Goal: Transaction & Acquisition: Purchase product/service

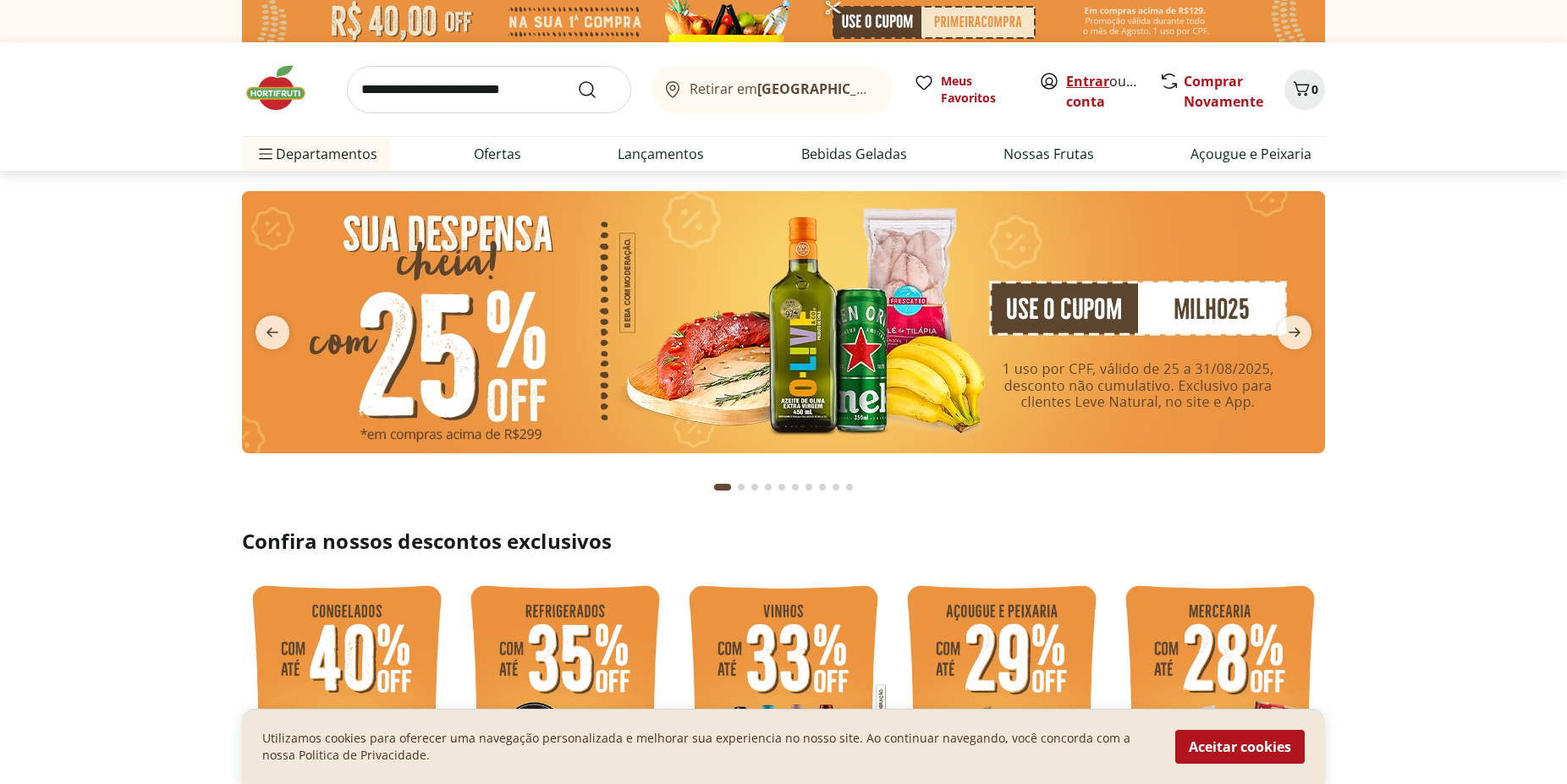
click at [1072, 85] on link "Entrar" at bounding box center [1087, 81] width 43 height 19
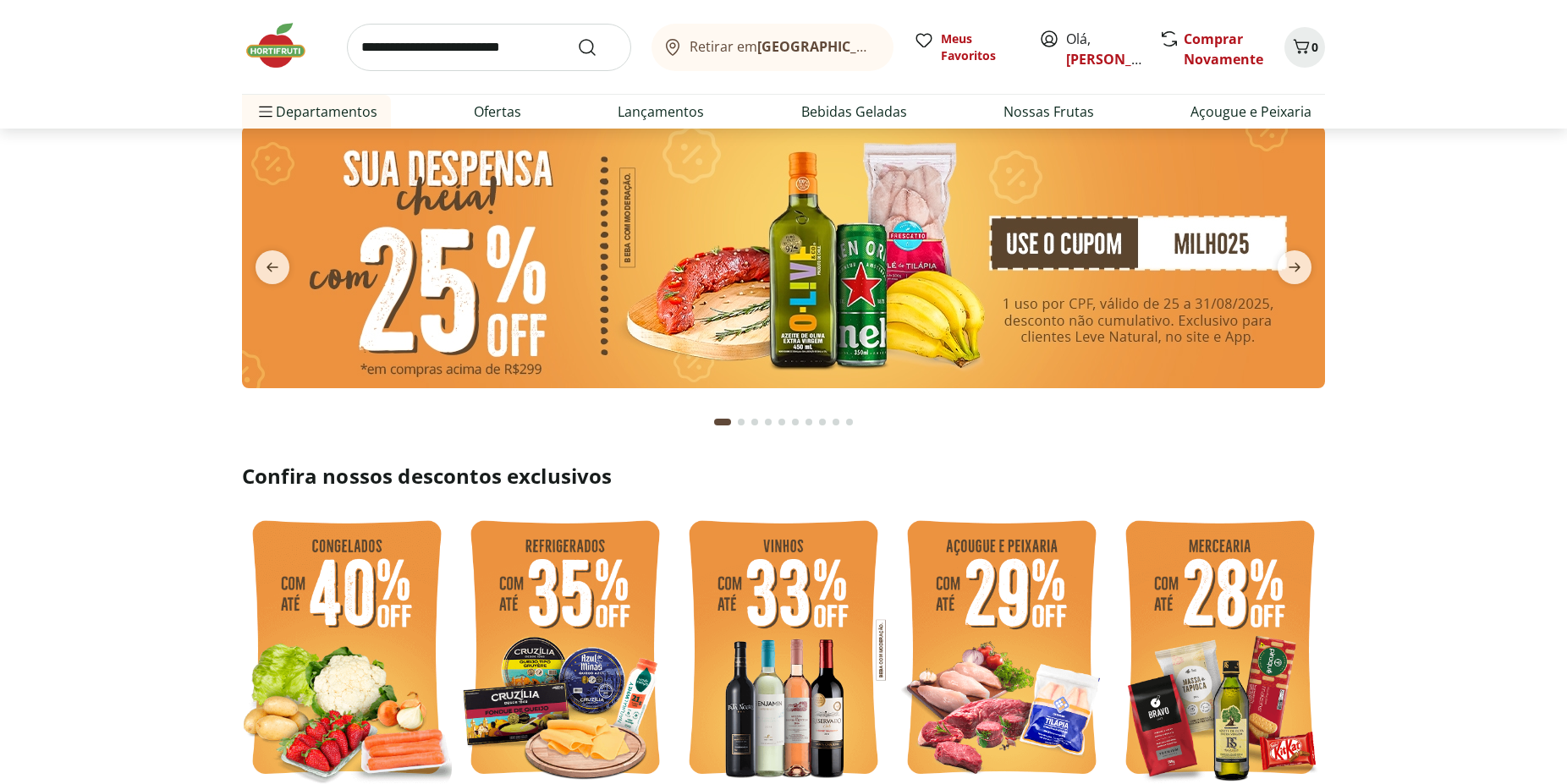
scroll to position [86, 0]
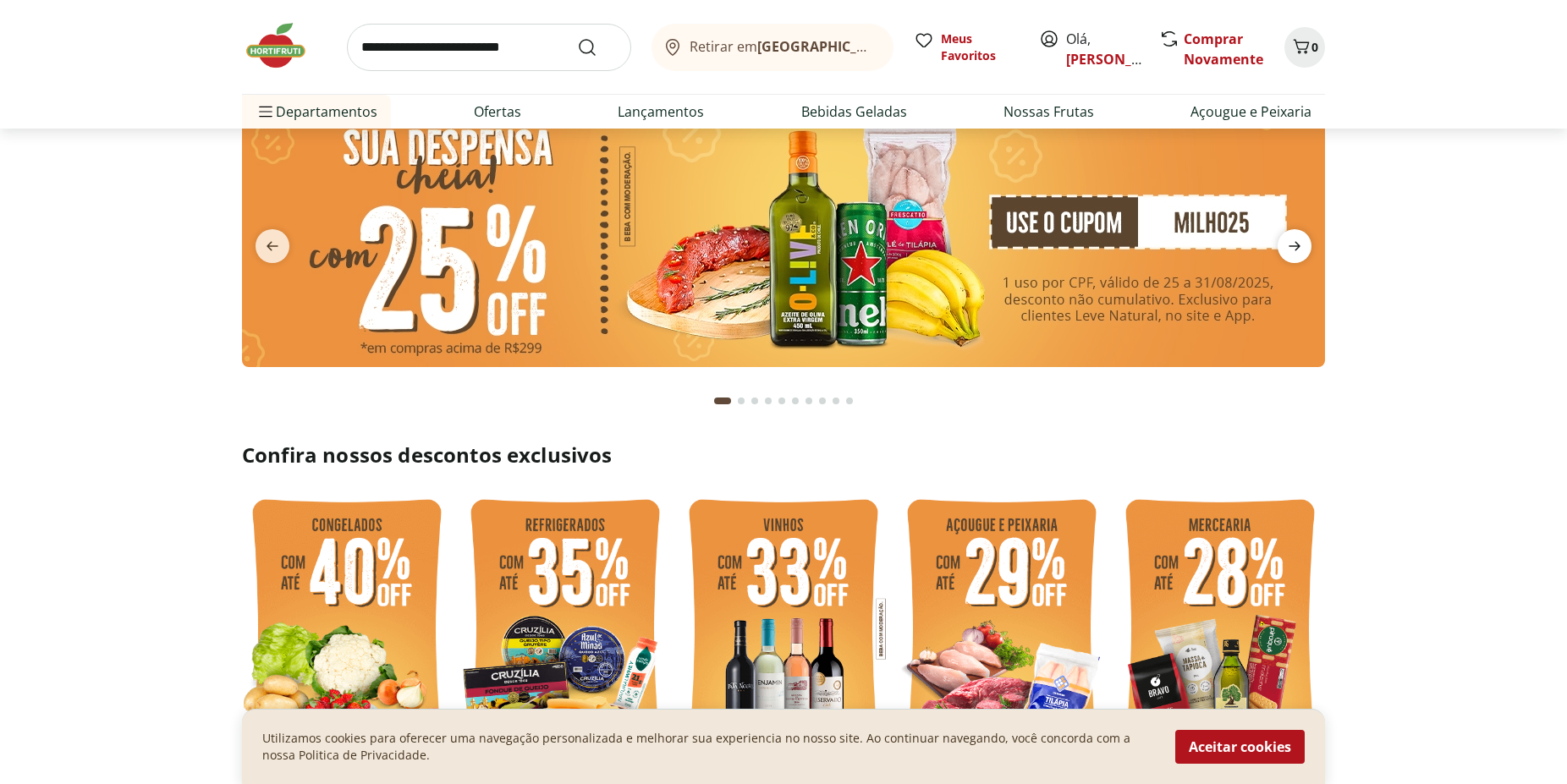
click at [1291, 247] on icon "next" at bounding box center [1294, 247] width 12 height 9
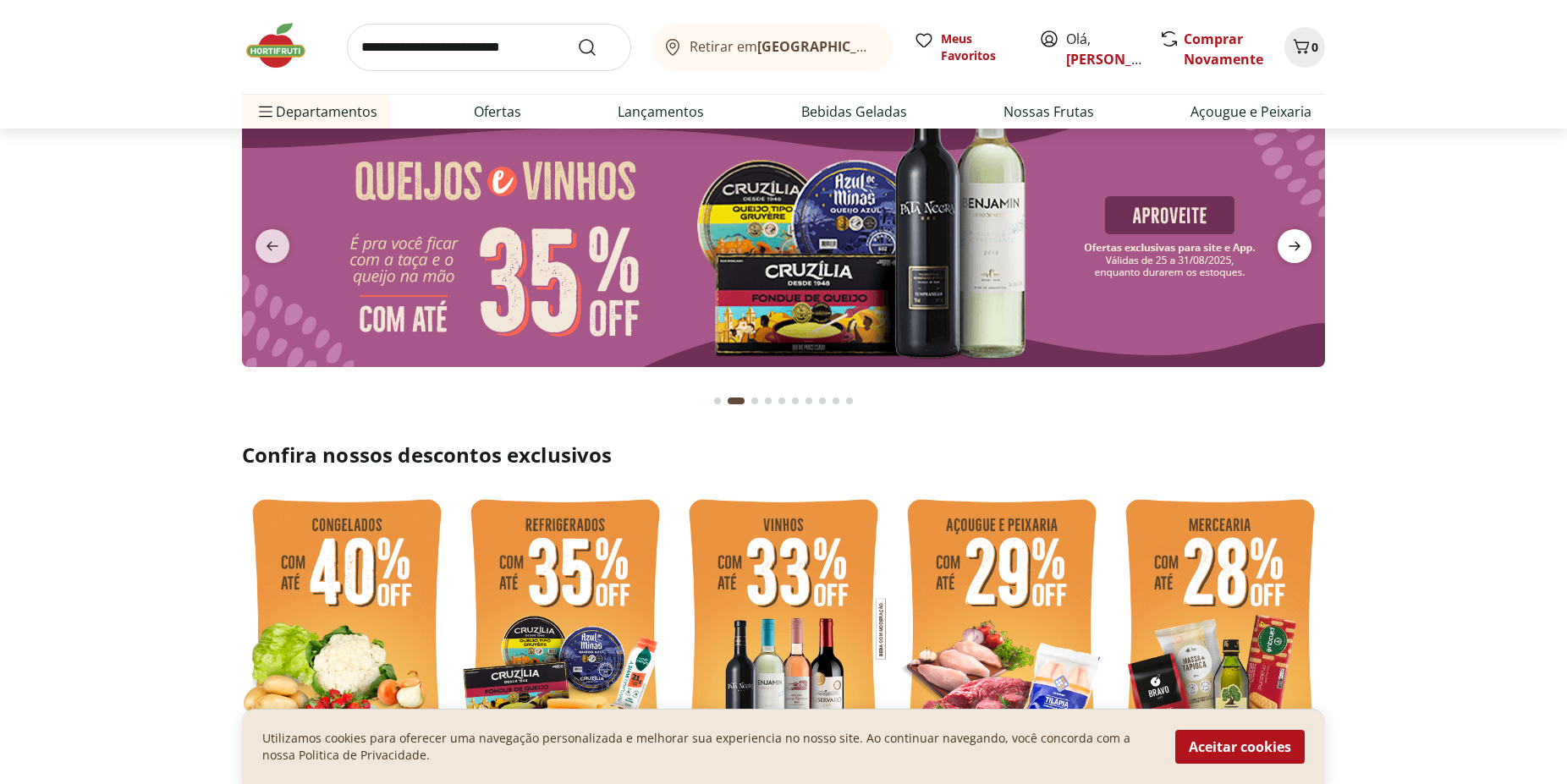
click at [1290, 247] on icon "next" at bounding box center [1294, 247] width 12 height 9
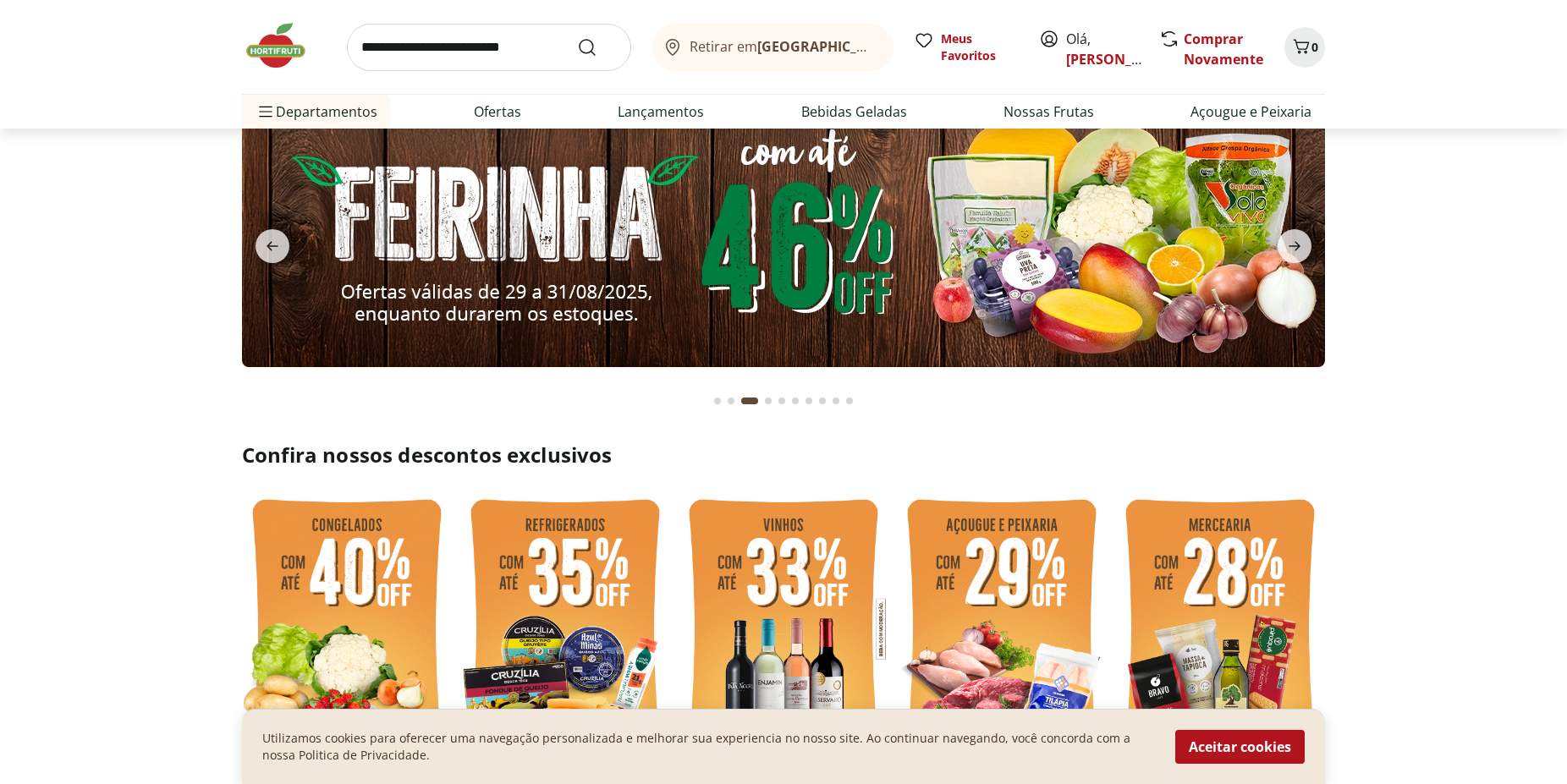
click at [938, 253] on img at bounding box center [784, 236] width 1083 height 263
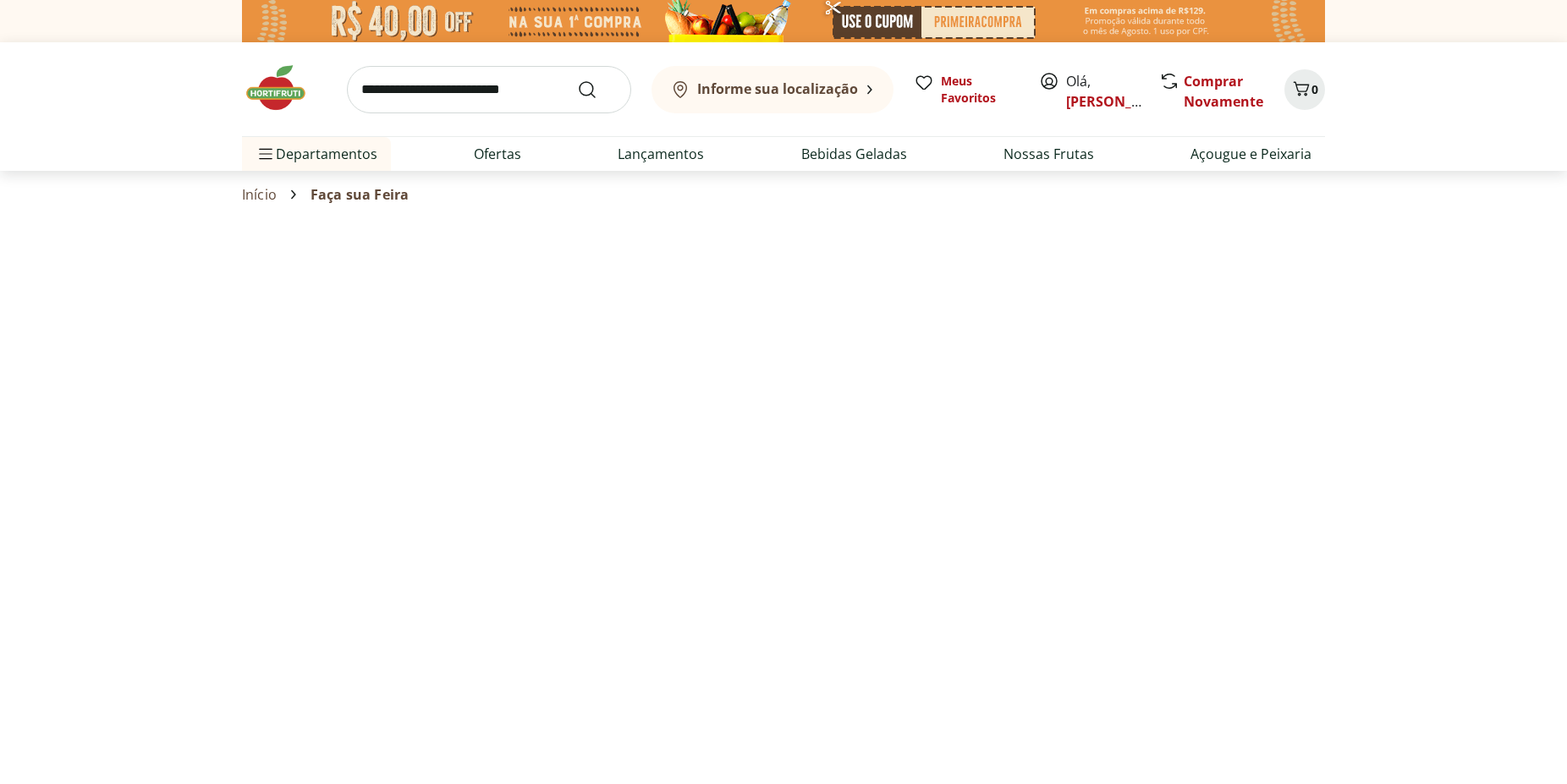
select select "**********"
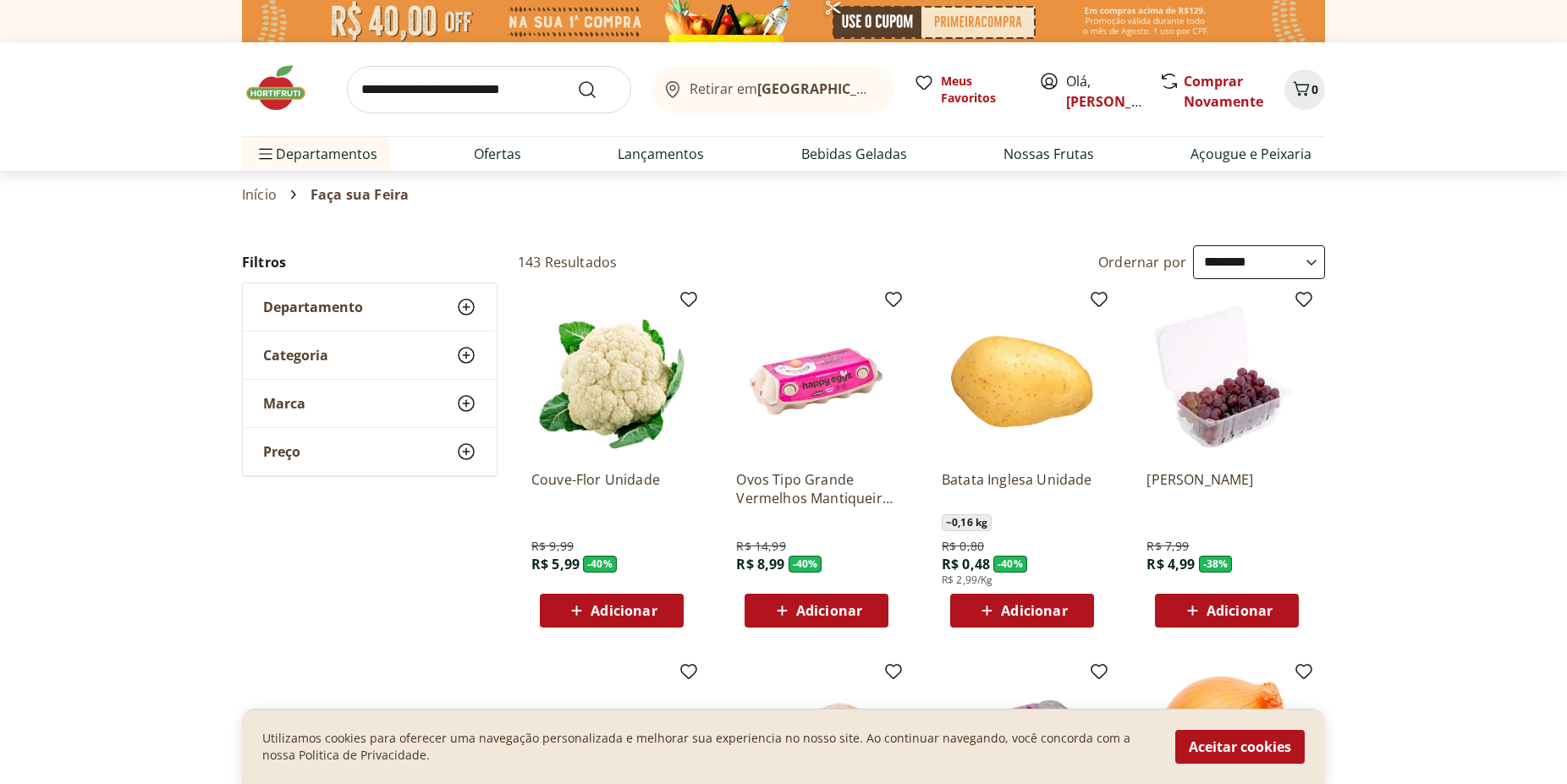
click at [828, 388] on img at bounding box center [816, 376] width 161 height 161
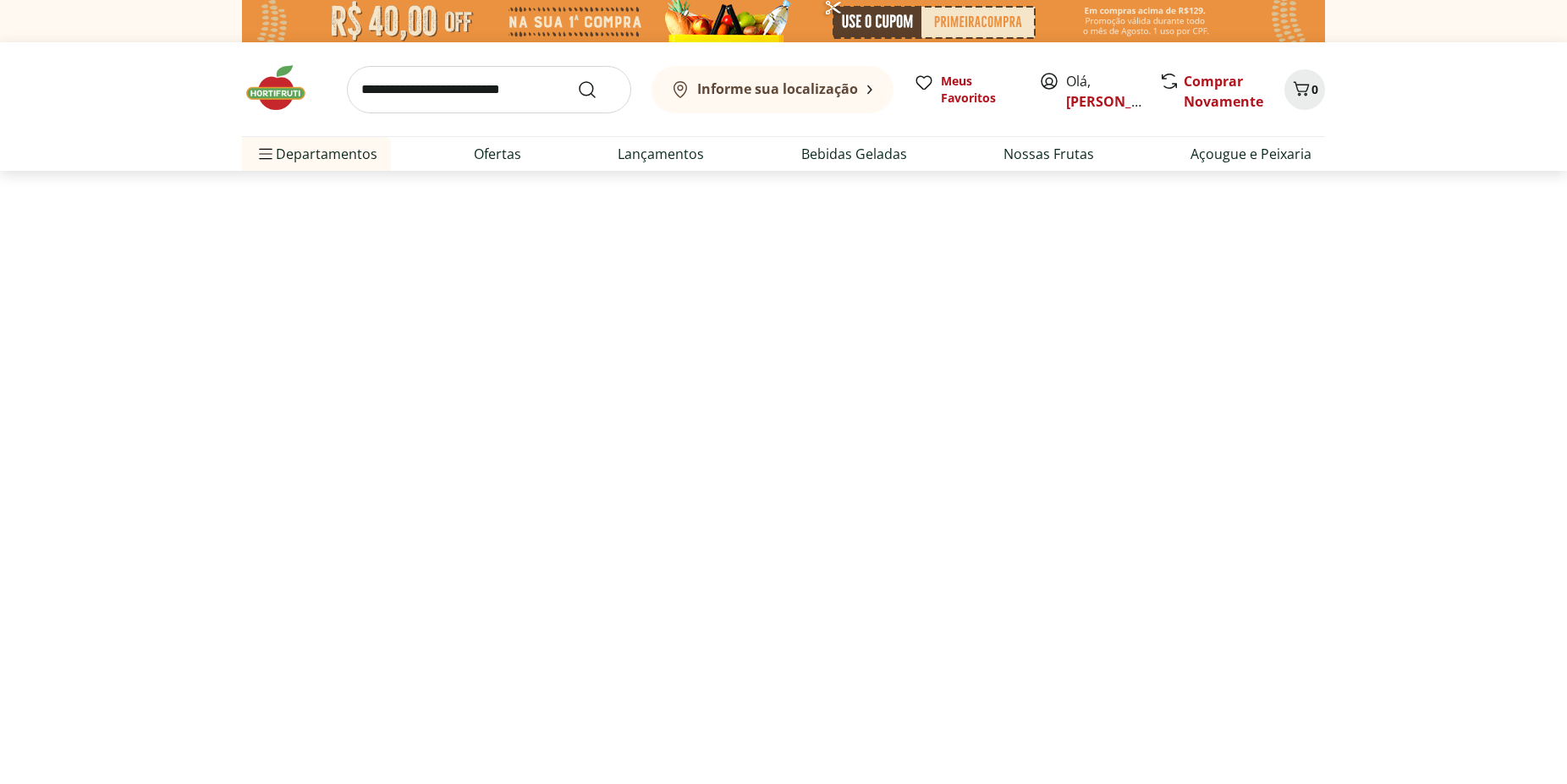
select select "**********"
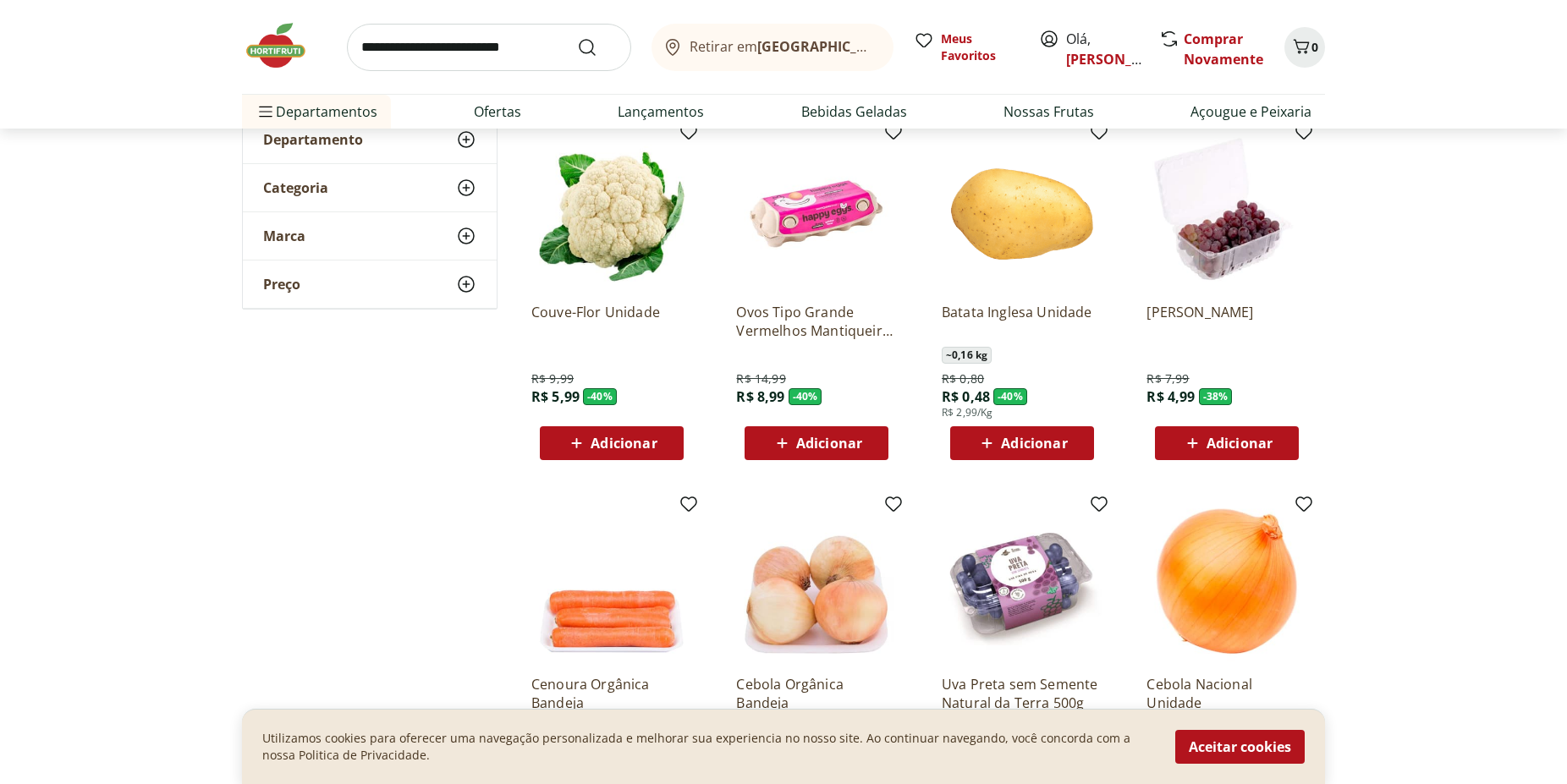
scroll to position [173, 0]
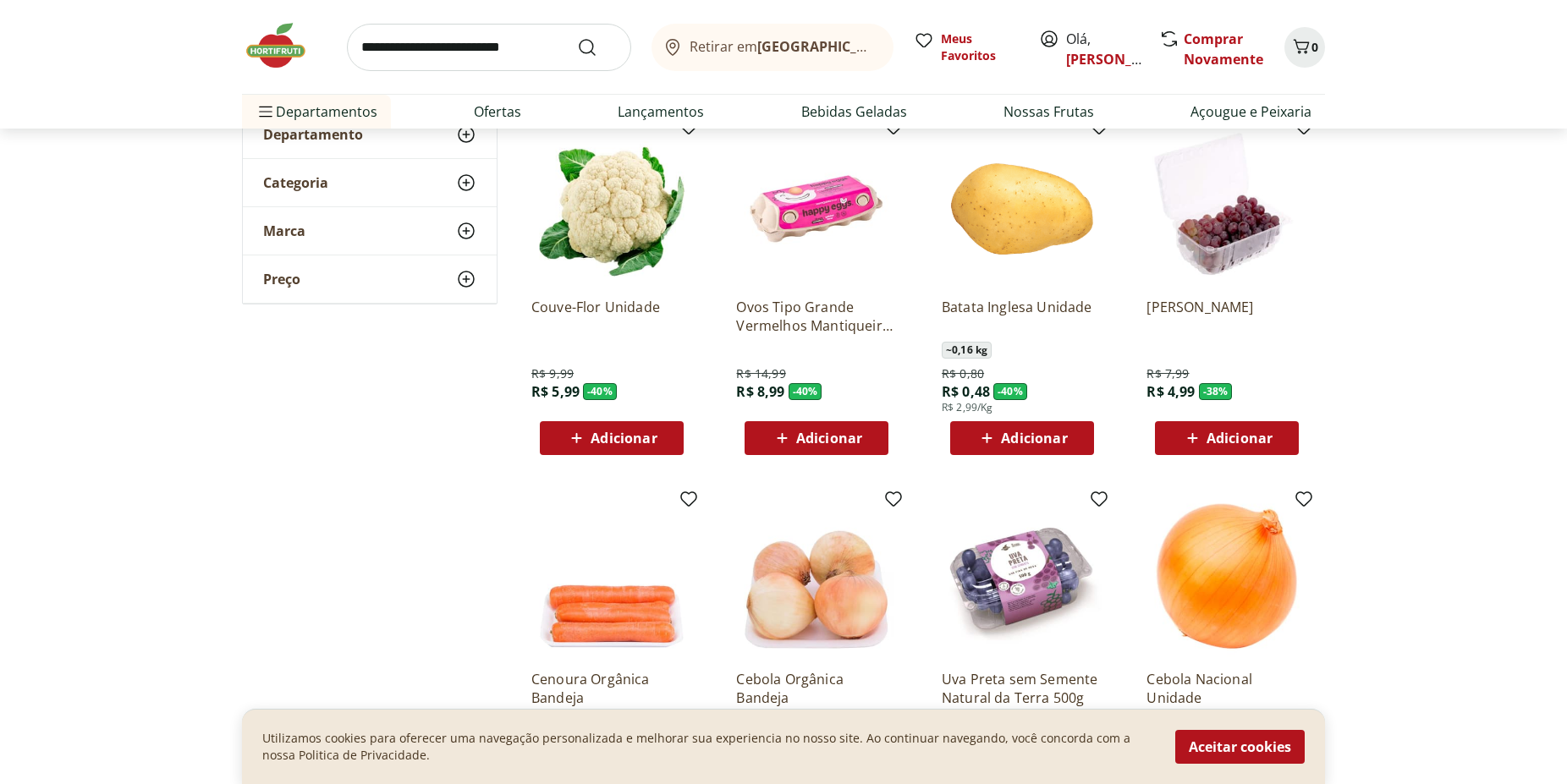
click at [1240, 232] on img at bounding box center [1226, 204] width 161 height 161
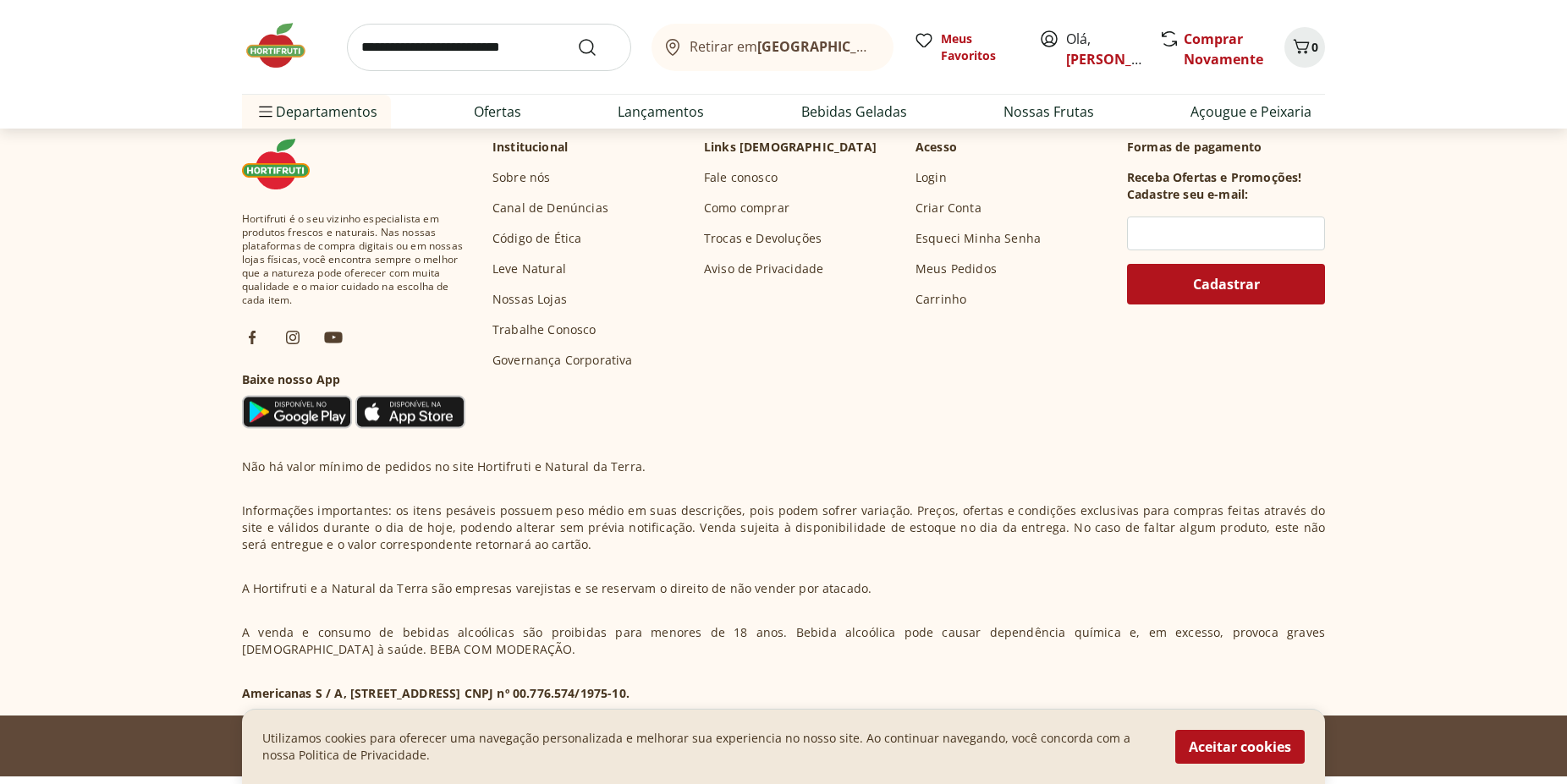
scroll to position [670, 0]
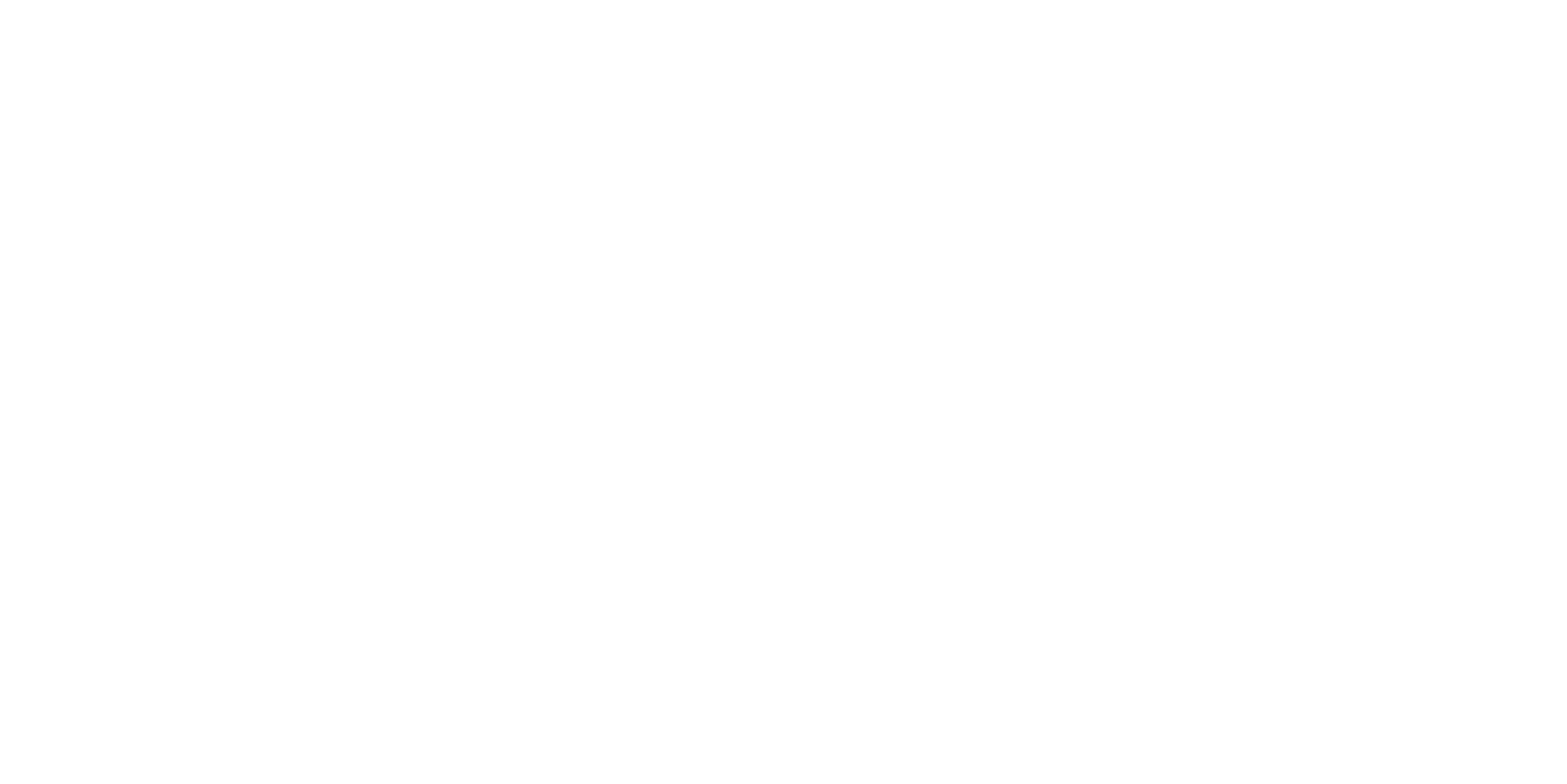
select select "**********"
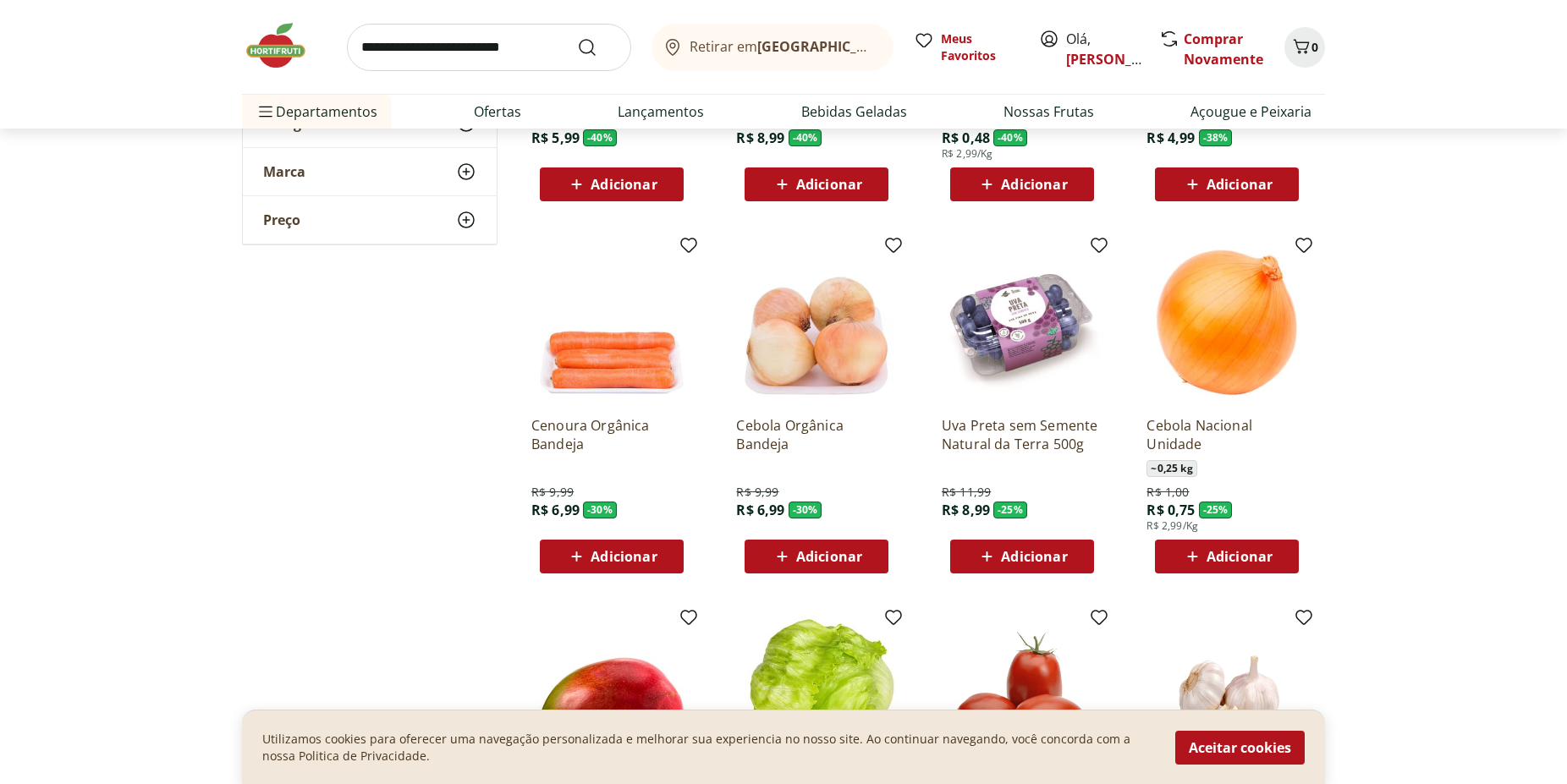
scroll to position [517, 0]
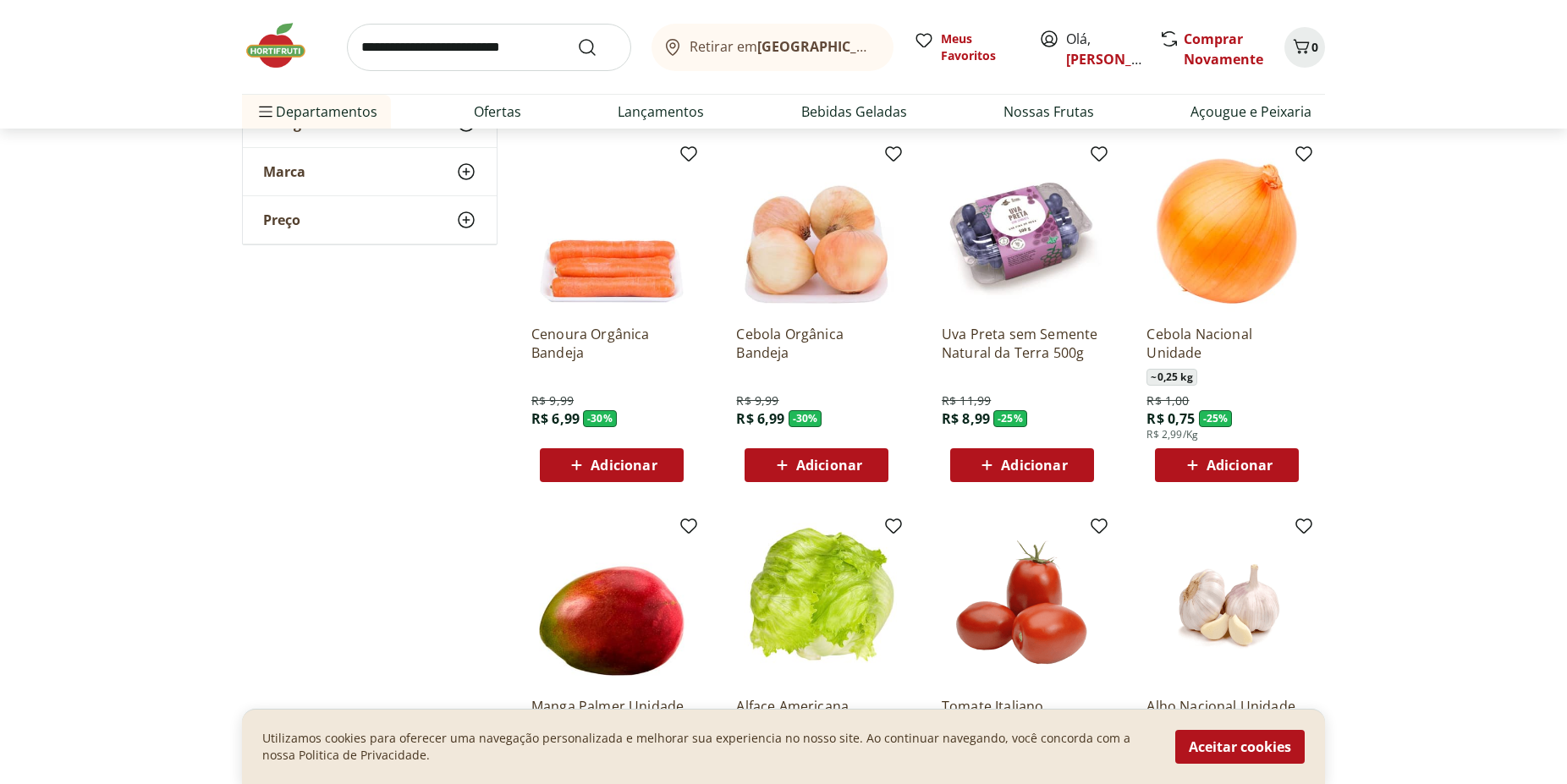
click at [1009, 461] on span "Adicionar" at bounding box center [1034, 465] width 66 height 13
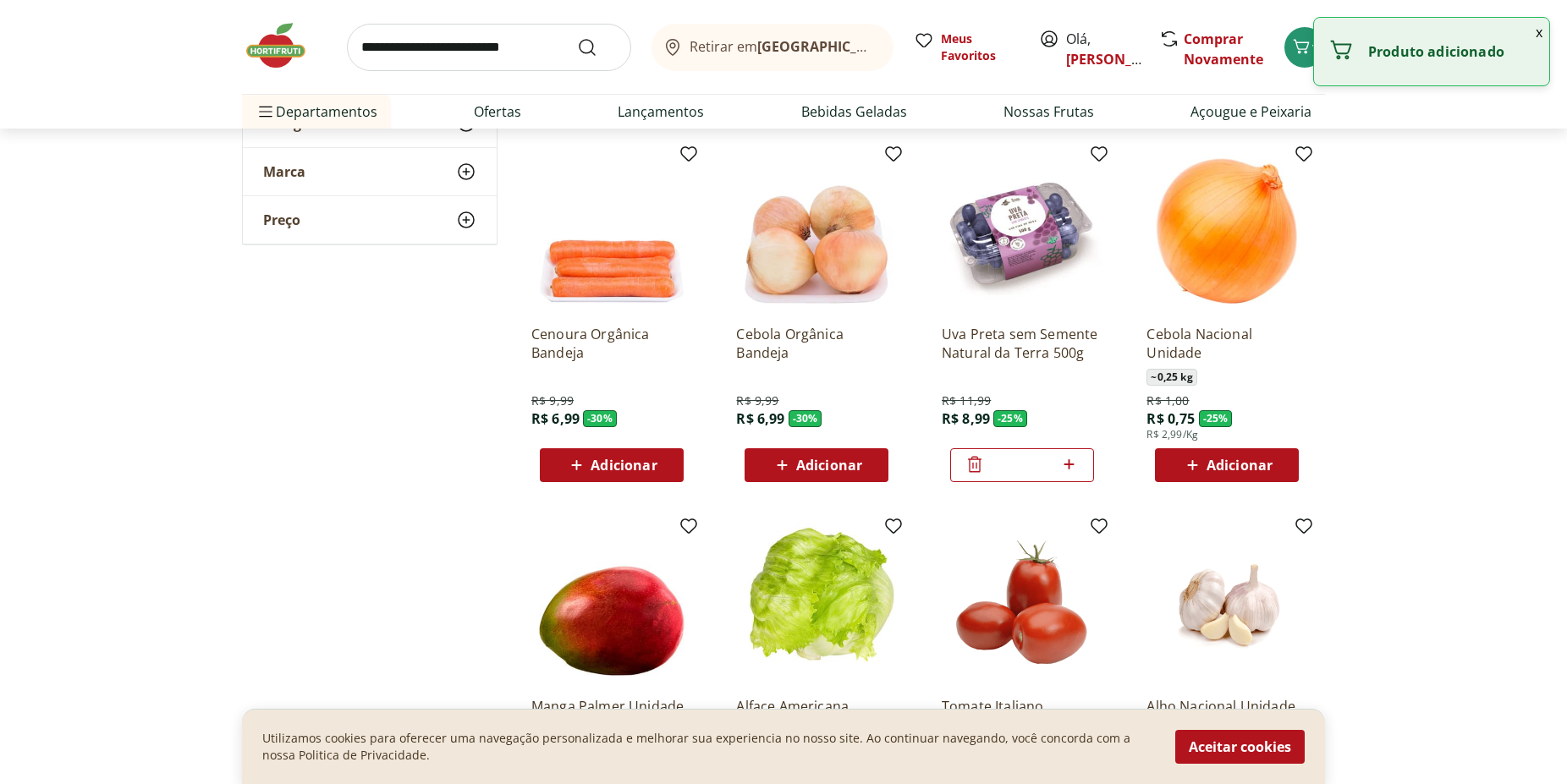
scroll to position [776, 0]
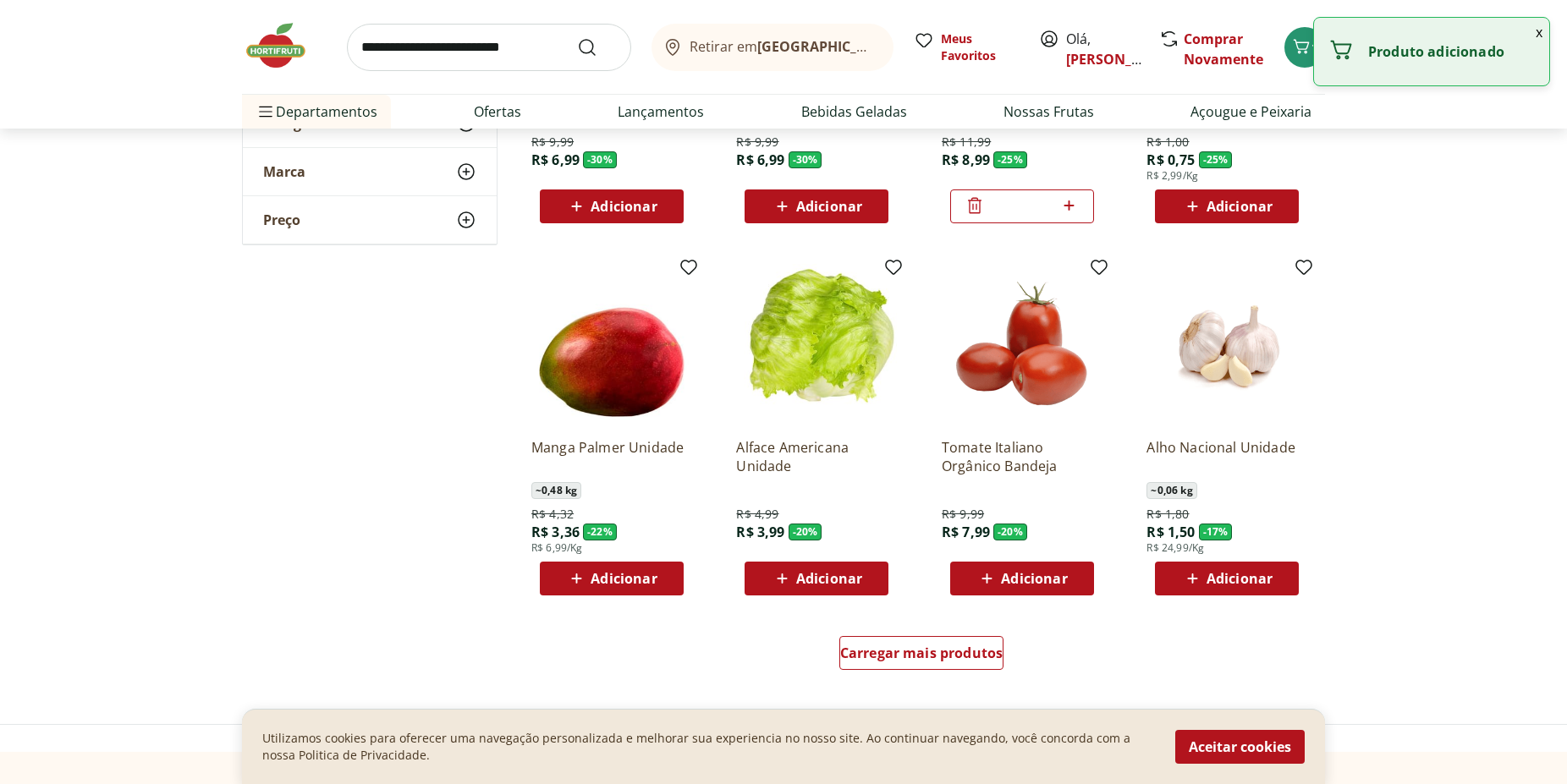
click at [1032, 576] on span "Adicionar" at bounding box center [1034, 578] width 66 height 13
click at [1076, 580] on icon at bounding box center [1069, 578] width 21 height 20
type input "*"
click at [607, 571] on span "Adicionar" at bounding box center [623, 578] width 66 height 13
click at [666, 569] on icon at bounding box center [660, 578] width 21 height 20
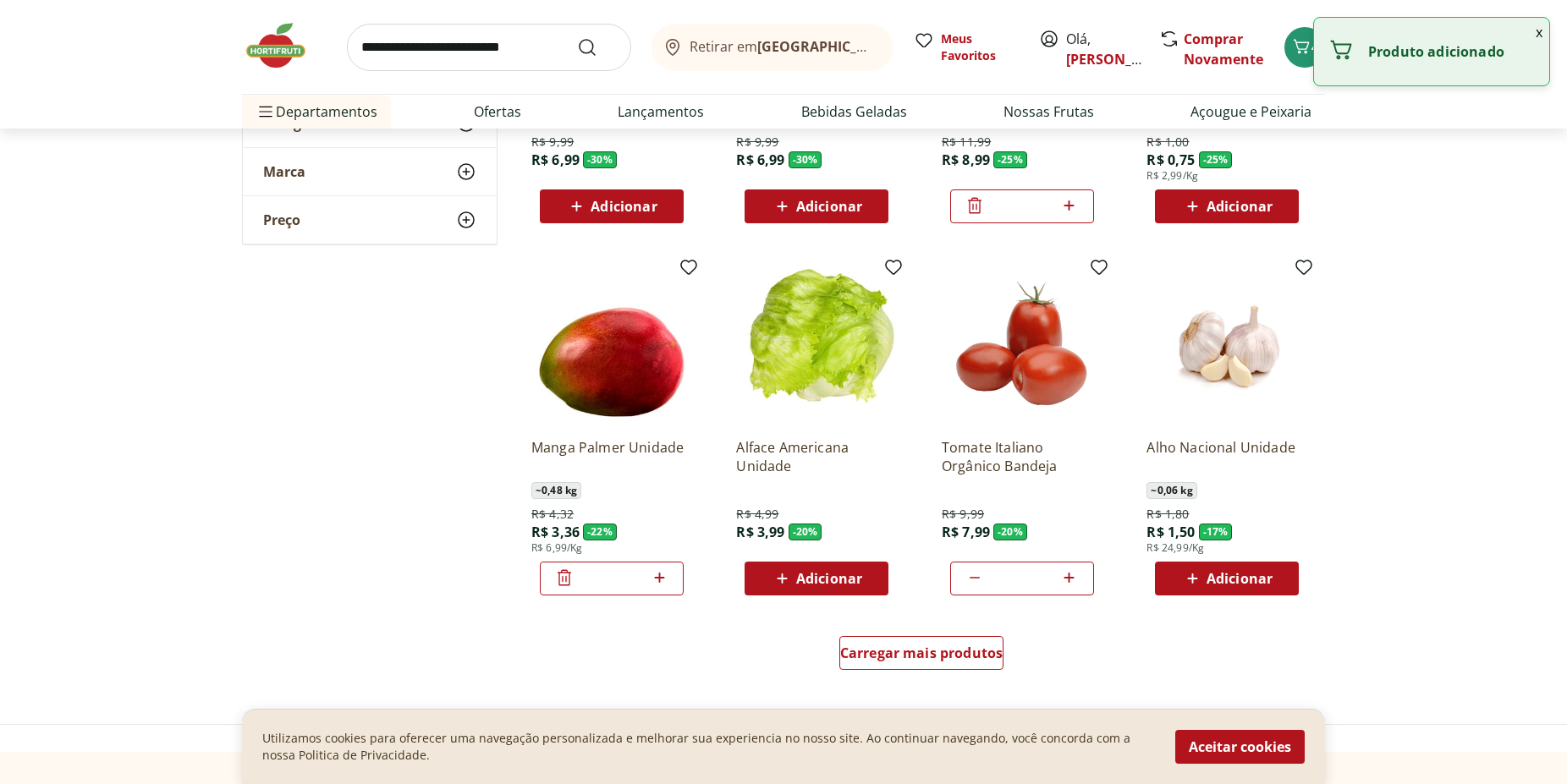
type input "*"
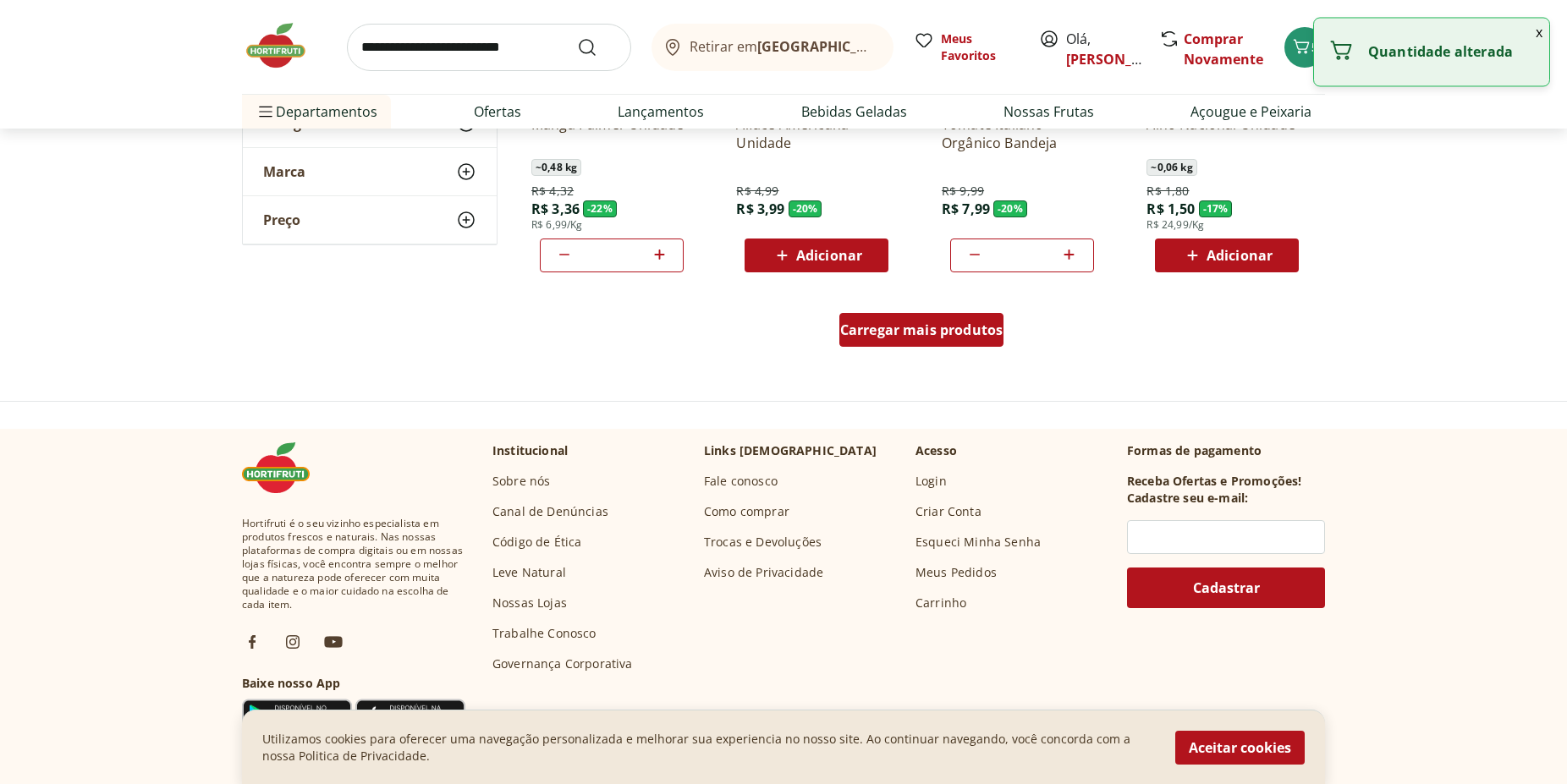
scroll to position [949, 0]
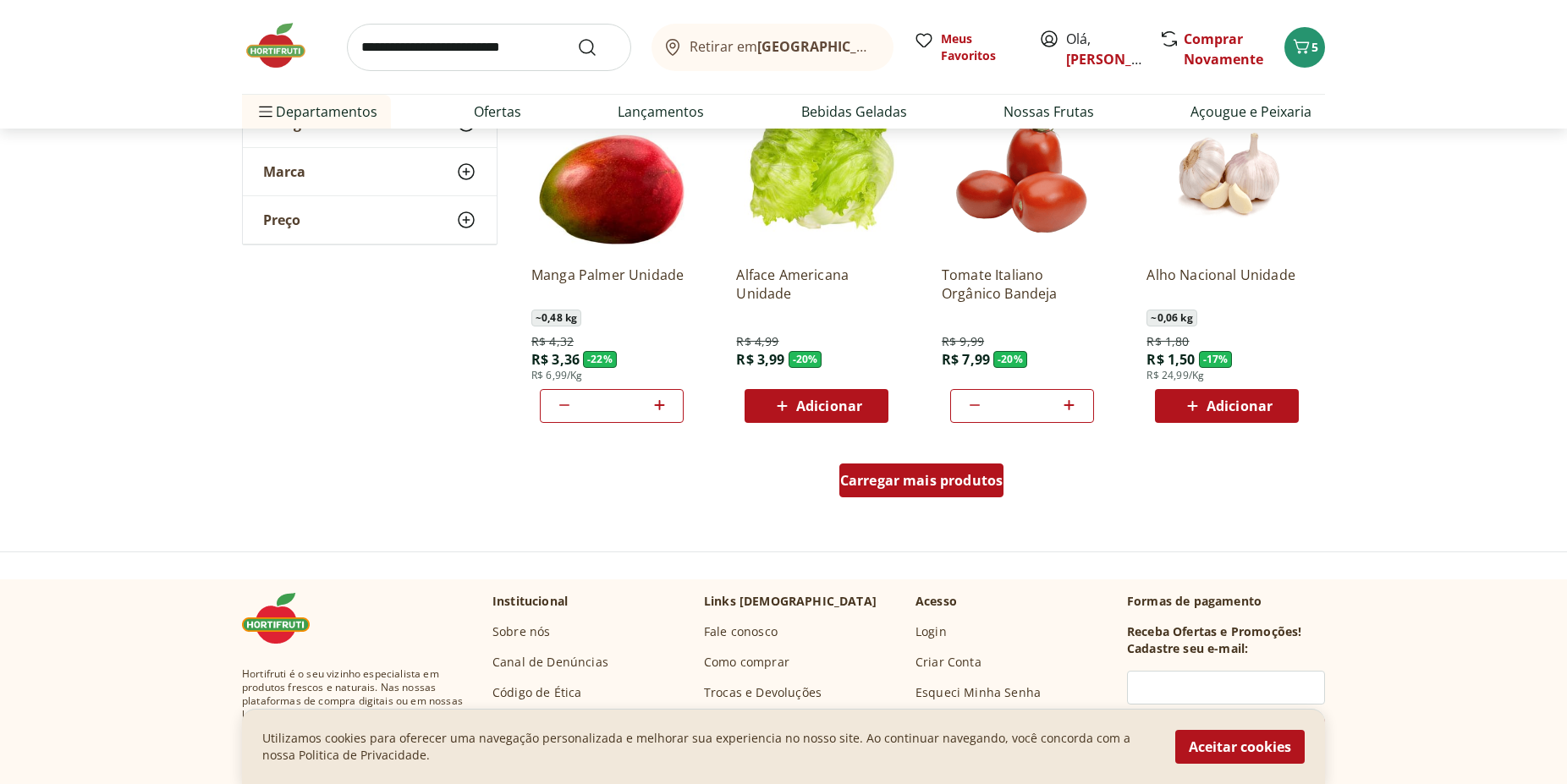
click at [865, 479] on span "Carregar mais produtos" at bounding box center [922, 480] width 163 height 13
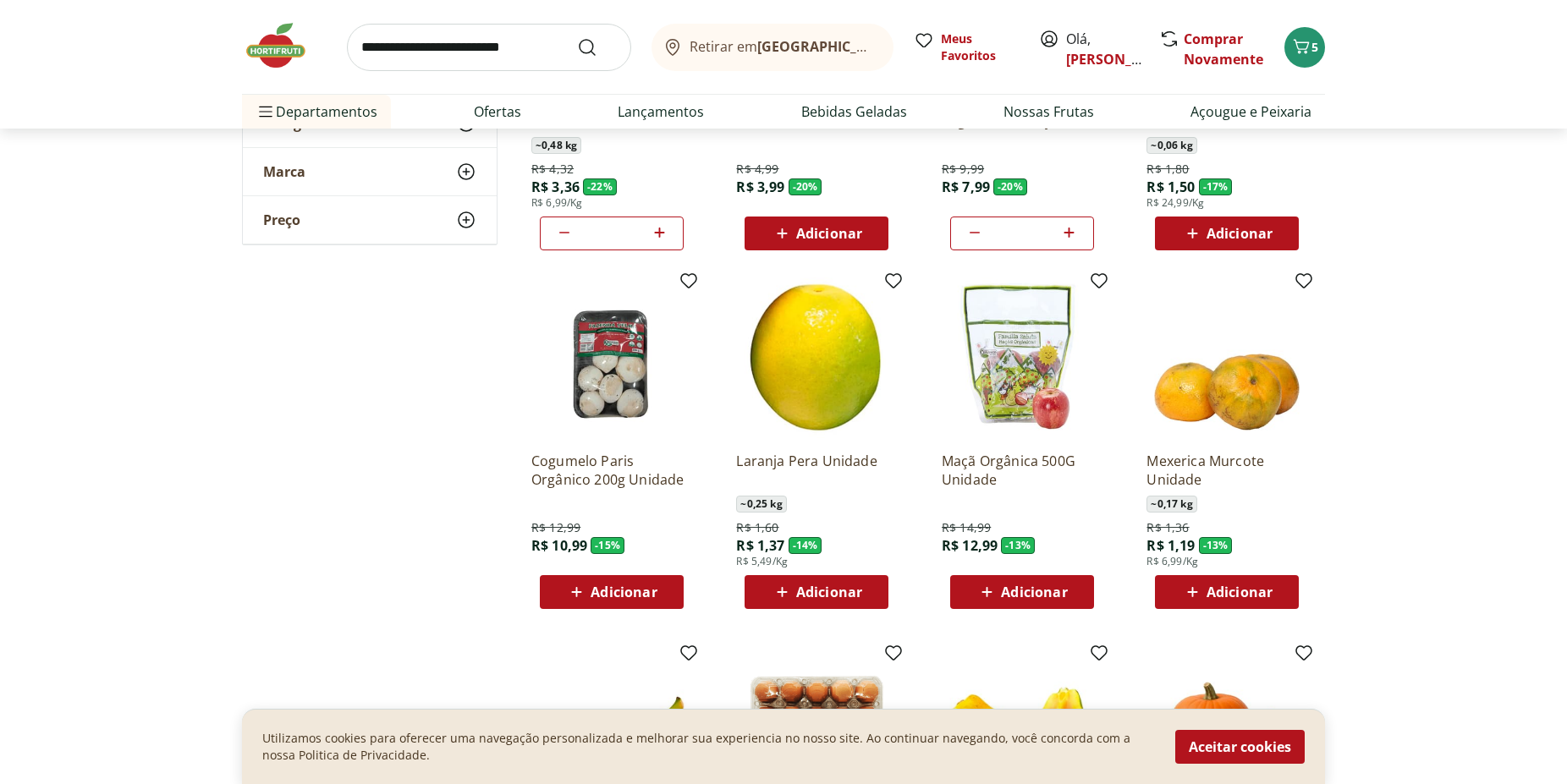
scroll to position [1294, 0]
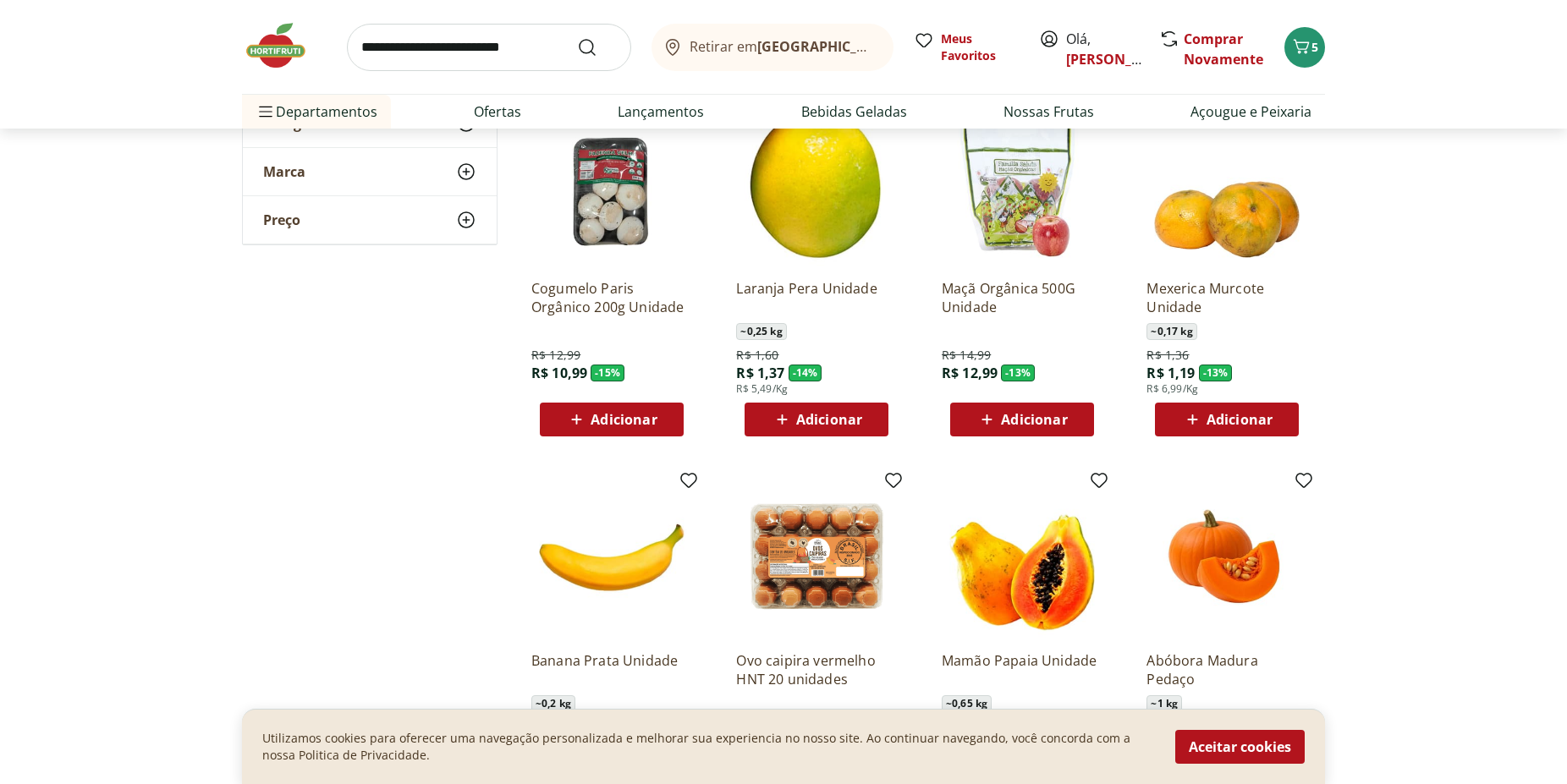
scroll to position [1552, 0]
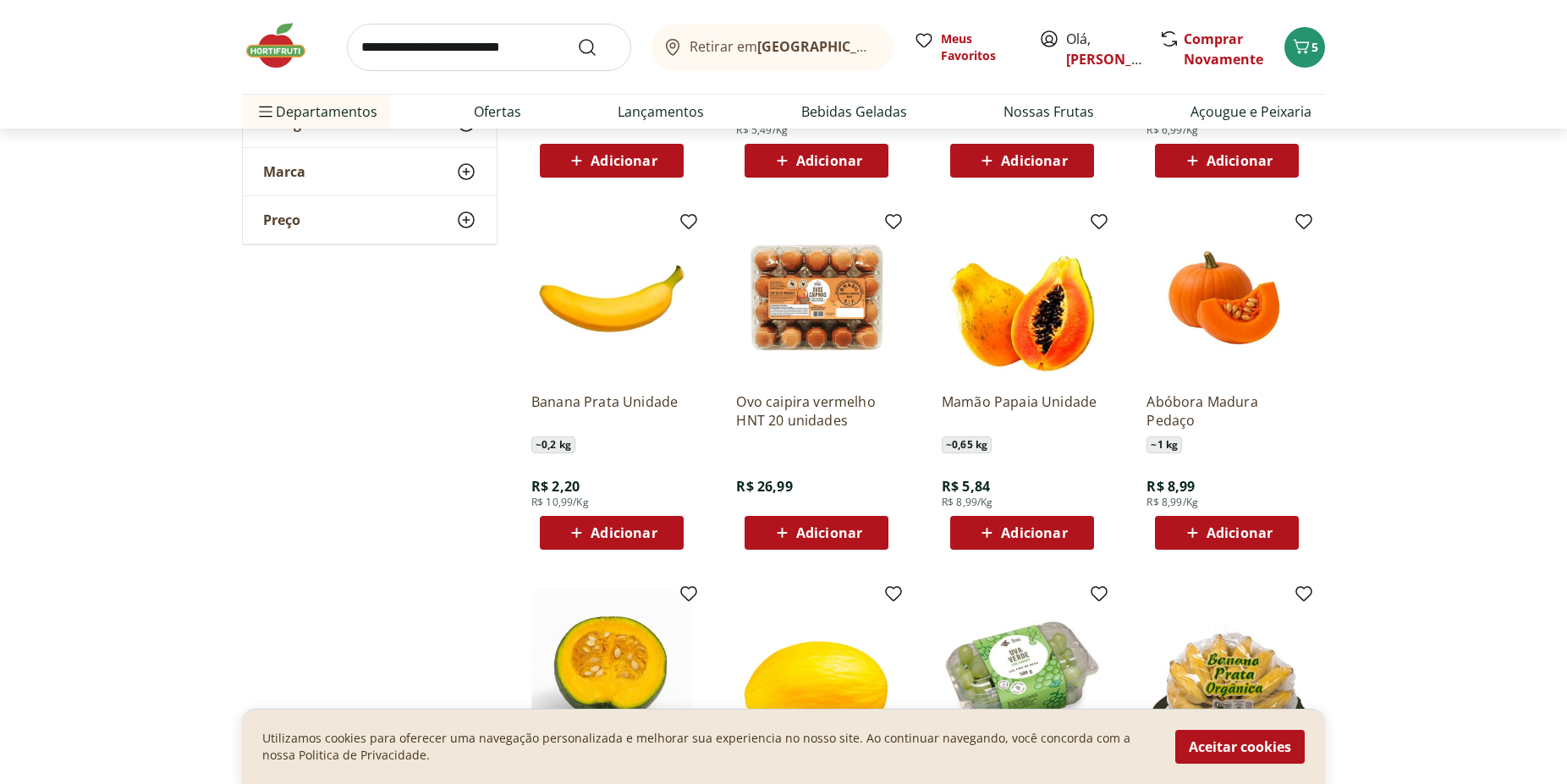
click at [621, 534] on span "Adicionar" at bounding box center [623, 532] width 66 height 13
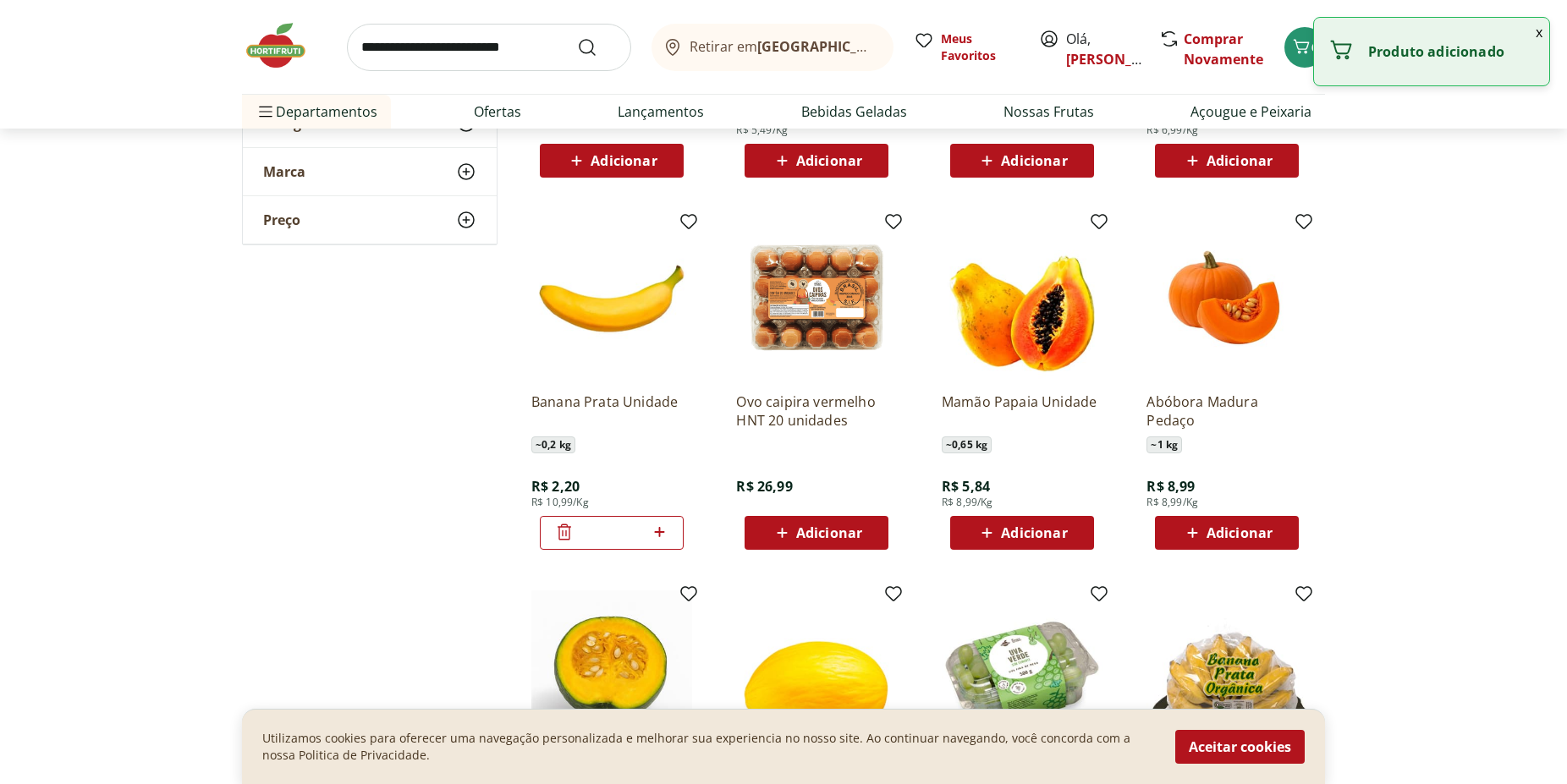
click at [662, 536] on icon at bounding box center [660, 531] width 21 height 20
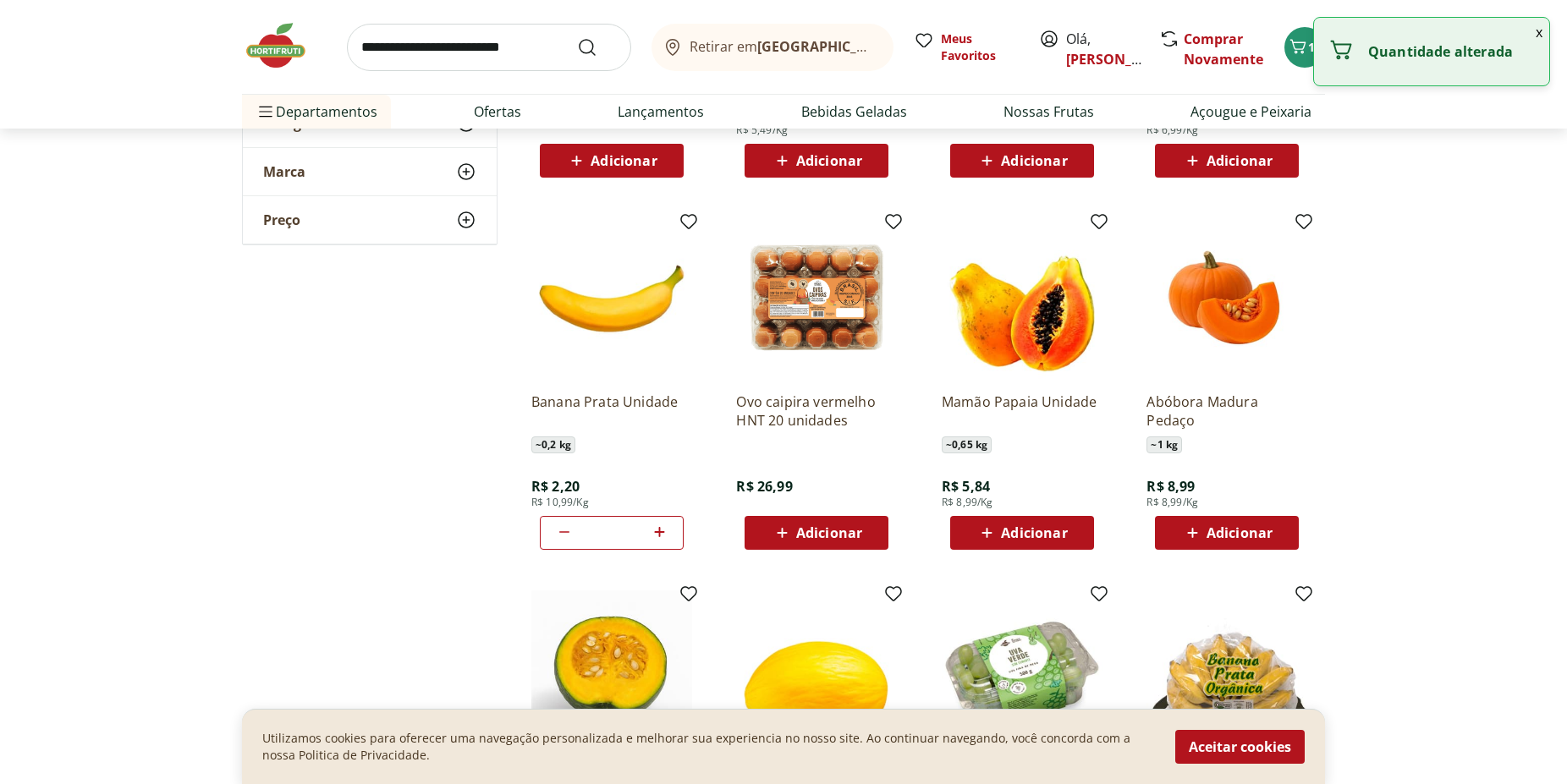
click at [662, 536] on icon at bounding box center [660, 531] width 21 height 20
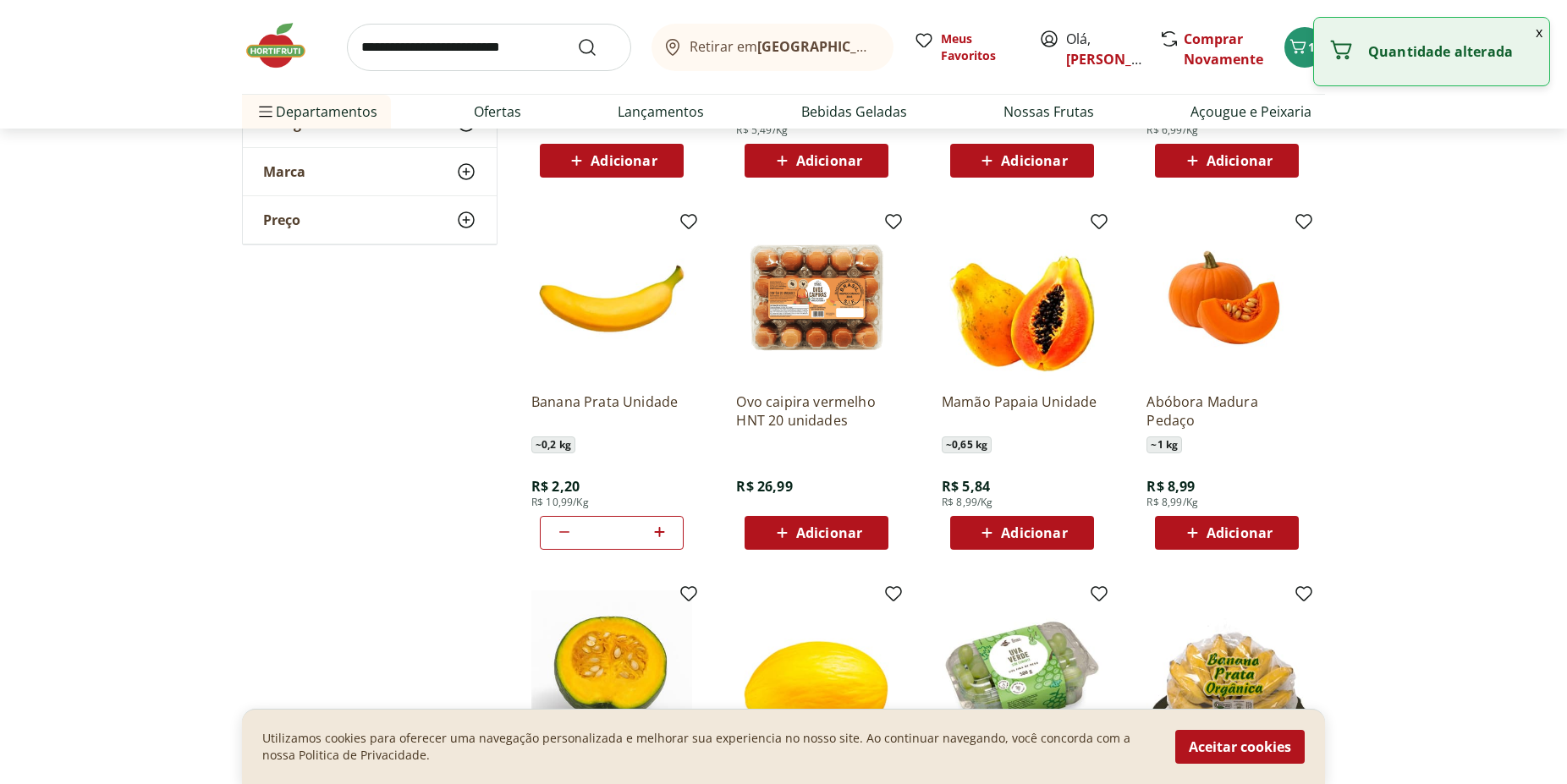
click at [662, 536] on icon at bounding box center [660, 531] width 21 height 20
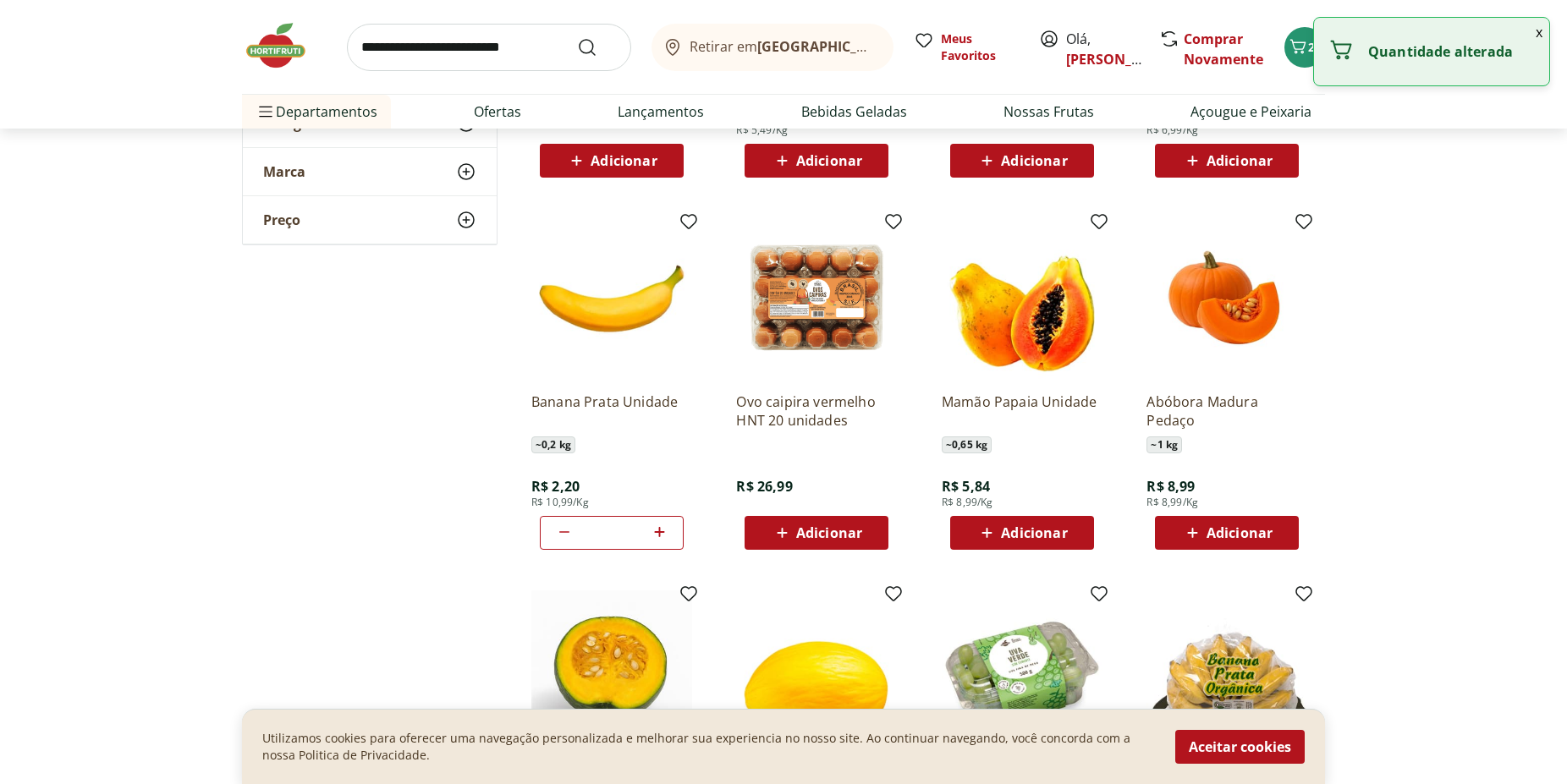
click at [662, 536] on icon at bounding box center [660, 531] width 21 height 20
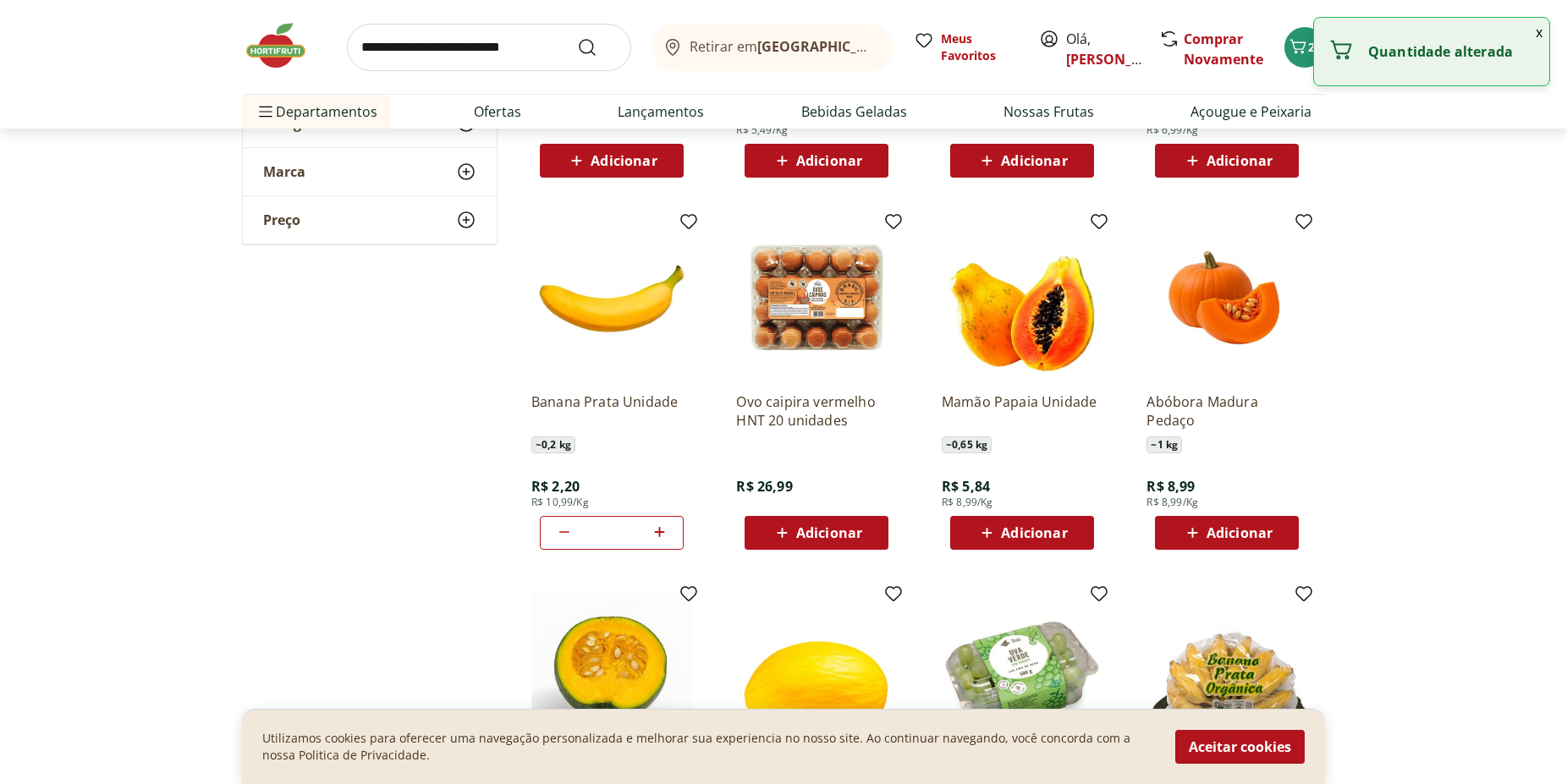
click at [662, 536] on icon at bounding box center [660, 531] width 21 height 20
click at [559, 532] on icon at bounding box center [564, 531] width 20 height 20
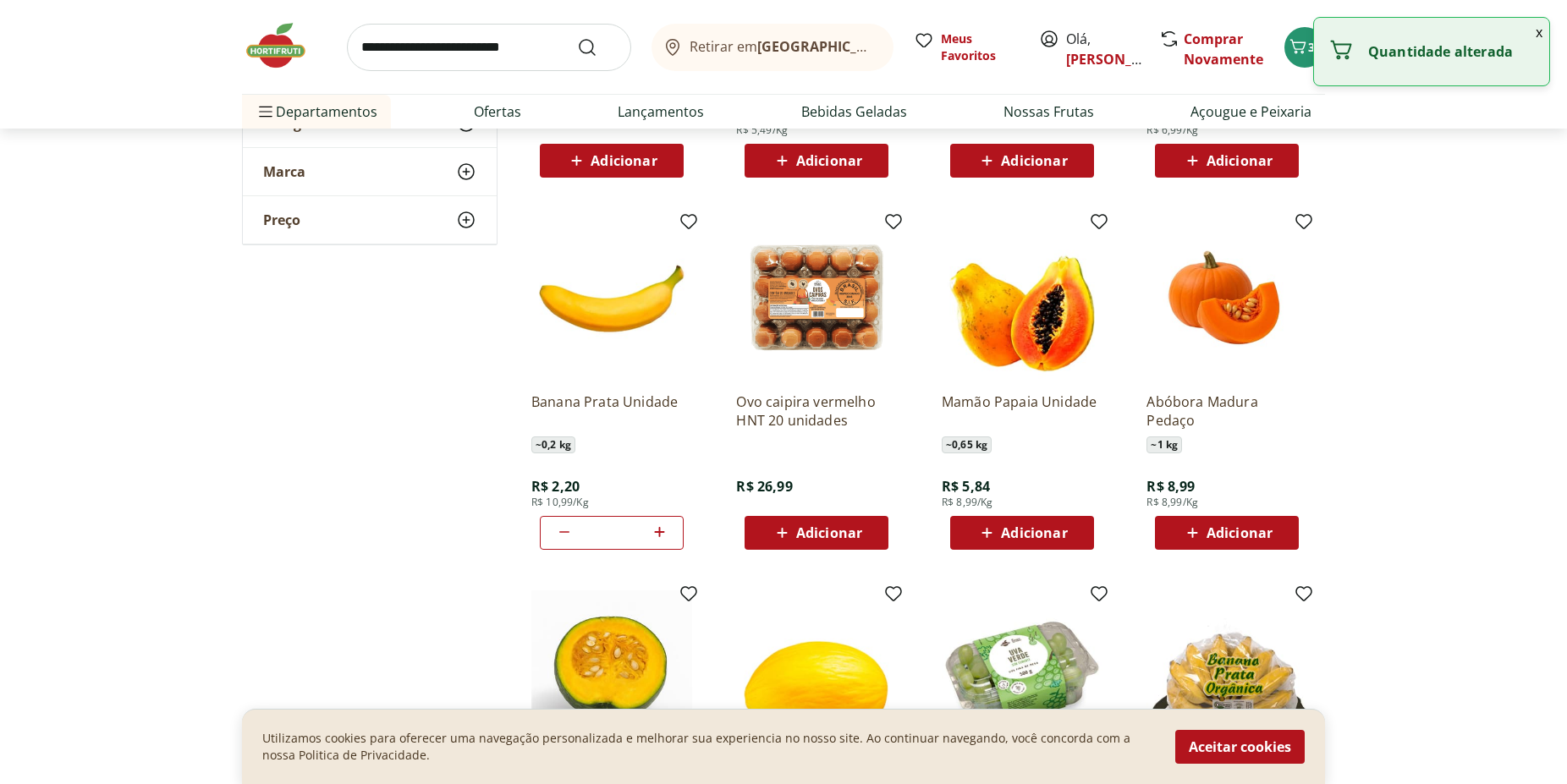
type input "**"
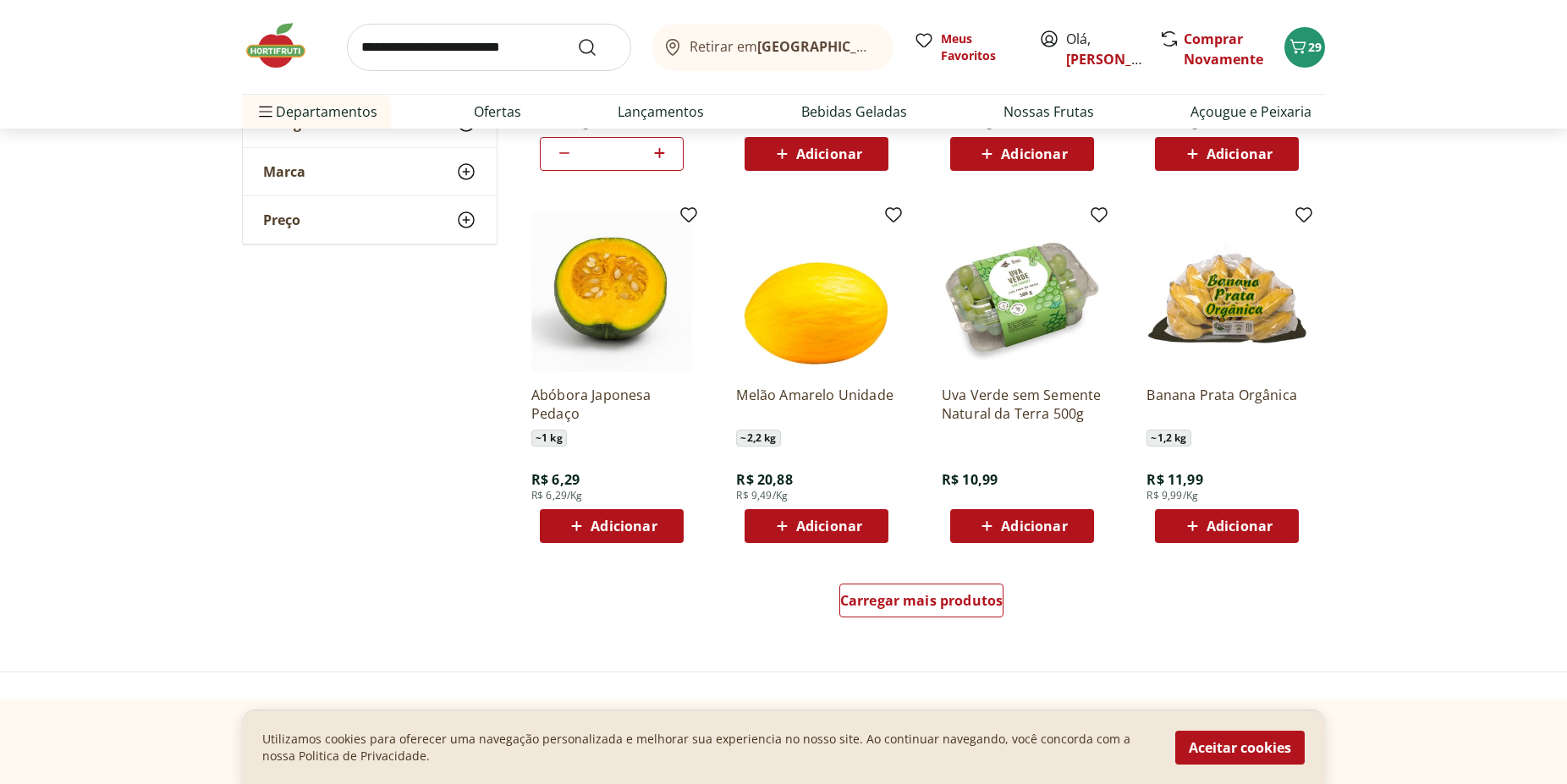
scroll to position [1897, 0]
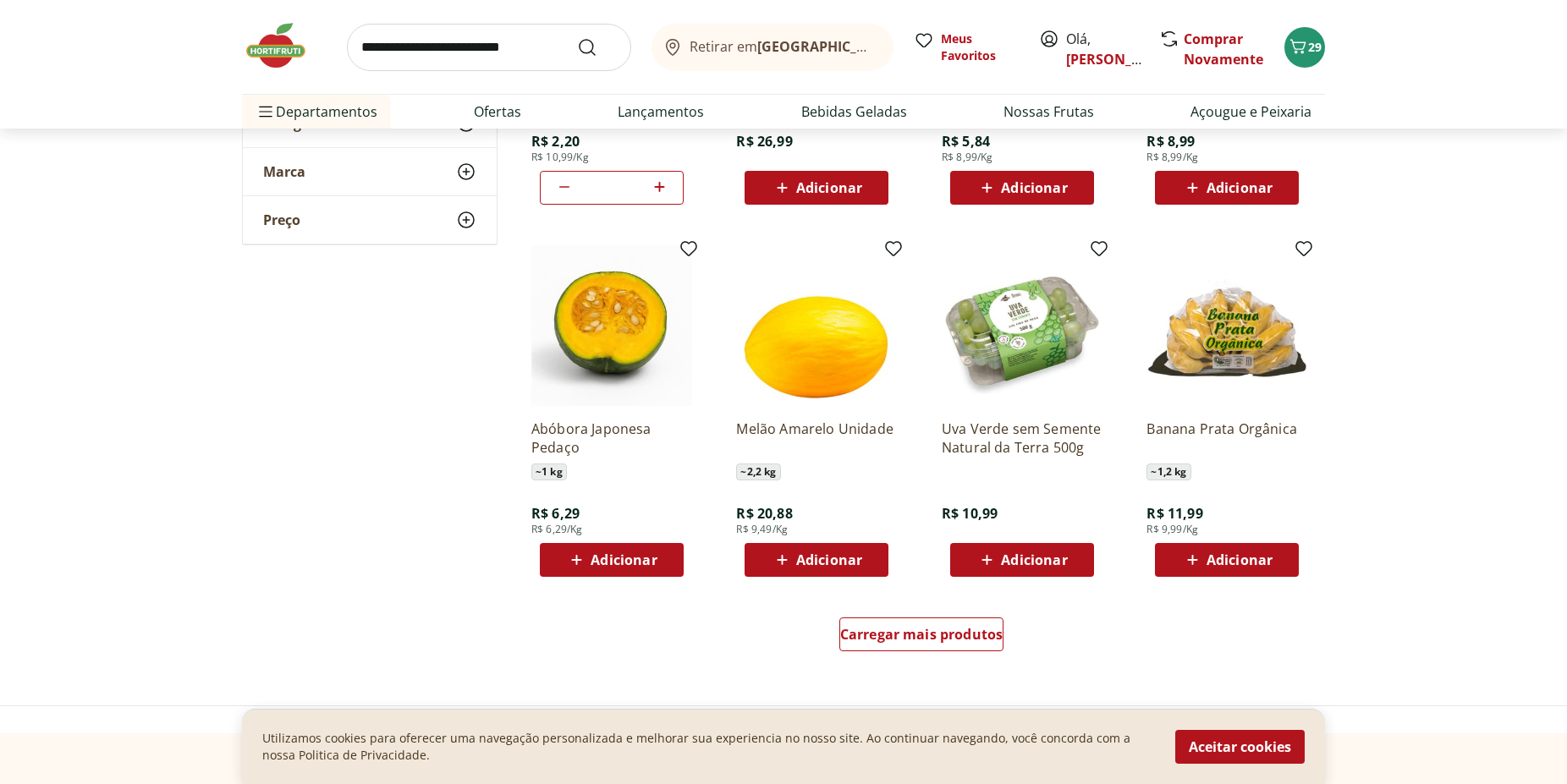
click at [1245, 567] on span "Adicionar" at bounding box center [1239, 559] width 66 height 13
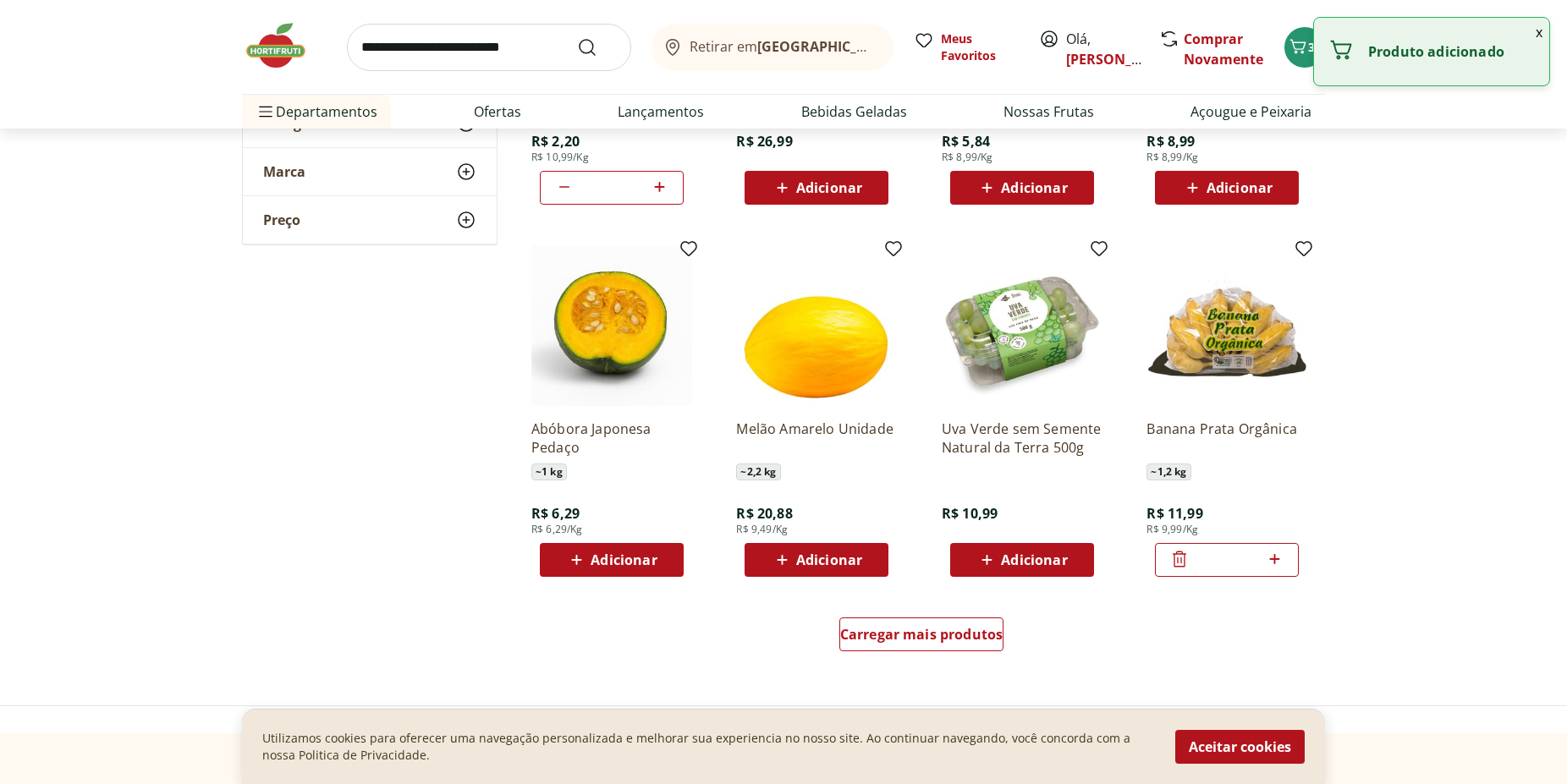
click at [1278, 558] on icon at bounding box center [1275, 559] width 21 height 20
type input "*"
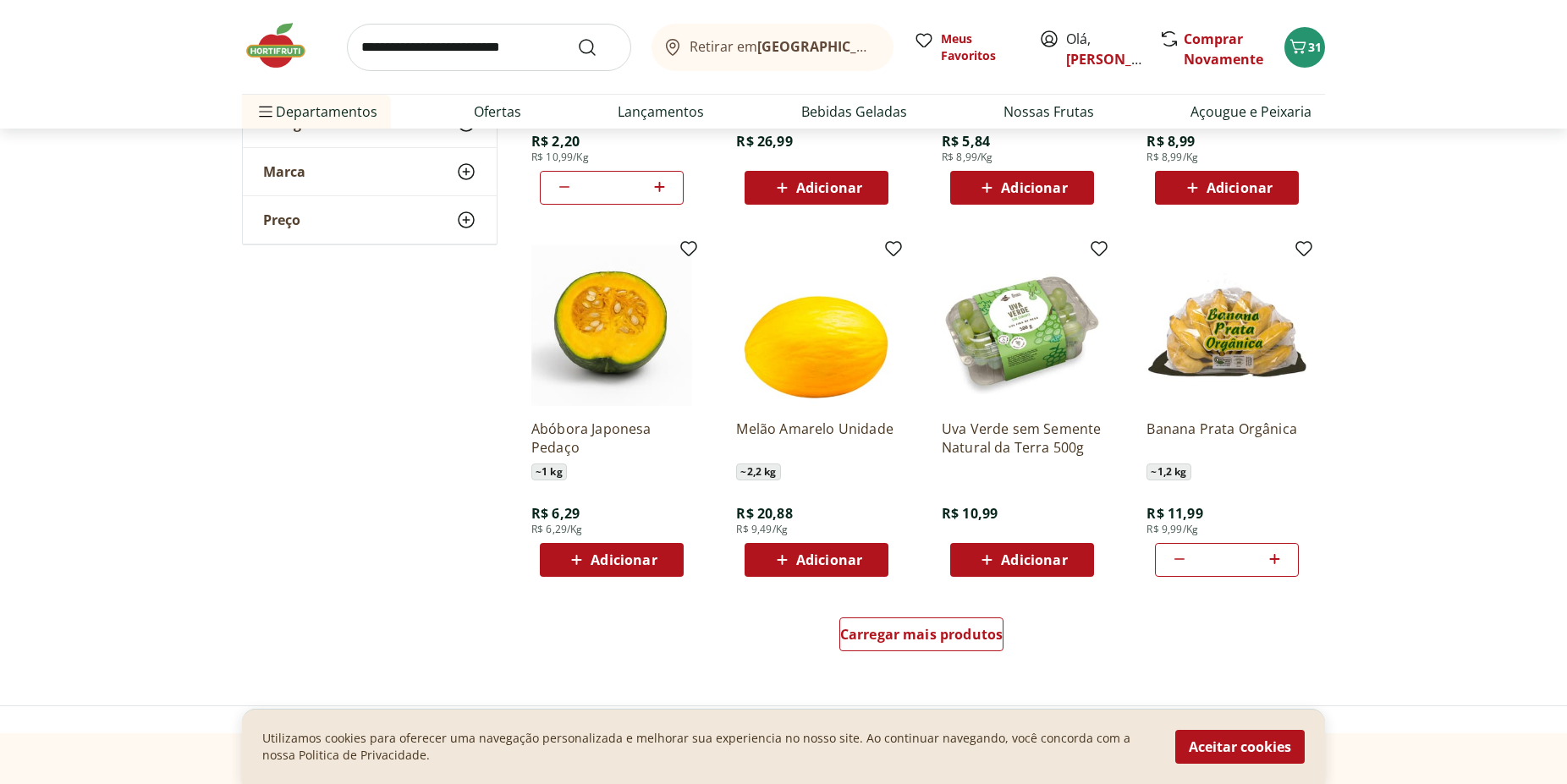
click at [829, 558] on span "Adicionar" at bounding box center [829, 559] width 66 height 13
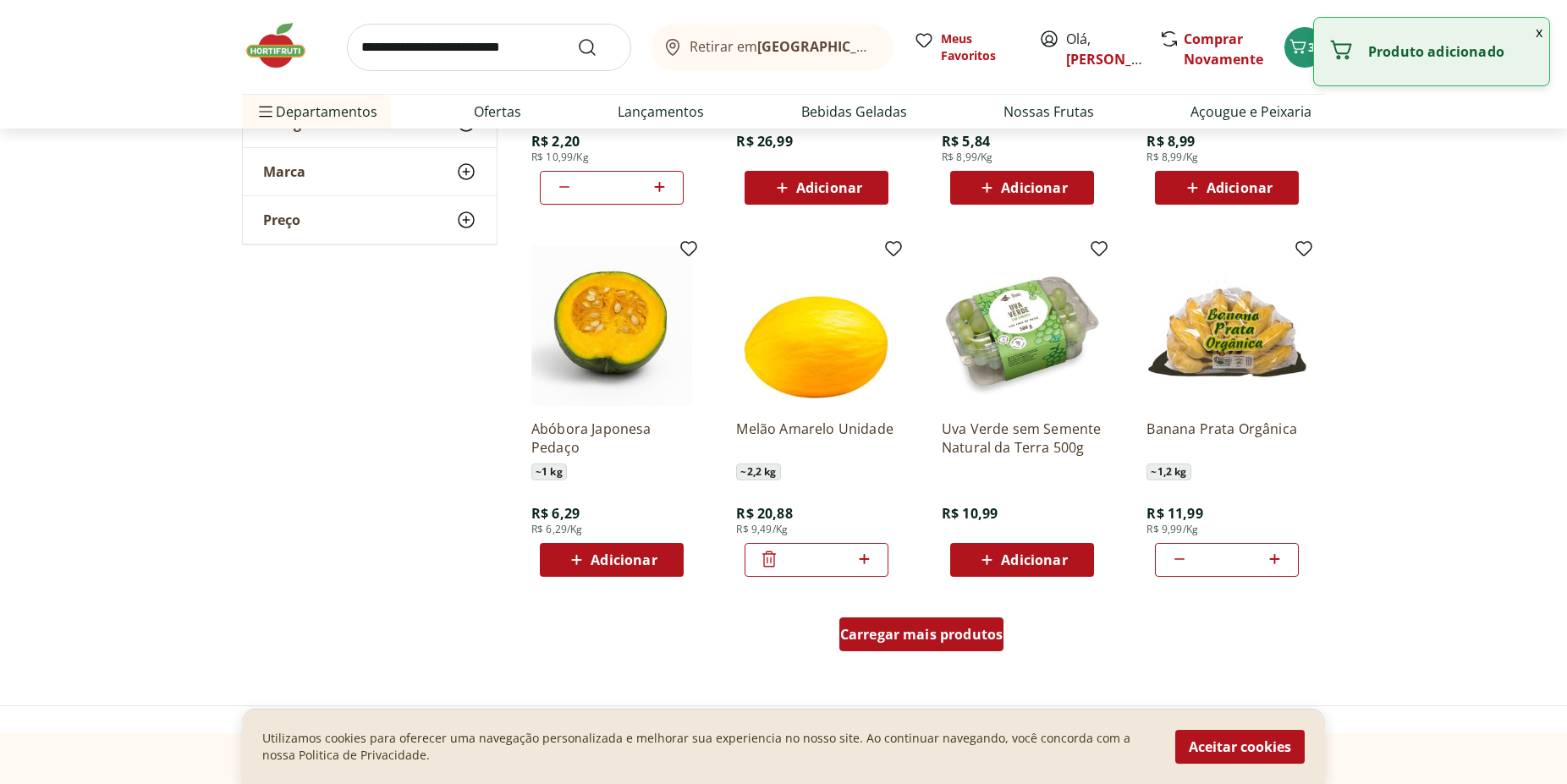
click at [970, 634] on span "Carregar mais produtos" at bounding box center [922, 634] width 163 height 13
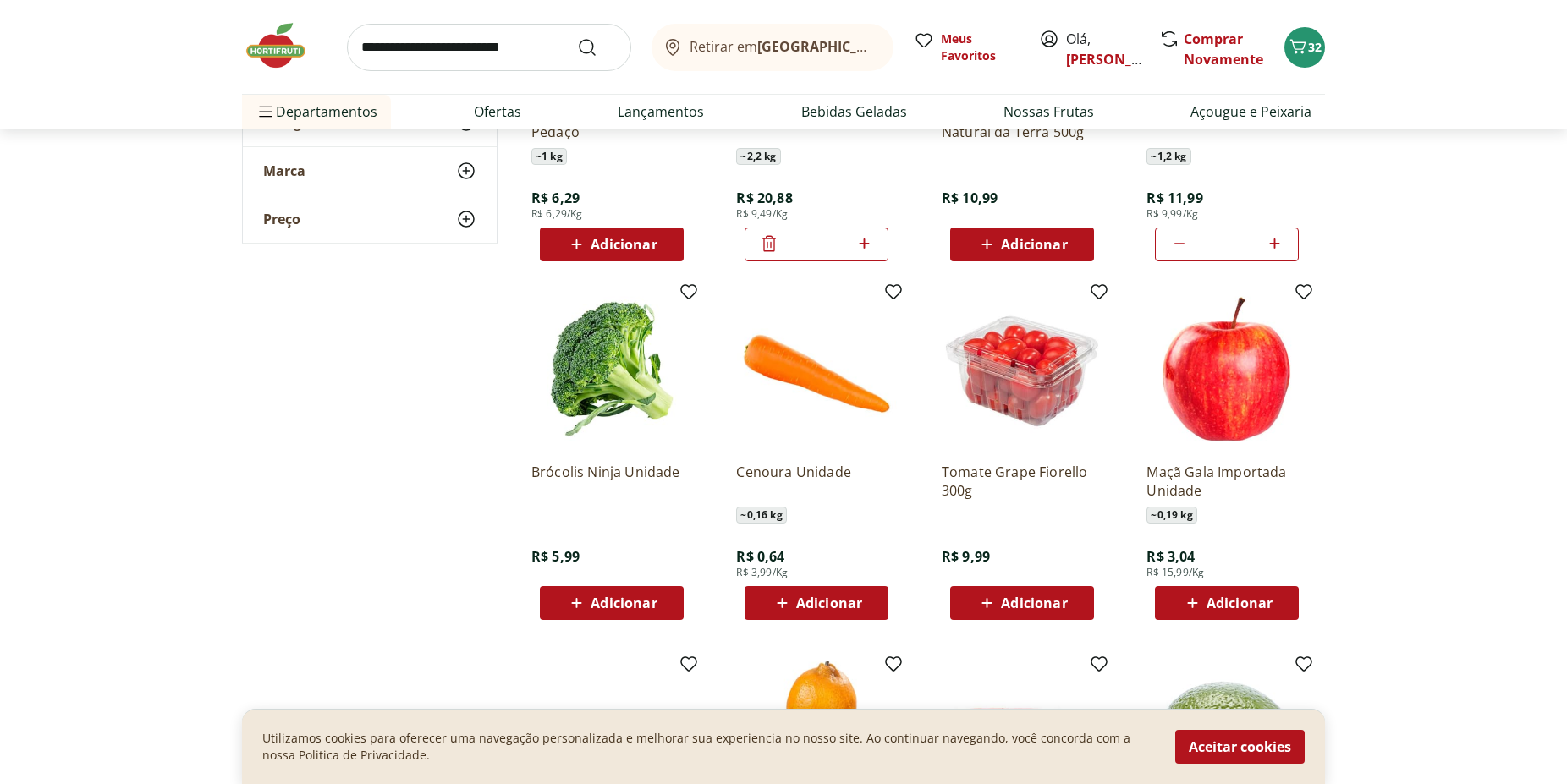
scroll to position [2243, 0]
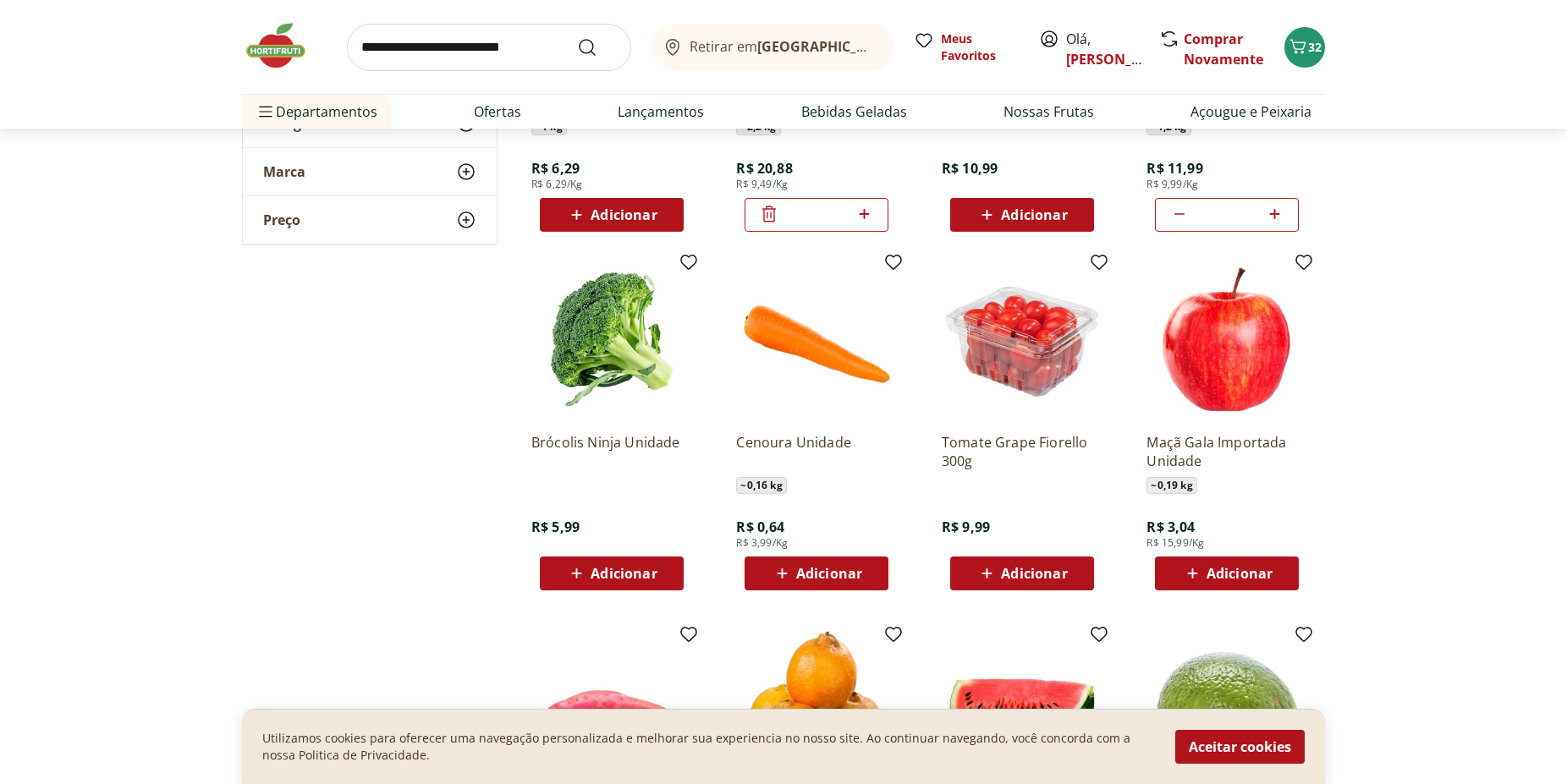
click at [1226, 570] on span "Adicionar" at bounding box center [1239, 573] width 66 height 13
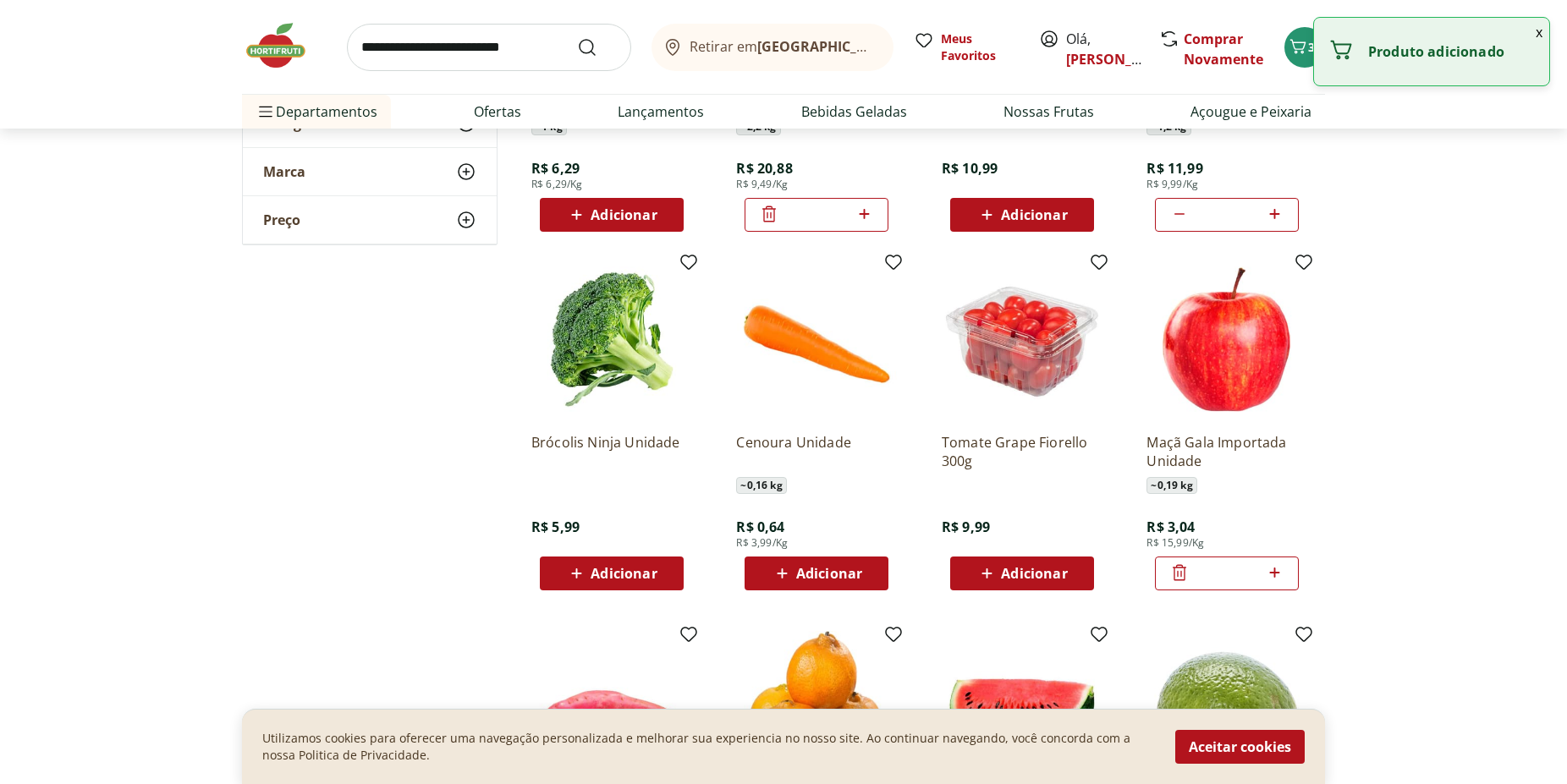
click at [1274, 570] on icon at bounding box center [1273, 572] width 10 height 10
click at [1275, 570] on icon at bounding box center [1273, 572] width 10 height 10
click at [1276, 570] on icon at bounding box center [1275, 572] width 21 height 20
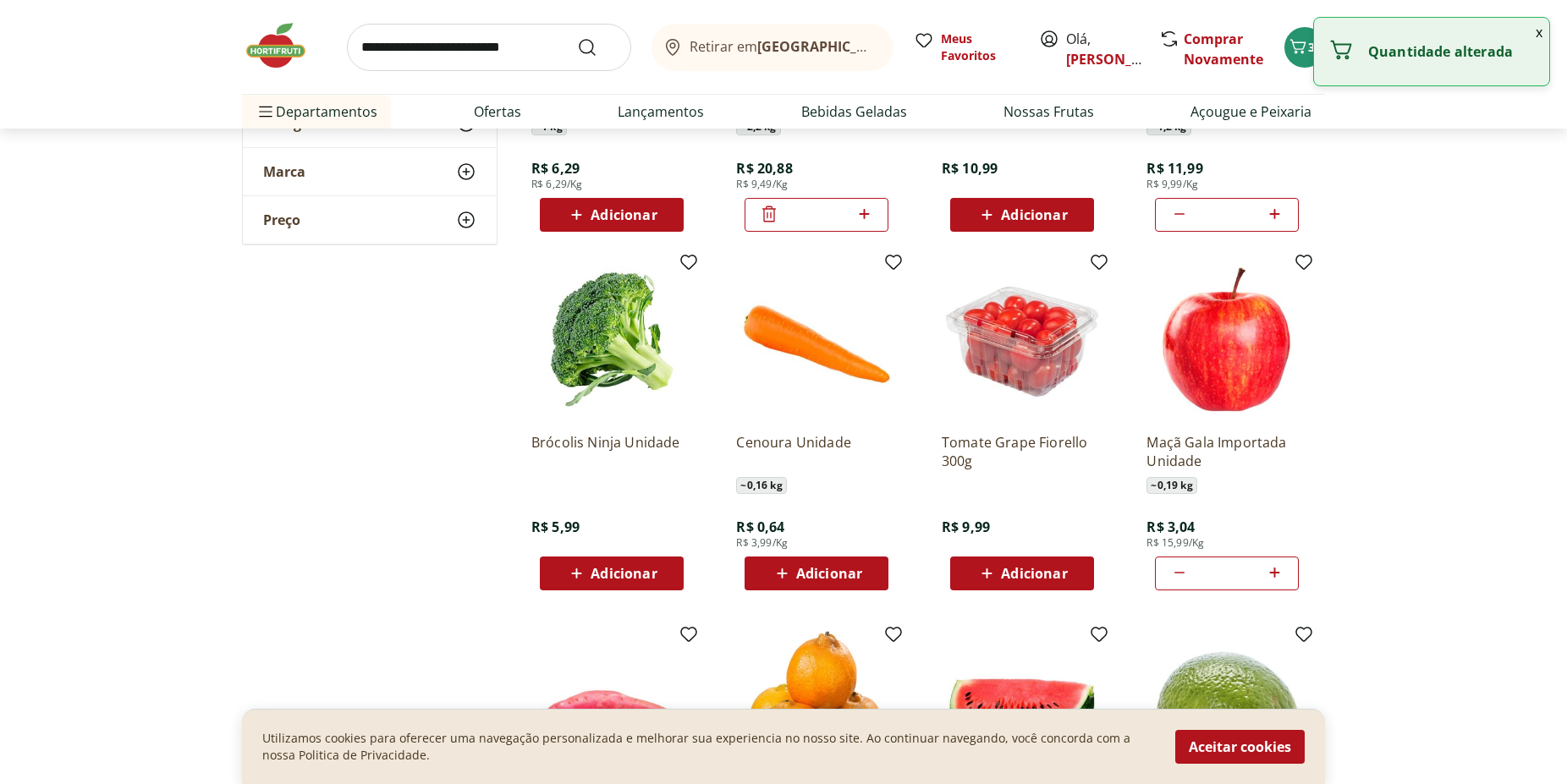
click at [1276, 570] on icon at bounding box center [1275, 572] width 21 height 20
type input "**"
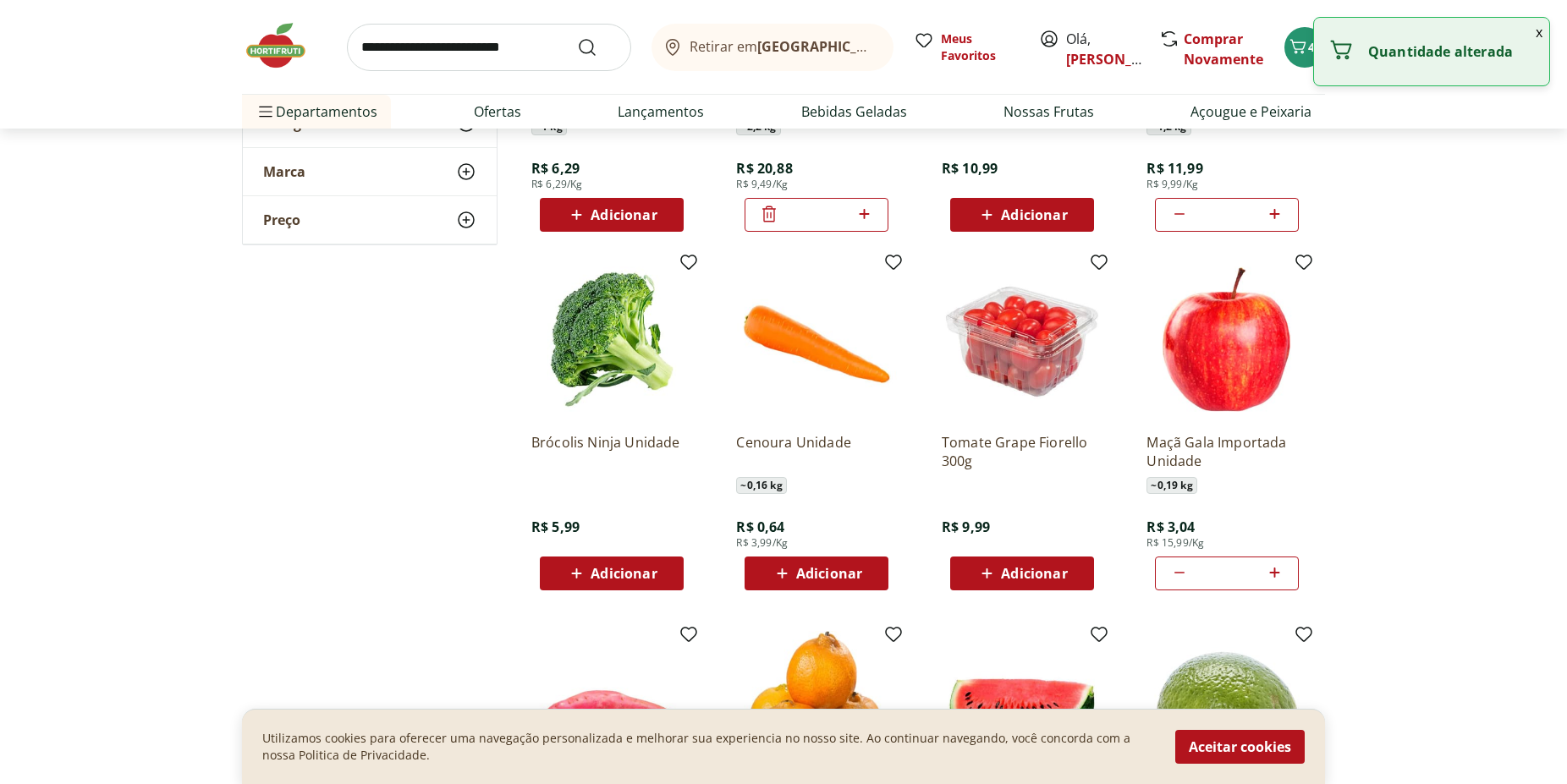
scroll to position [2415, 0]
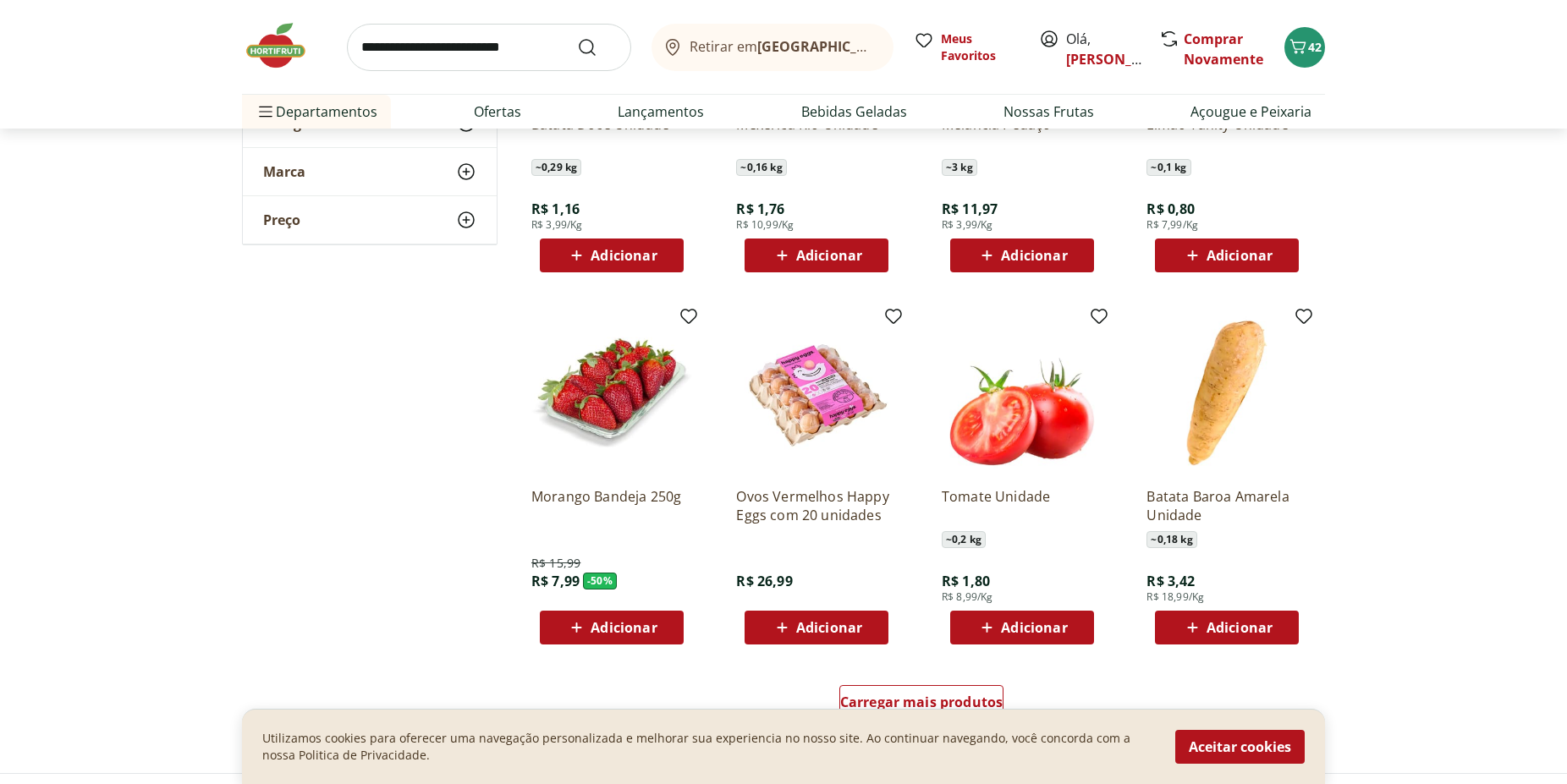
scroll to position [3191, 0]
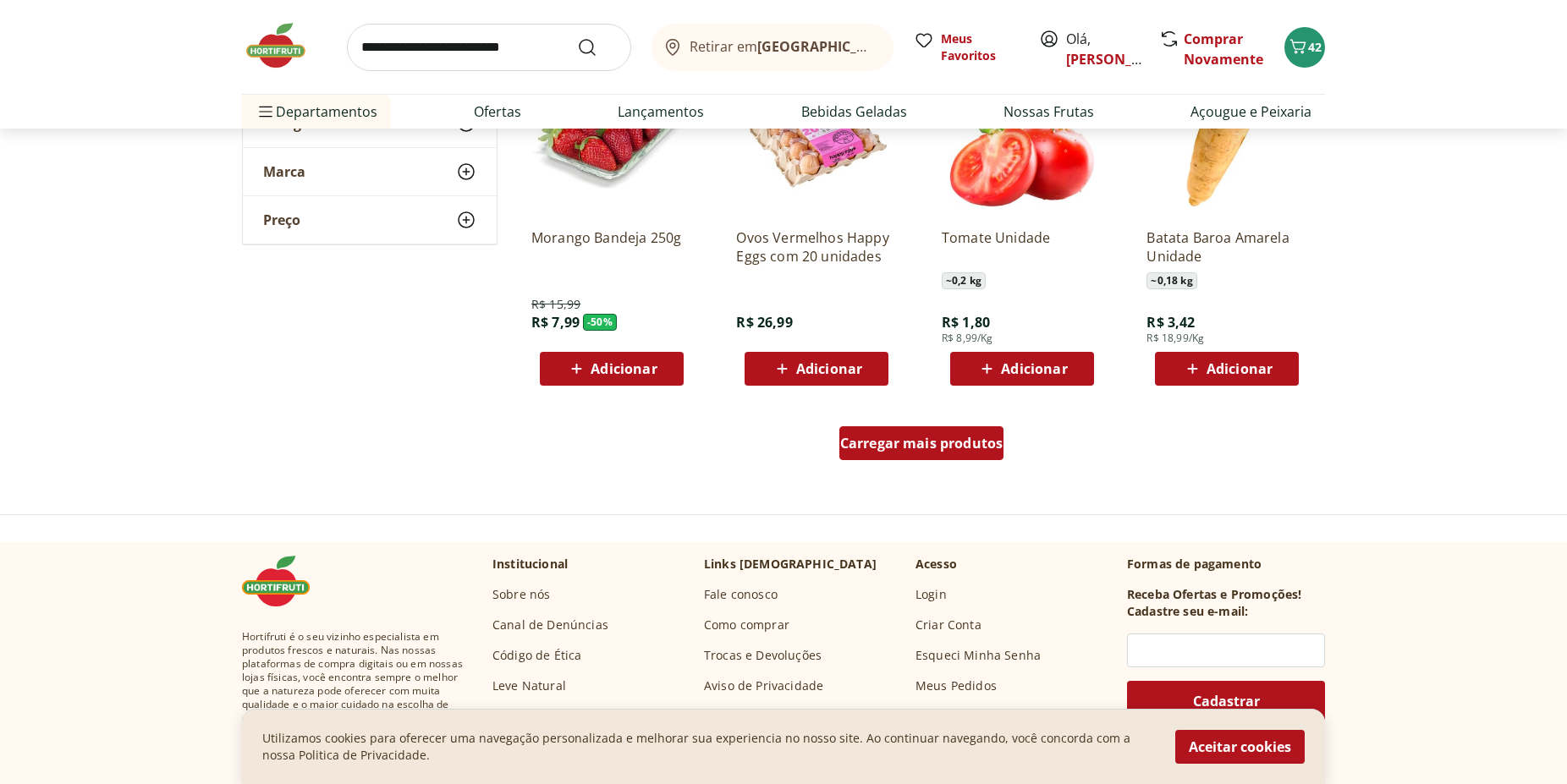
click at [959, 439] on span "Carregar mais produtos" at bounding box center [922, 442] width 163 height 13
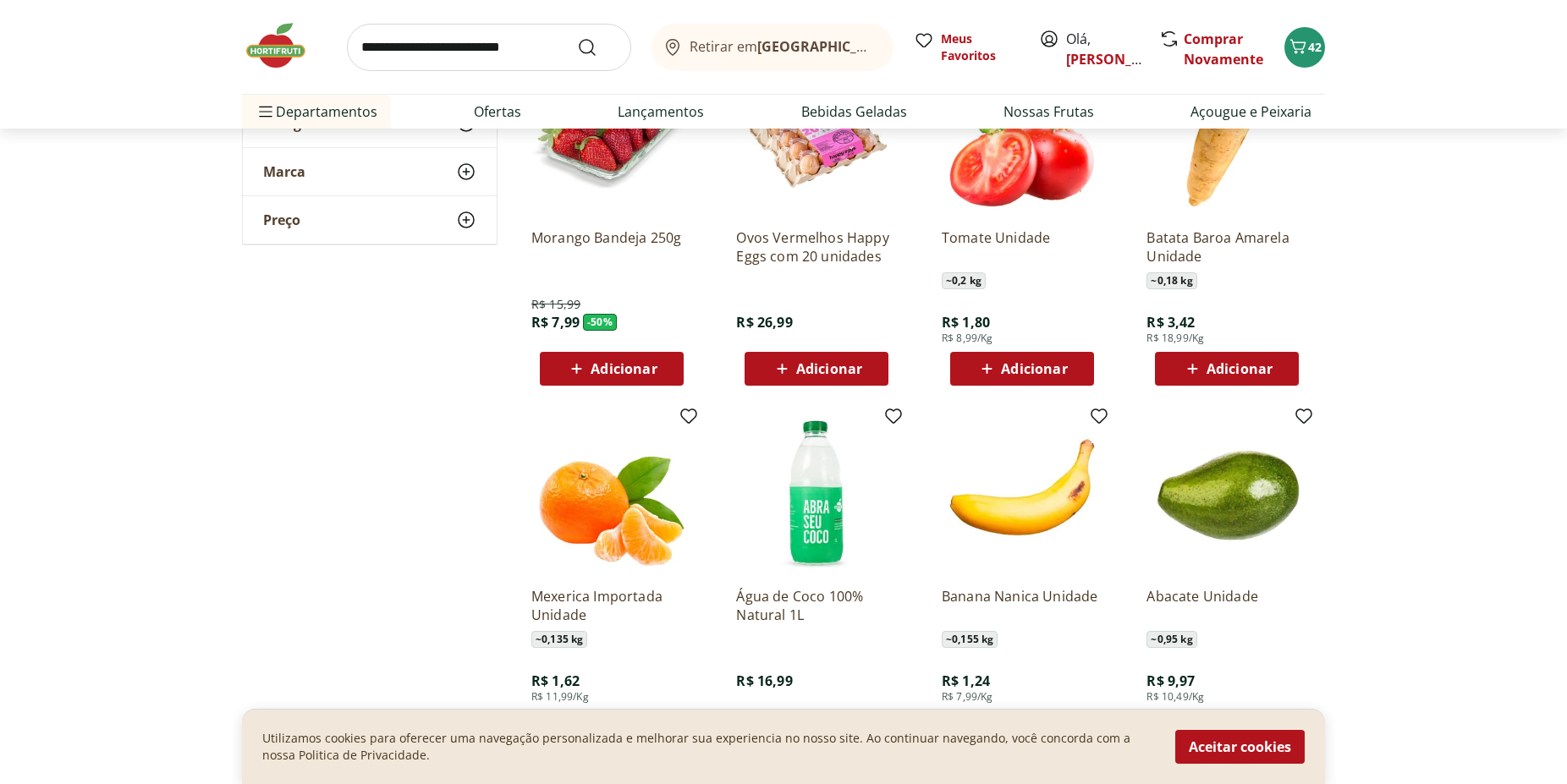
scroll to position [3364, 0]
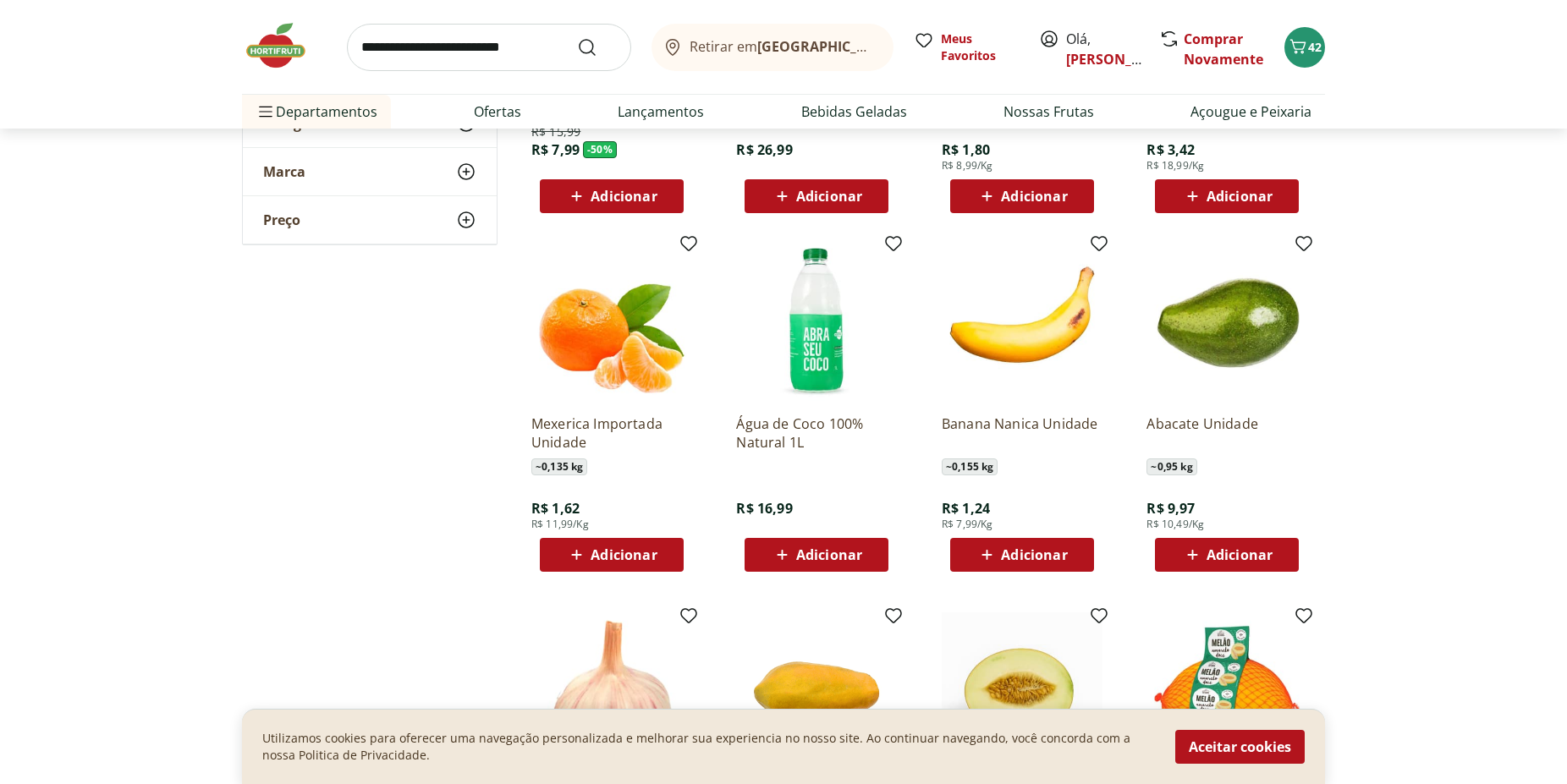
click at [638, 554] on span "Adicionar" at bounding box center [623, 554] width 66 height 13
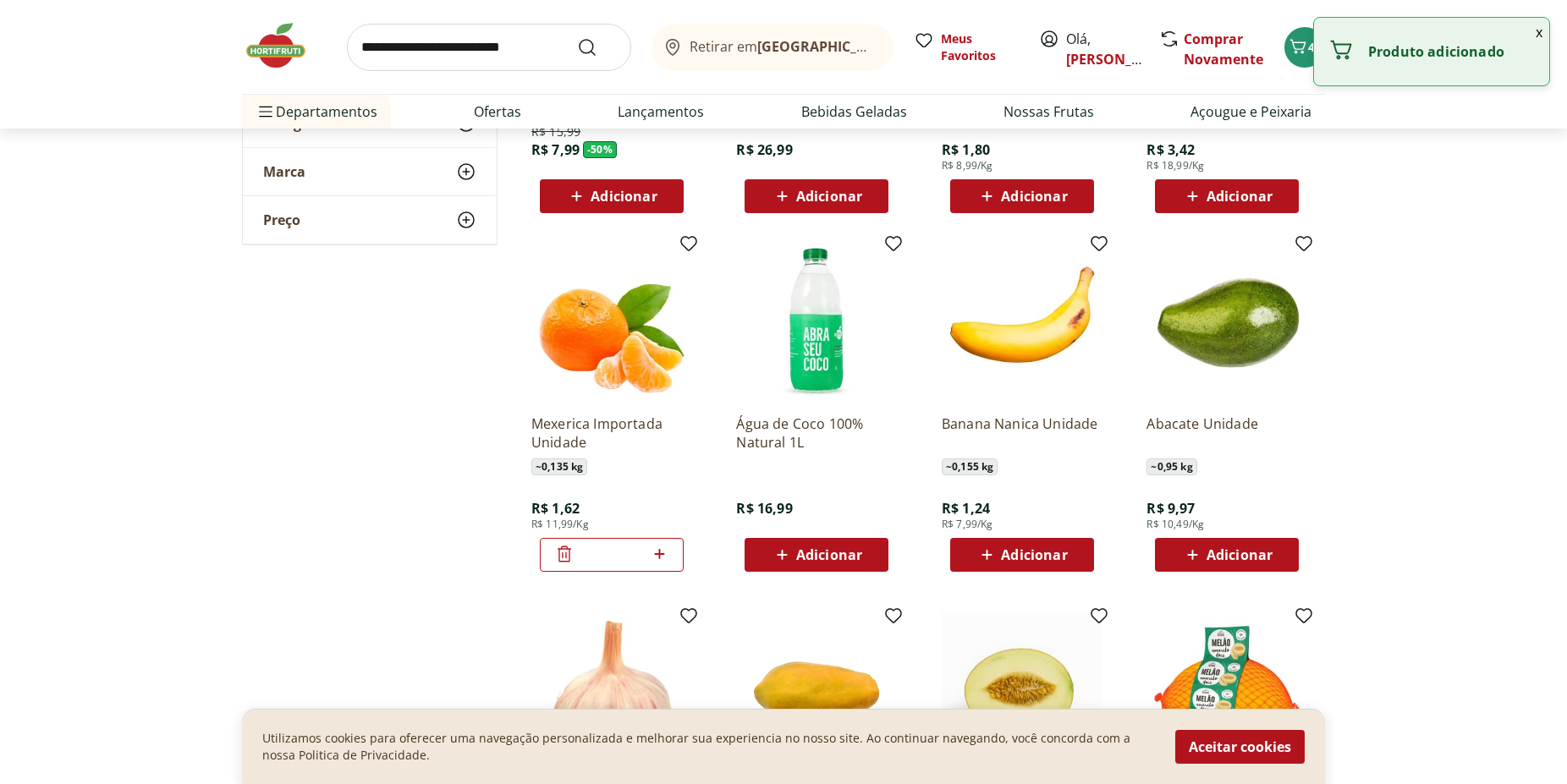
click at [663, 553] on icon at bounding box center [660, 554] width 21 height 20
click at [663, 552] on icon at bounding box center [660, 554] width 21 height 20
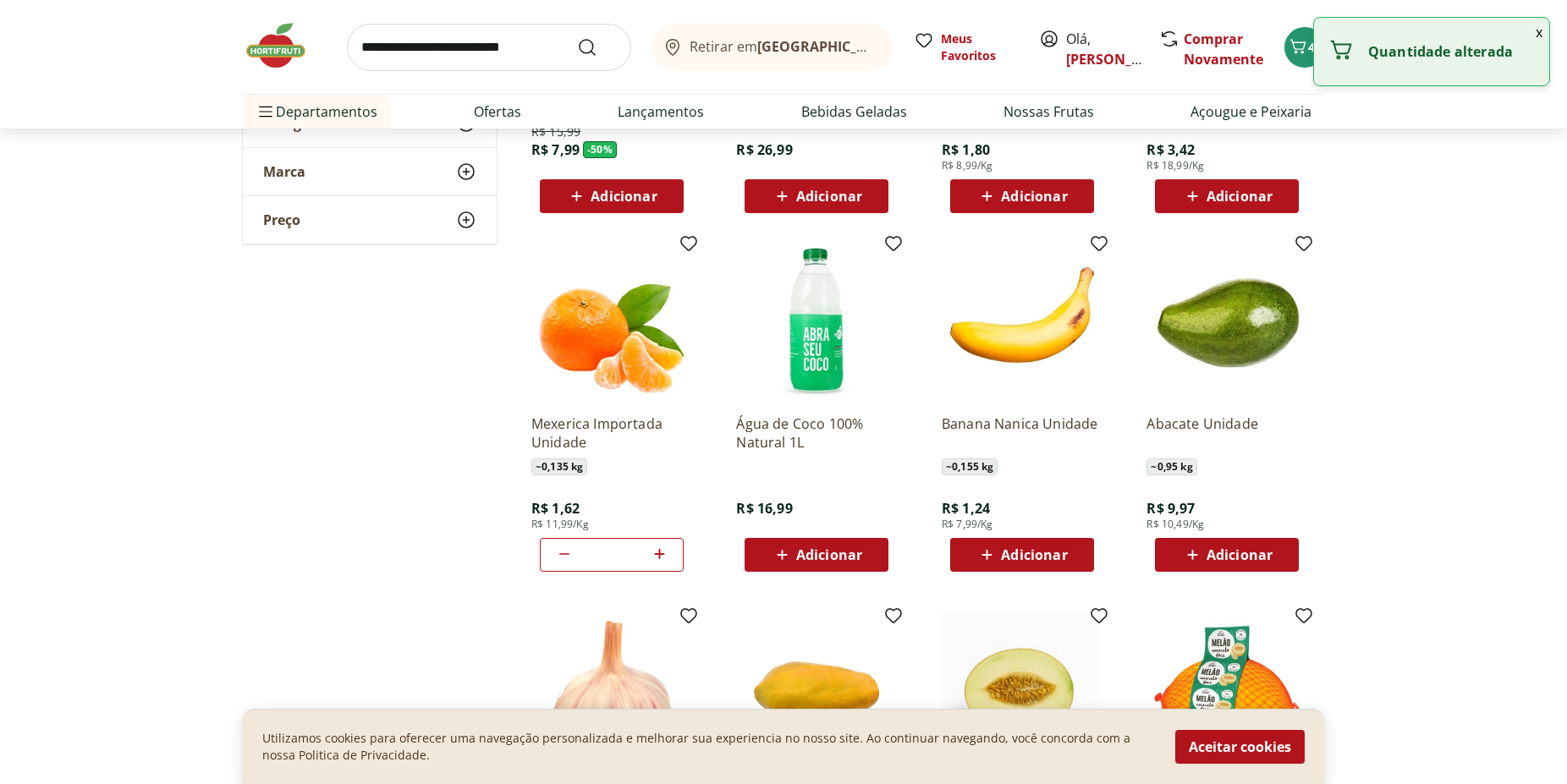
type input "*"
click at [1224, 553] on span "Adicionar" at bounding box center [1239, 554] width 66 height 13
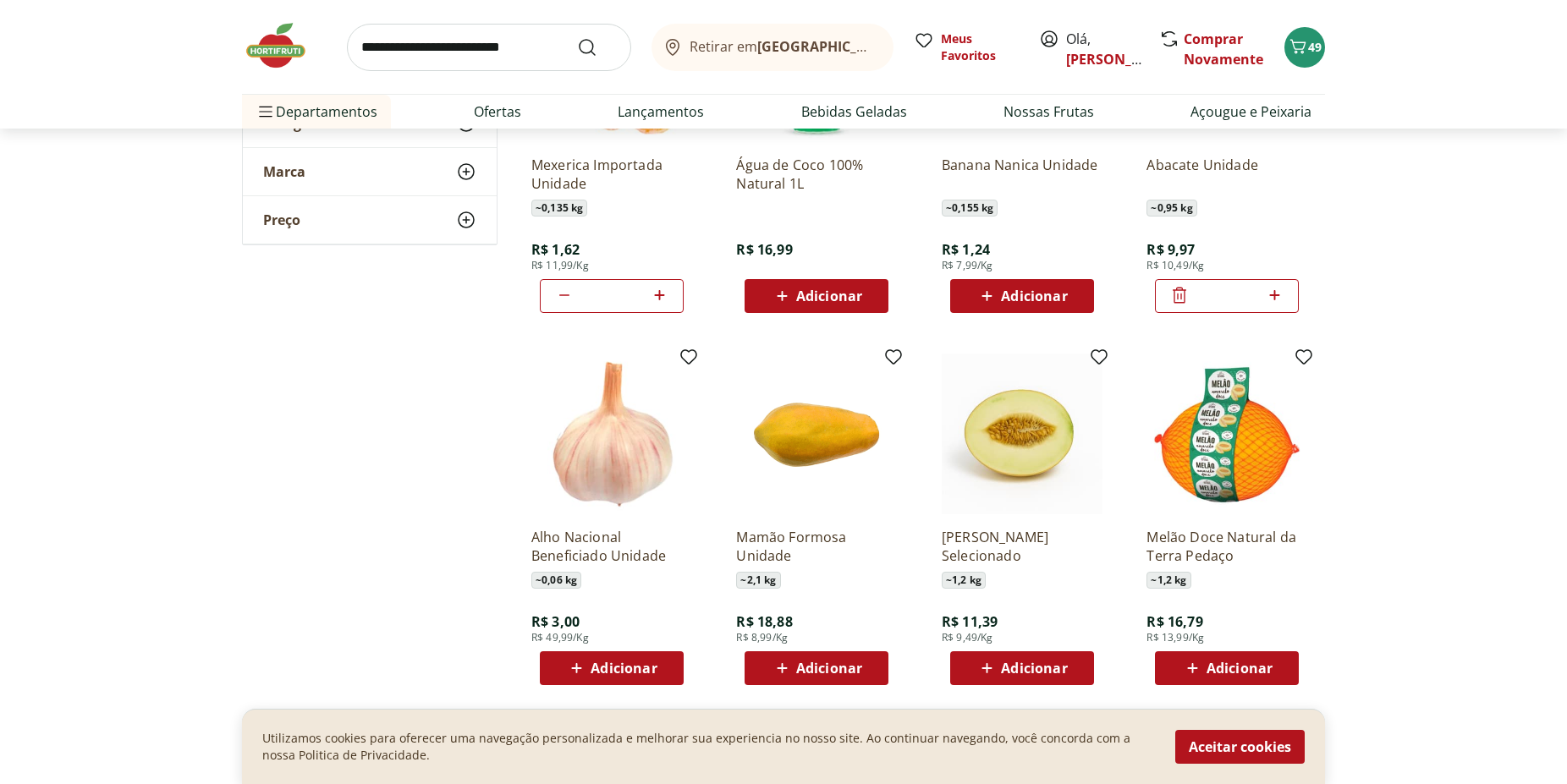
click at [834, 663] on span "Adicionar" at bounding box center [829, 667] width 66 height 13
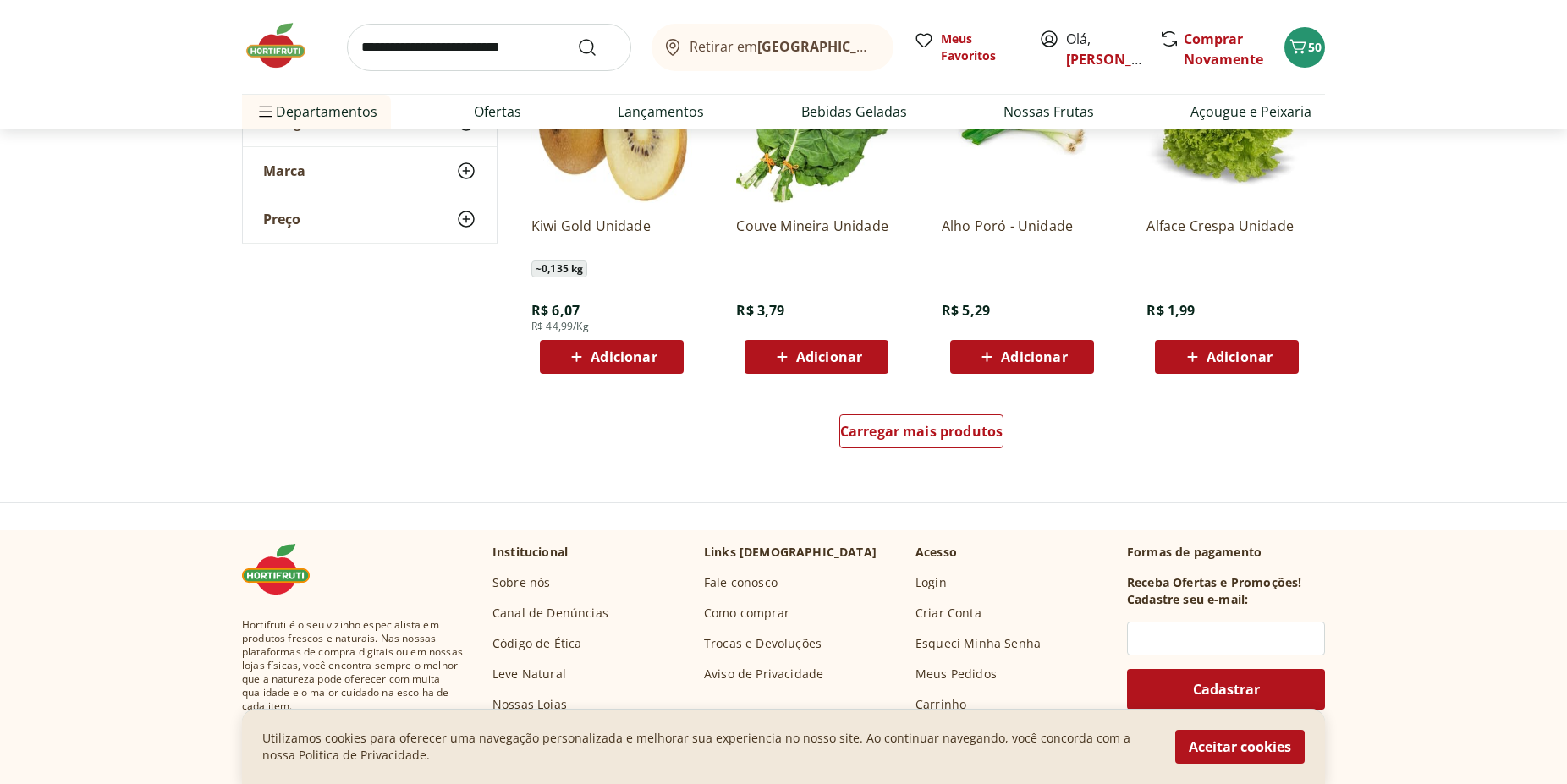
scroll to position [4312, 0]
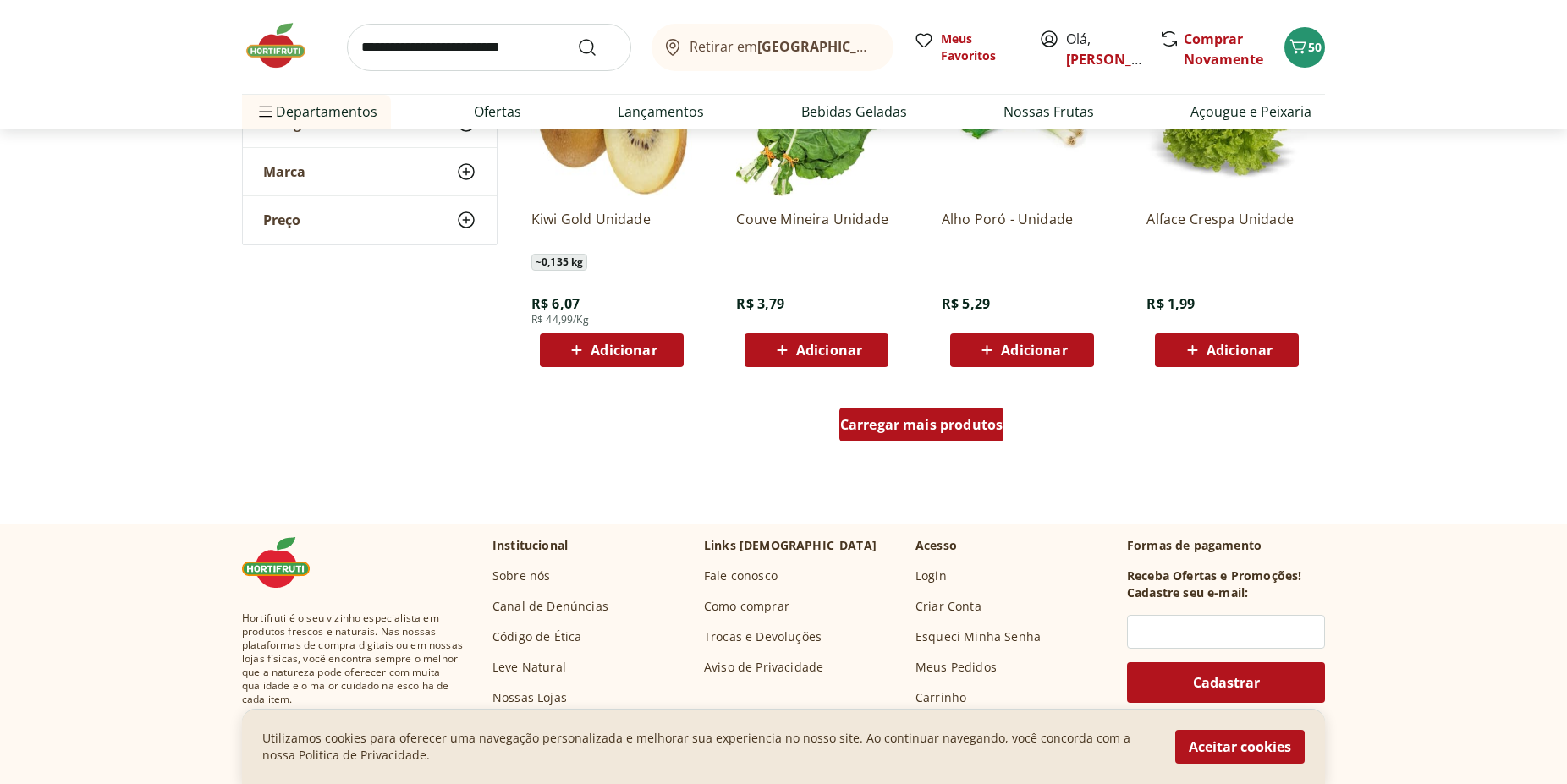
click at [952, 417] on span "Carregar mais produtos" at bounding box center [922, 424] width 163 height 13
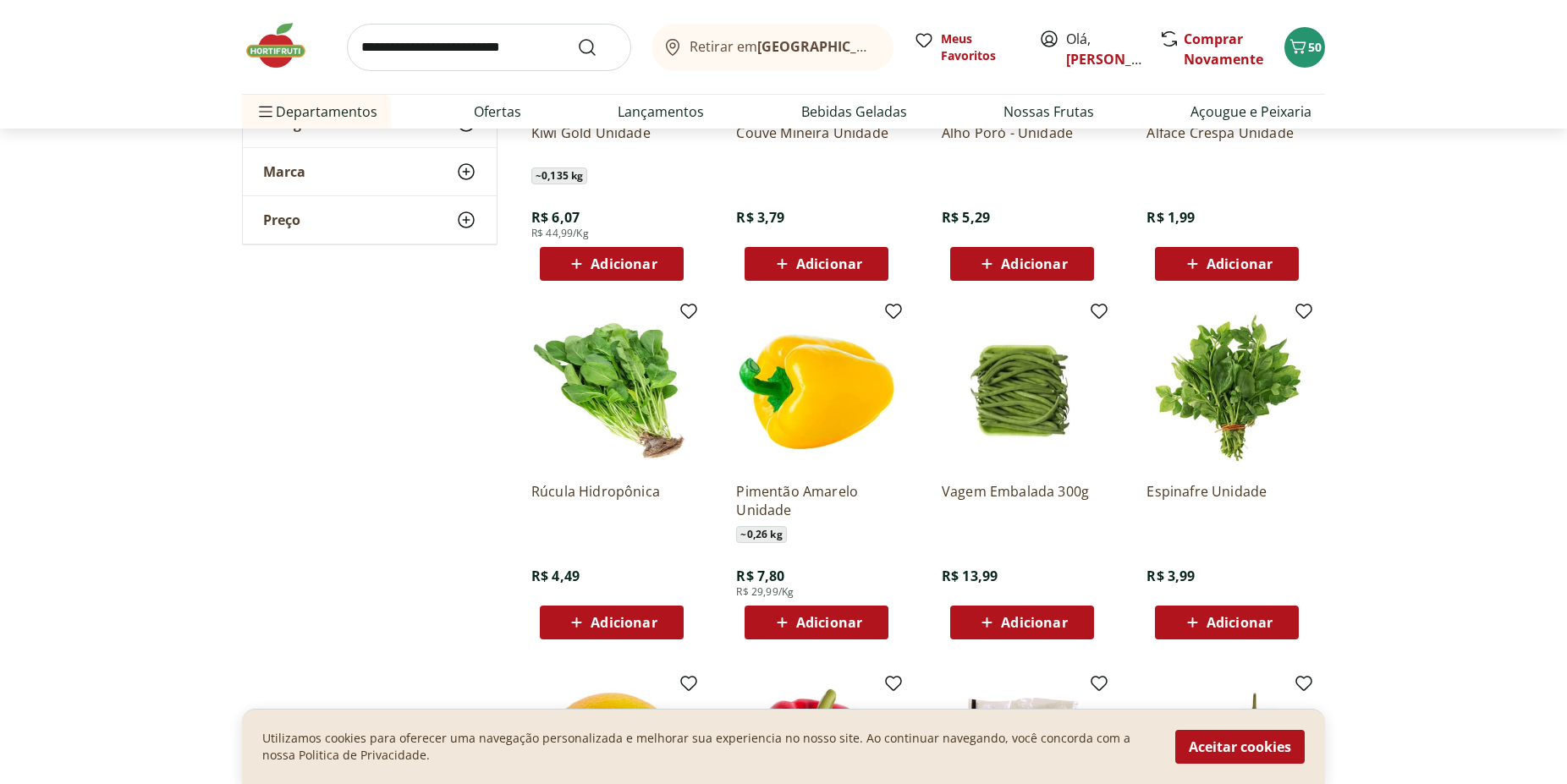
scroll to position [4657, 0]
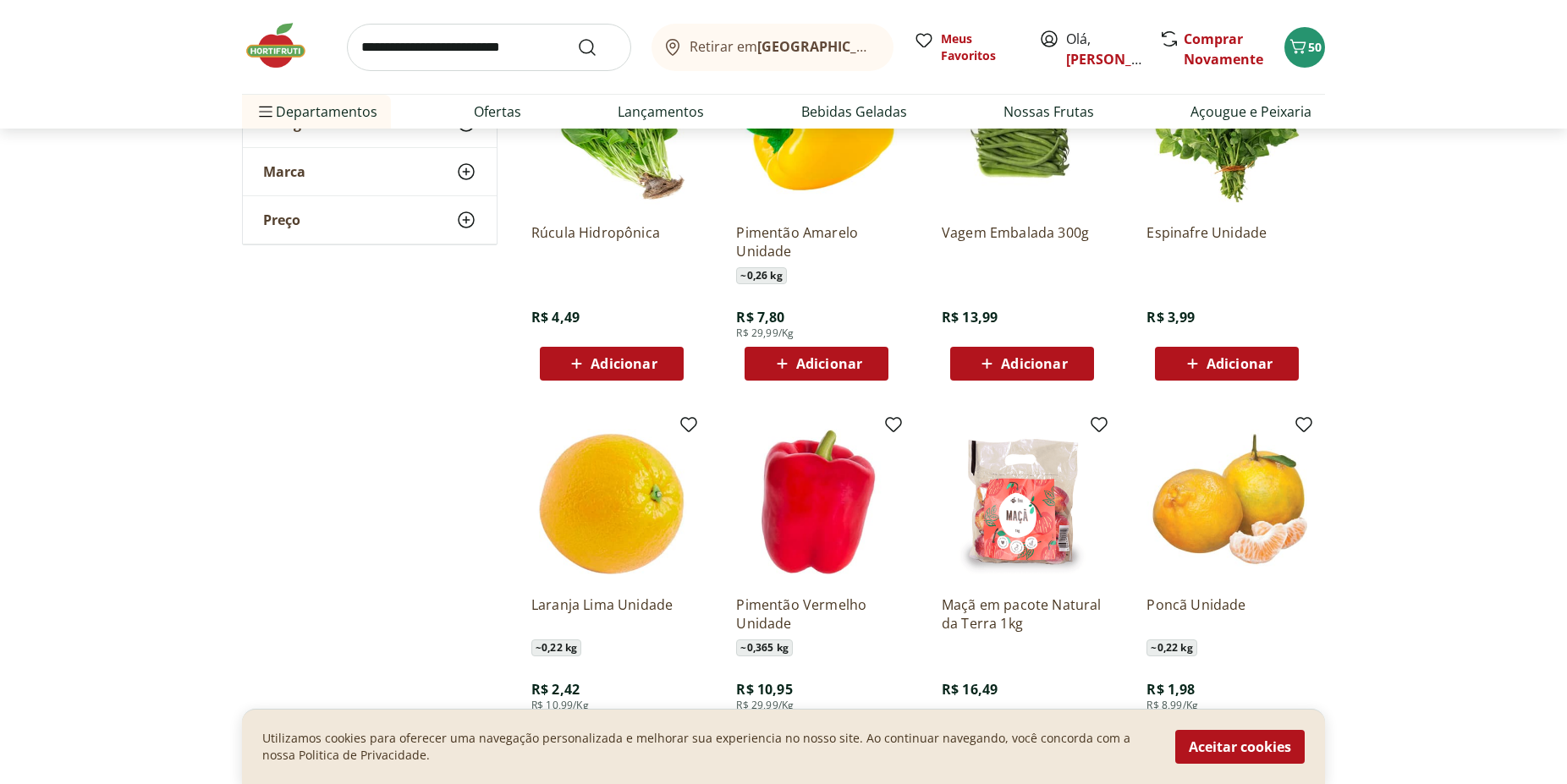
scroll to position [4916, 0]
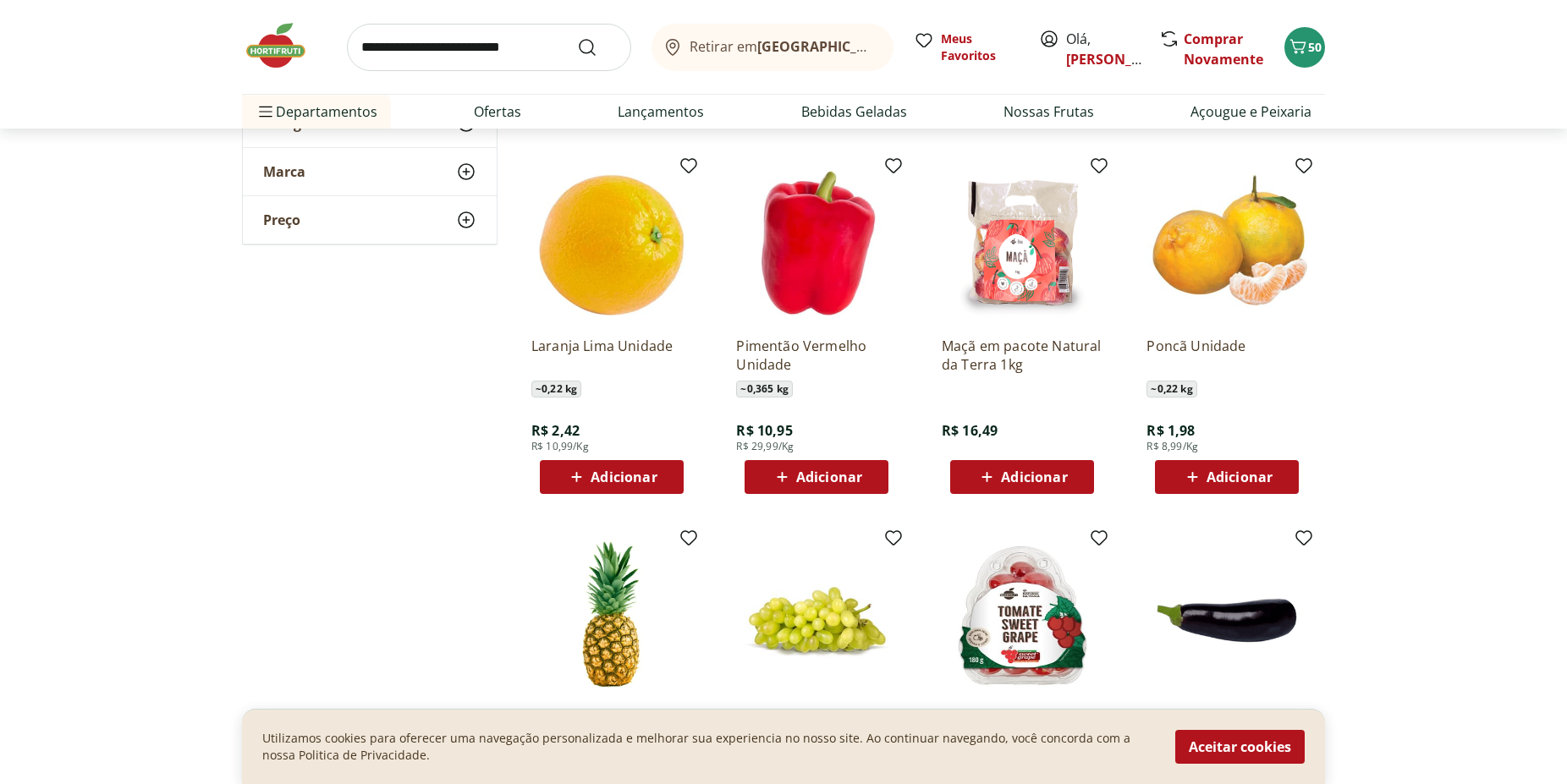
click at [642, 483] on span "Adicionar" at bounding box center [623, 476] width 66 height 13
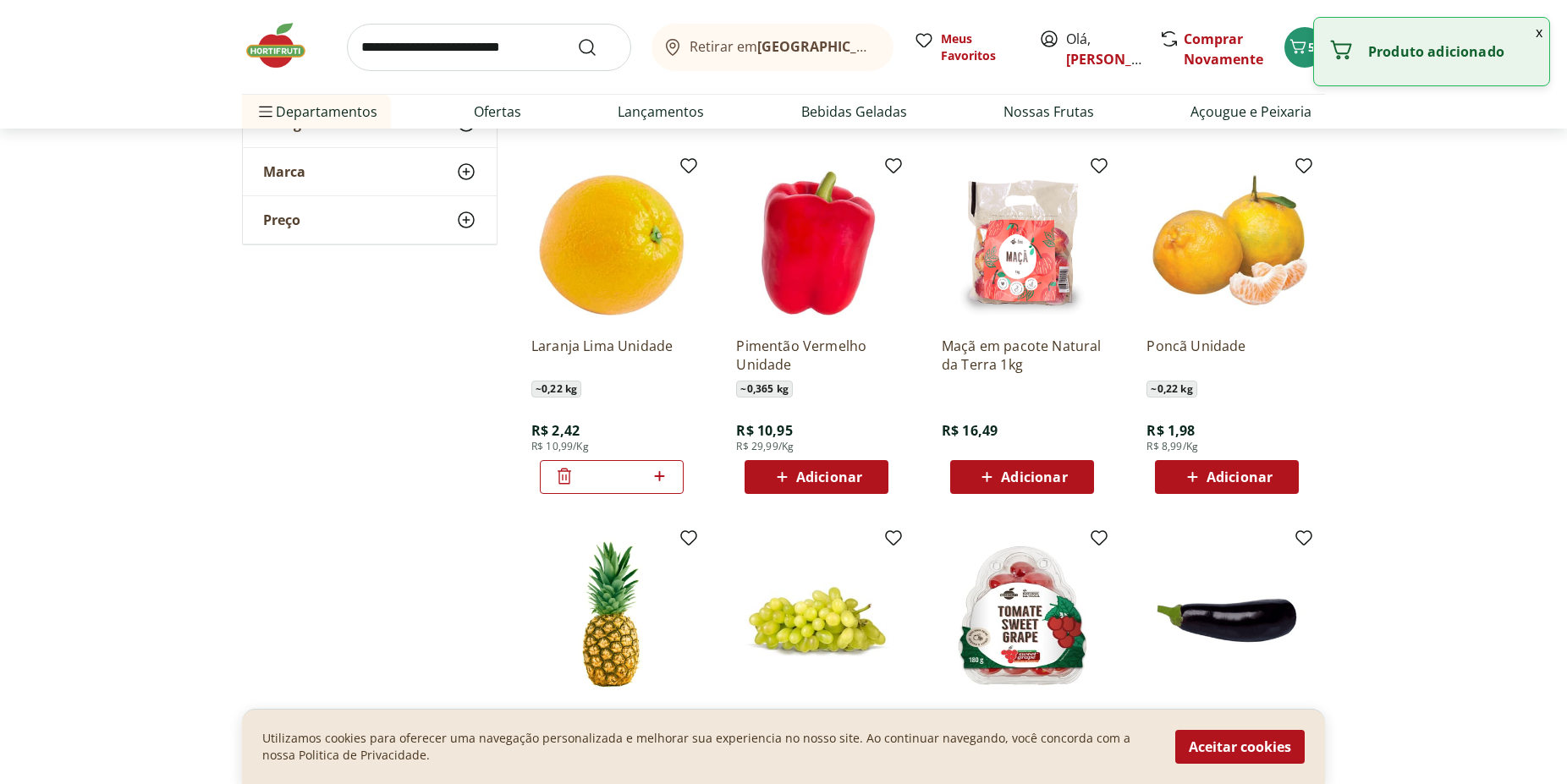
click at [666, 468] on icon at bounding box center [660, 476] width 21 height 20
click at [664, 474] on icon at bounding box center [660, 476] width 21 height 20
type input "*"
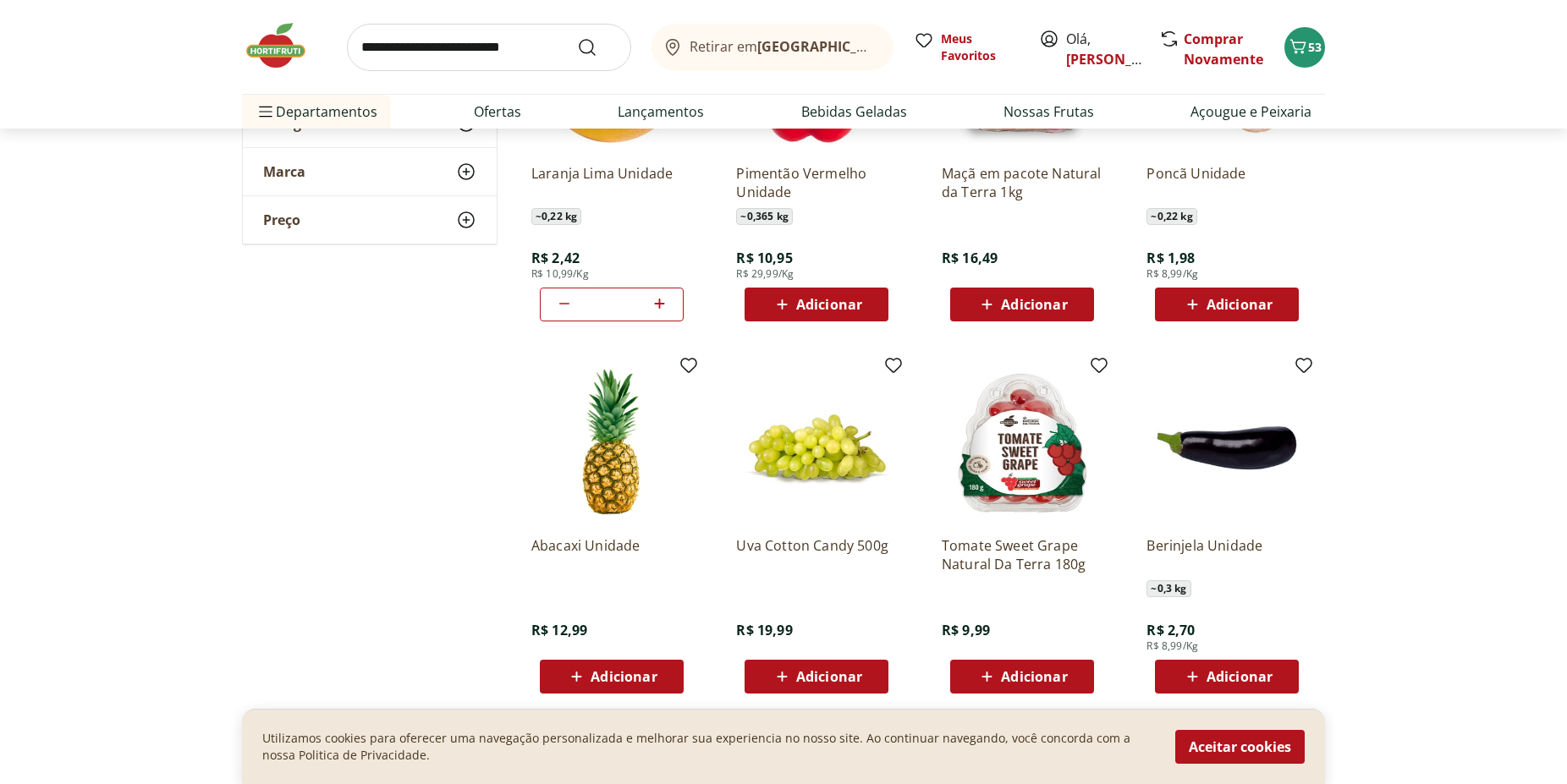
click at [594, 671] on span "Adicionar" at bounding box center [623, 676] width 66 height 13
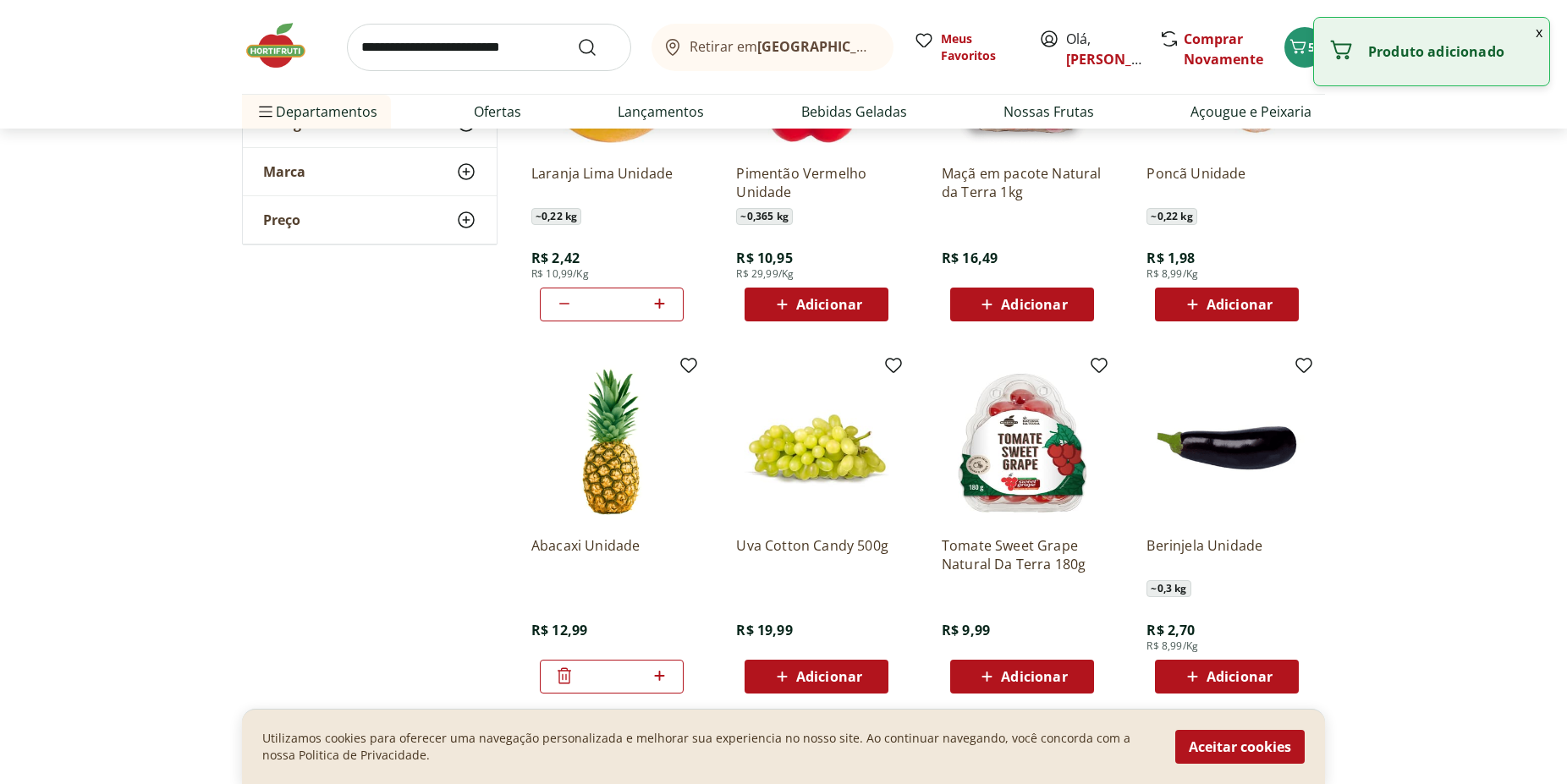
scroll to position [5261, 0]
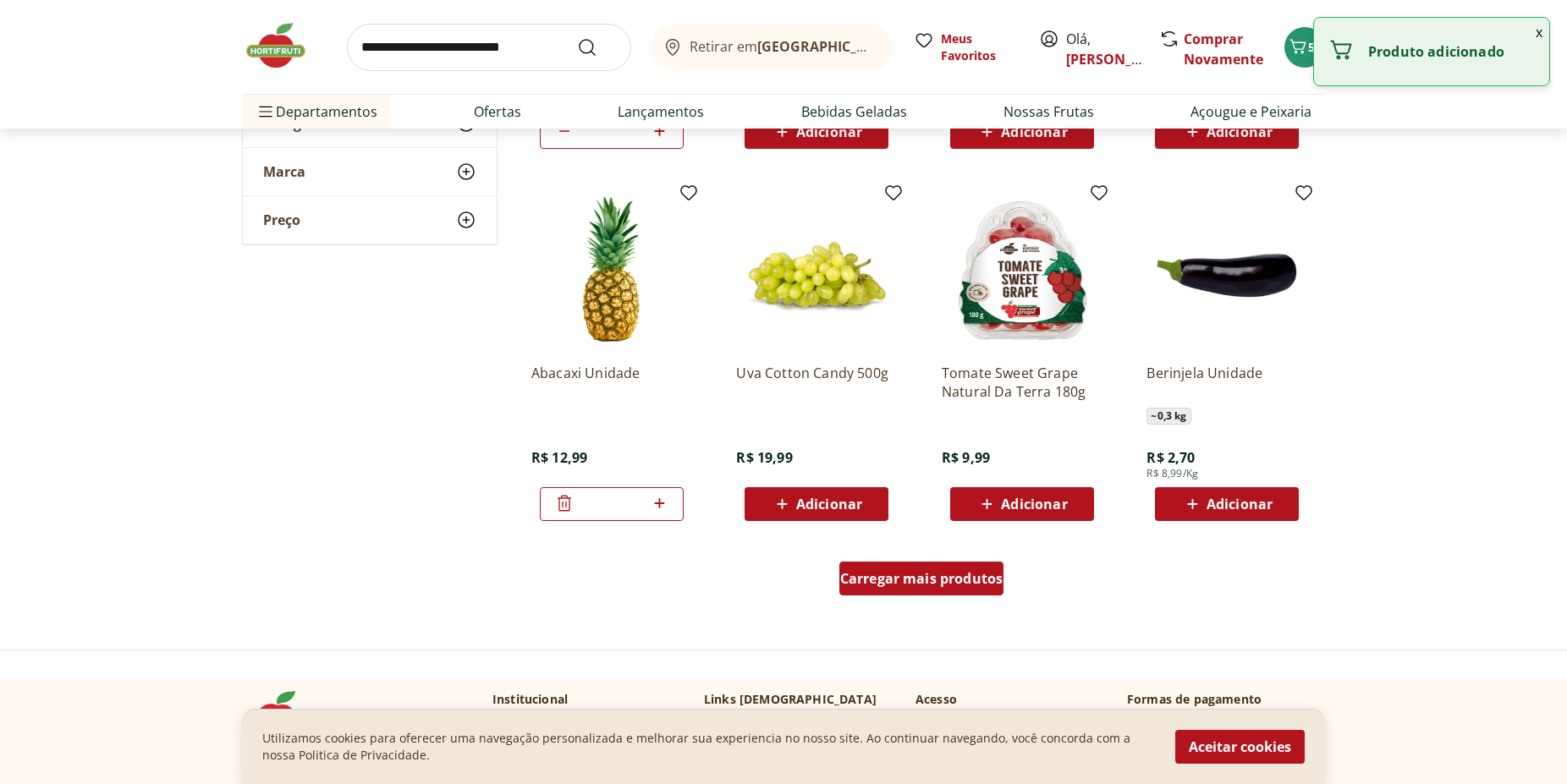
click at [917, 586] on span "Carregar mais produtos" at bounding box center [922, 578] width 163 height 13
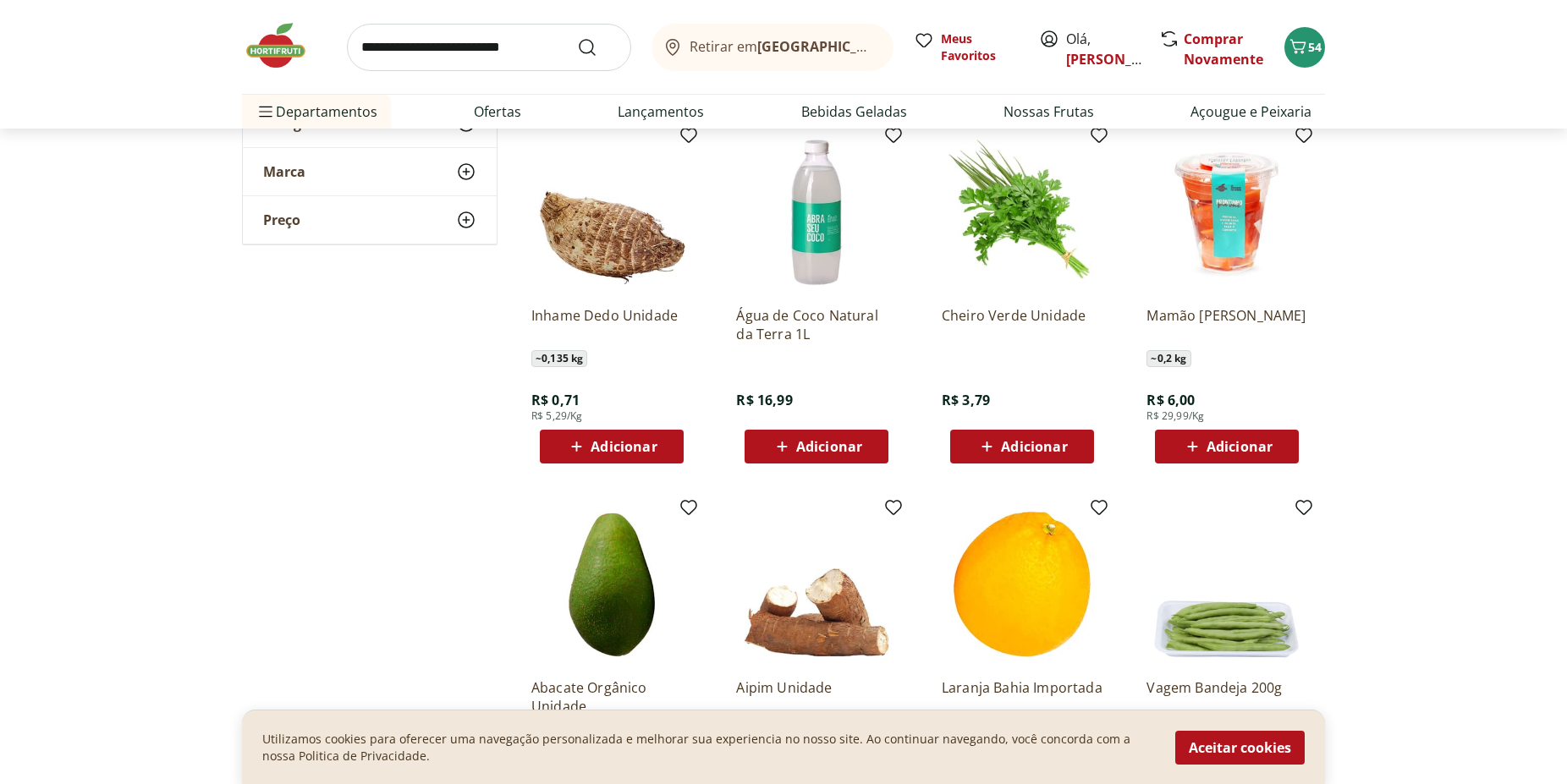
scroll to position [5778, 0]
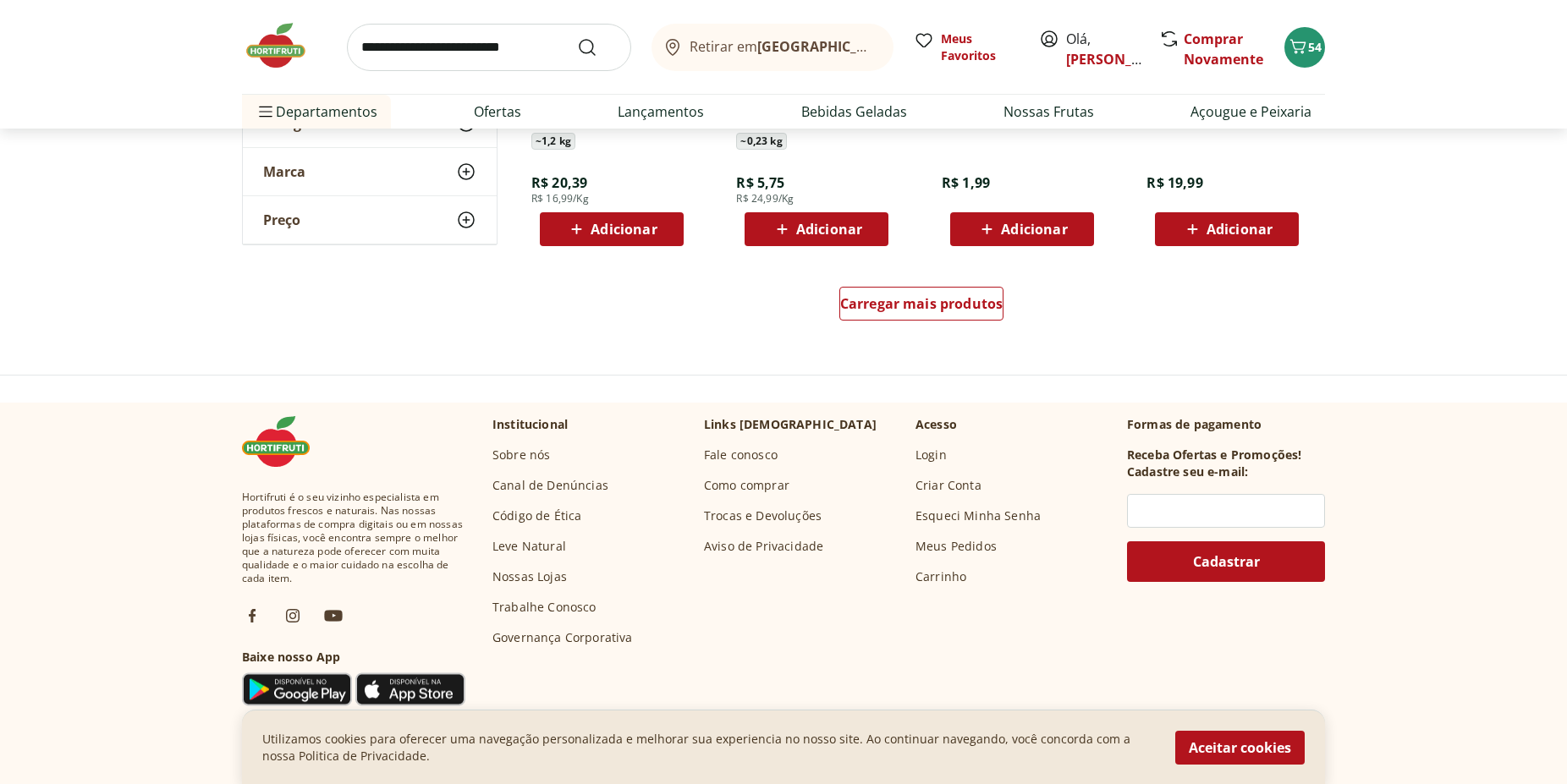
scroll to position [6641, 0]
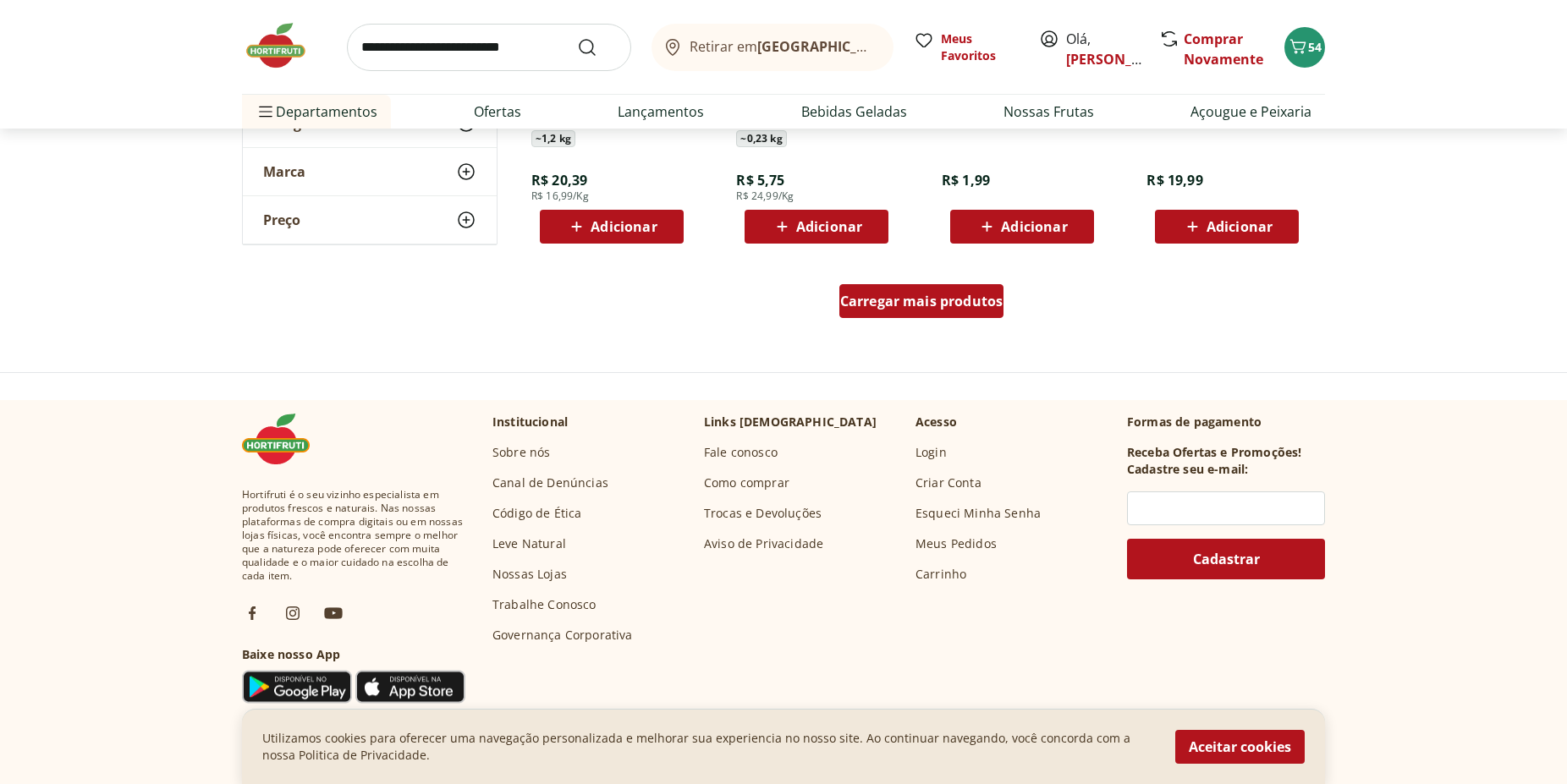
click at [947, 304] on span "Carregar mais produtos" at bounding box center [922, 301] width 163 height 13
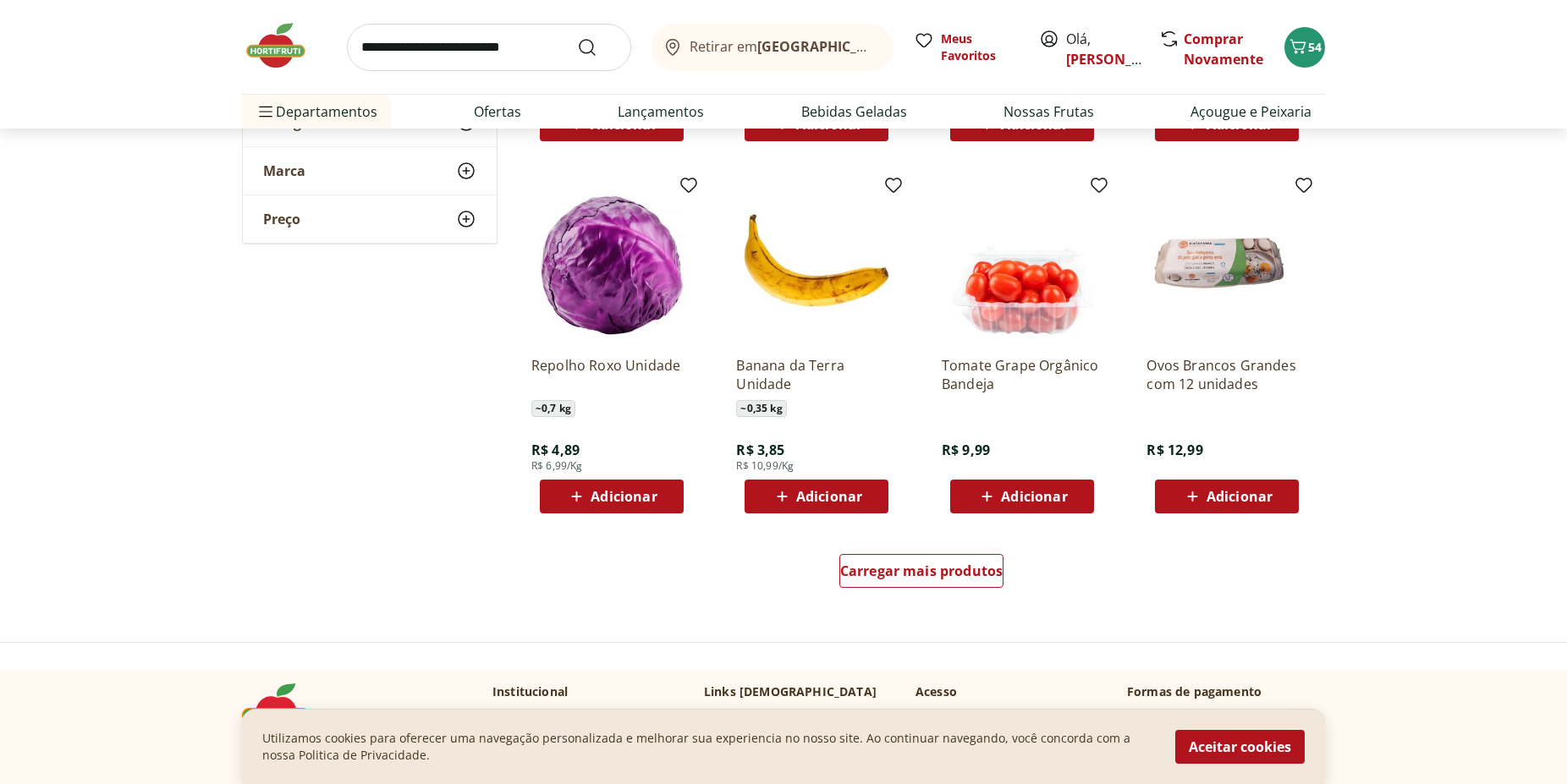
scroll to position [7504, 0]
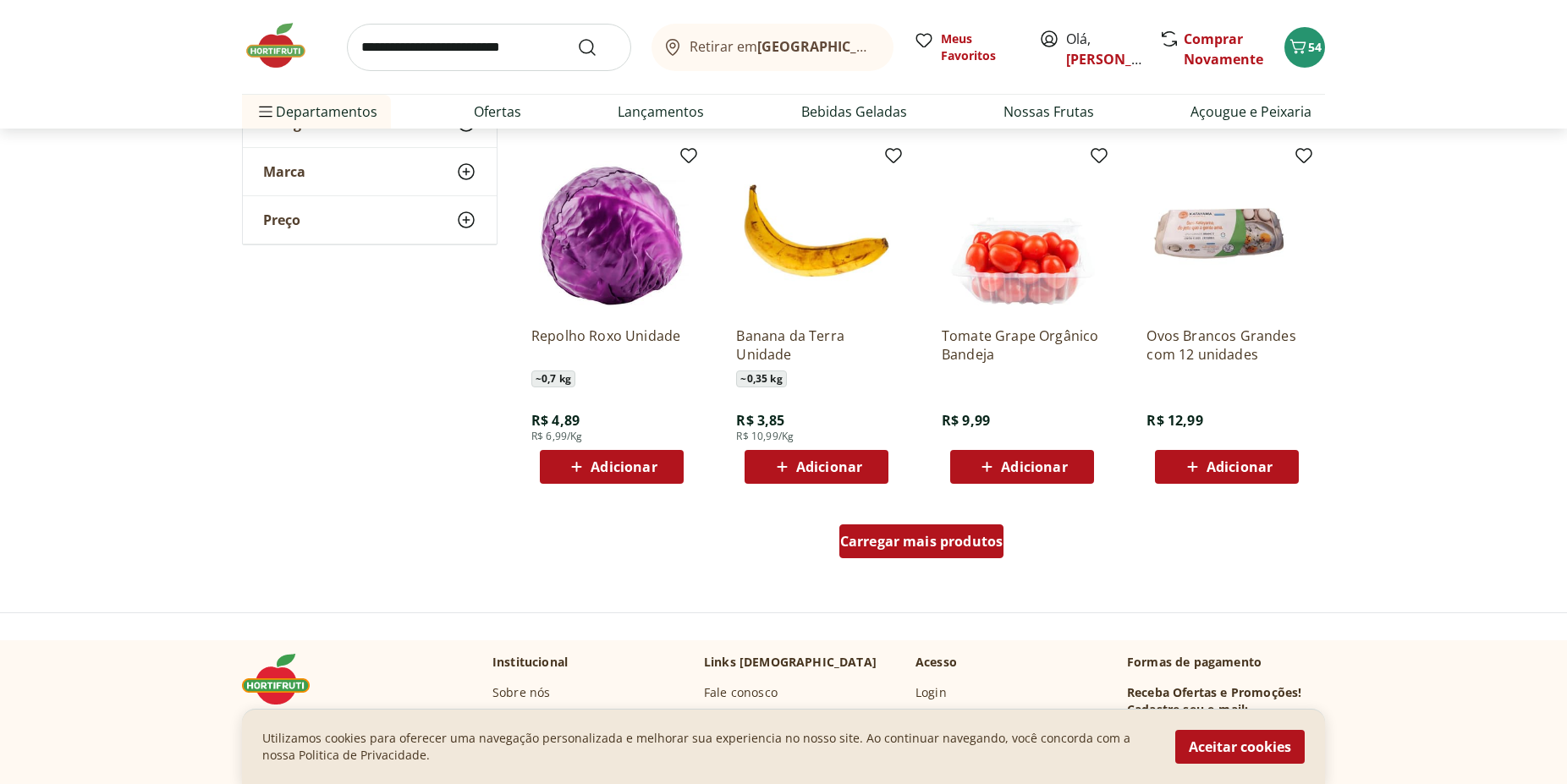
click at [947, 534] on span "Carregar mais produtos" at bounding box center [922, 540] width 163 height 13
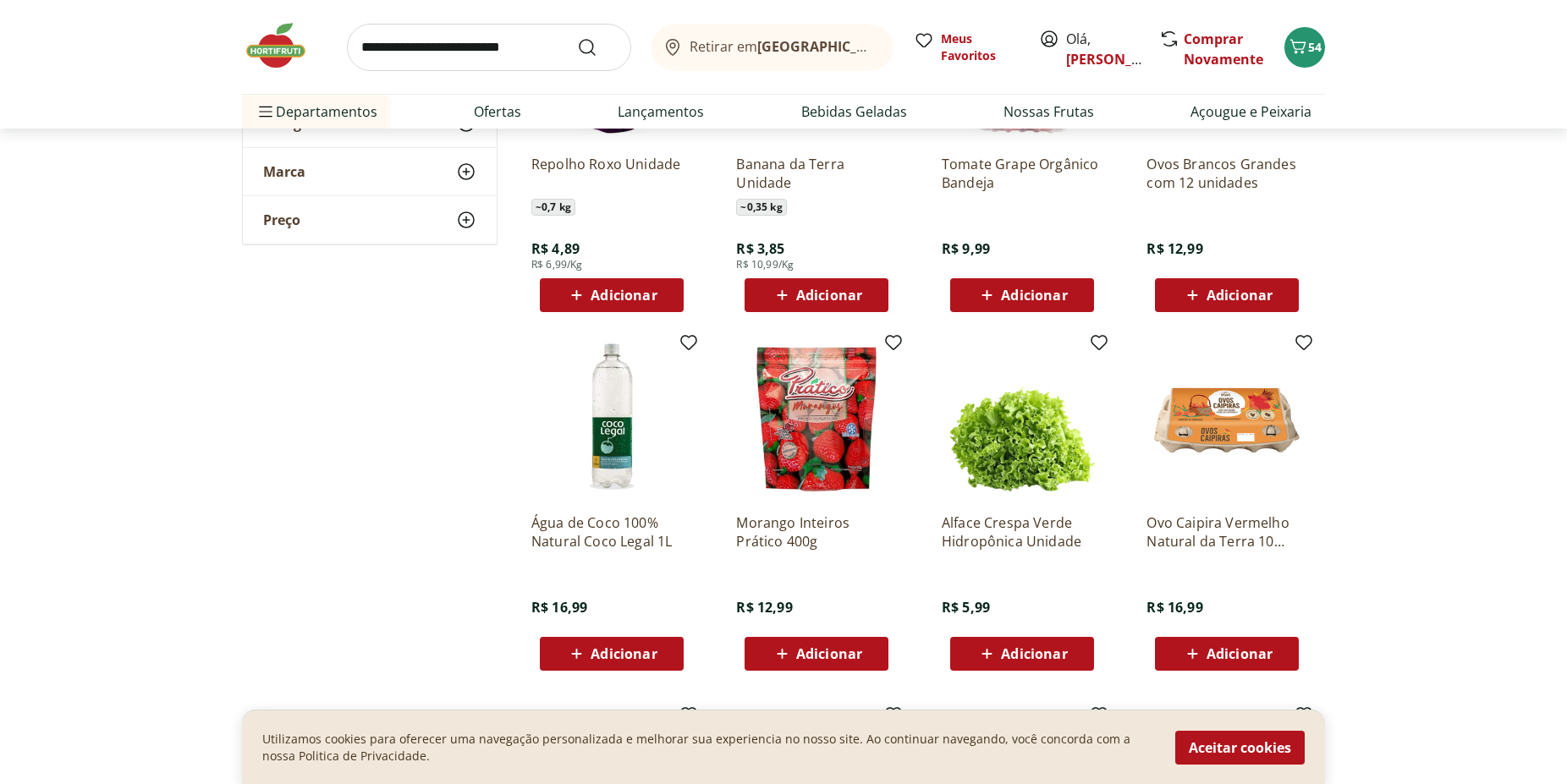
scroll to position [7676, 0]
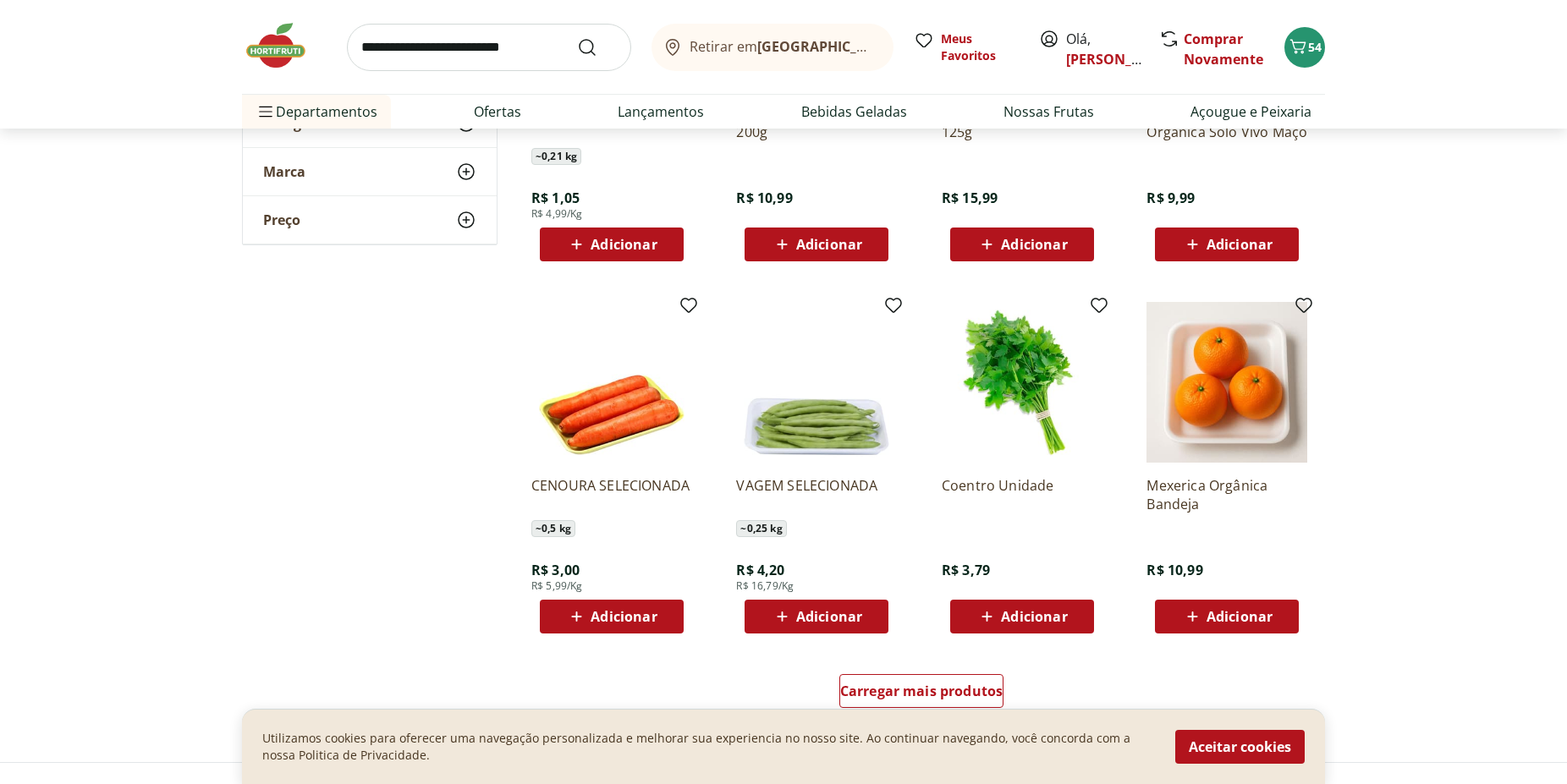
scroll to position [8539, 0]
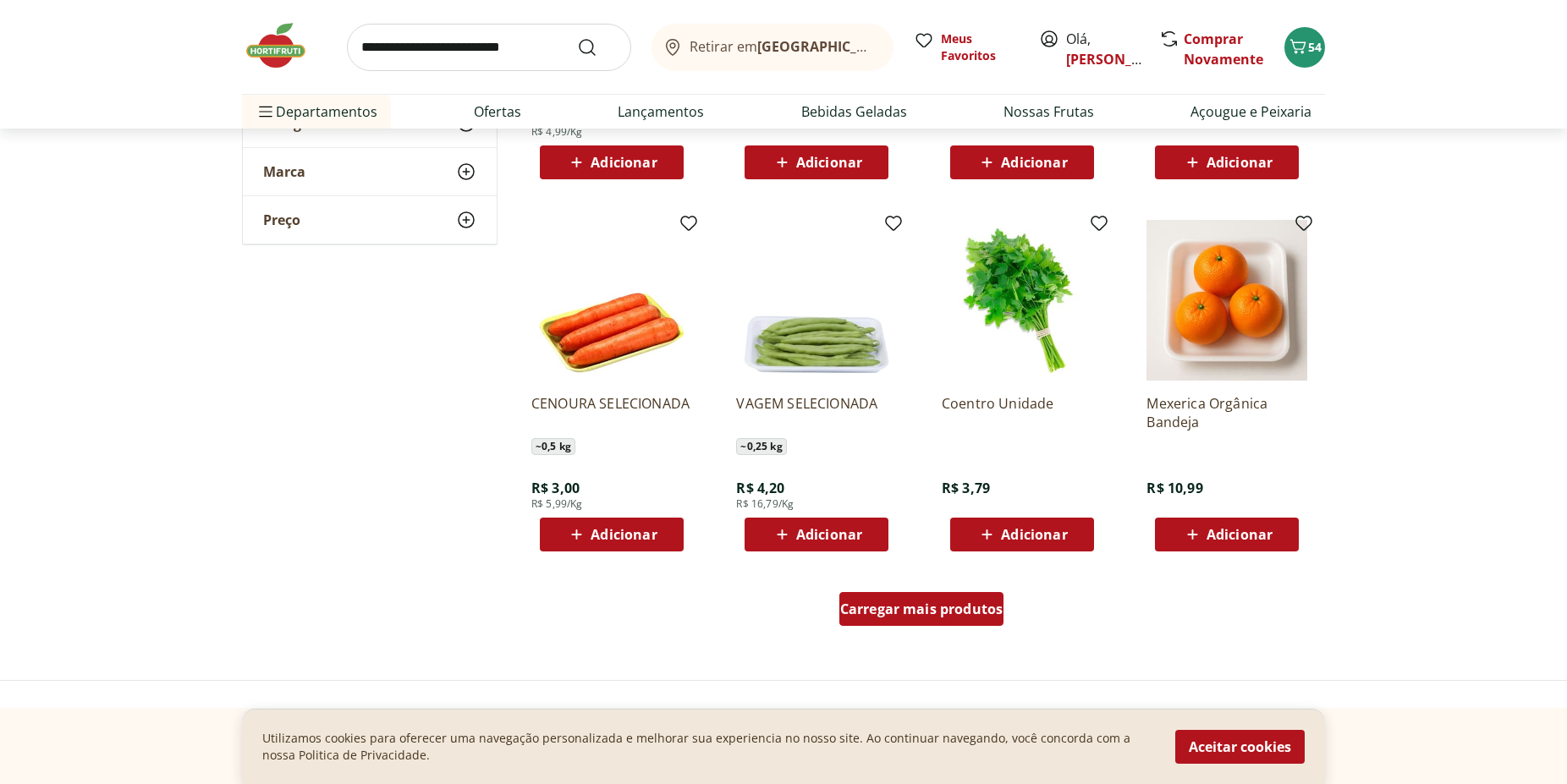
click at [913, 608] on span "Carregar mais produtos" at bounding box center [922, 609] width 163 height 13
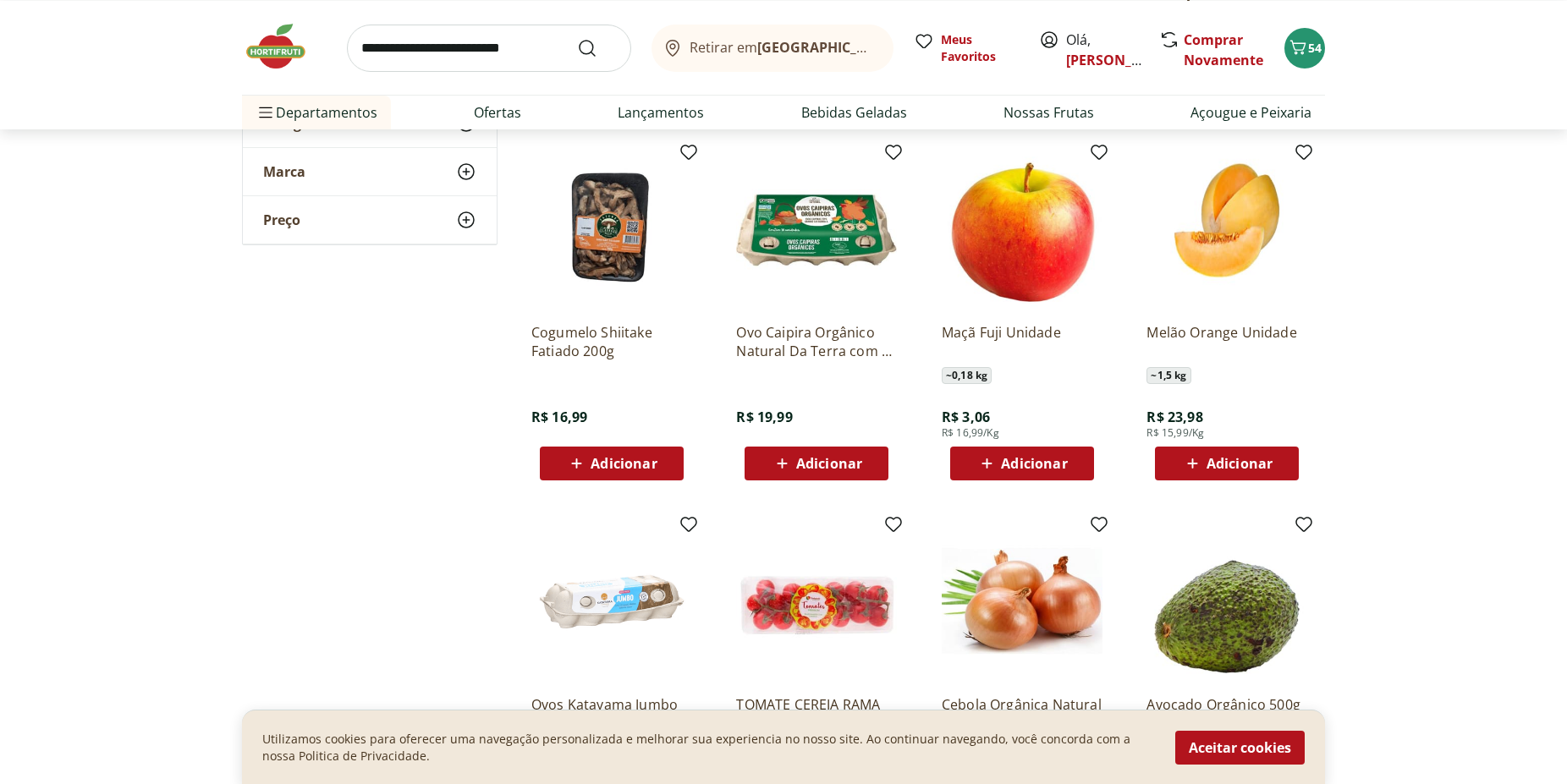
scroll to position [8969, 0]
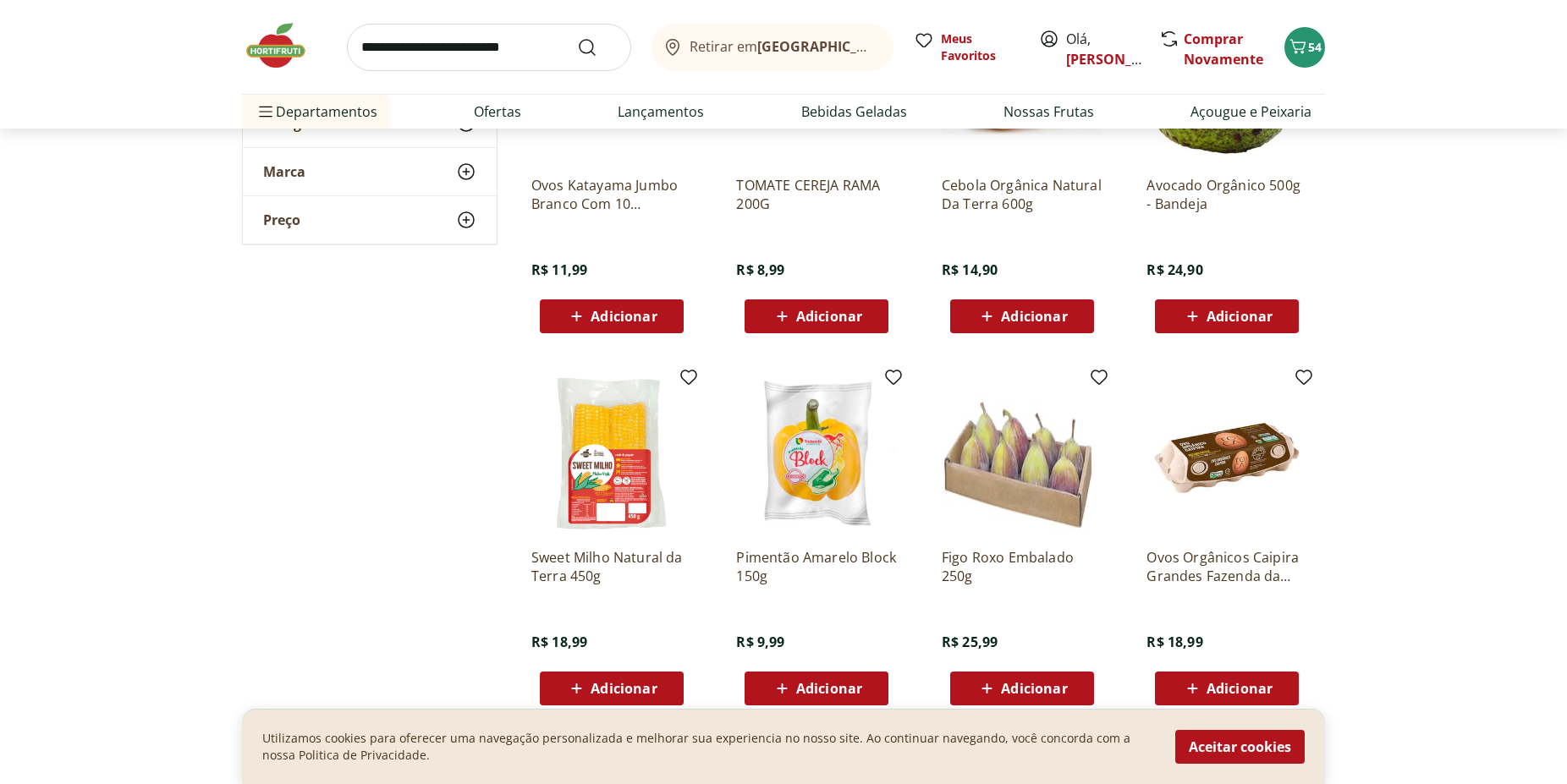
scroll to position [9745, 0]
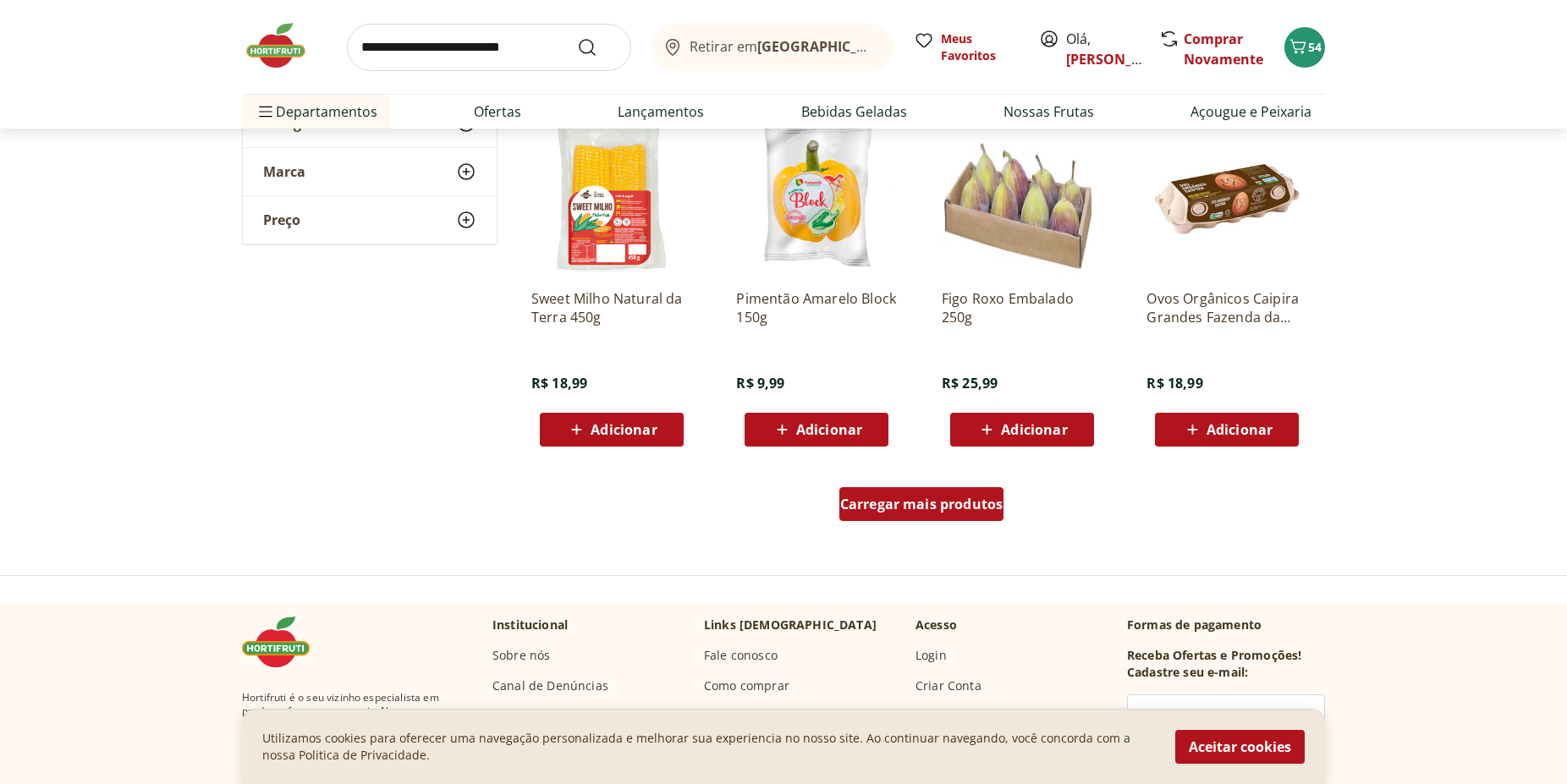
click at [903, 511] on span "Carregar mais produtos" at bounding box center [922, 504] width 163 height 13
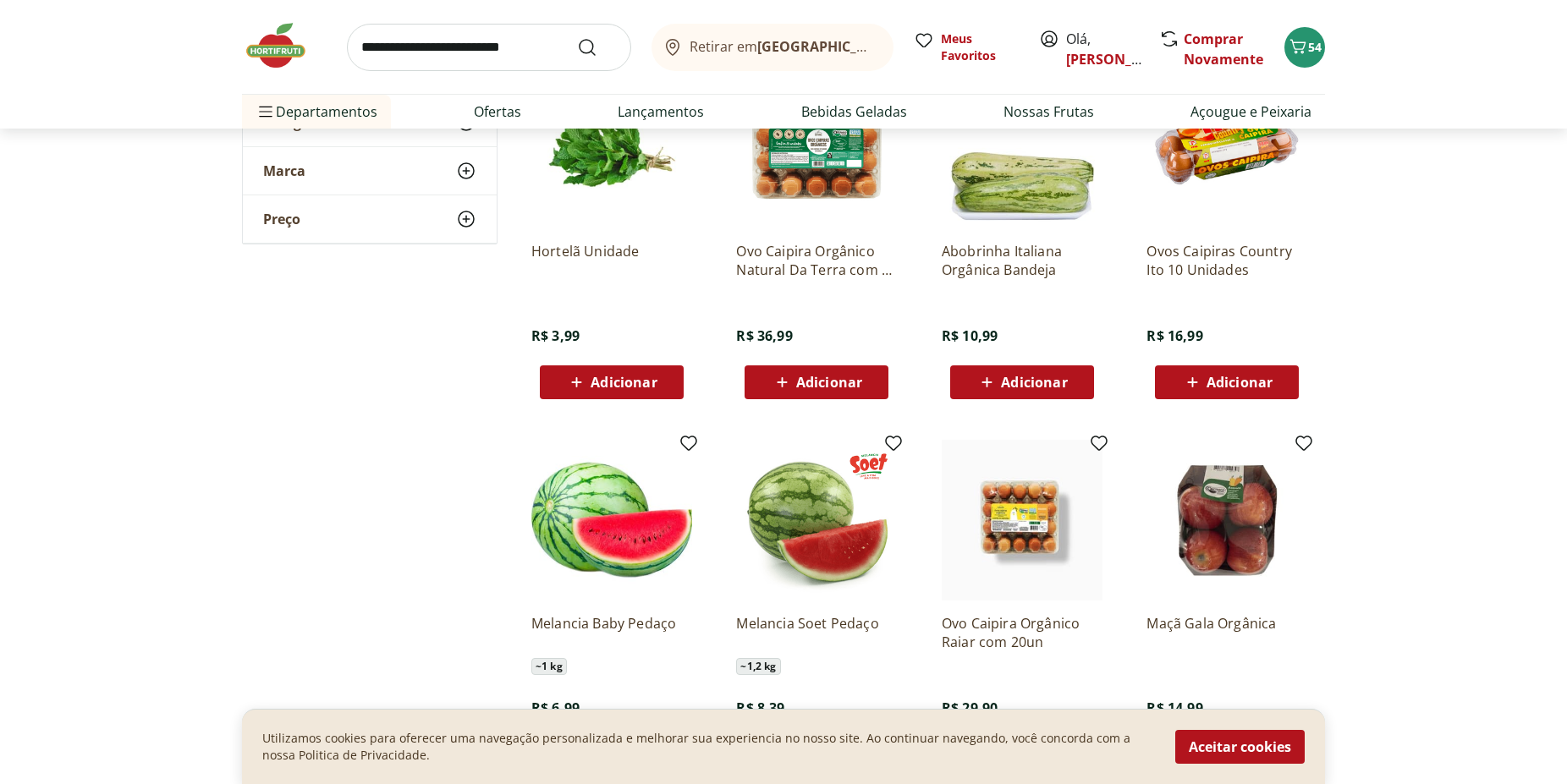
scroll to position [10177, 0]
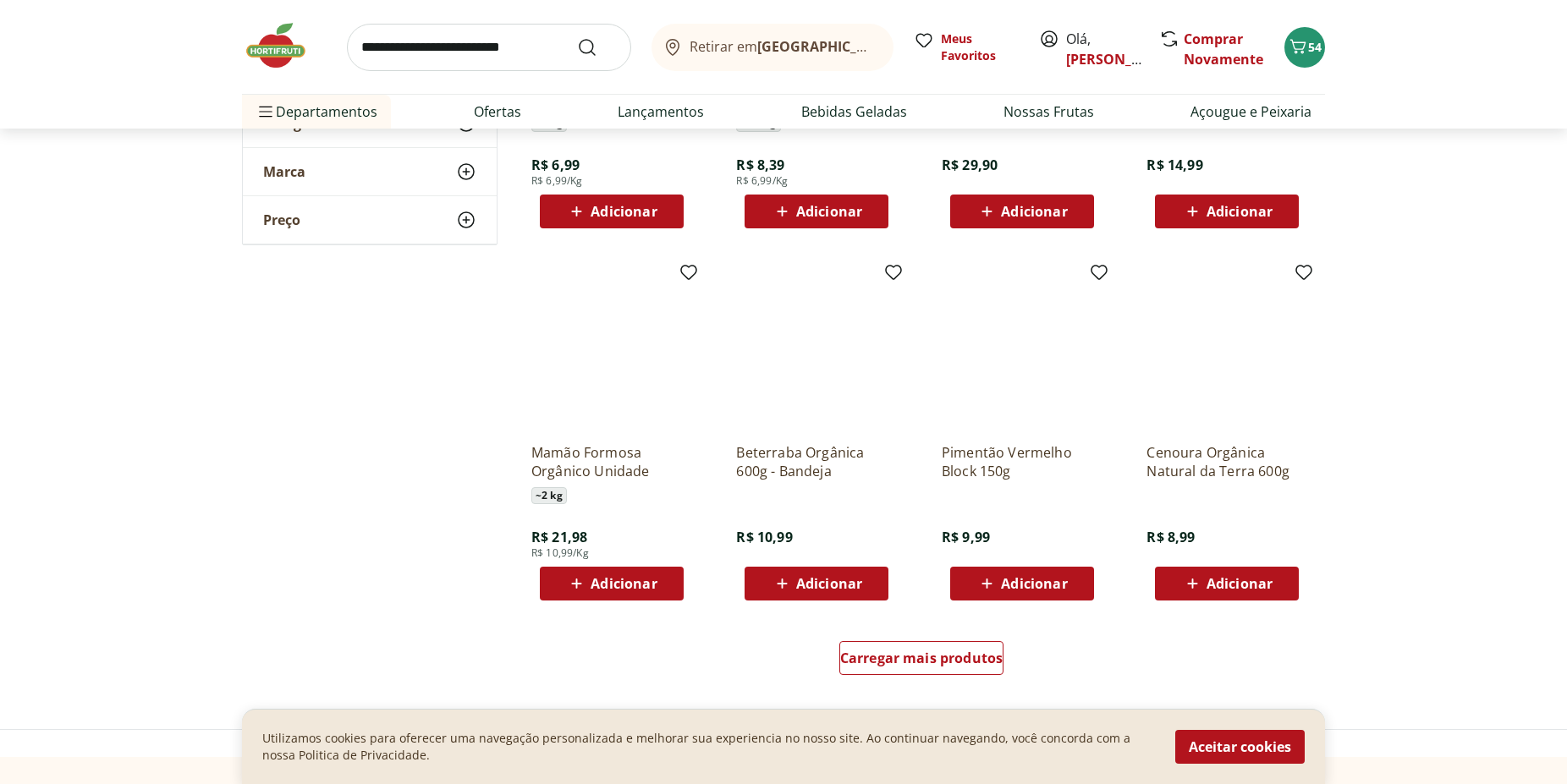
scroll to position [10953, 0]
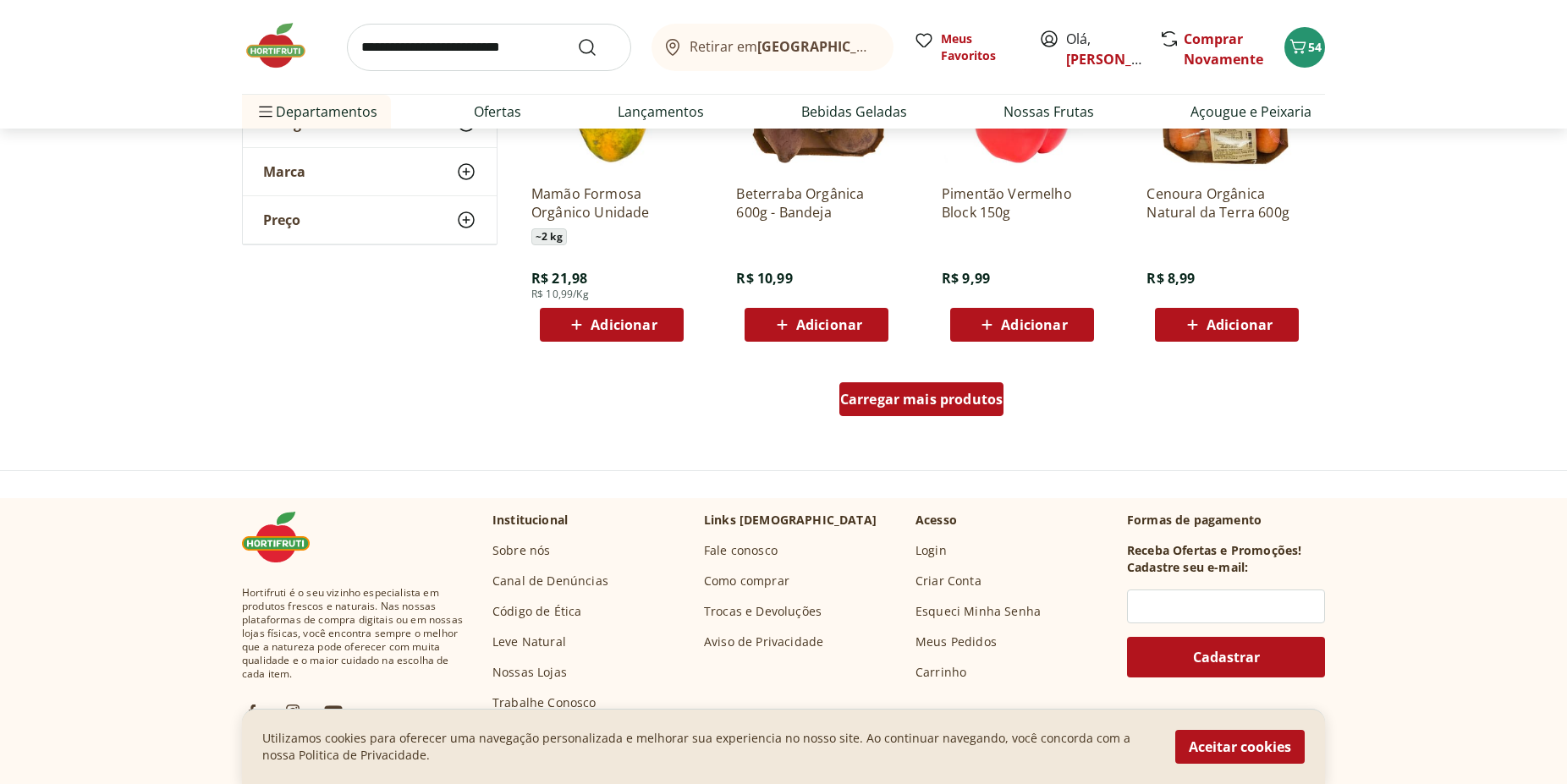
click at [866, 394] on span "Carregar mais produtos" at bounding box center [922, 399] width 163 height 13
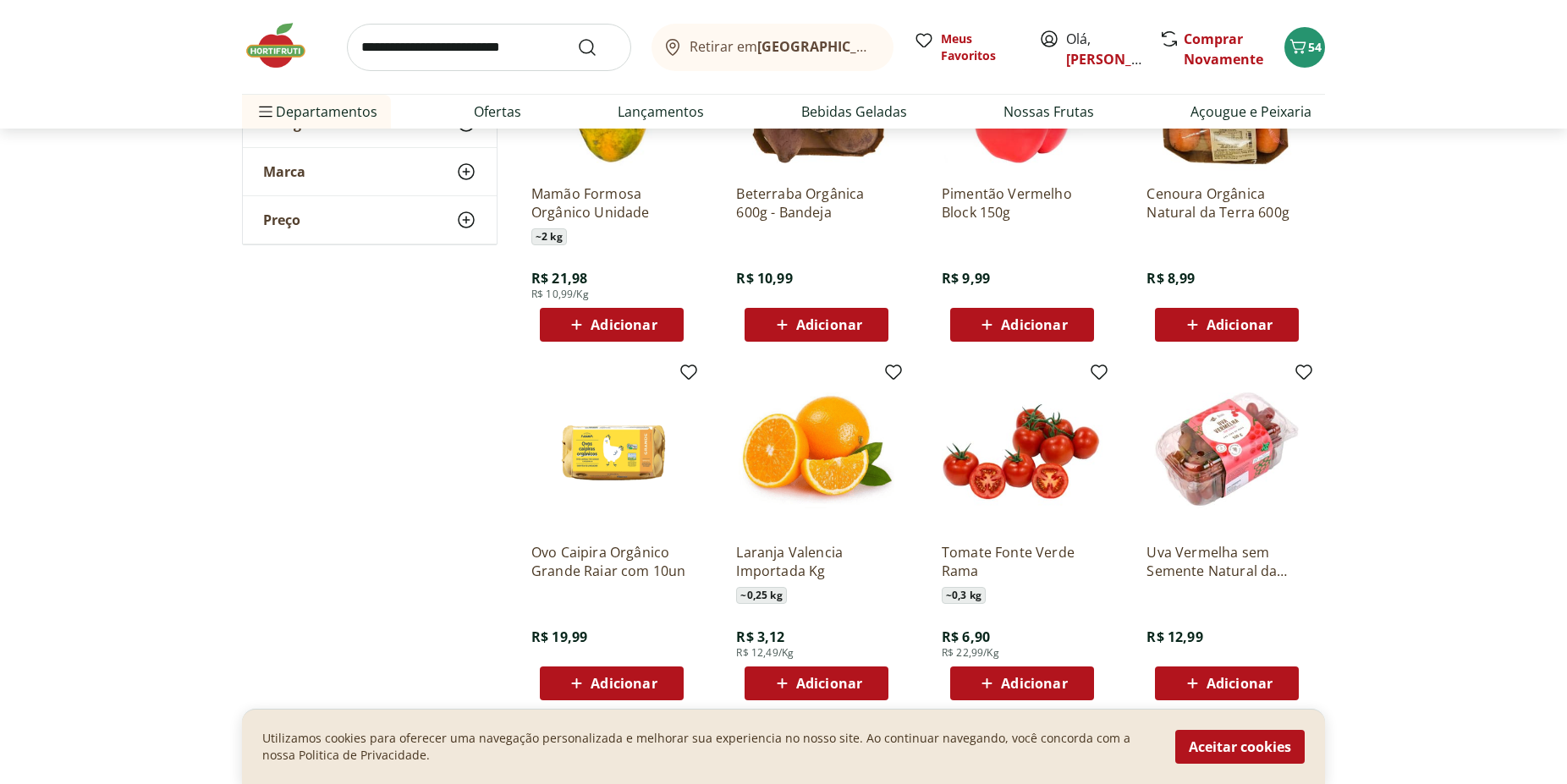
scroll to position [11126, 0]
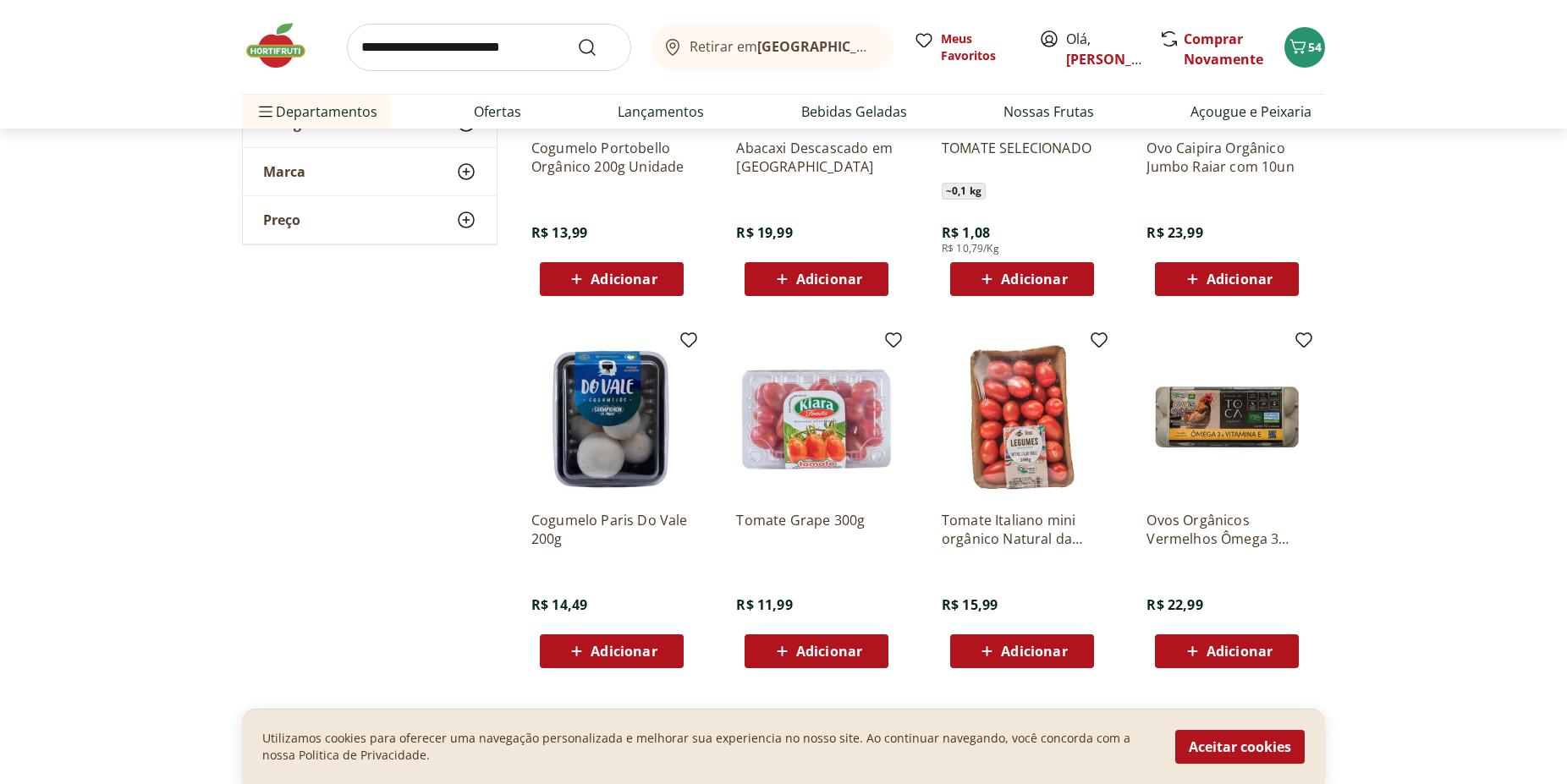
scroll to position [12074, 0]
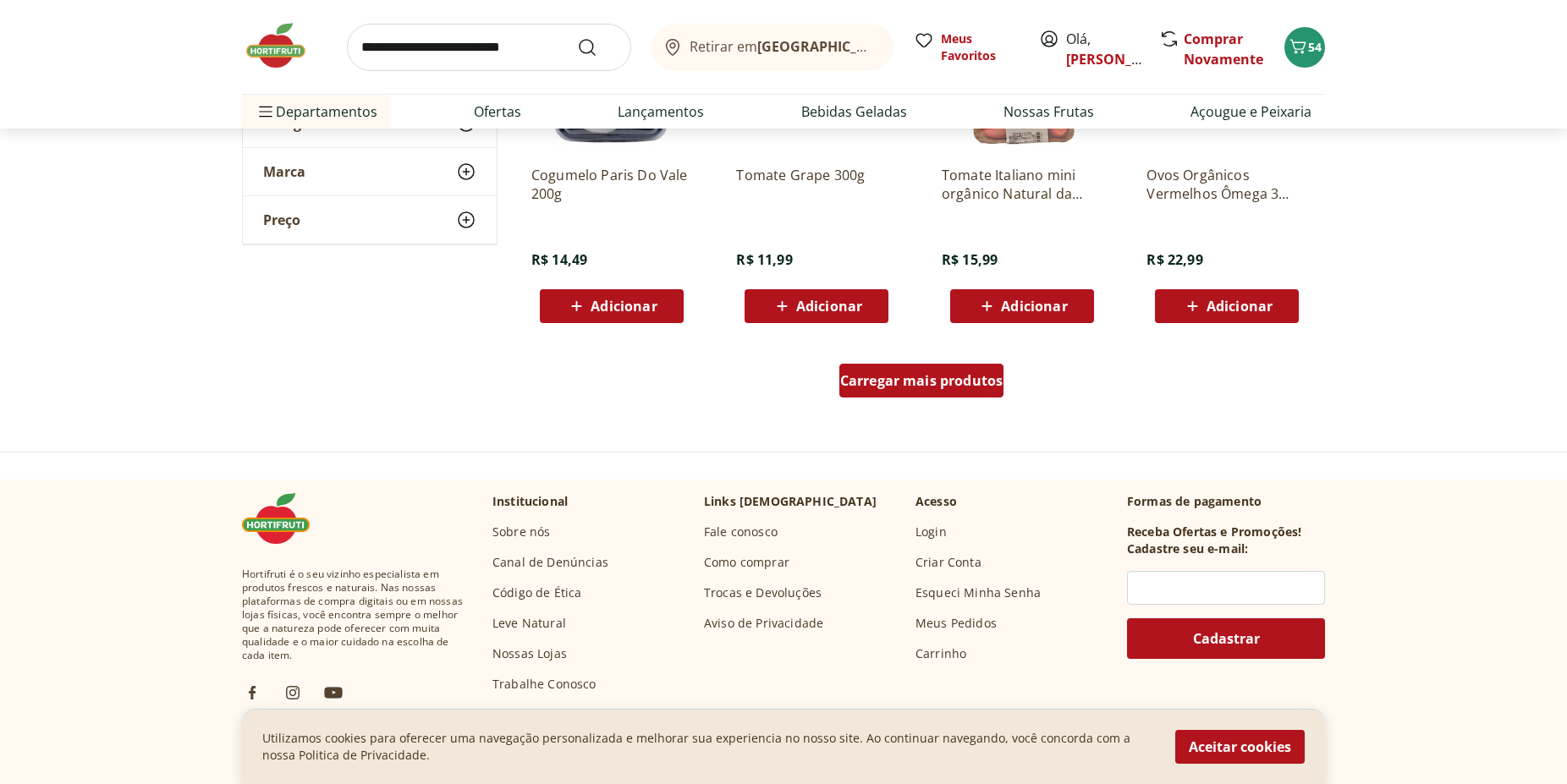
click at [902, 382] on span "Carregar mais produtos" at bounding box center [922, 380] width 163 height 13
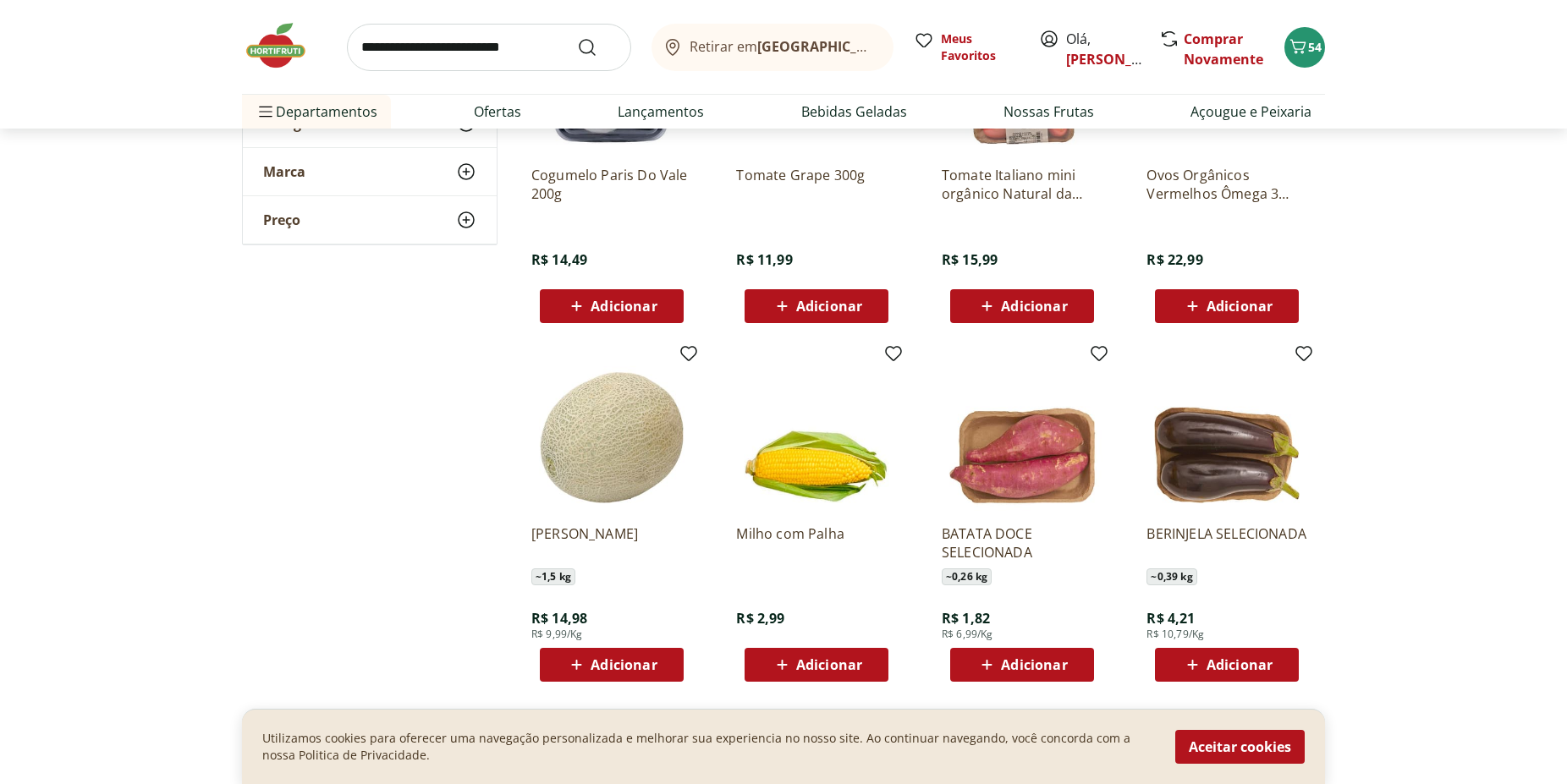
scroll to position [12247, 0]
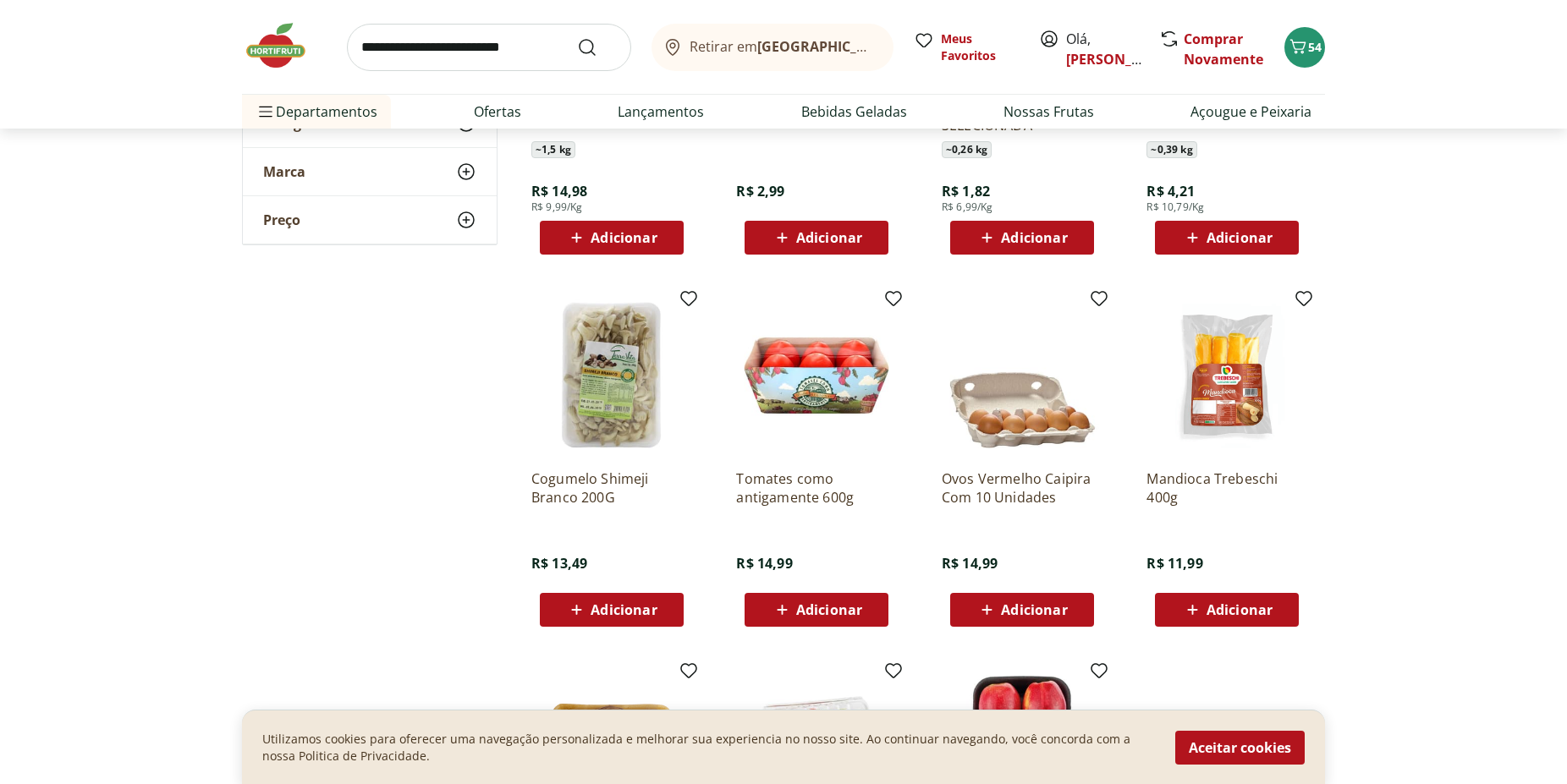
scroll to position [12506, 0]
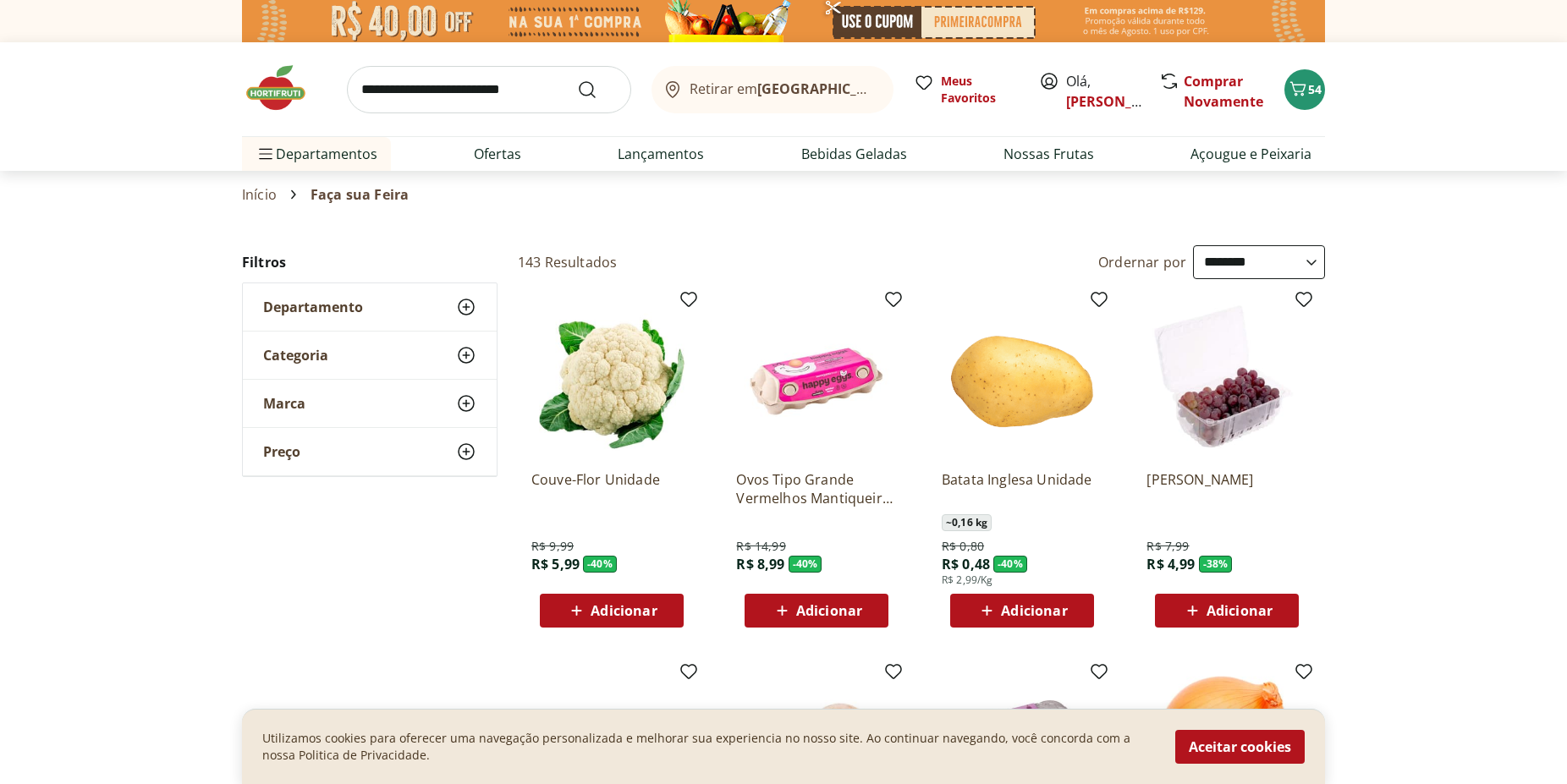
select select "**********"
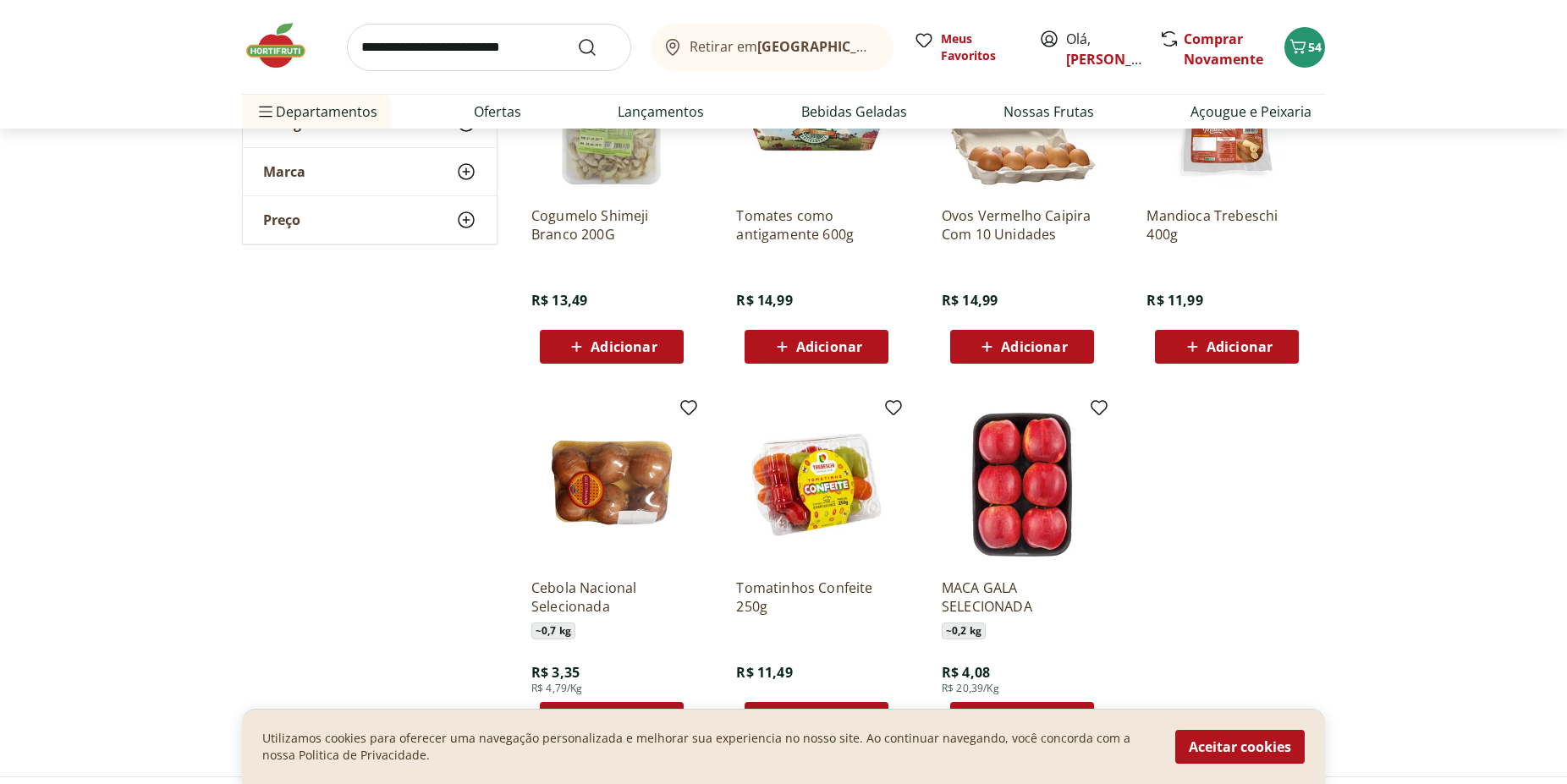
scroll to position [13023, 0]
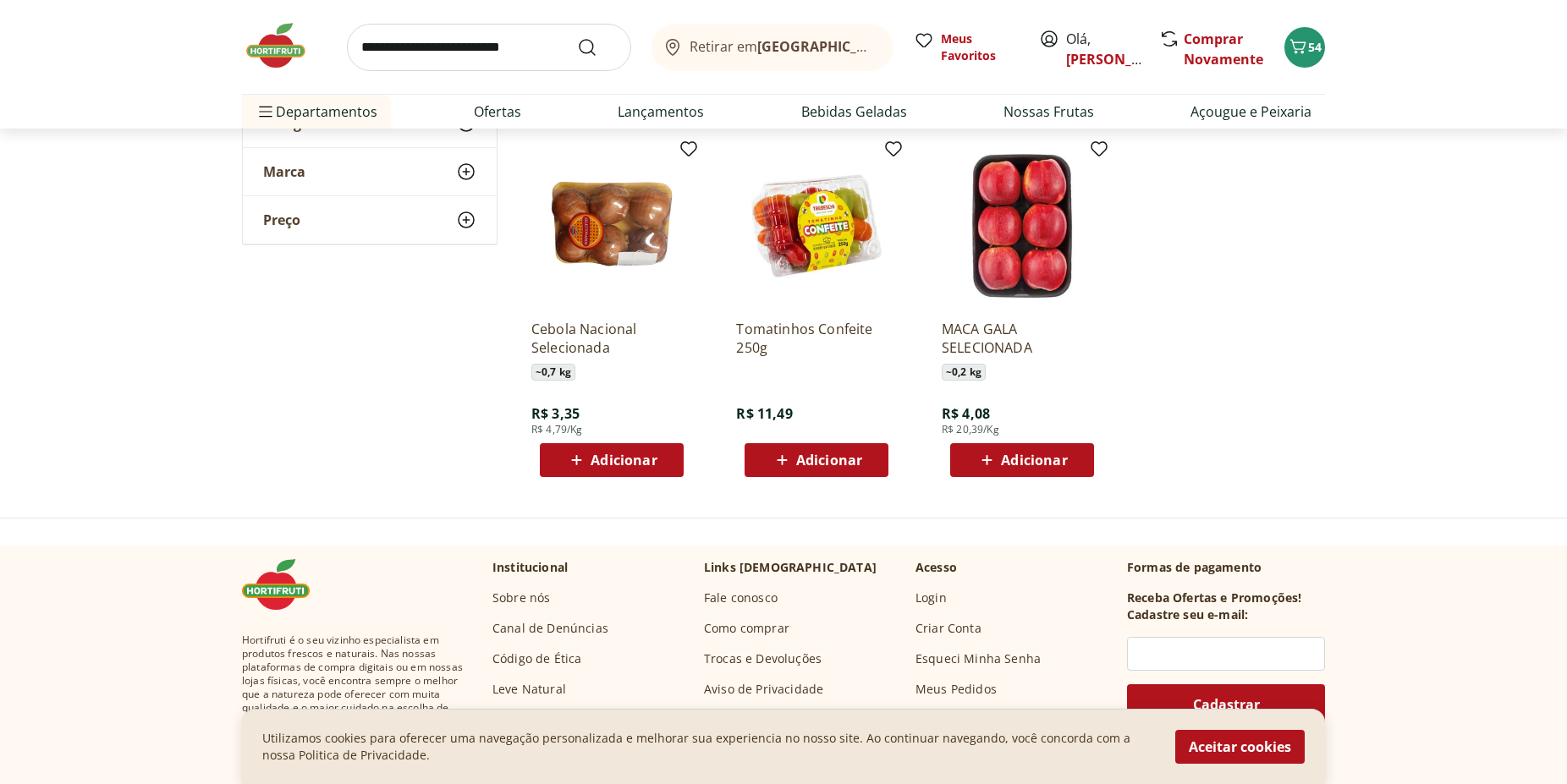
click at [270, 53] on img at bounding box center [284, 45] width 85 height 51
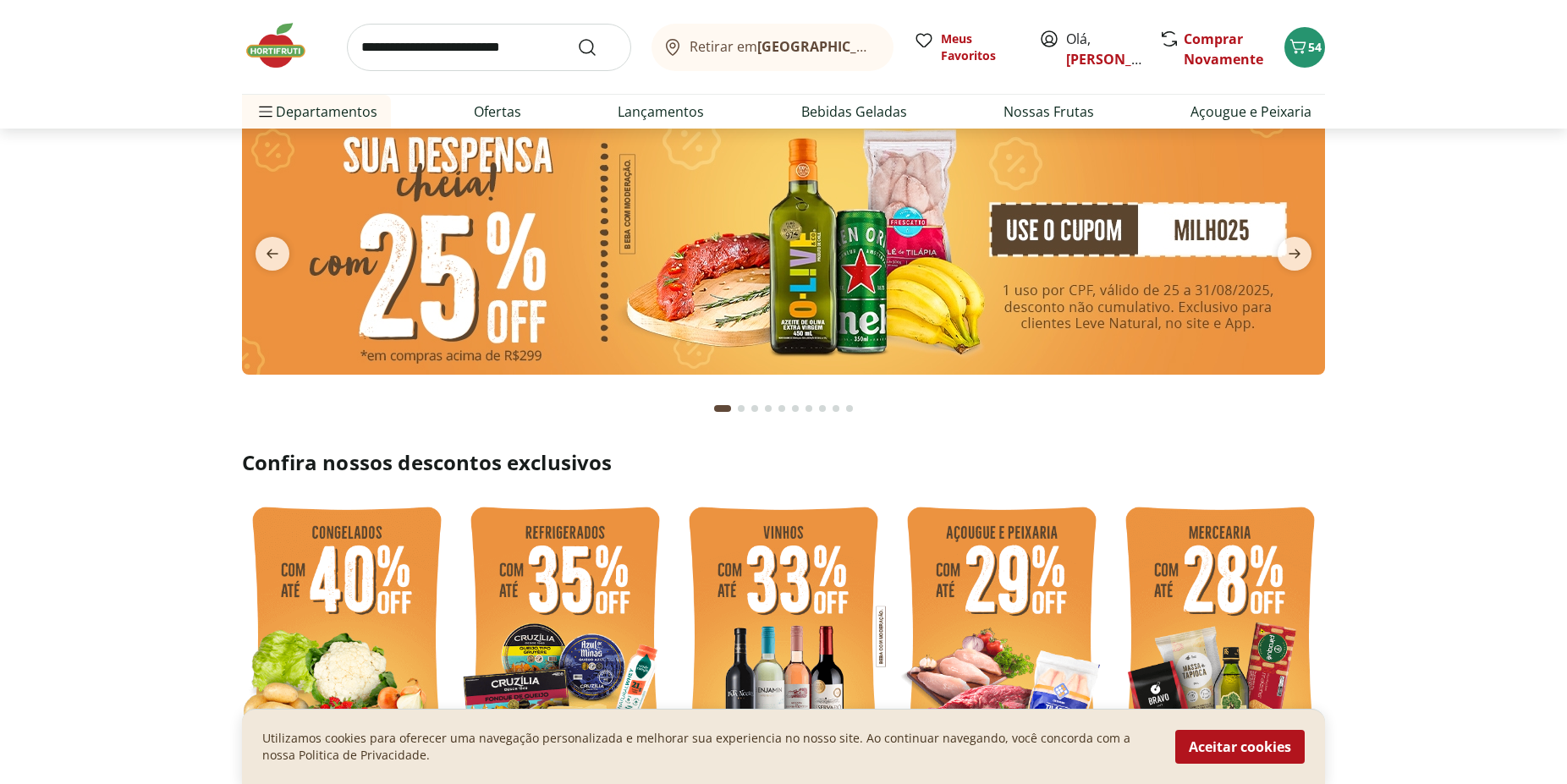
scroll to position [86, 0]
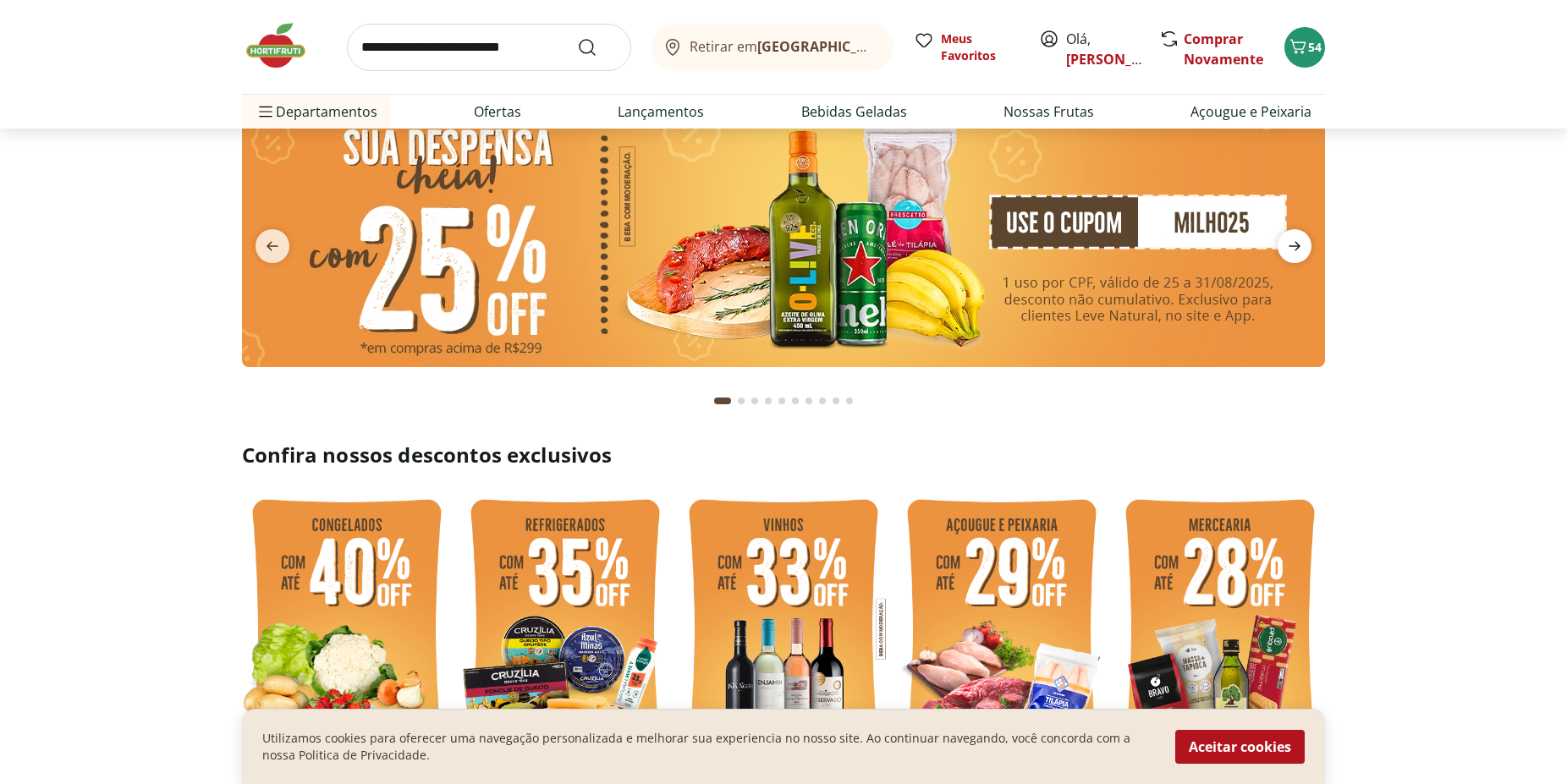
click at [1286, 247] on icon "next" at bounding box center [1294, 246] width 20 height 20
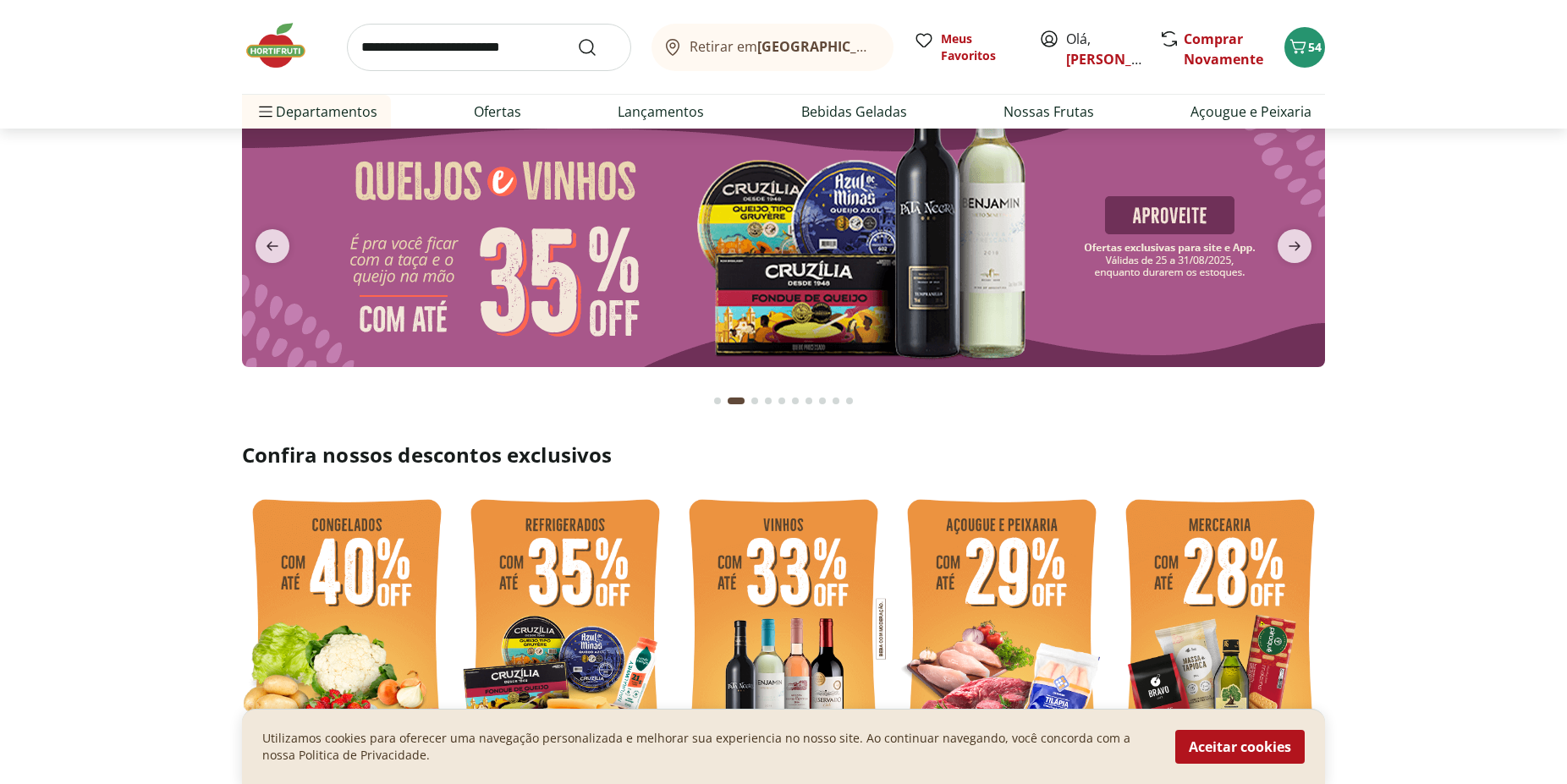
click at [1015, 224] on img at bounding box center [784, 236] width 1083 height 263
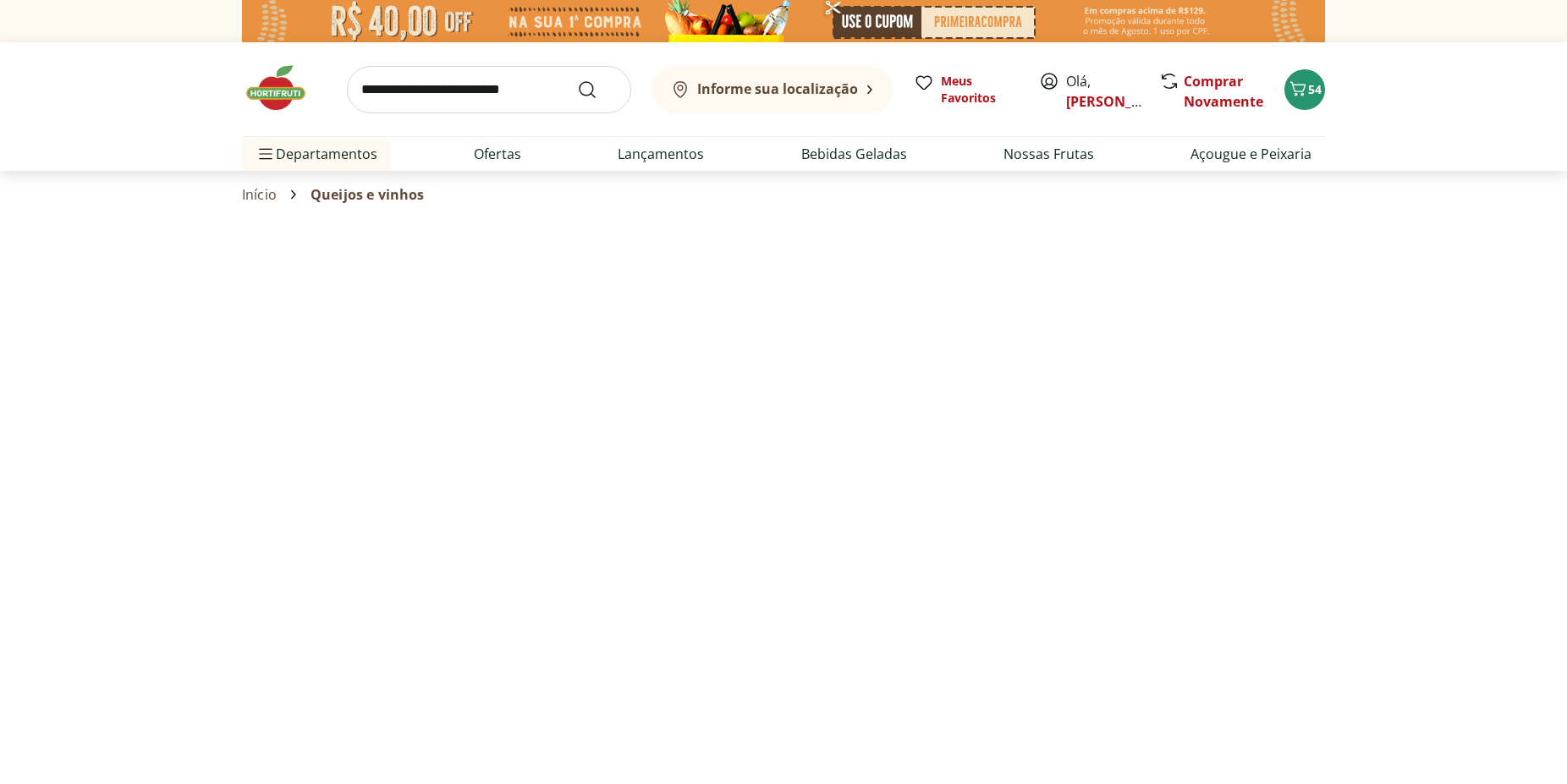
select select "**********"
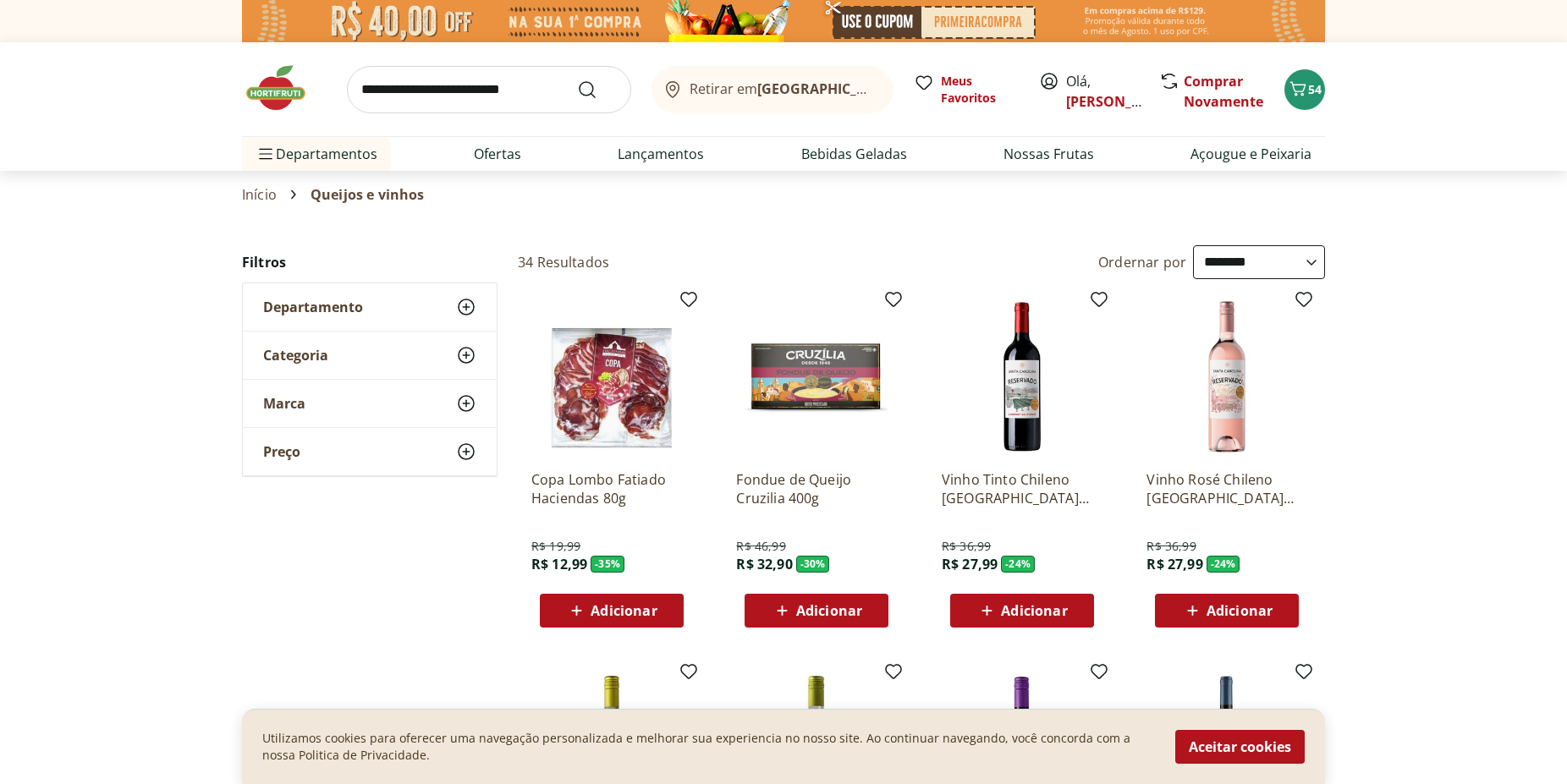
click at [1021, 398] on img at bounding box center [1022, 376] width 161 height 161
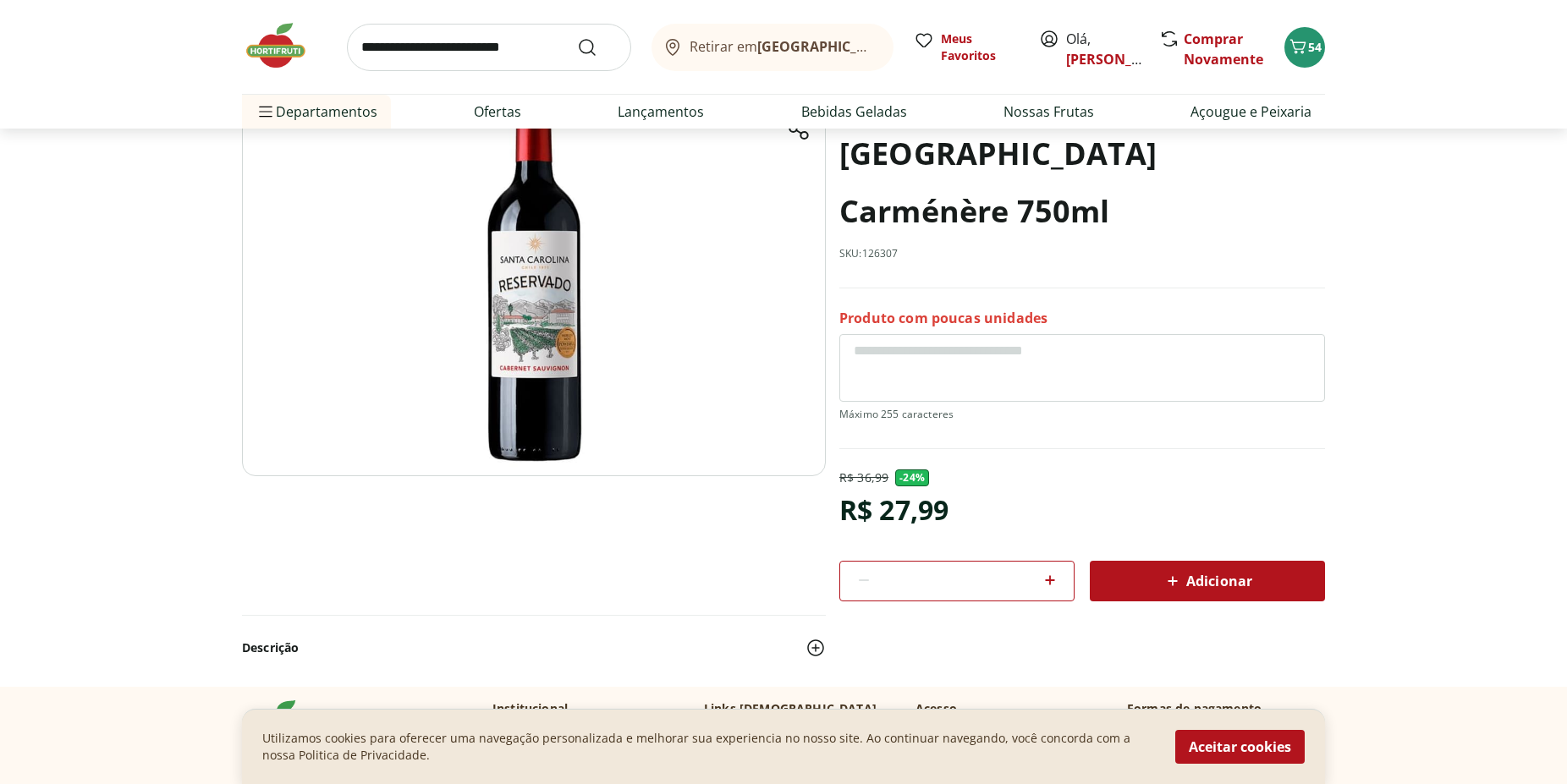
scroll to position [173, 0]
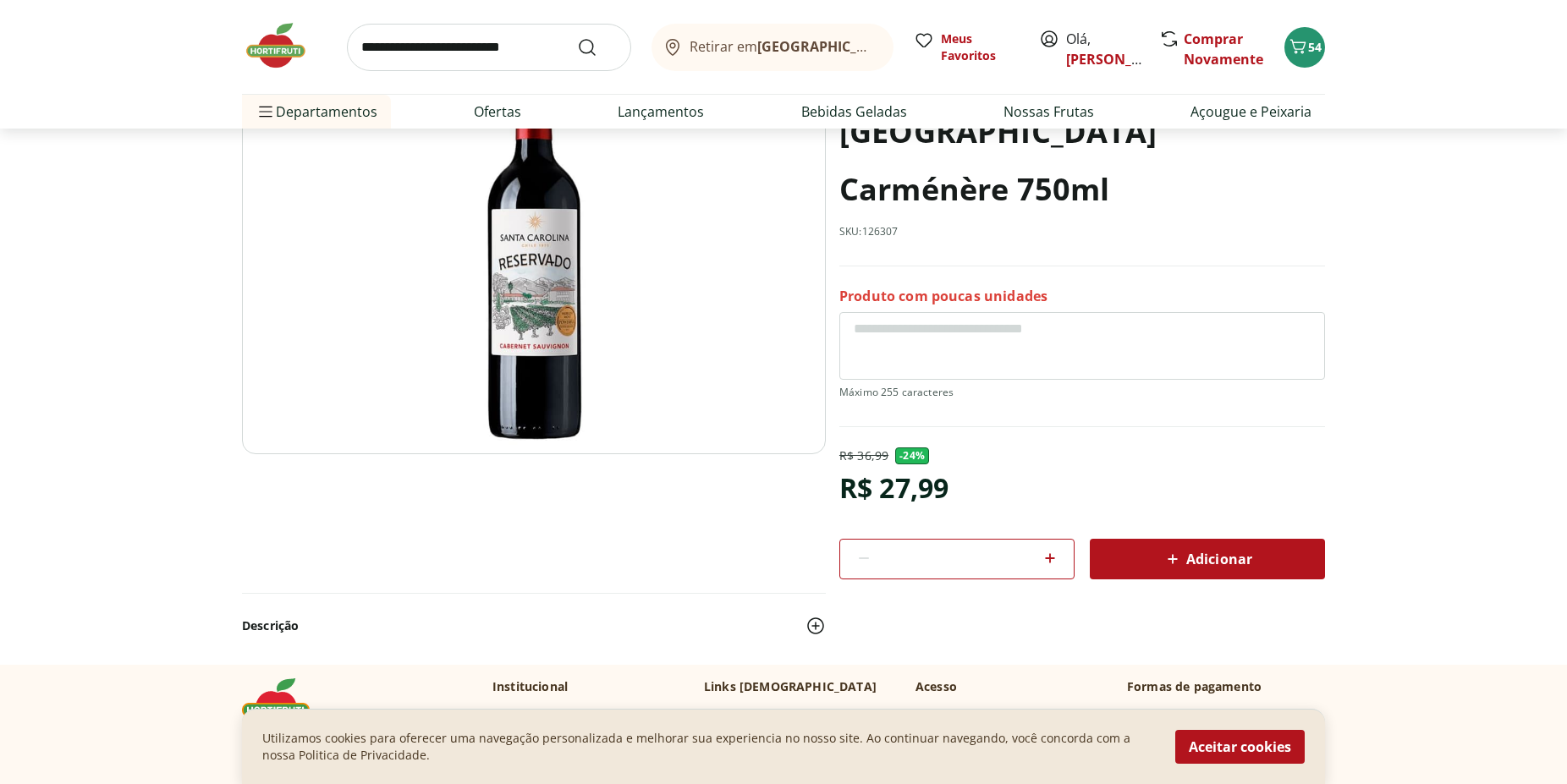
click at [1196, 552] on span "Adicionar" at bounding box center [1207, 559] width 90 height 20
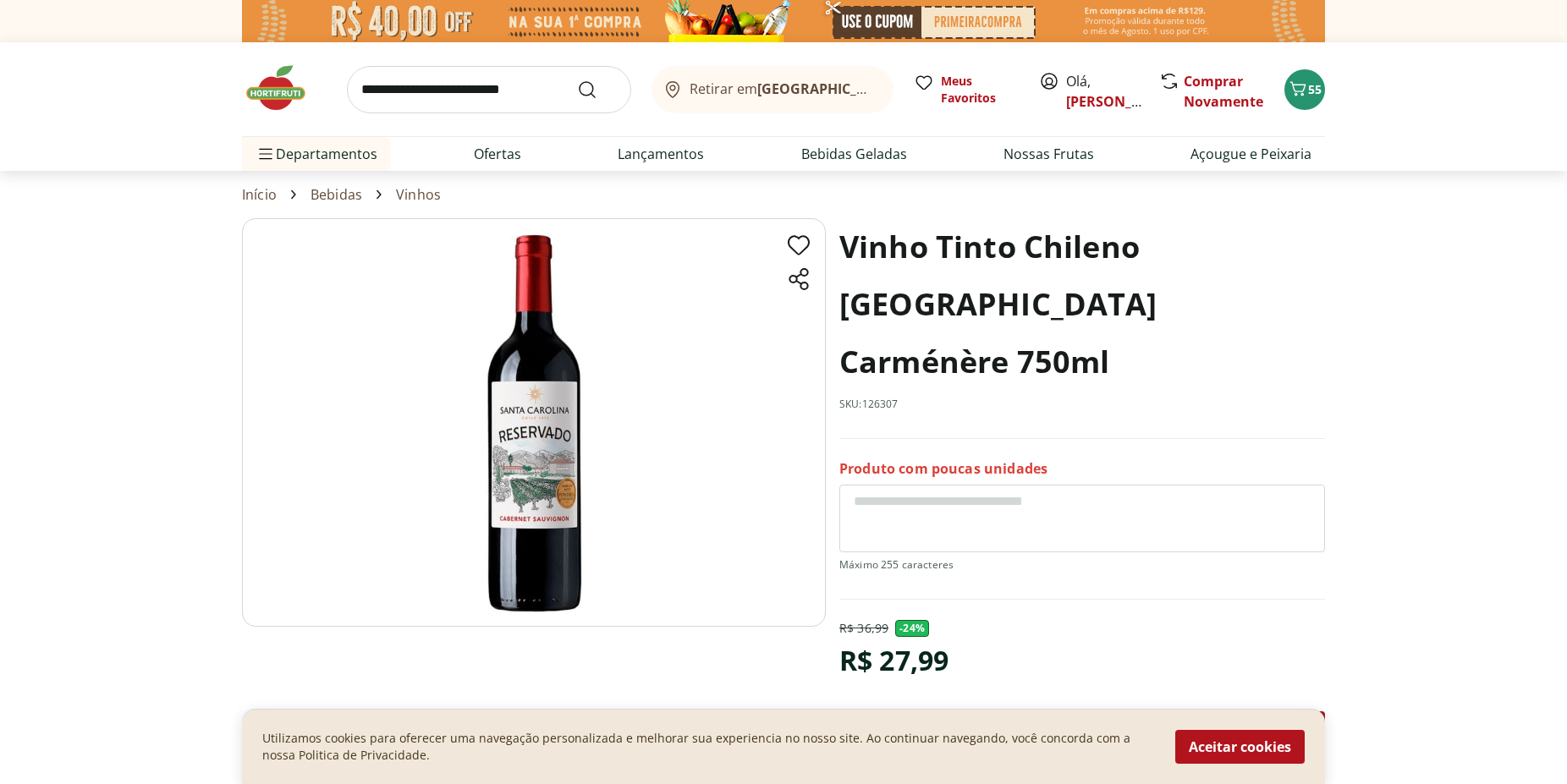
select select "**********"
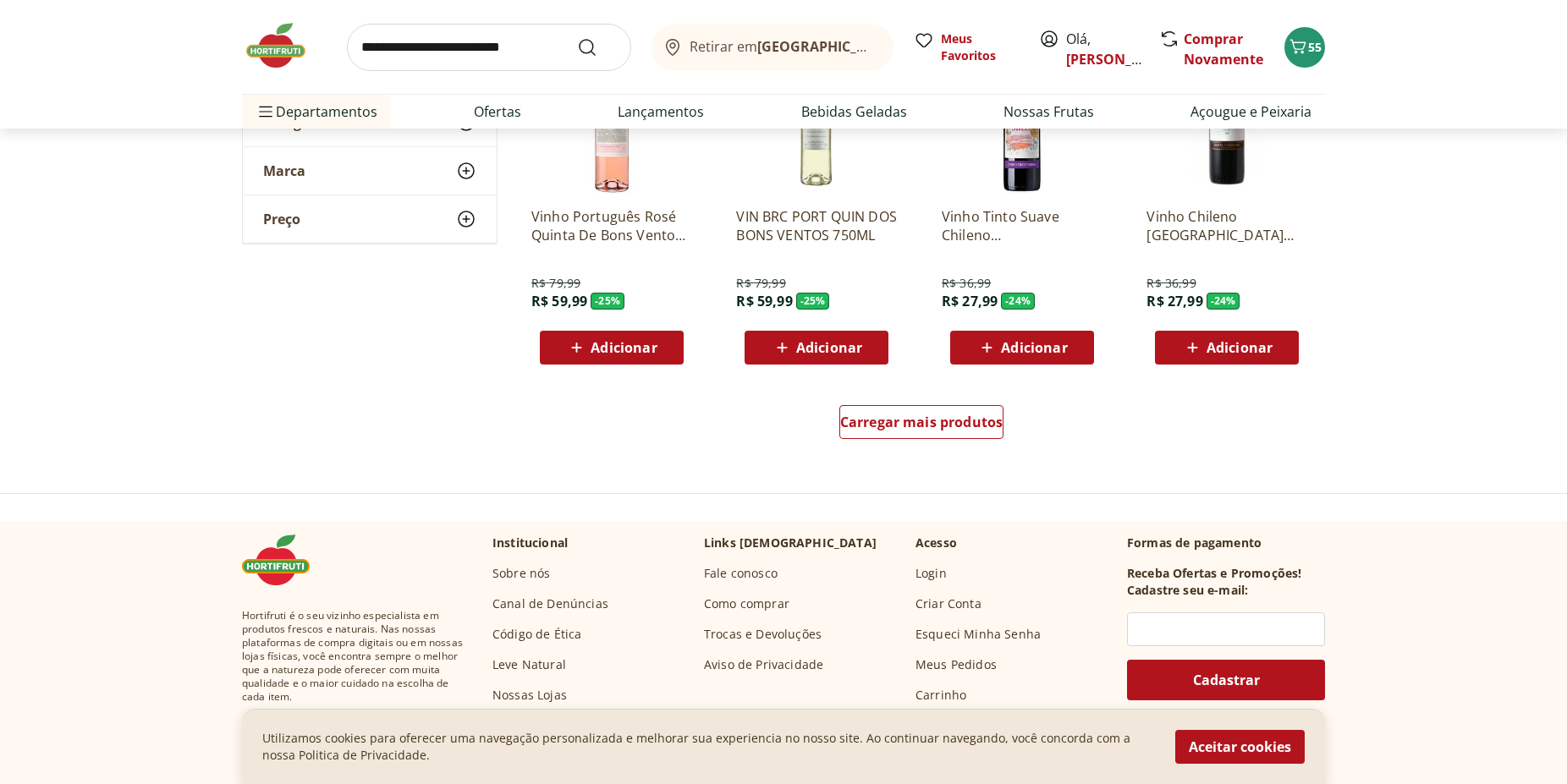
scroll to position [1035, 0]
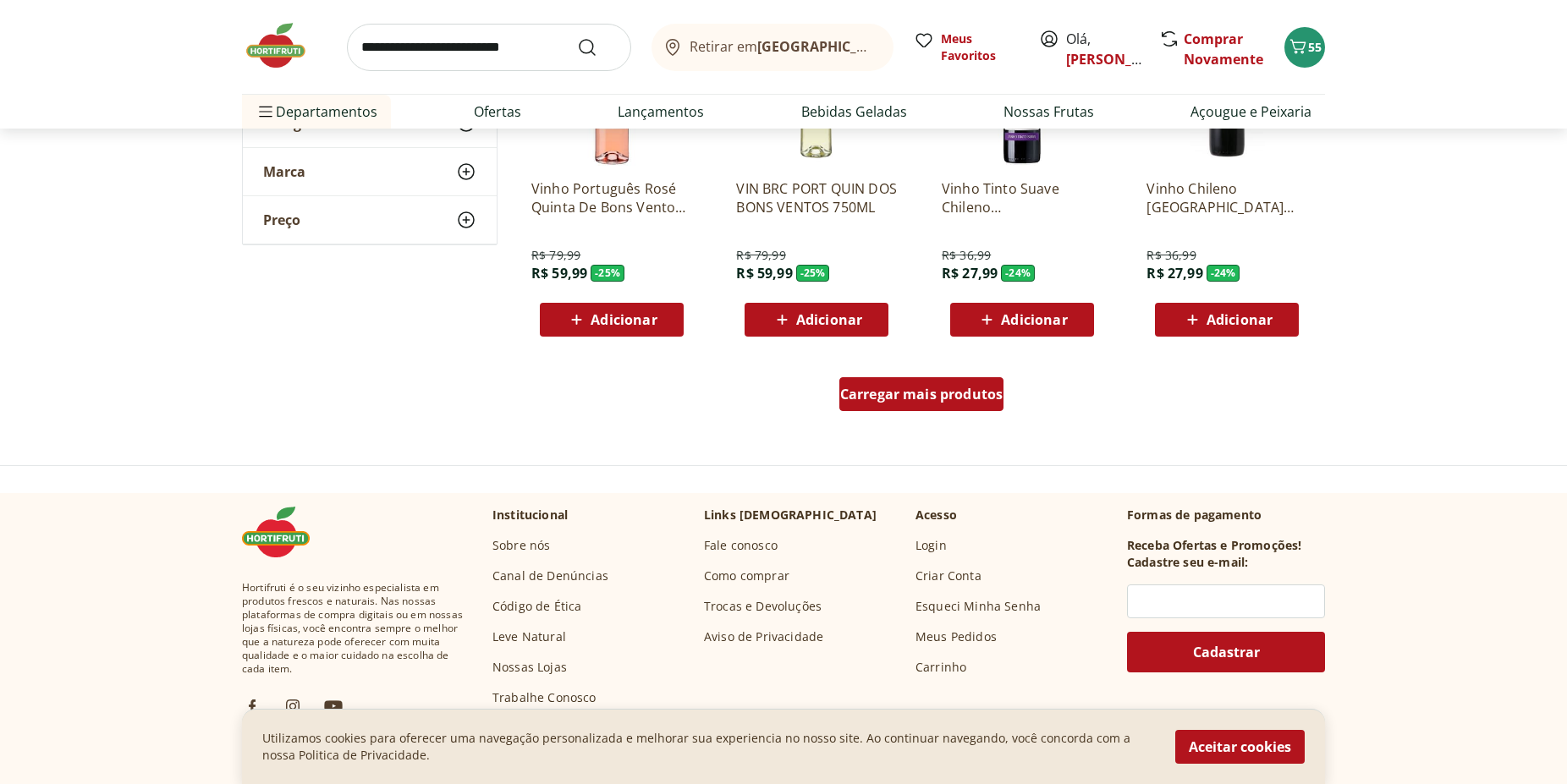
click at [908, 397] on span "Carregar mais produtos" at bounding box center [922, 393] width 163 height 13
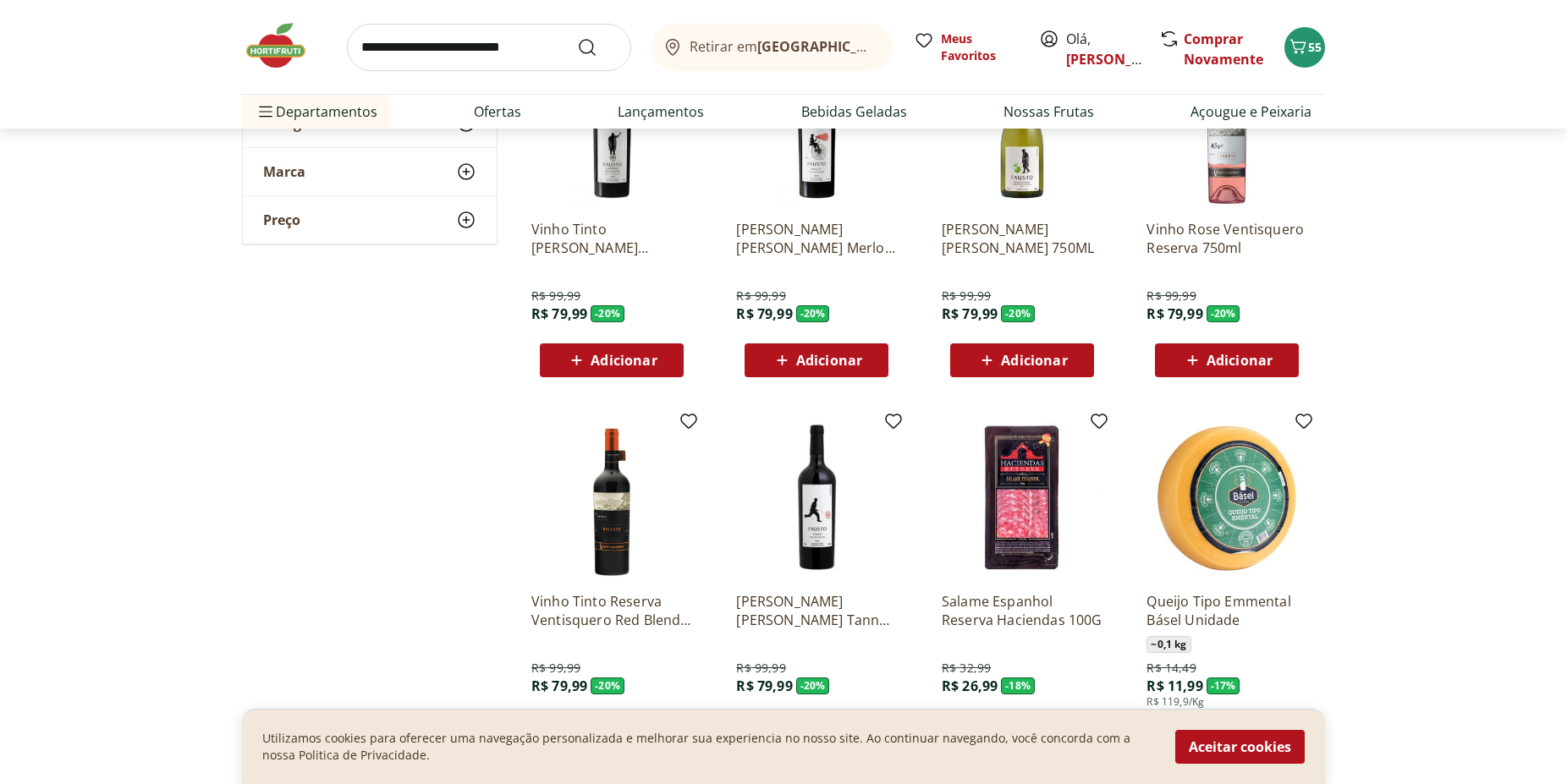
scroll to position [1984, 0]
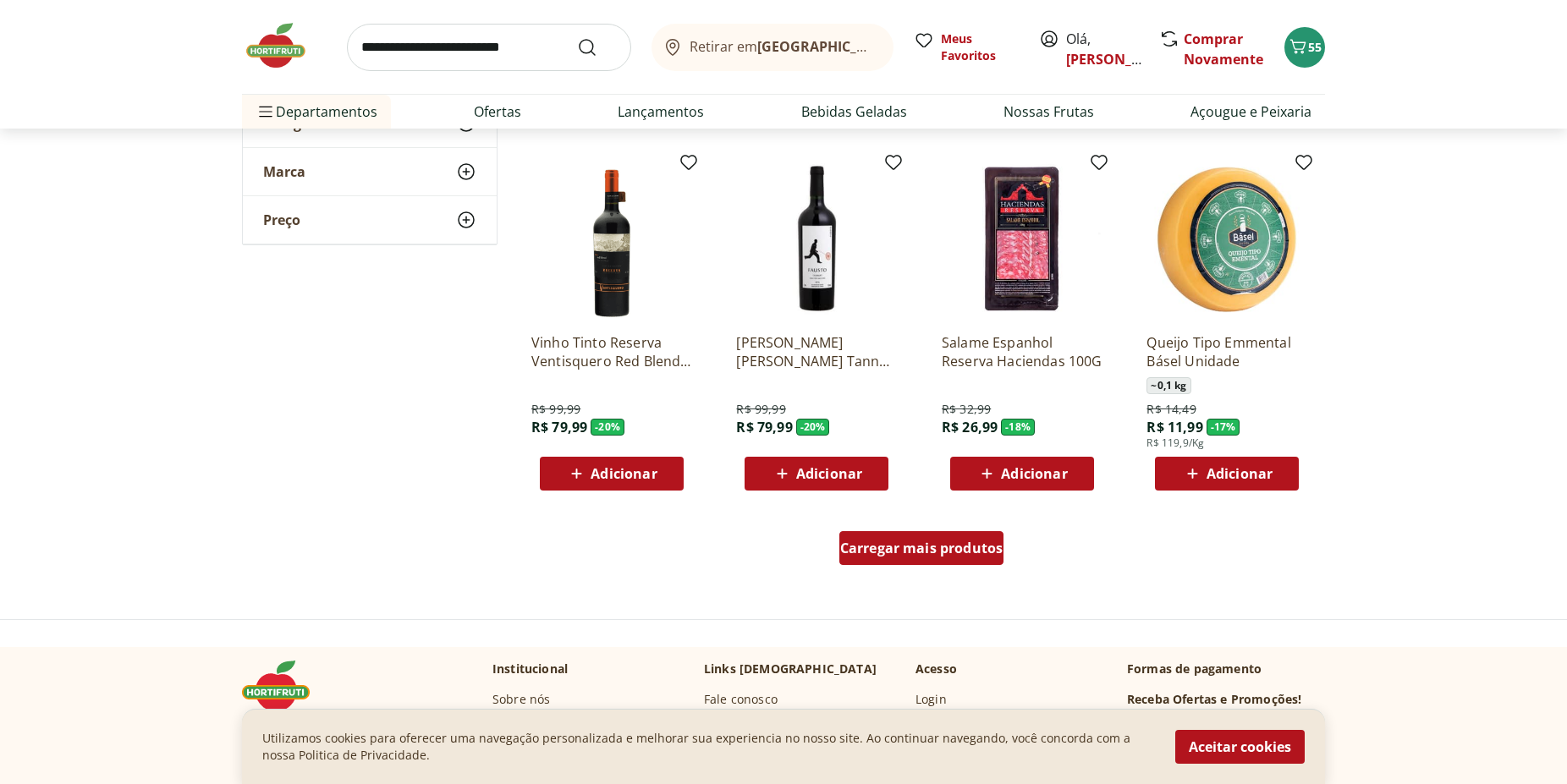
click at [954, 549] on span "Carregar mais produtos" at bounding box center [922, 547] width 163 height 13
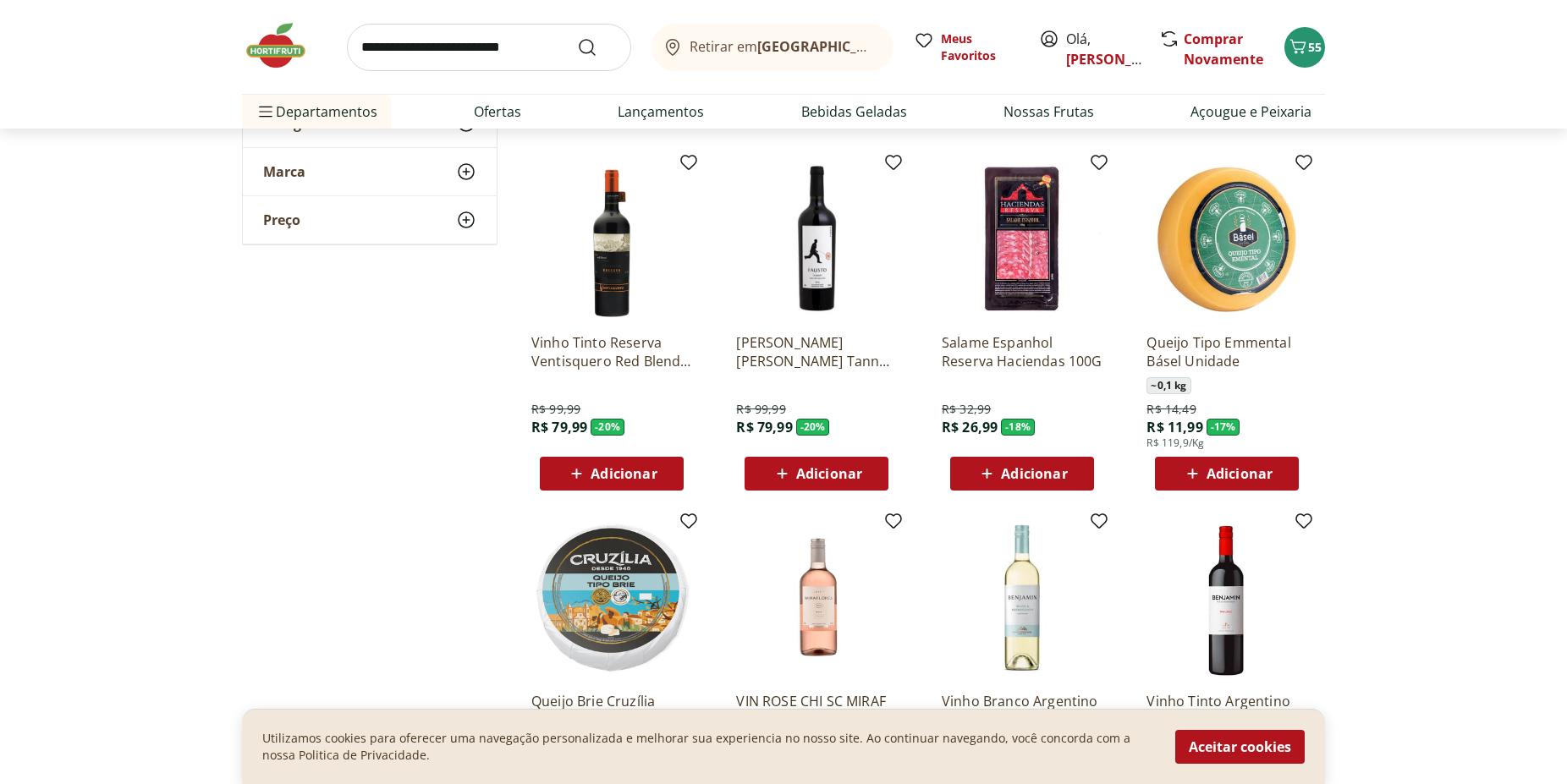
click at [1250, 479] on span "Adicionar" at bounding box center [1239, 473] width 66 height 13
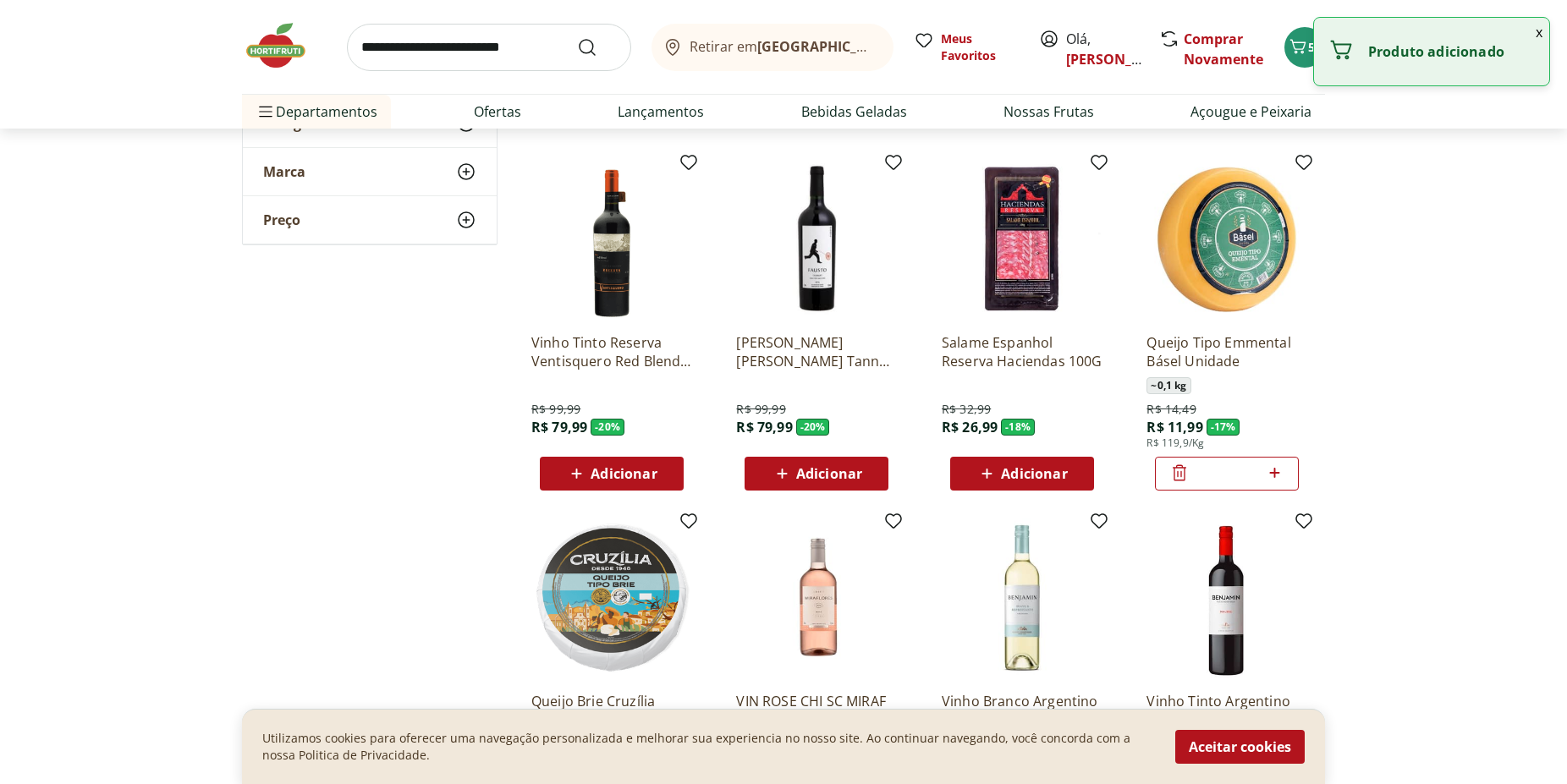
click at [1231, 282] on img at bounding box center [1226, 239] width 161 height 161
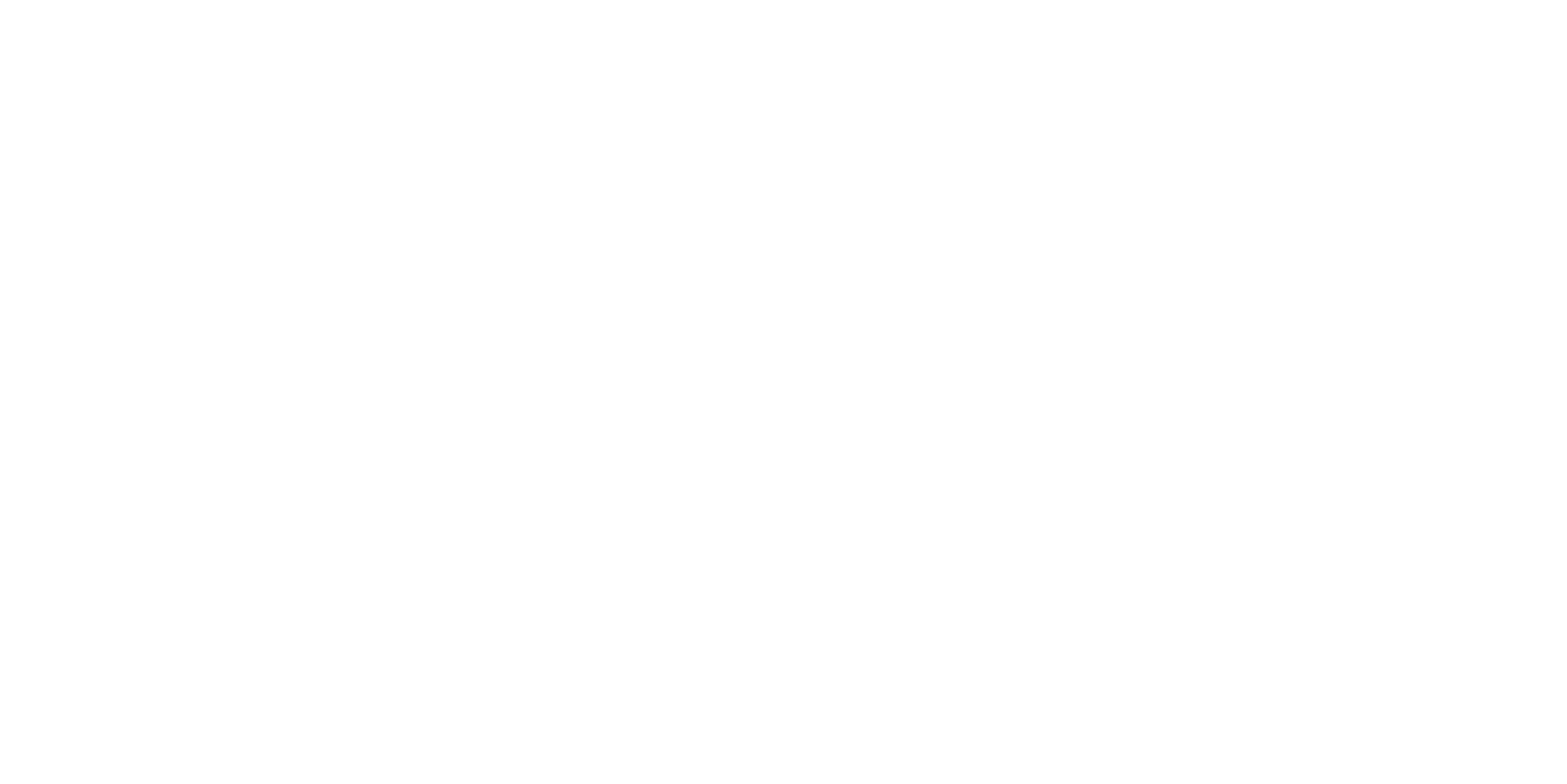
select select "**********"
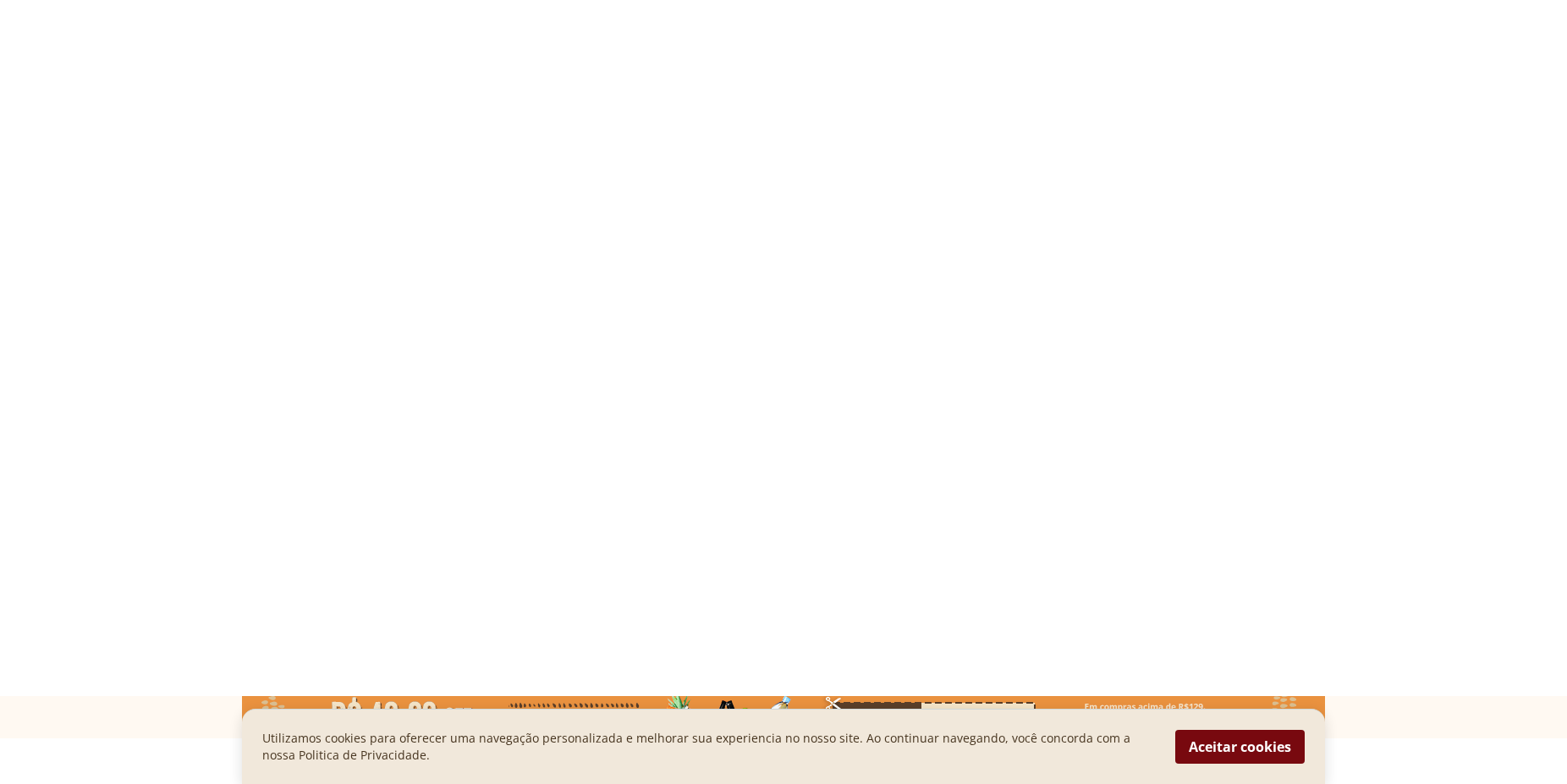
click at [1269, 749] on button "Aceitar cookies" at bounding box center [1239, 747] width 129 height 34
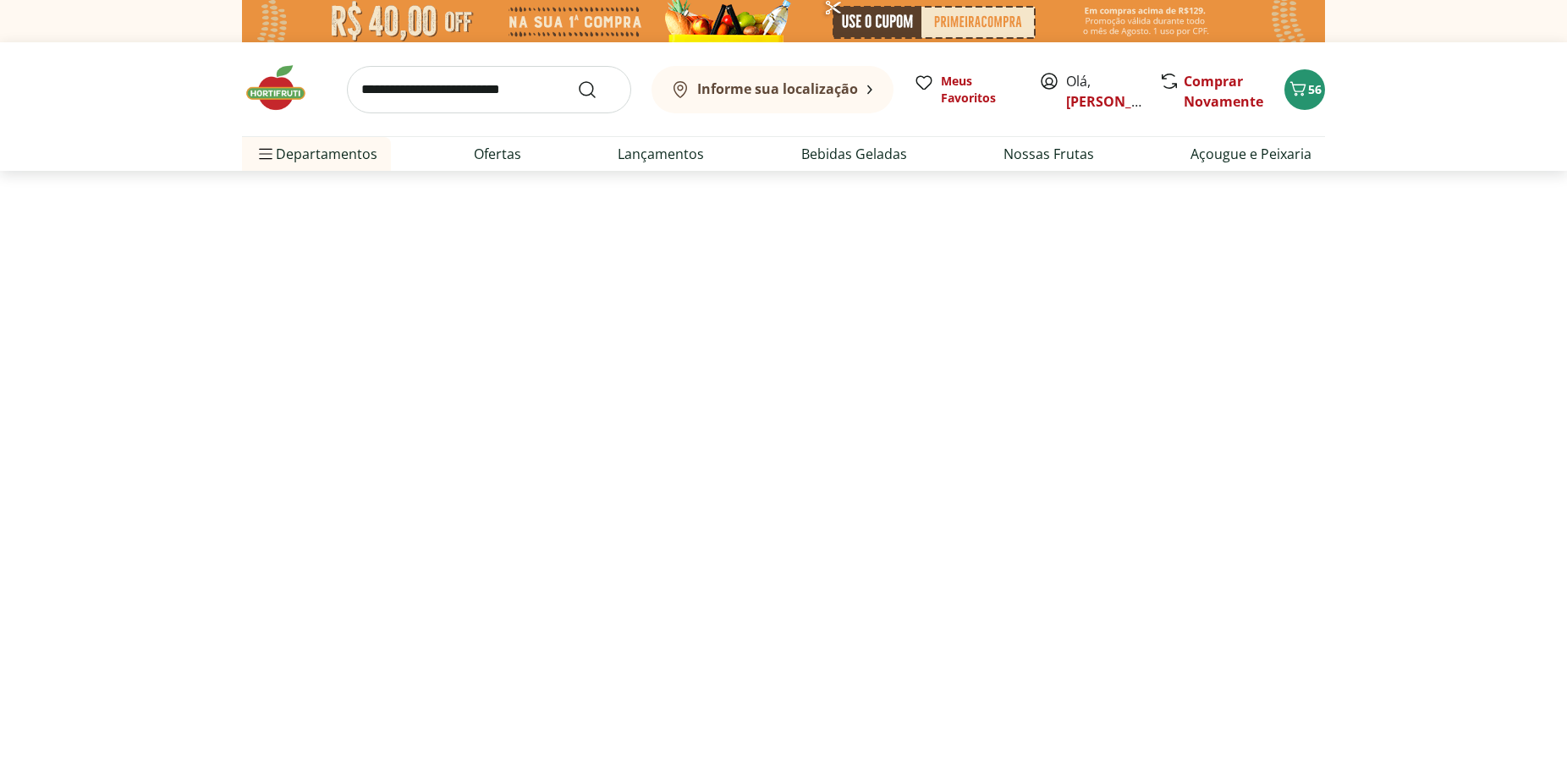
scroll to position [86, 0]
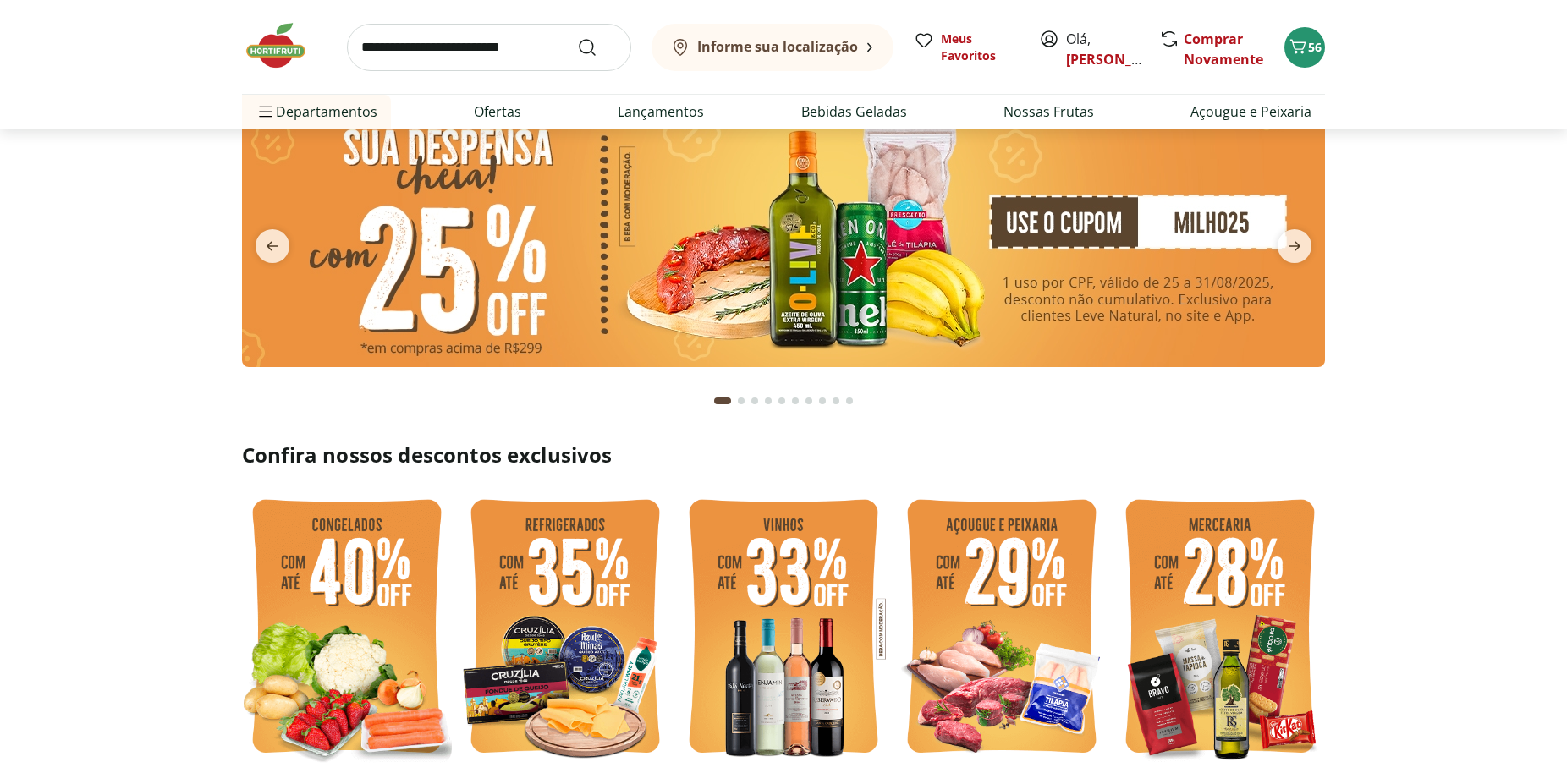
type input "*"
click at [1299, 244] on icon "next" at bounding box center [1294, 246] width 20 height 20
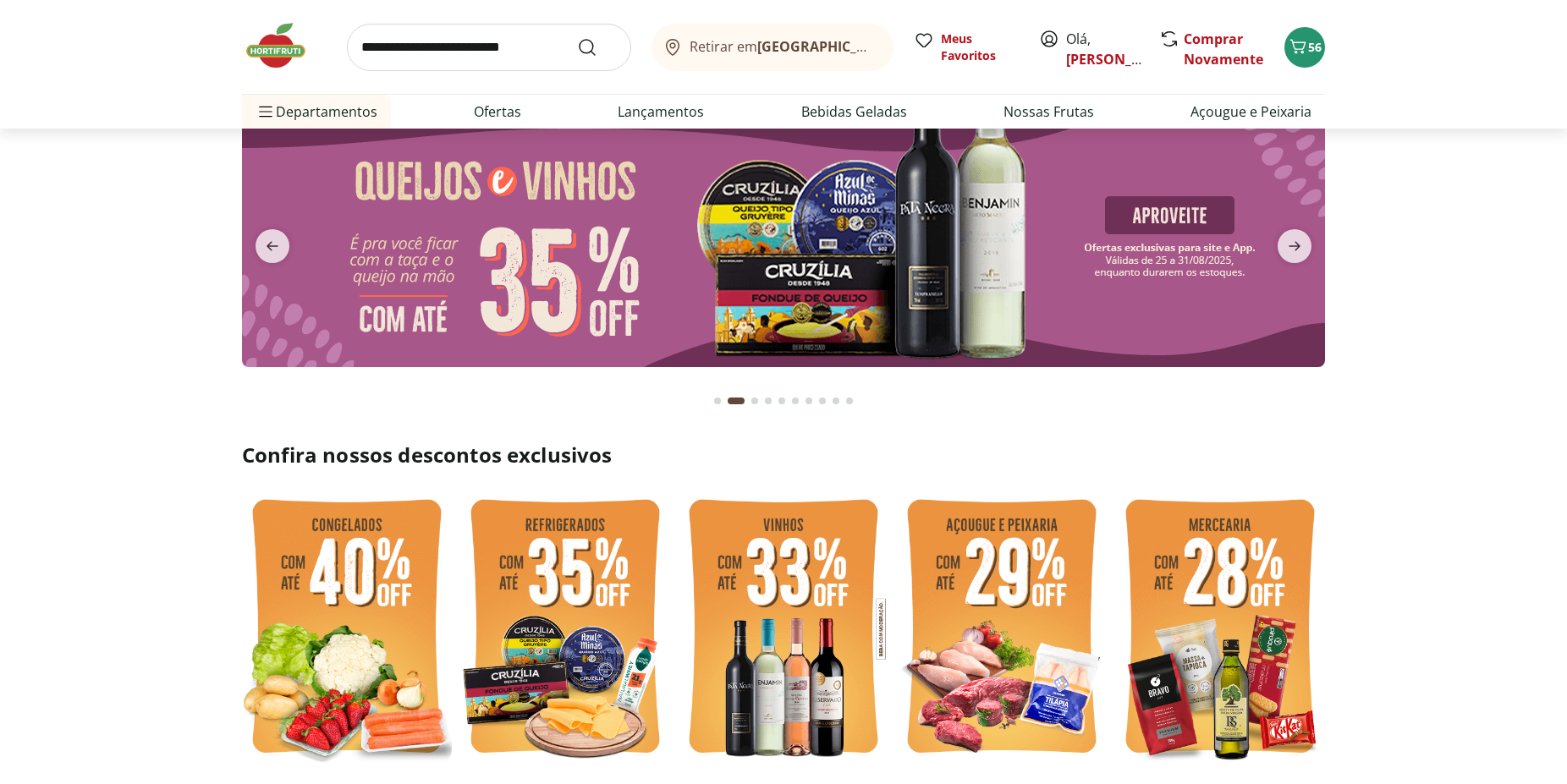
click at [772, 232] on img at bounding box center [784, 236] width 1083 height 263
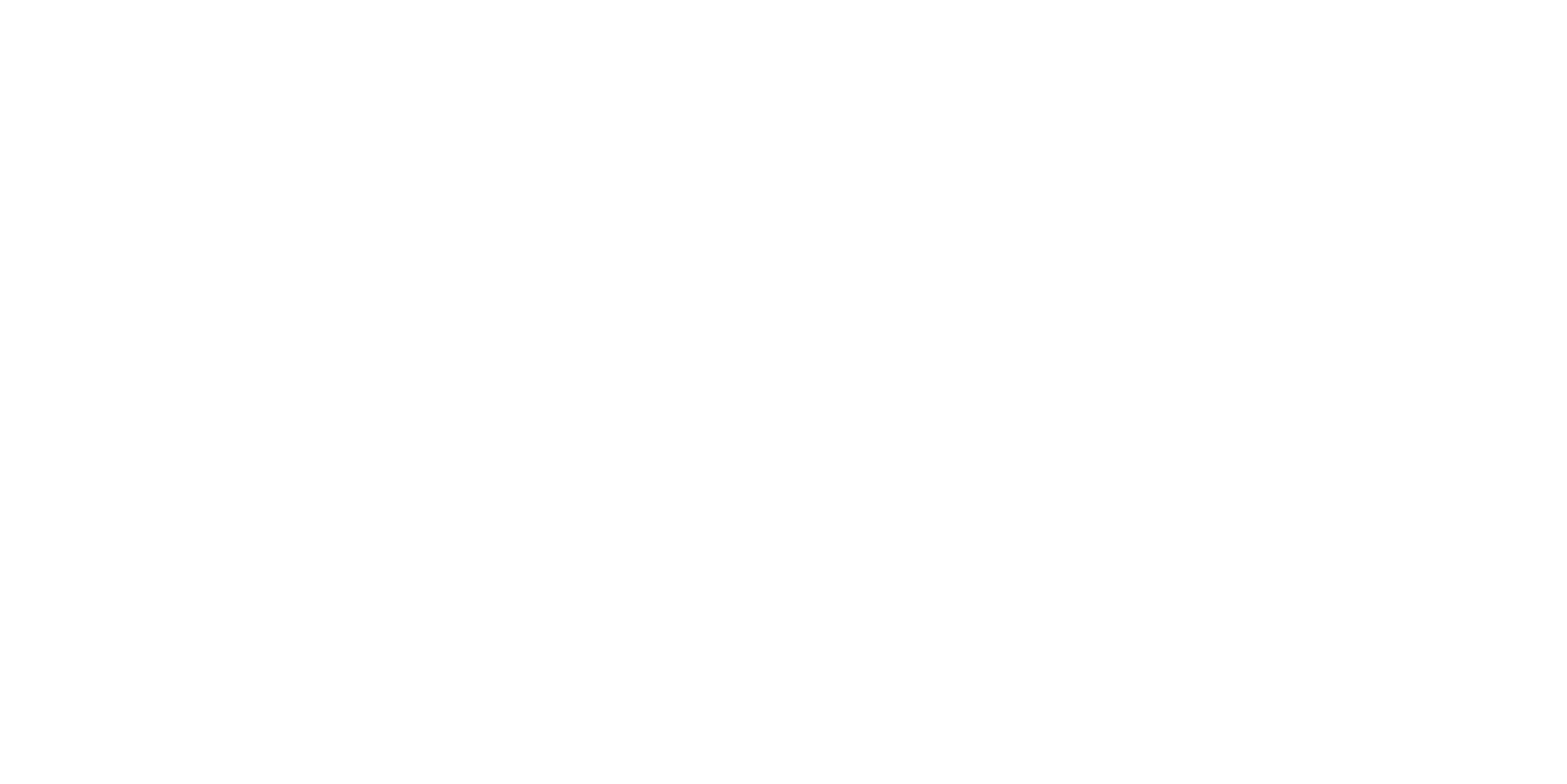
select select "**********"
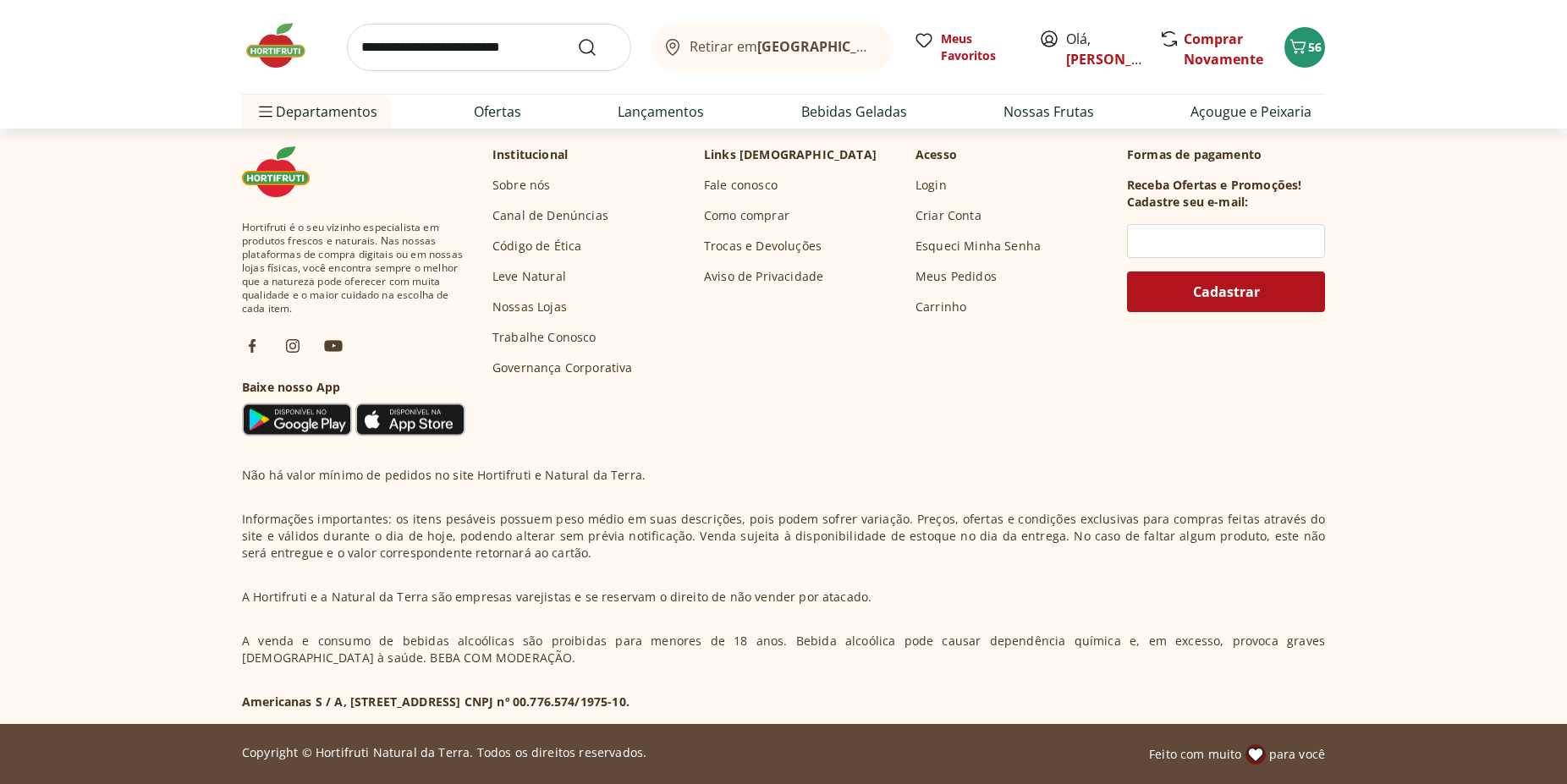
scroll to position [877, 0]
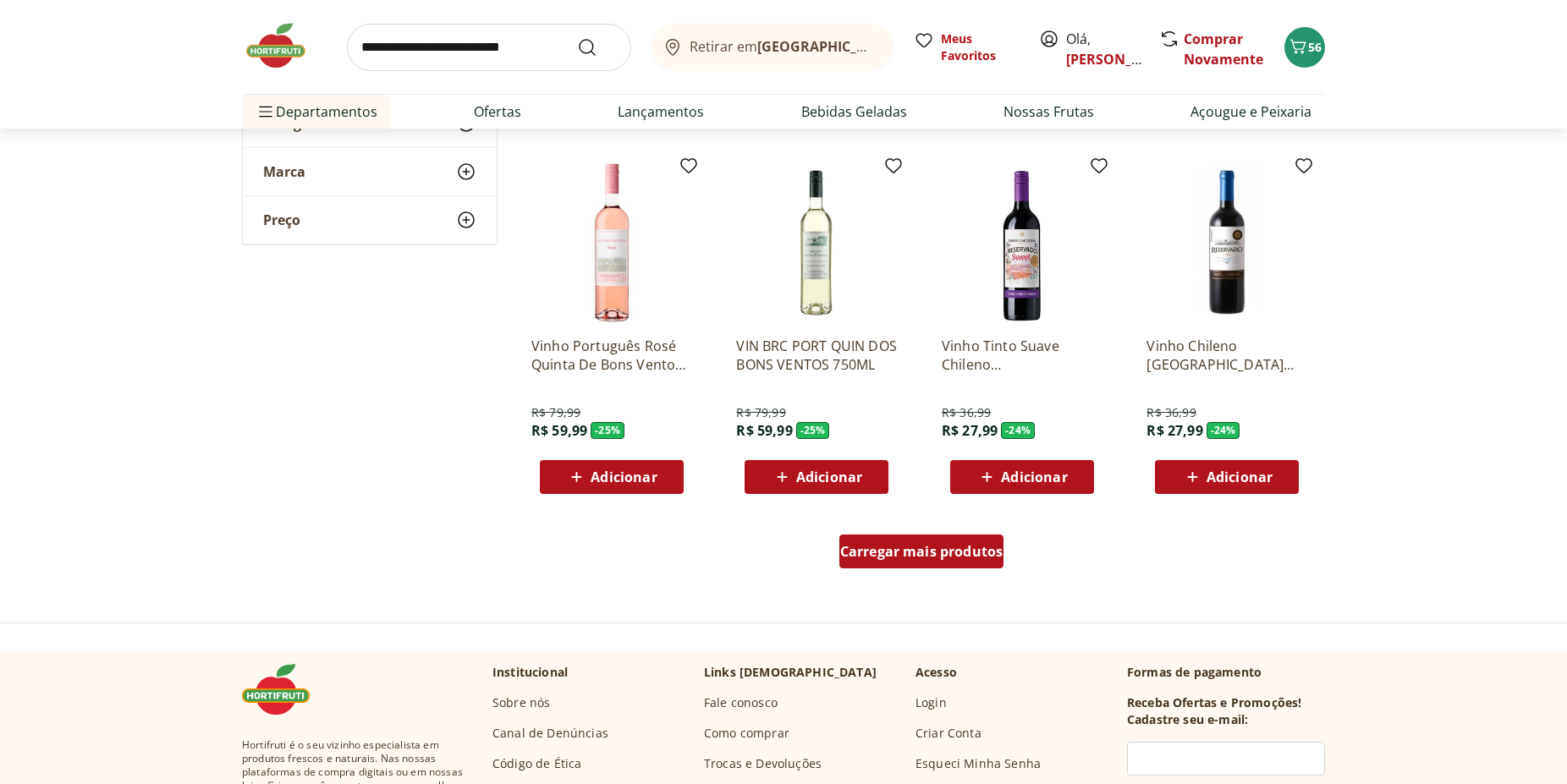
click at [939, 545] on span "Carregar mais produtos" at bounding box center [922, 551] width 163 height 13
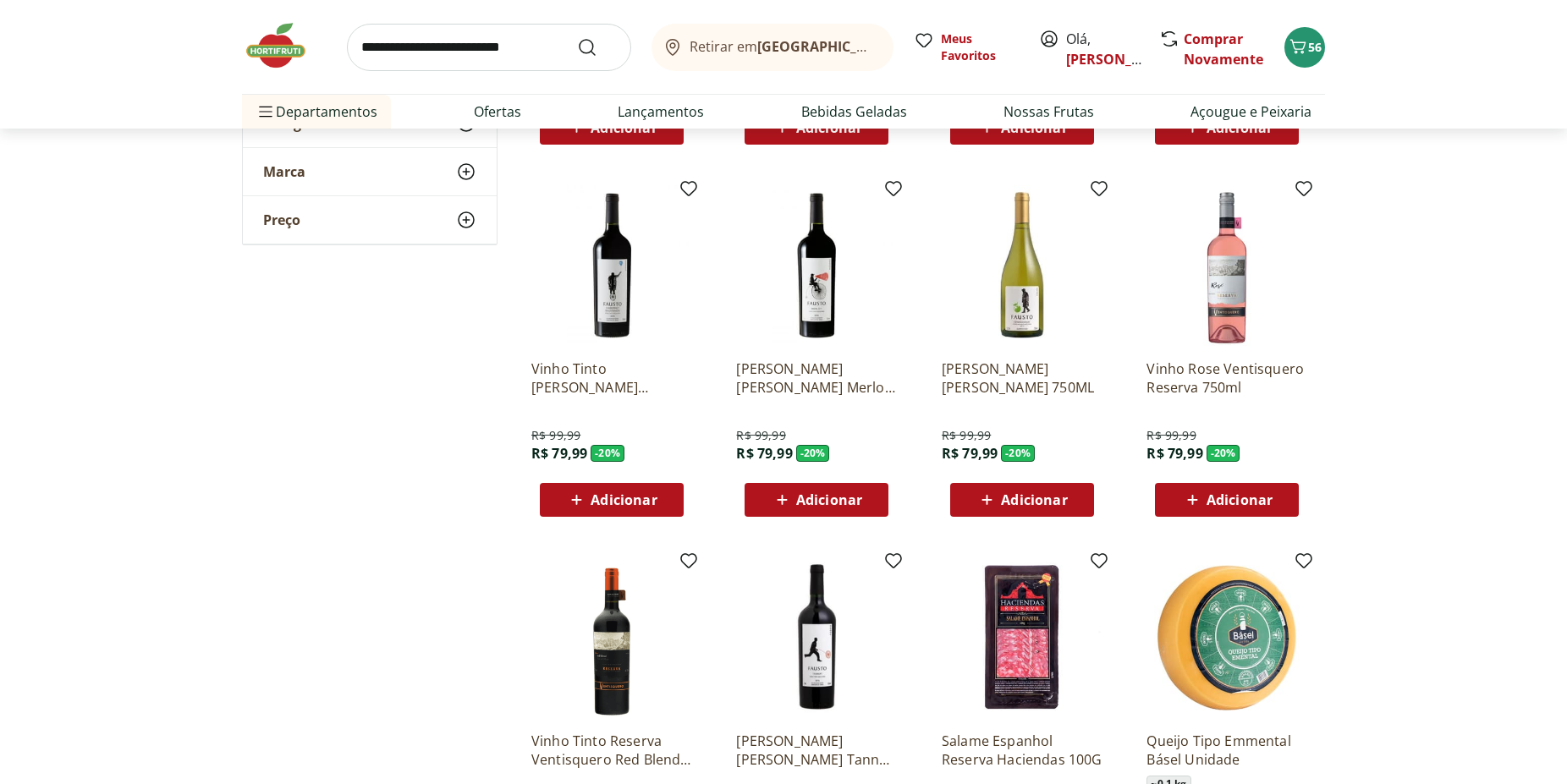
scroll to position [2085, 0]
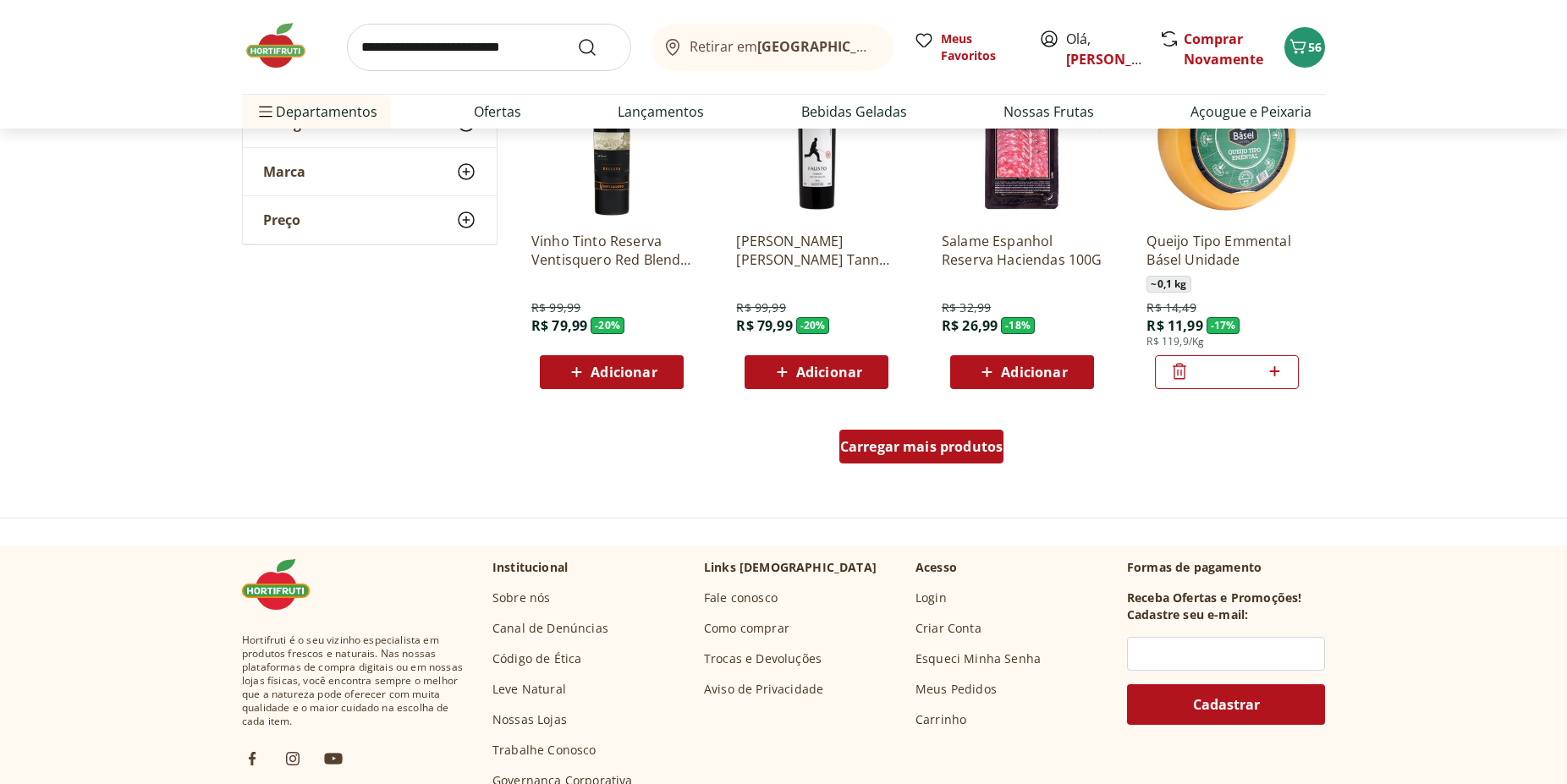
click at [957, 450] on span "Carregar mais produtos" at bounding box center [922, 446] width 163 height 13
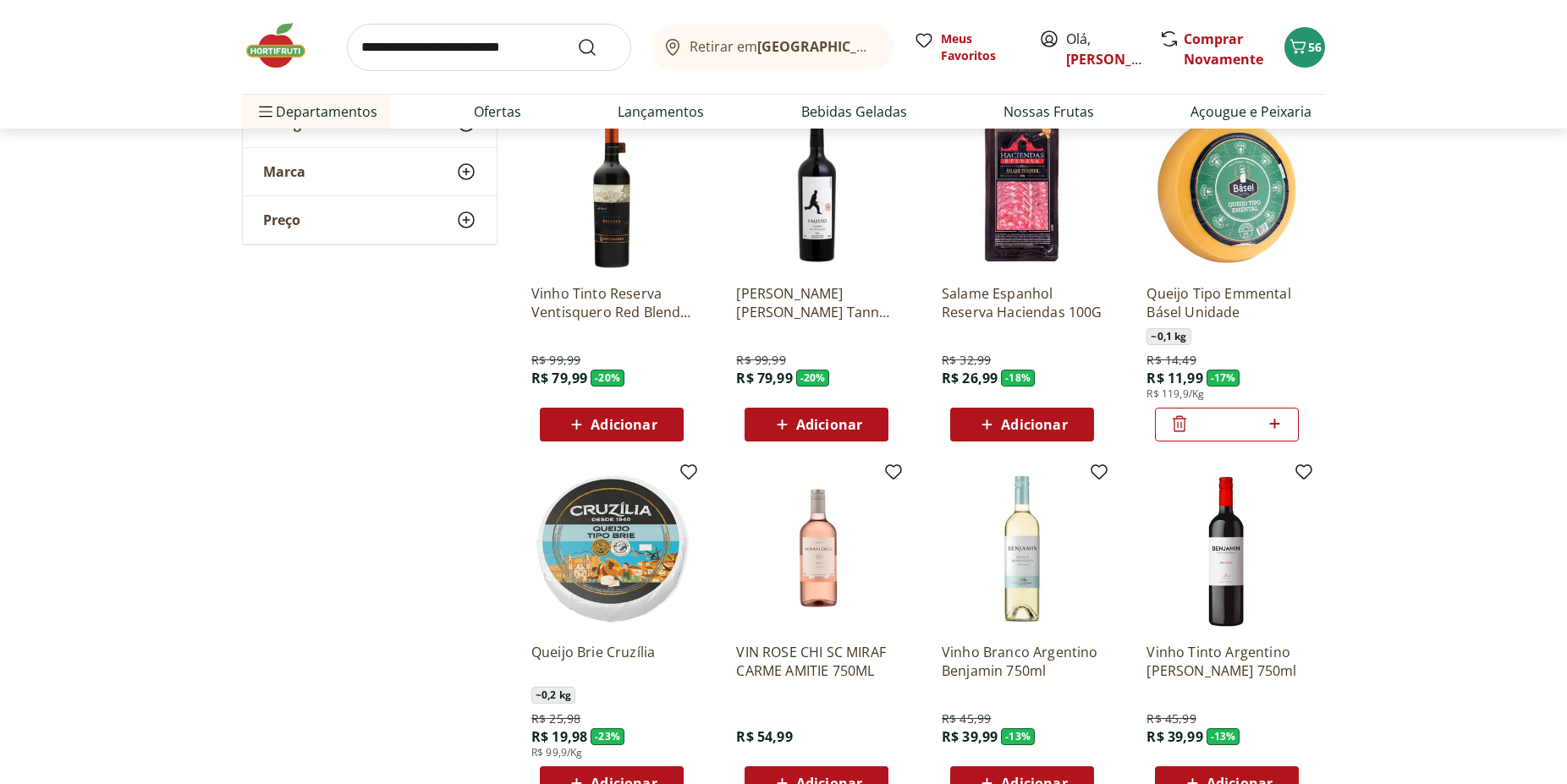
scroll to position [1912, 0]
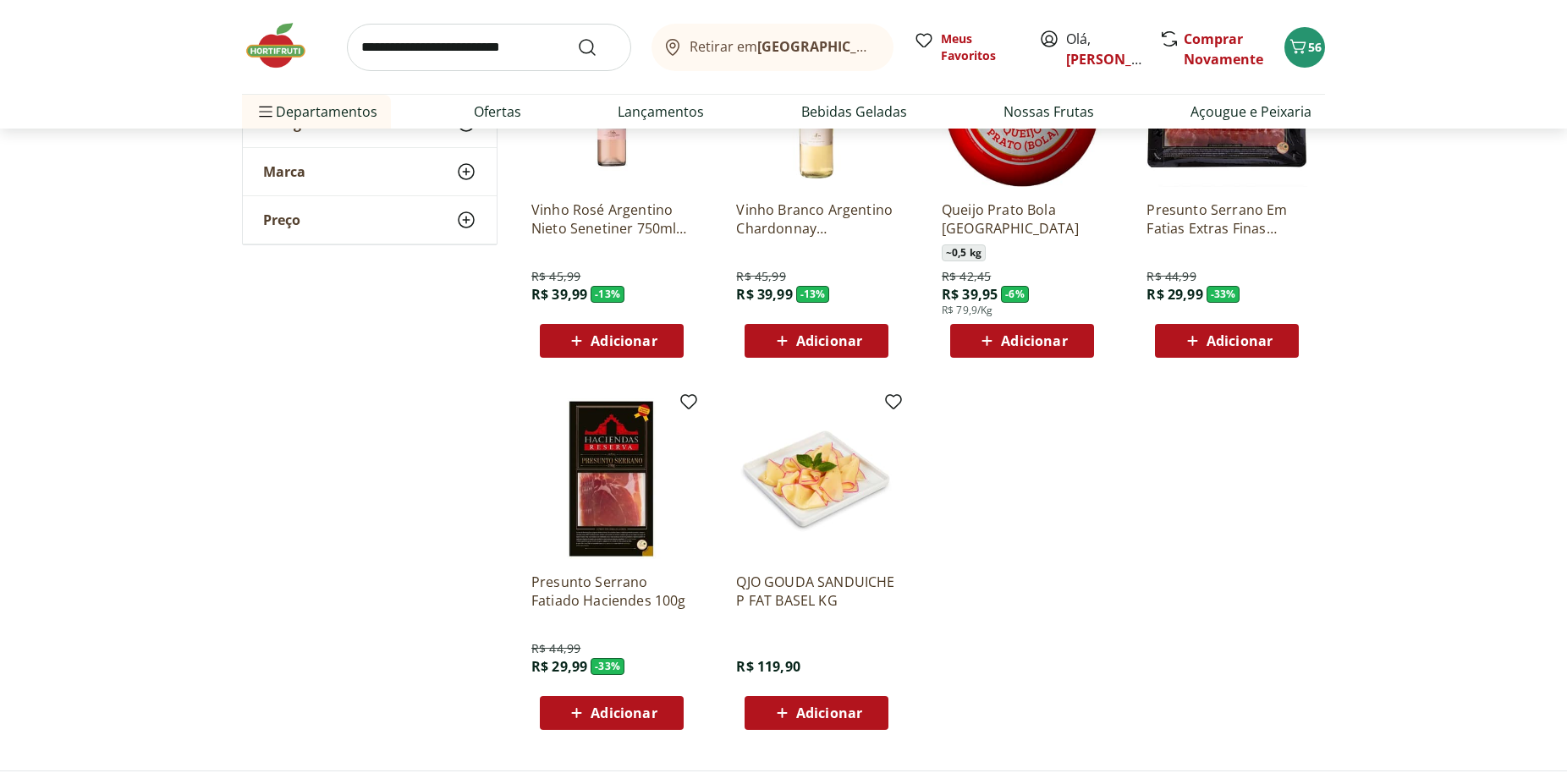
scroll to position [2861, 0]
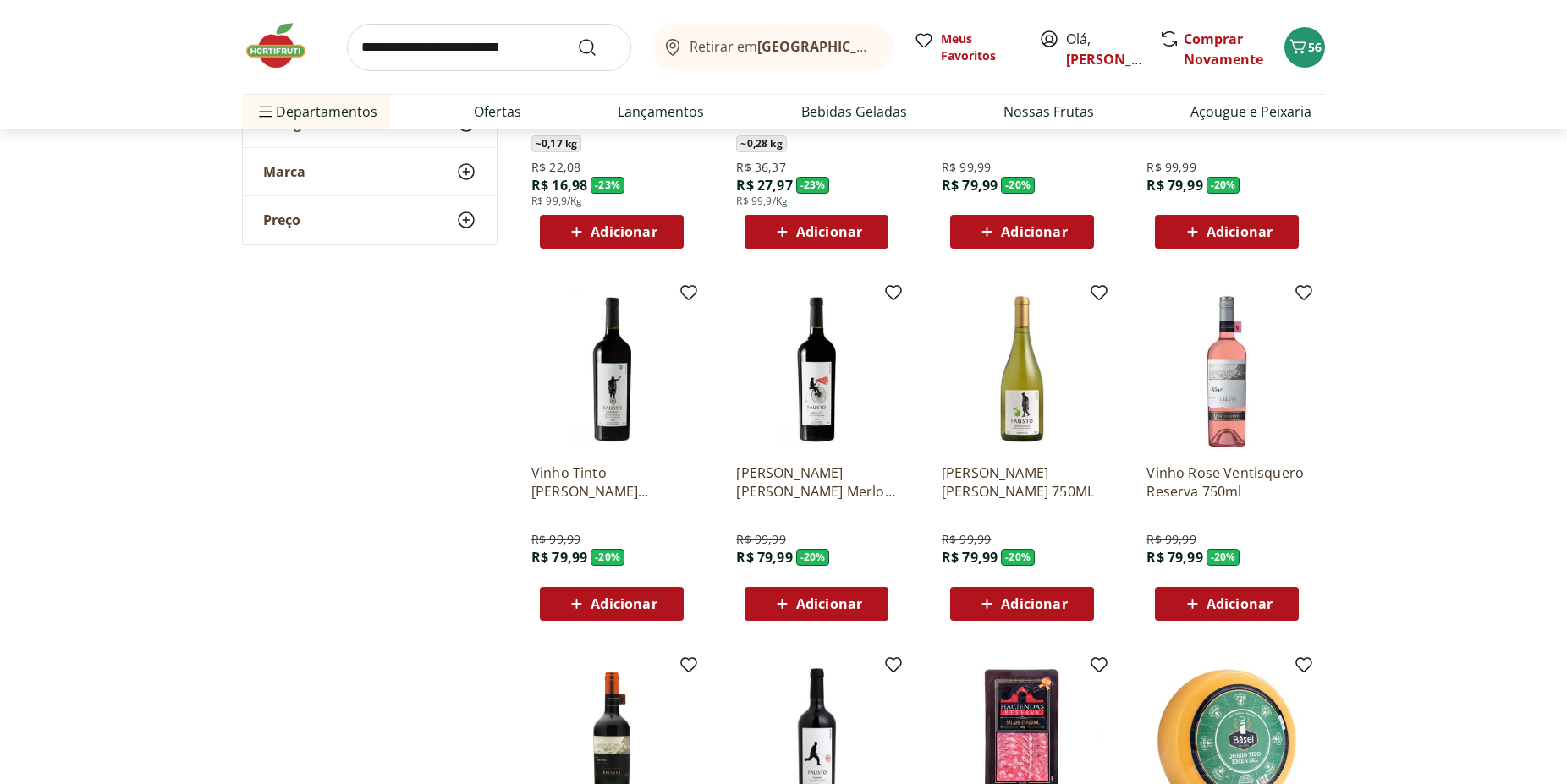
scroll to position [1740, 0]
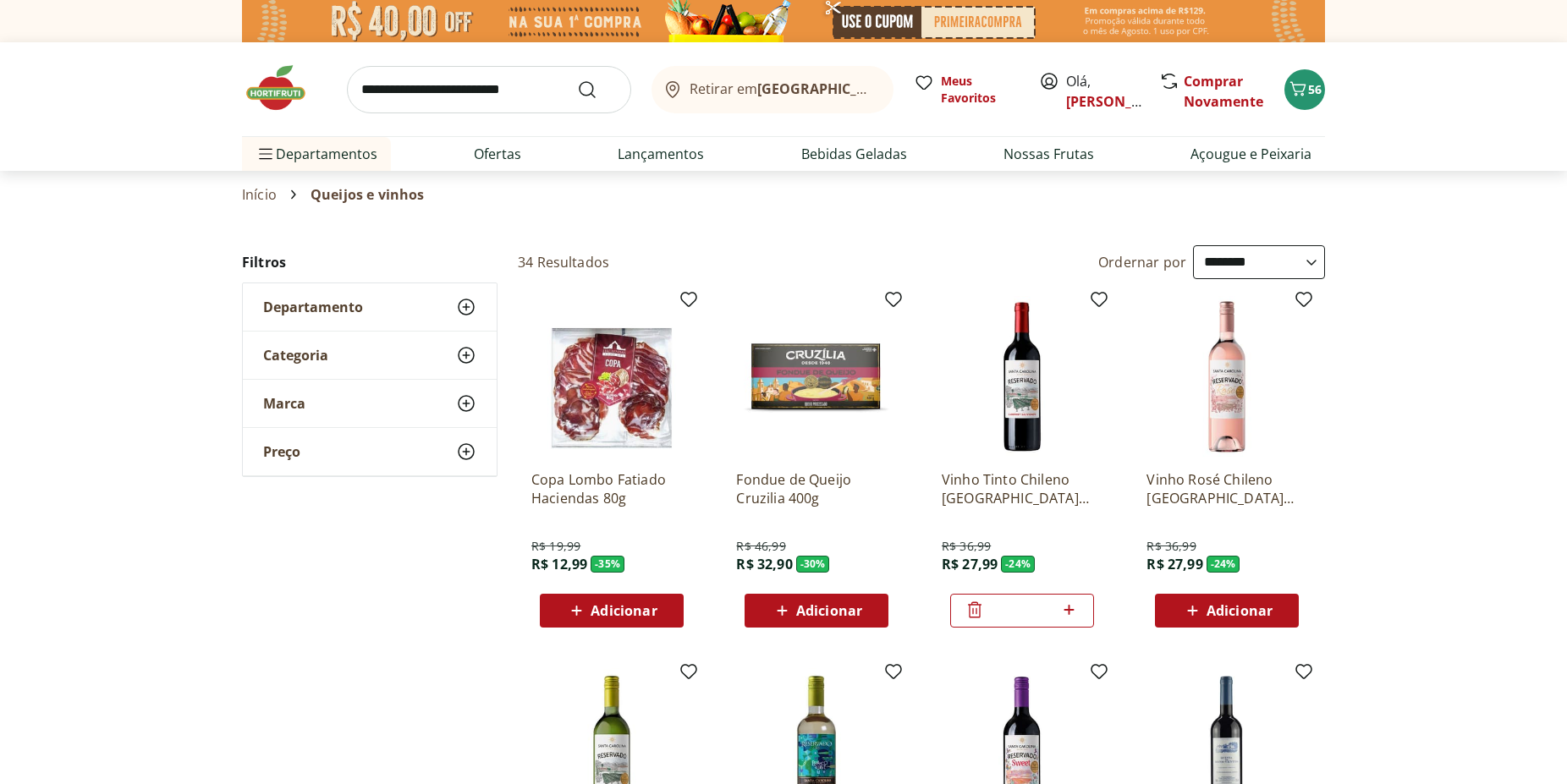
click at [287, 79] on img at bounding box center [284, 87] width 85 height 51
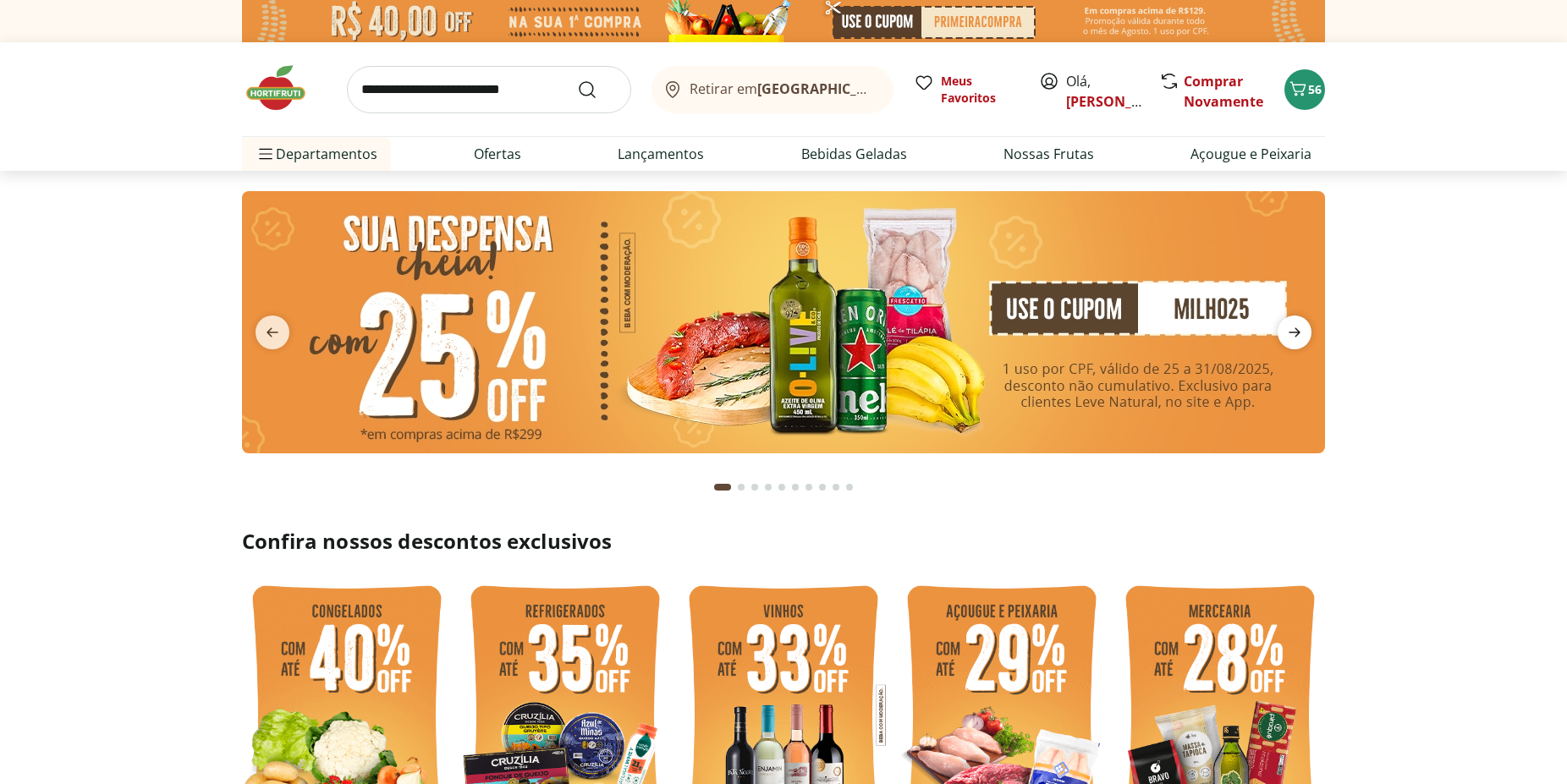
click at [1296, 334] on icon "next" at bounding box center [1294, 332] width 20 height 20
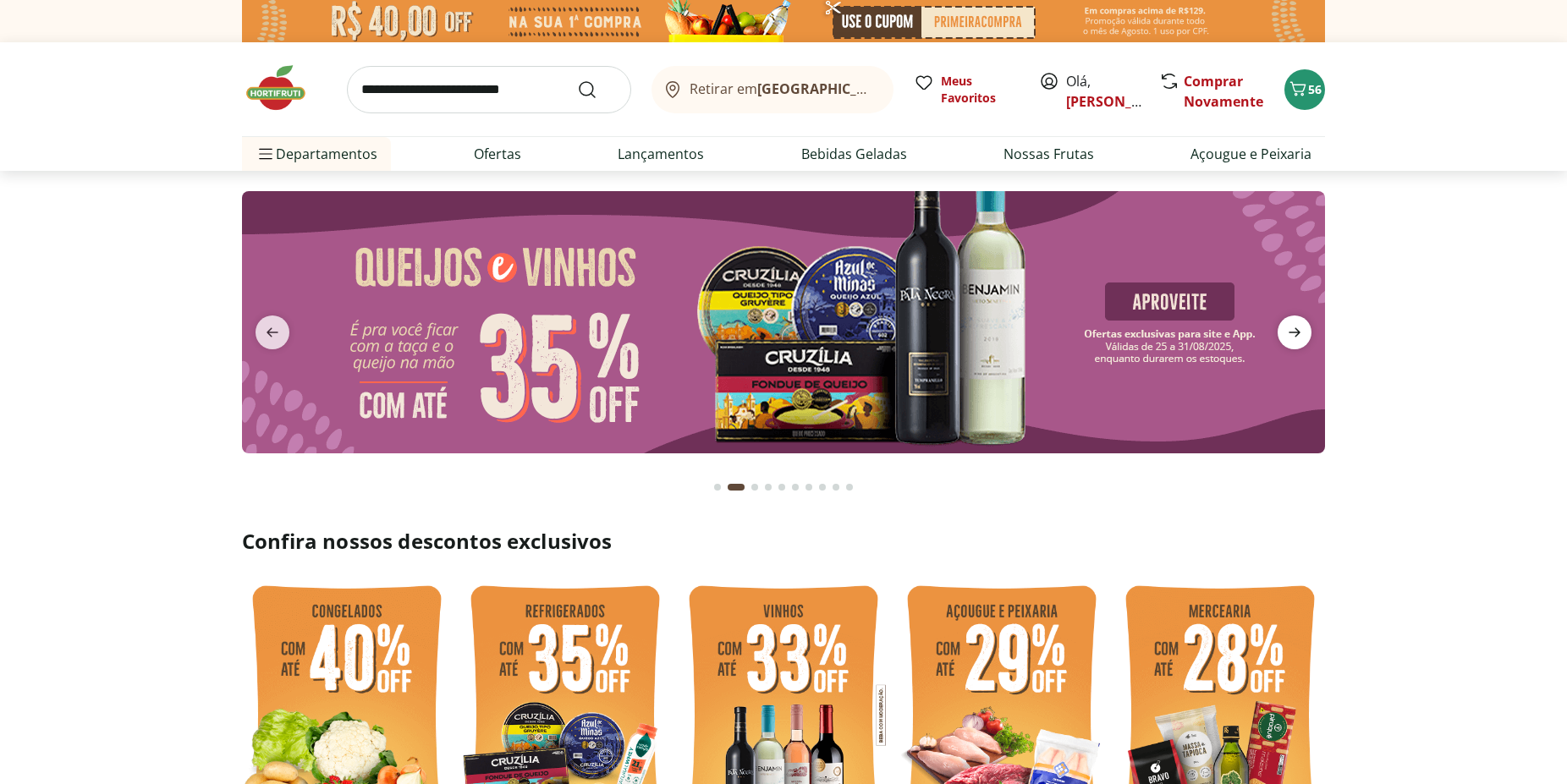
click at [1296, 334] on icon "next" at bounding box center [1294, 332] width 20 height 20
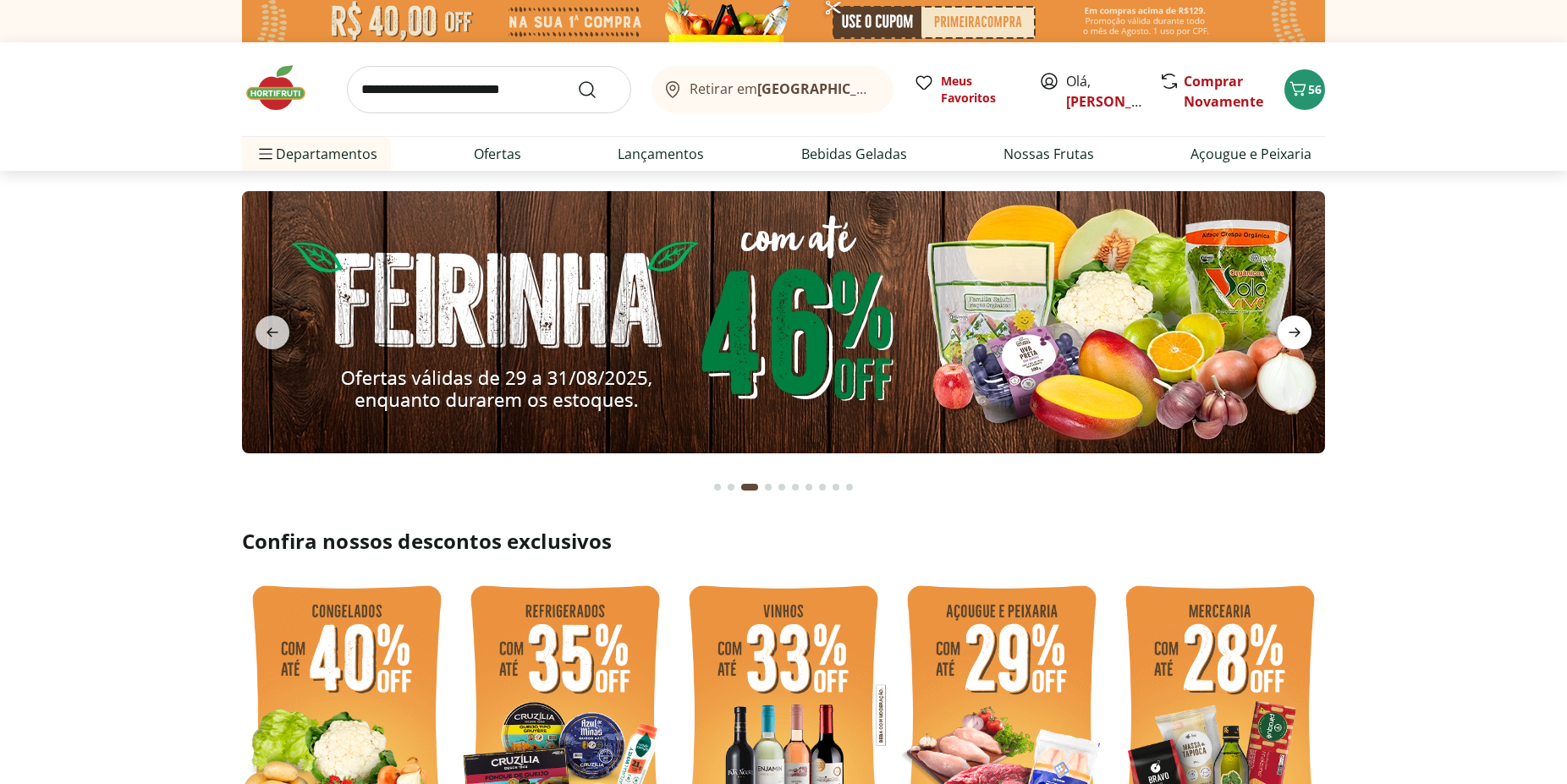
click at [1296, 331] on icon "next" at bounding box center [1294, 332] width 20 height 20
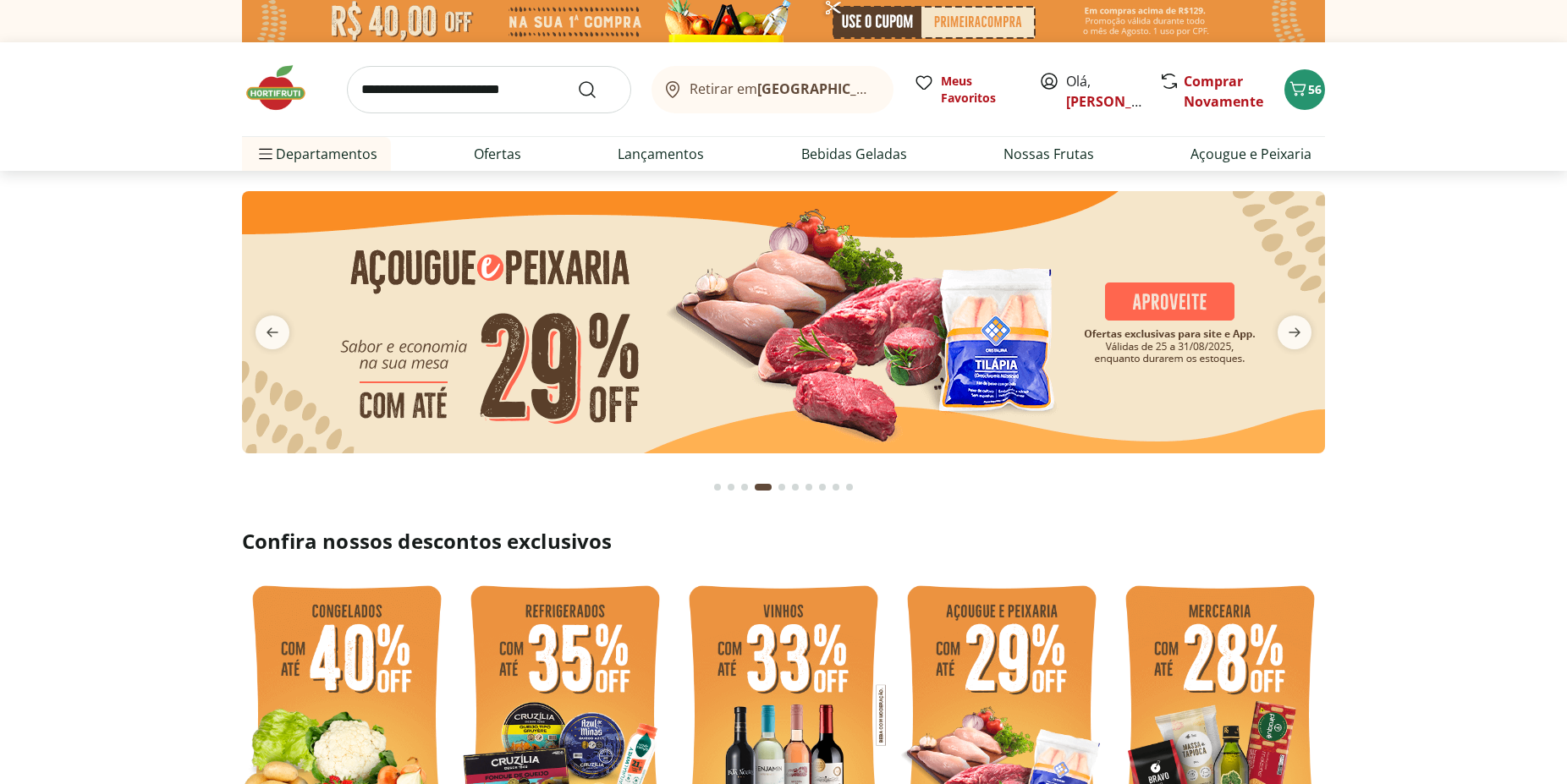
click at [696, 297] on img at bounding box center [784, 322] width 1083 height 263
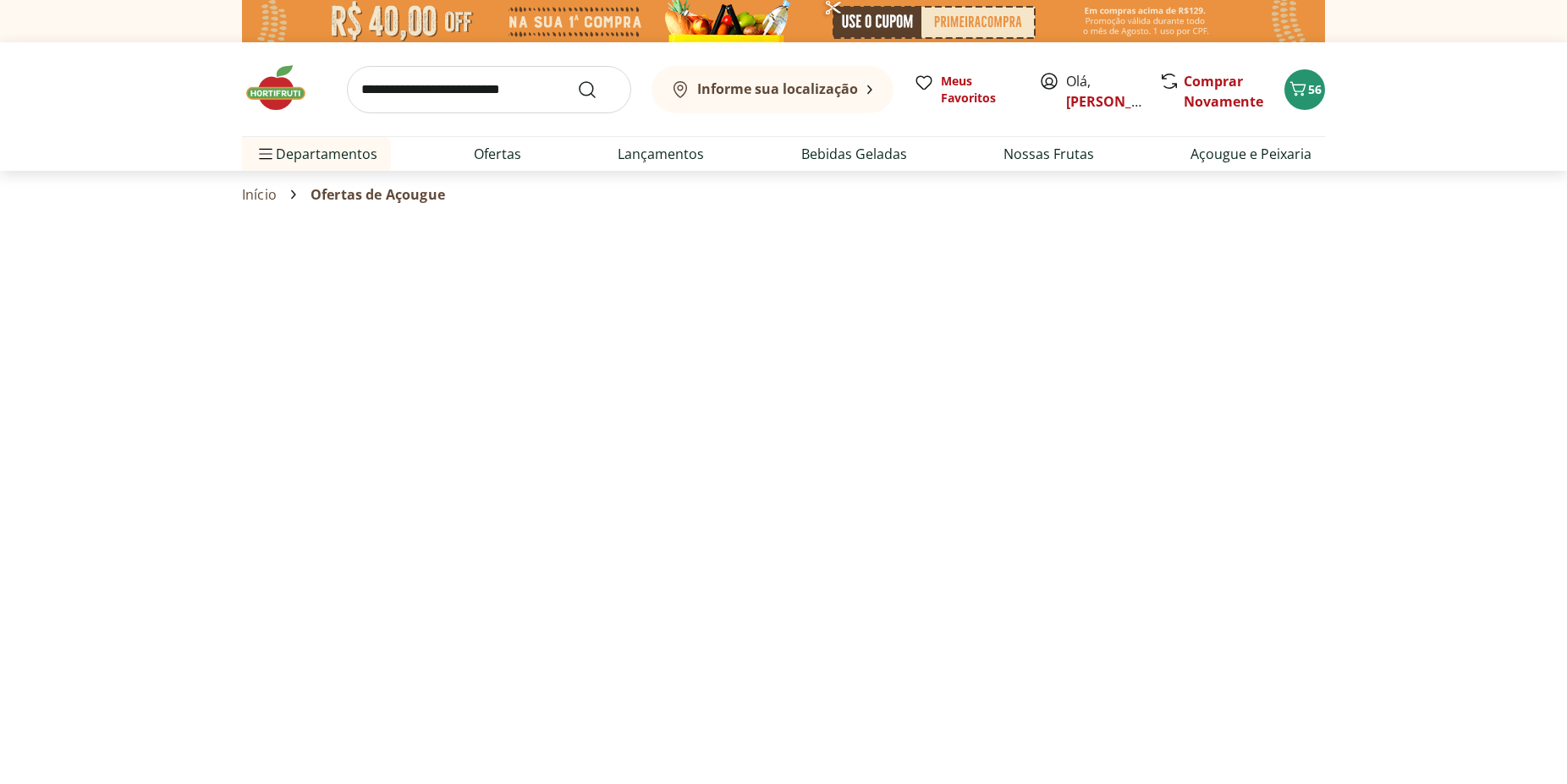
select select "**********"
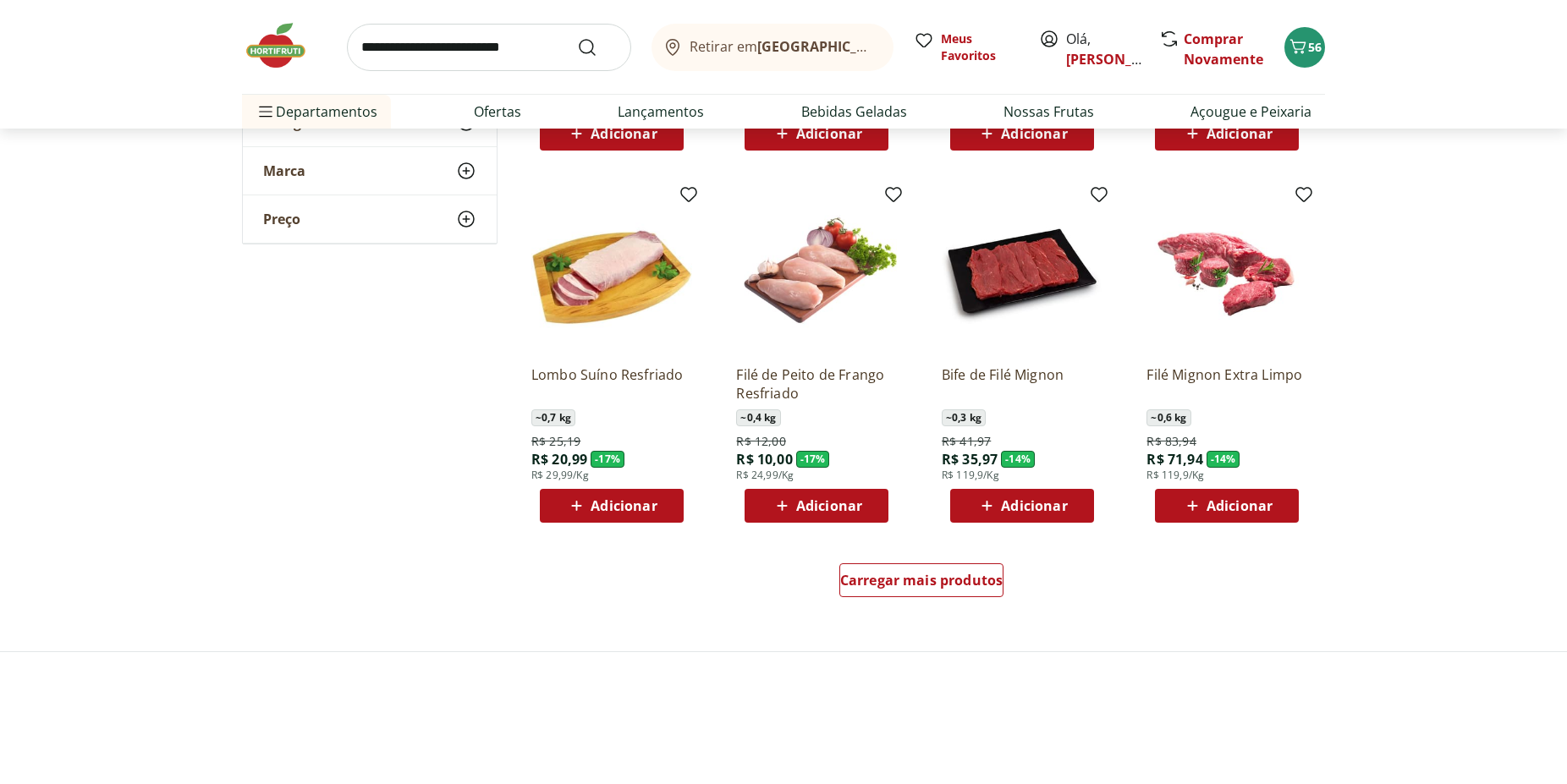
scroll to position [949, 0]
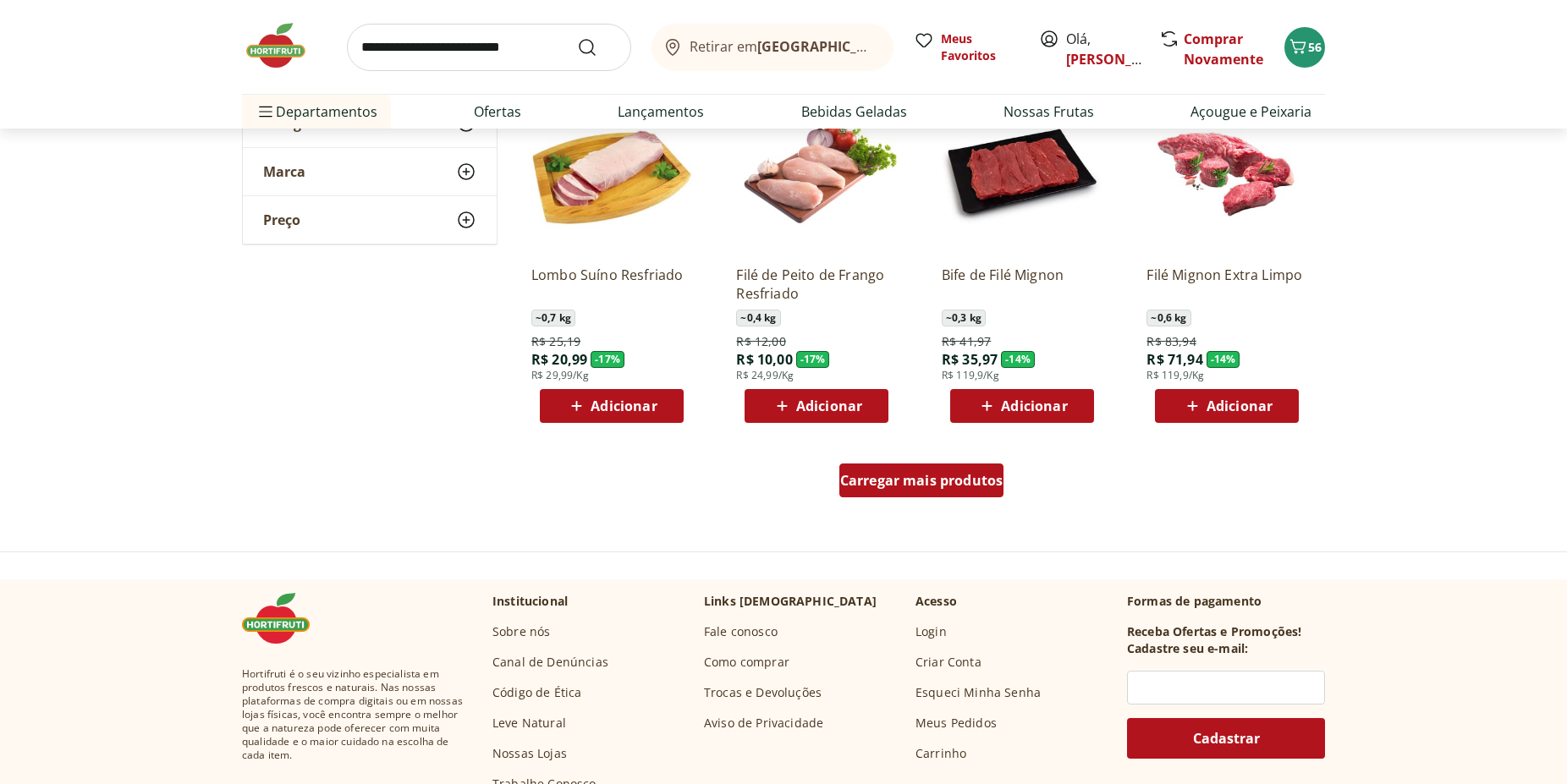
click at [928, 477] on span "Carregar mais produtos" at bounding box center [922, 480] width 163 height 13
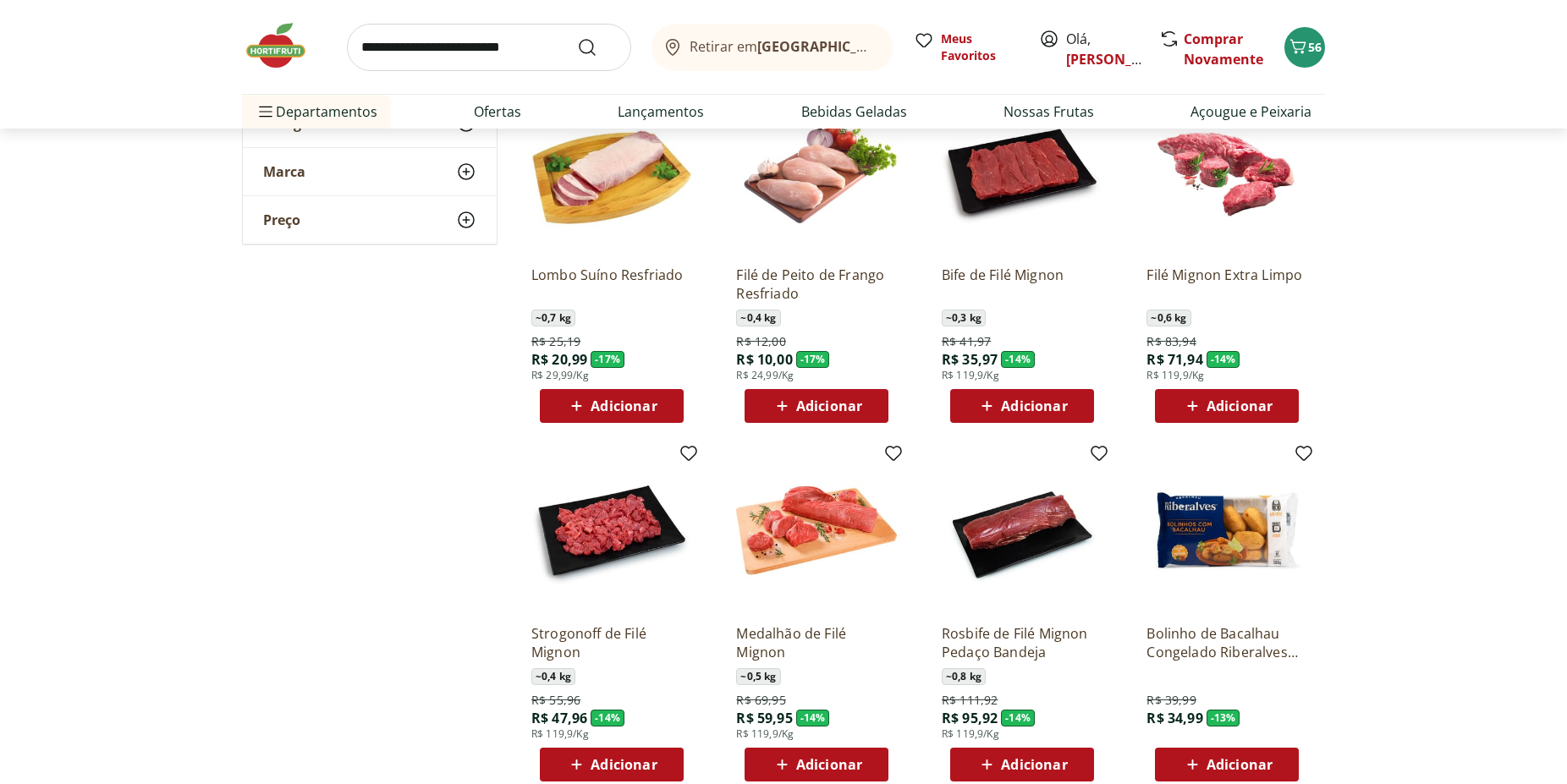
scroll to position [1208, 0]
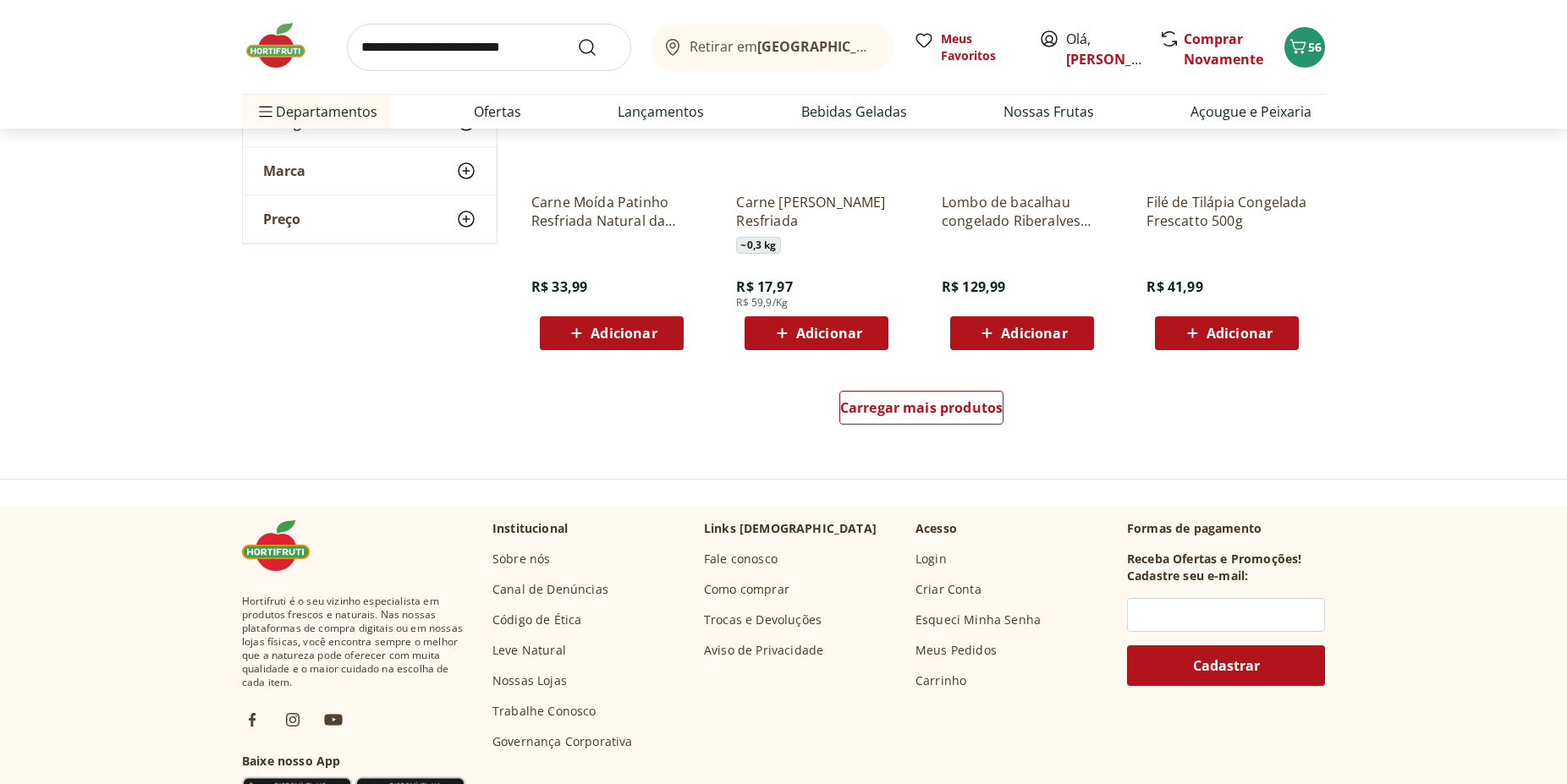
scroll to position [2156, 0]
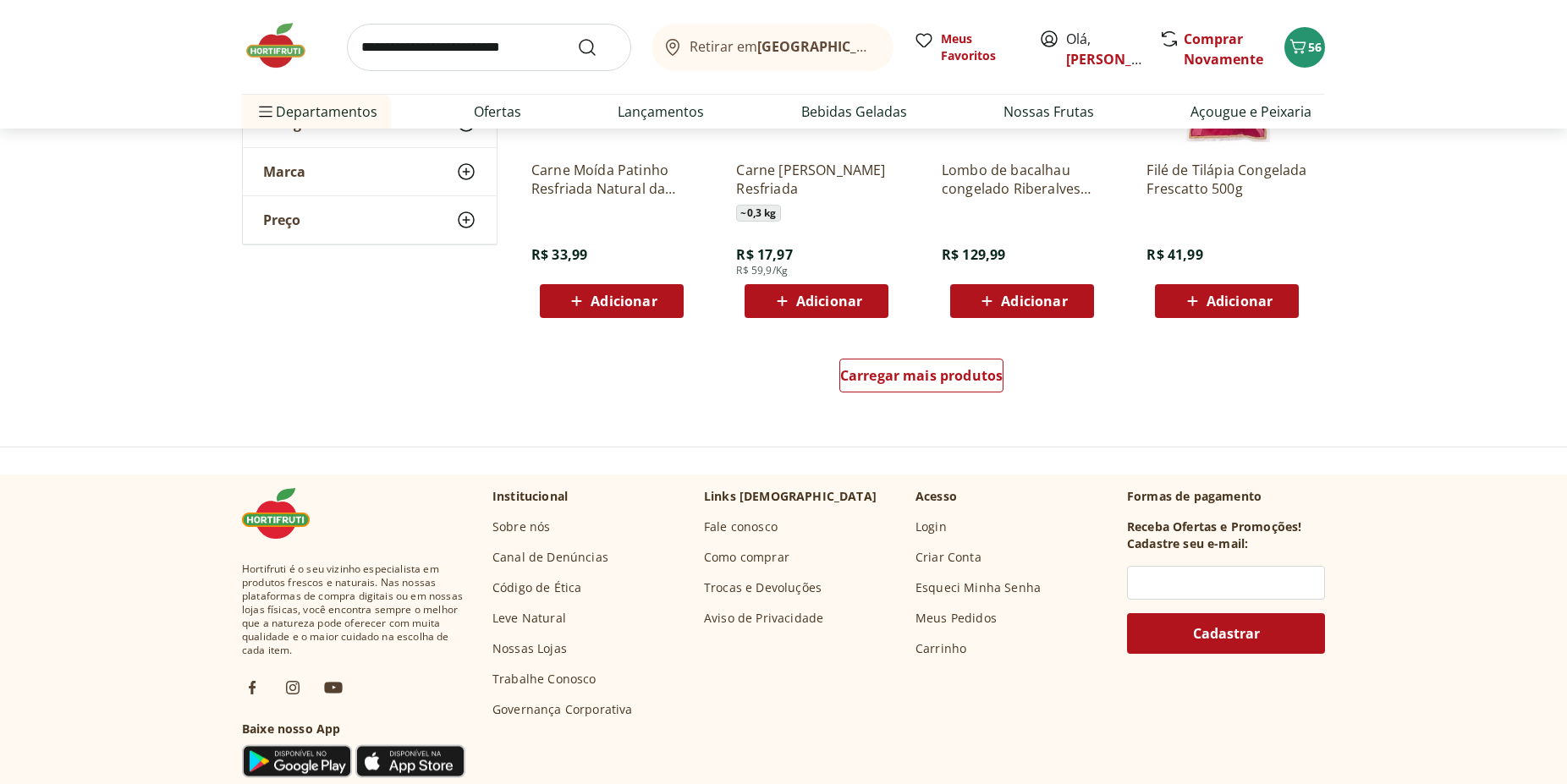
click at [902, 354] on div "Carregar mais produtos" at bounding box center [922, 378] width 821 height 81
click at [898, 366] on div "Carregar mais produtos" at bounding box center [922, 376] width 165 height 34
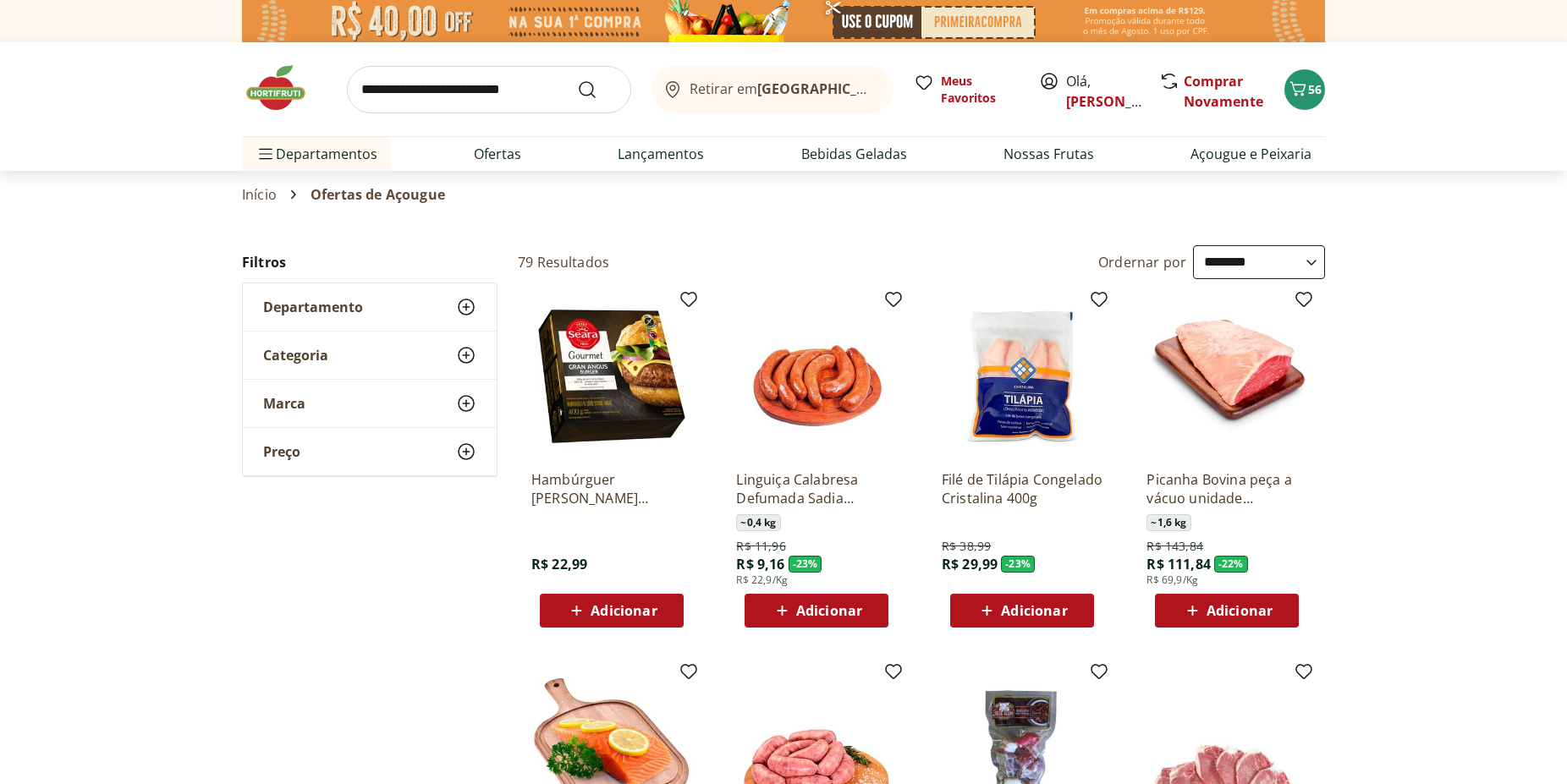
select select "**********"
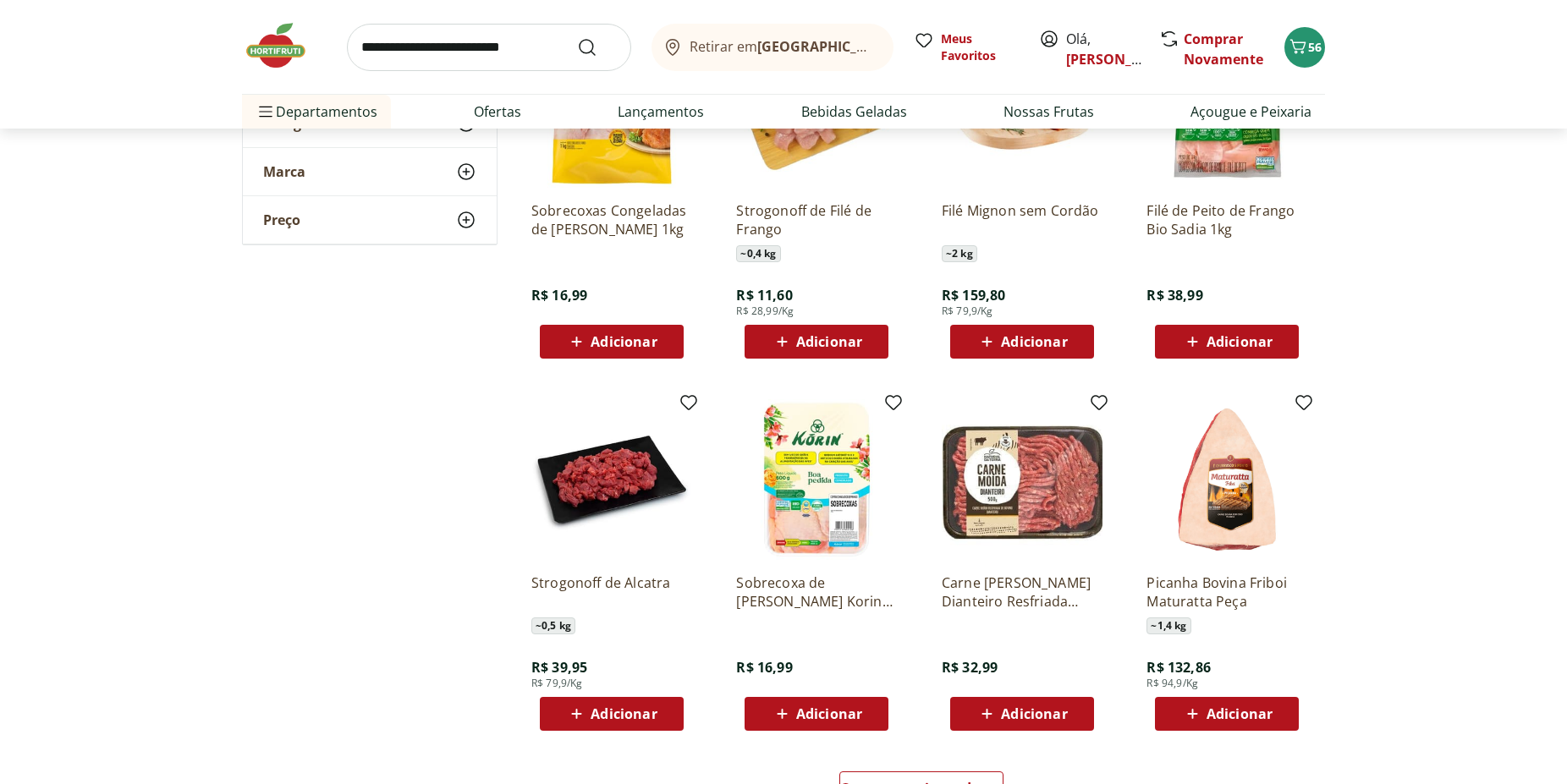
scroll to position [3191, 0]
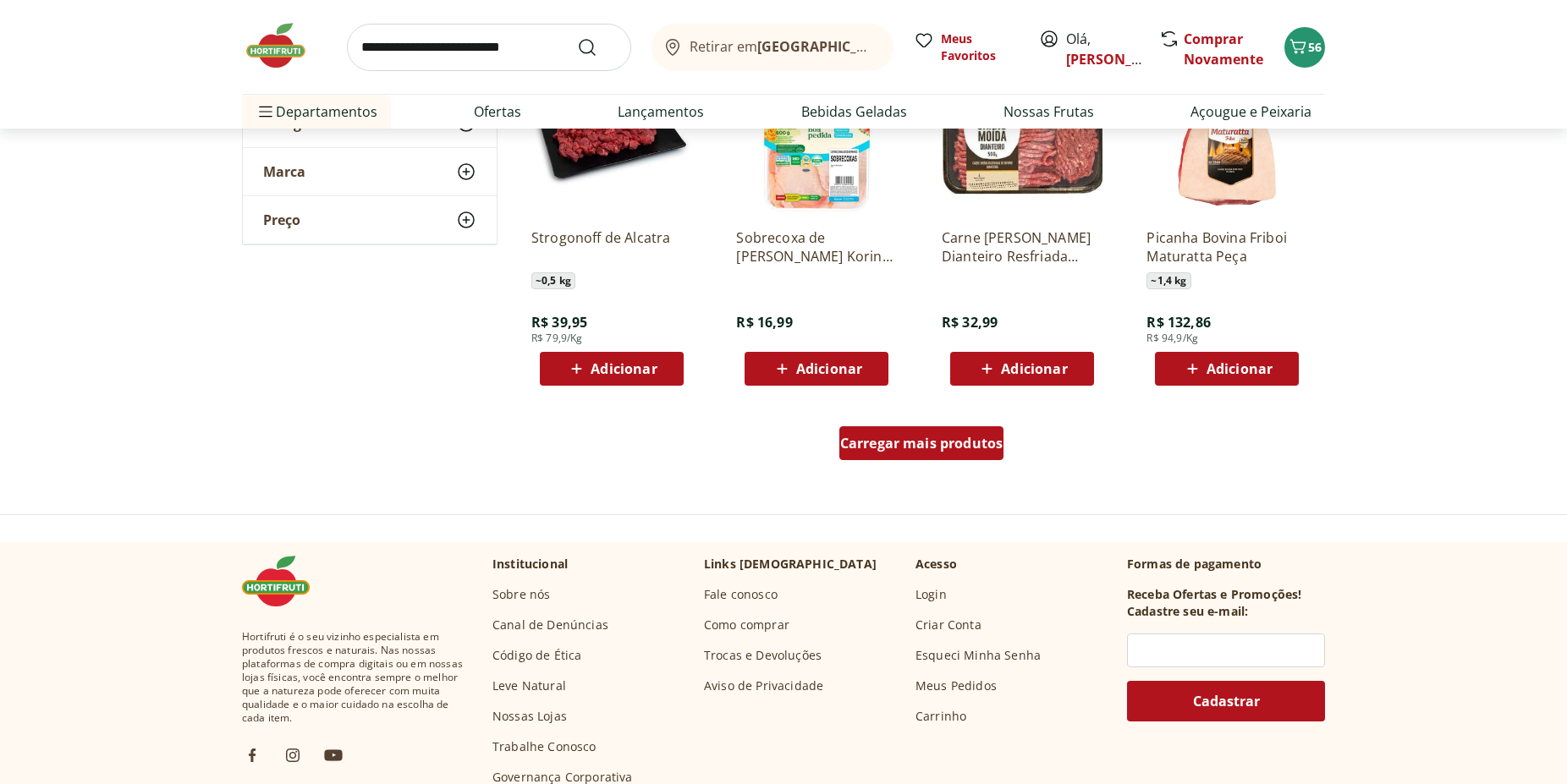
click at [939, 442] on span "Carregar mais produtos" at bounding box center [922, 442] width 163 height 13
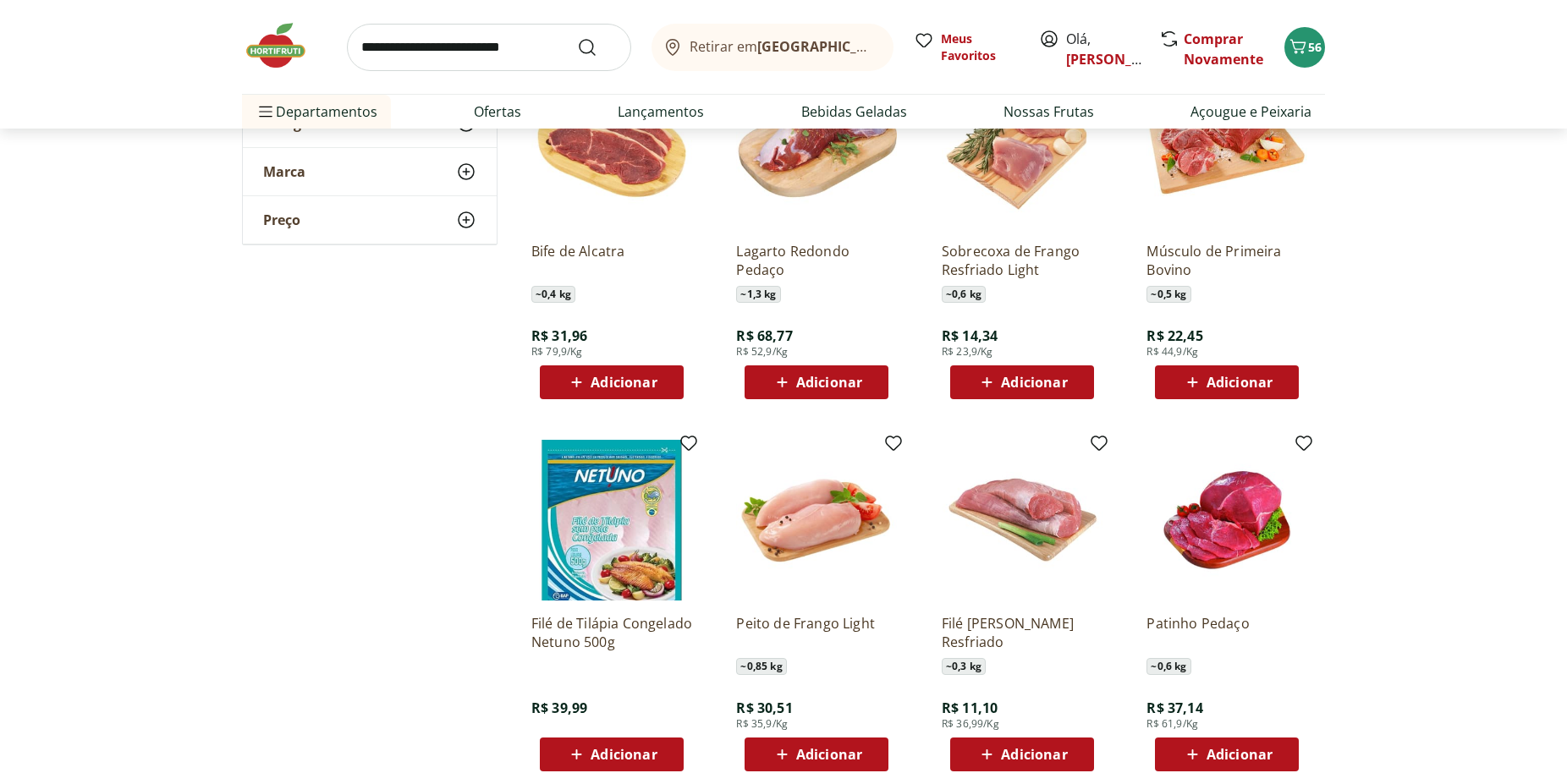
scroll to position [3795, 0]
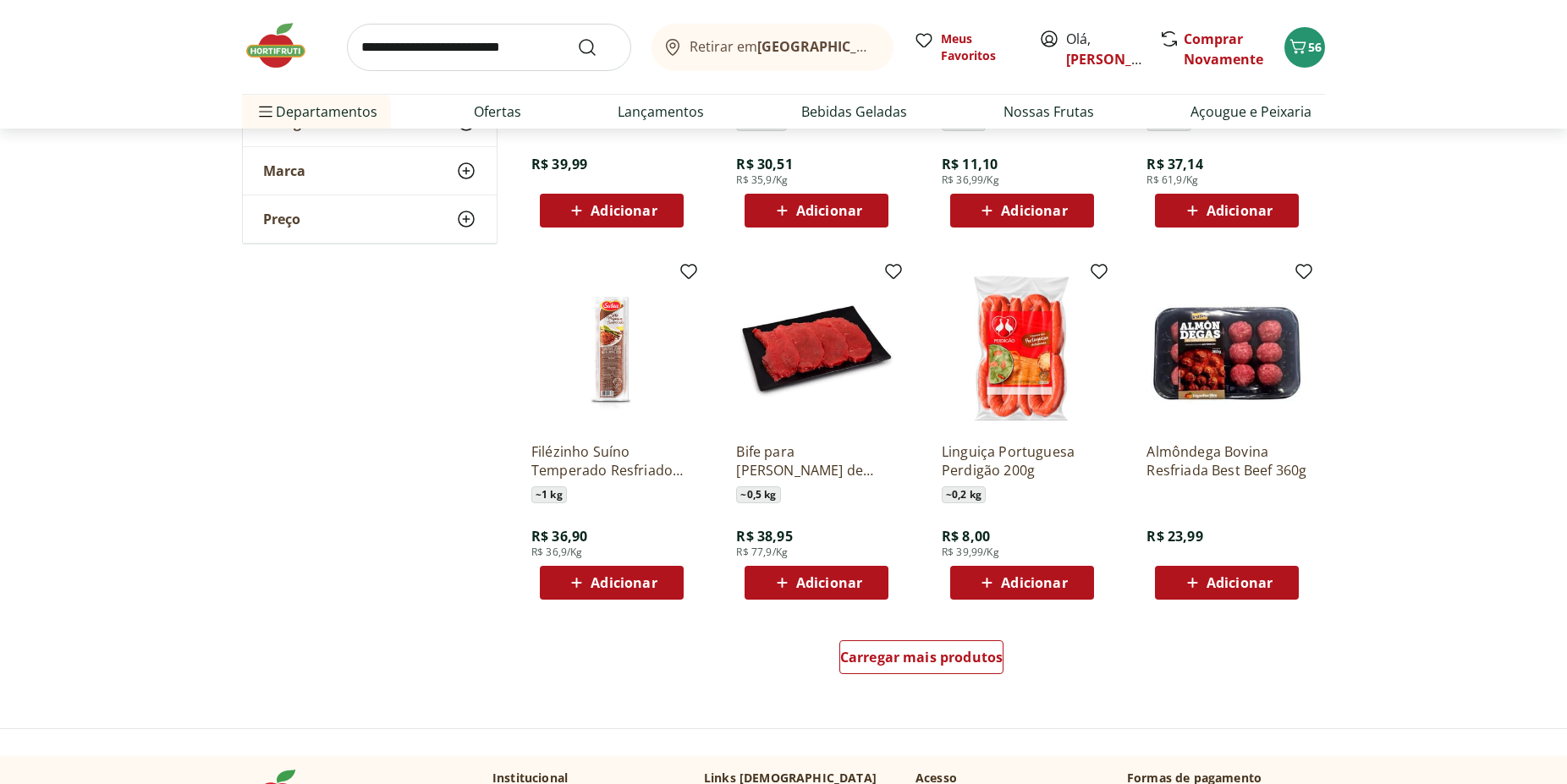
scroll to position [4104, 0]
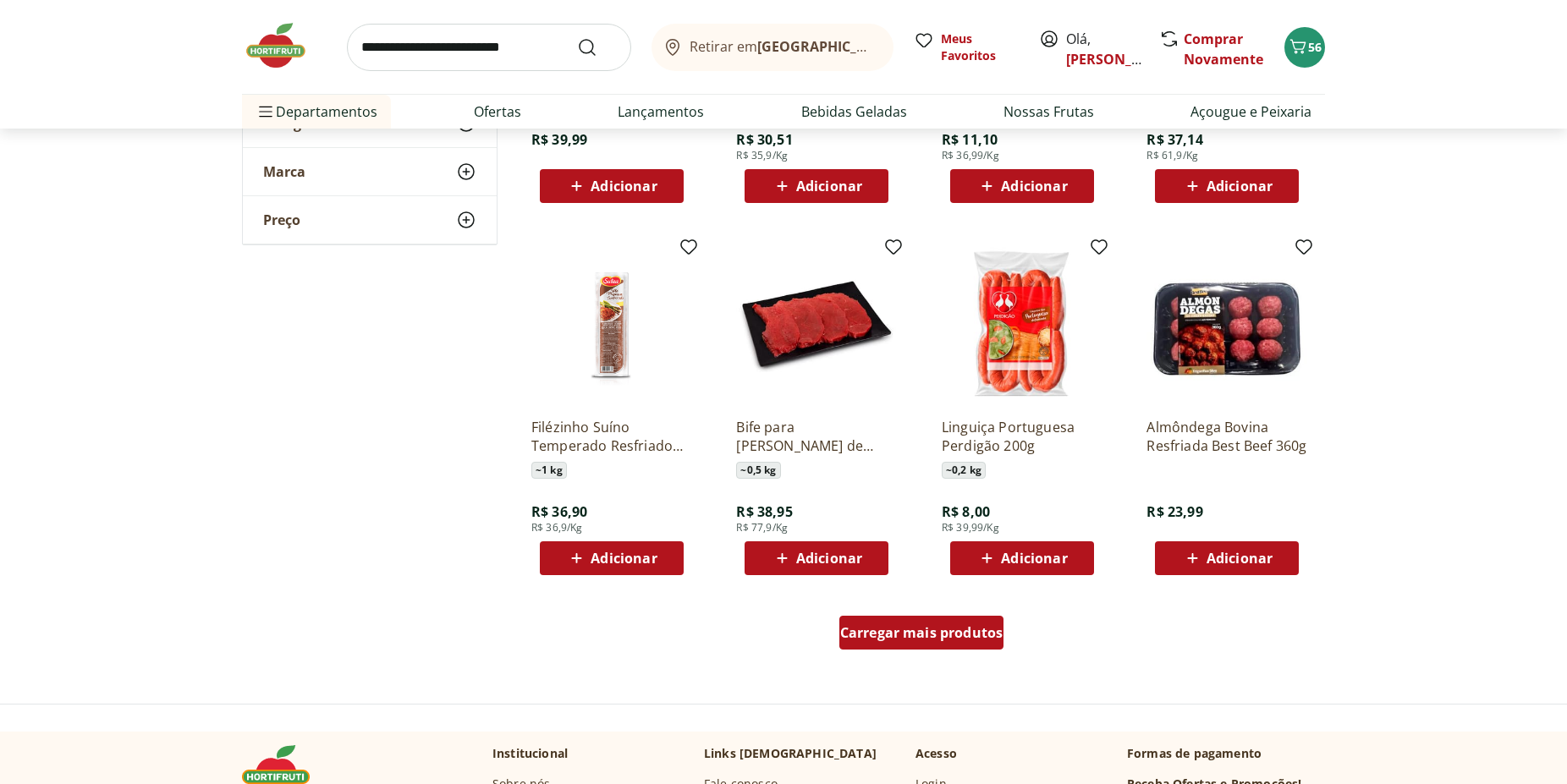
click at [936, 626] on span "Carregar mais produtos" at bounding box center [922, 632] width 163 height 13
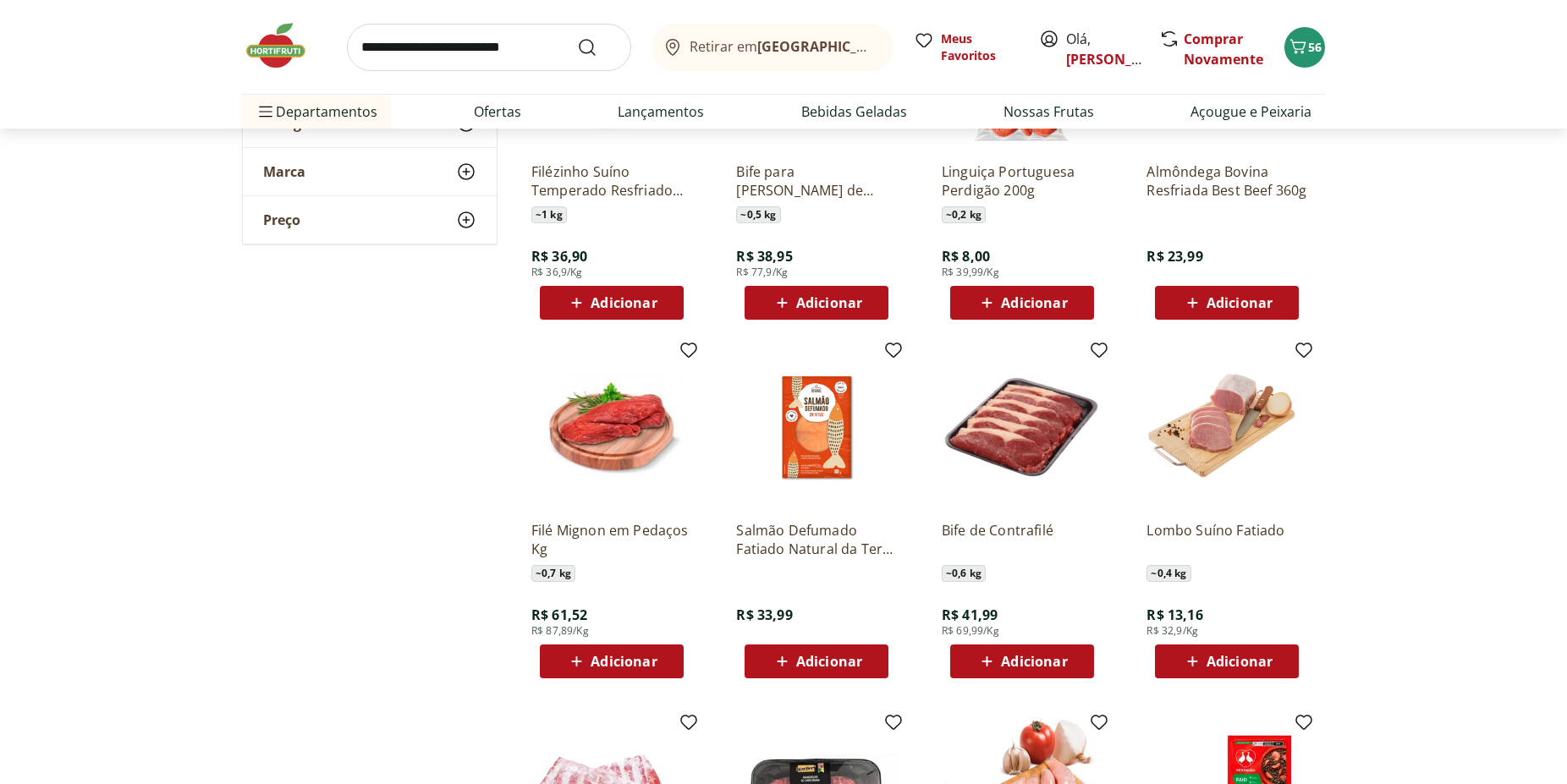
scroll to position [4363, 0]
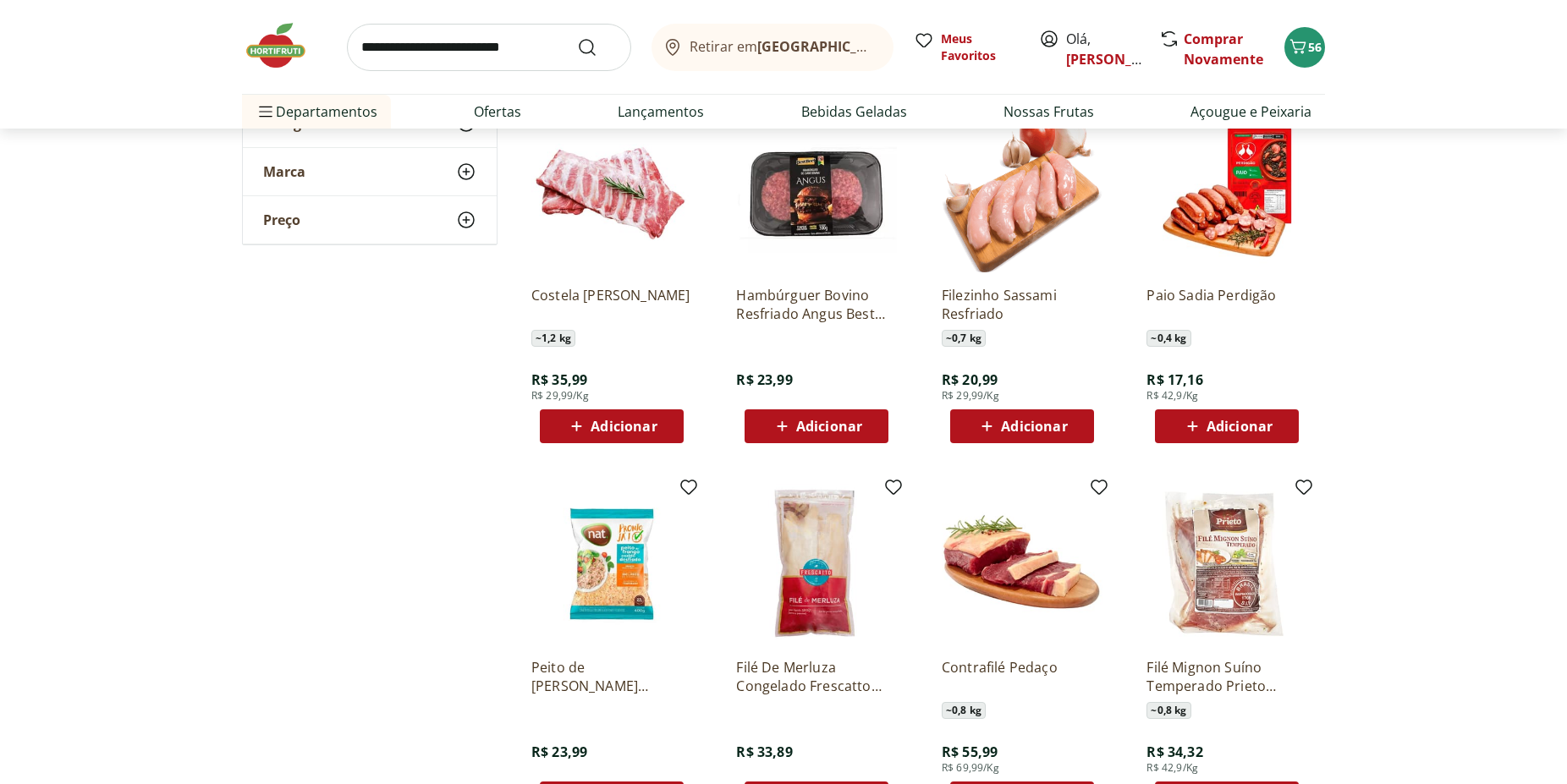
scroll to position [5139, 0]
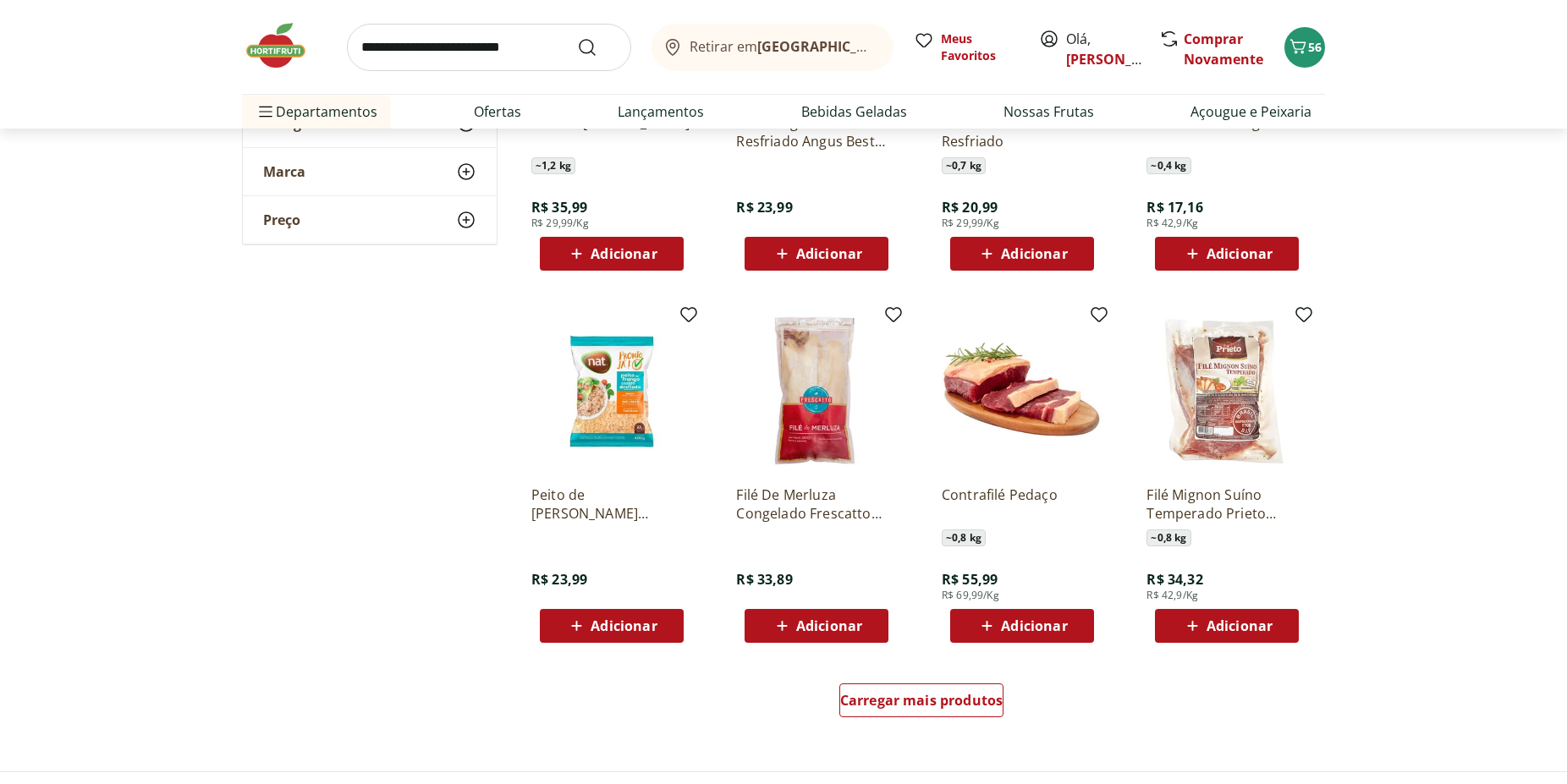
click at [823, 435] on img at bounding box center [816, 392] width 161 height 161
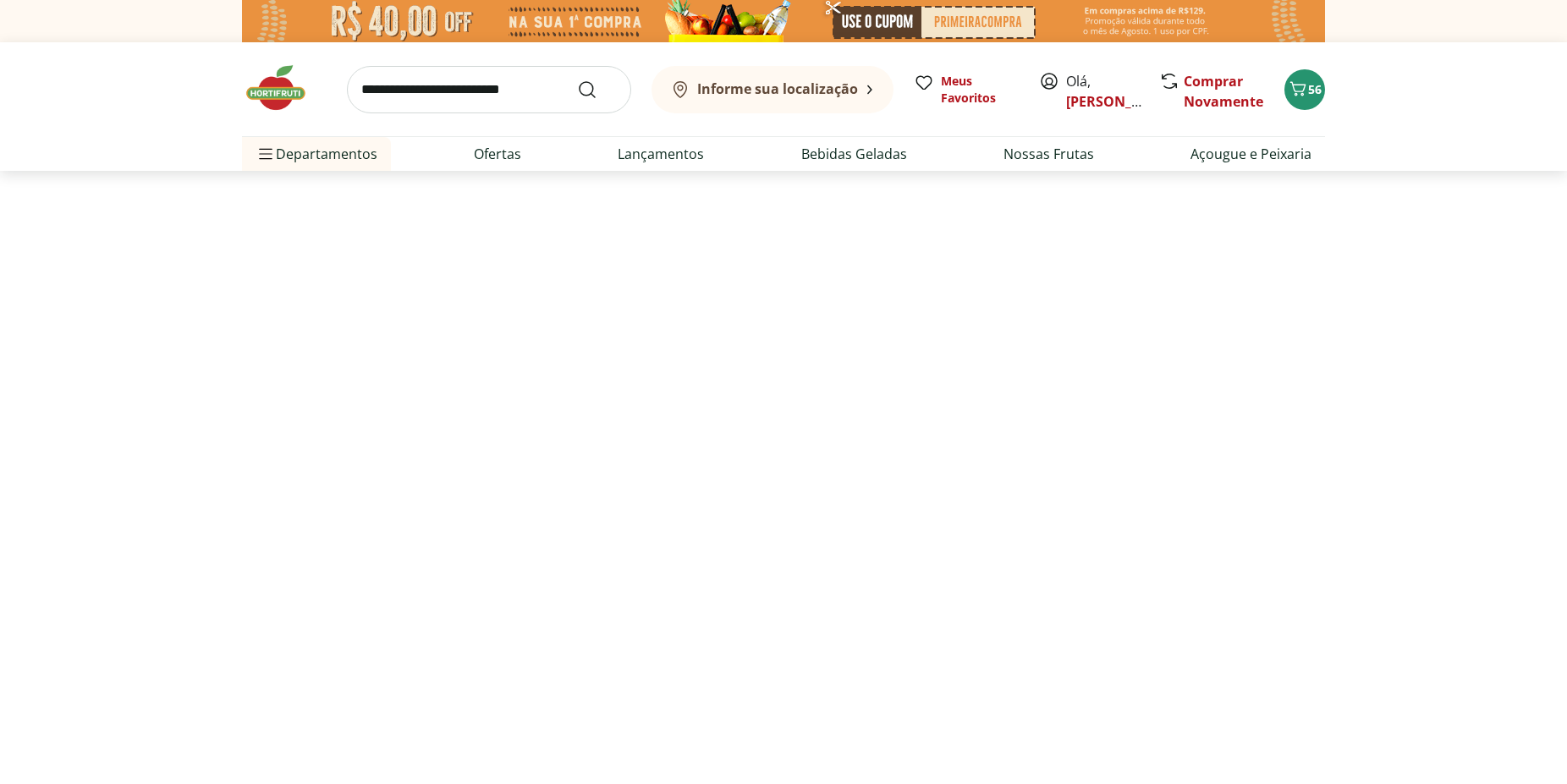
select select "**********"
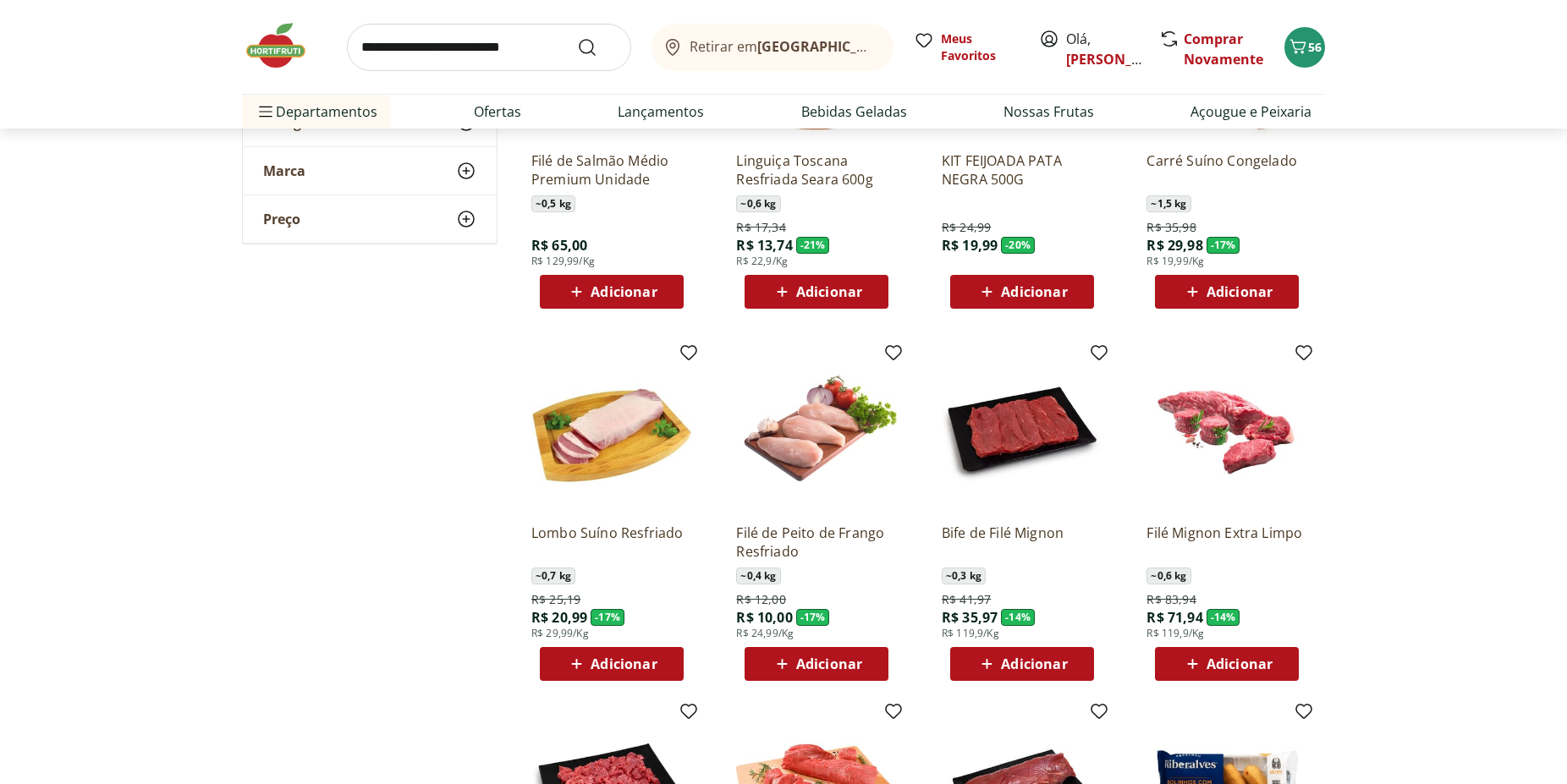
scroll to position [1294, 0]
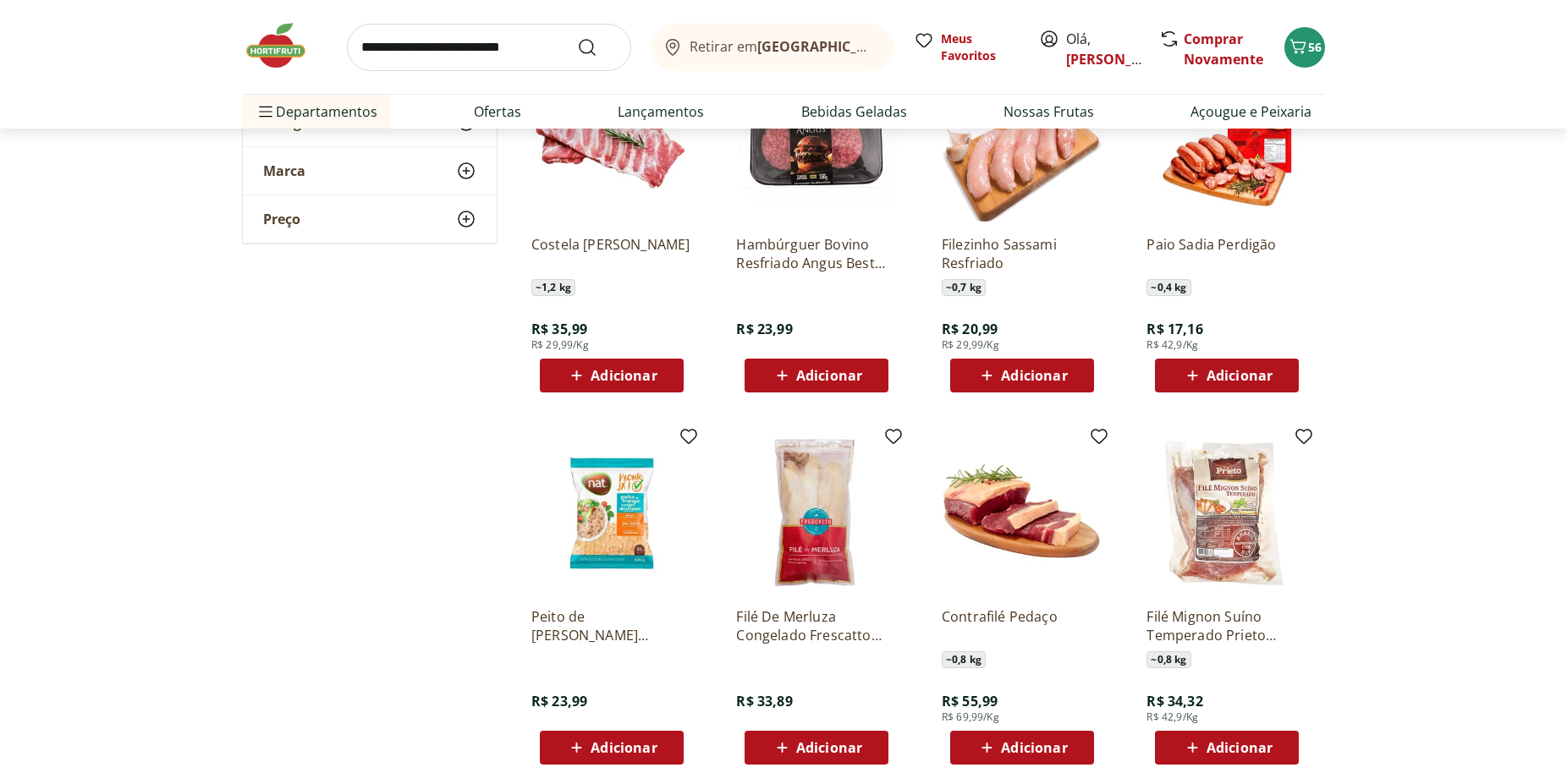
scroll to position [5299, 0]
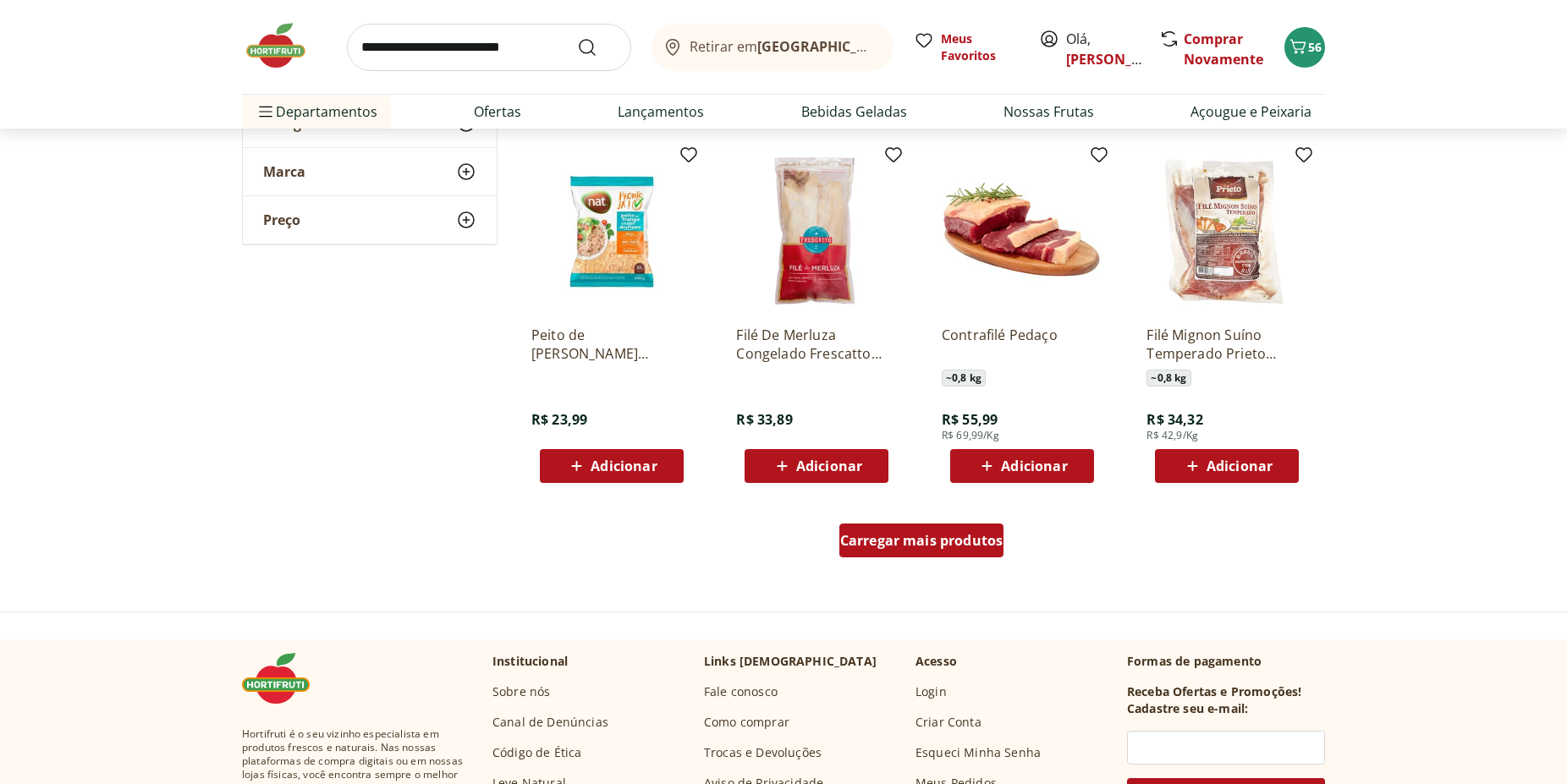
click at [910, 536] on span "Carregar mais produtos" at bounding box center [922, 540] width 163 height 13
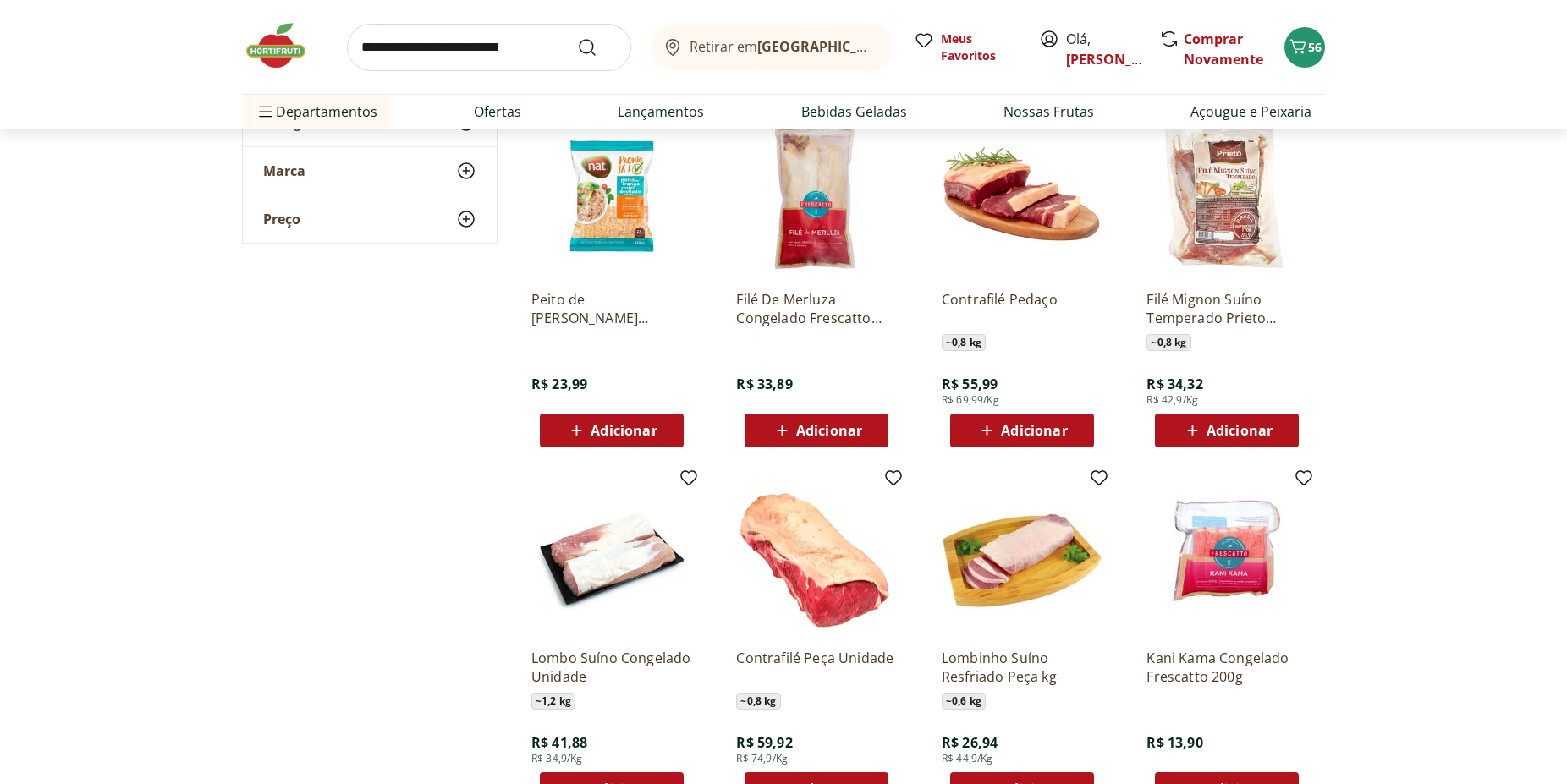
scroll to position [5471, 0]
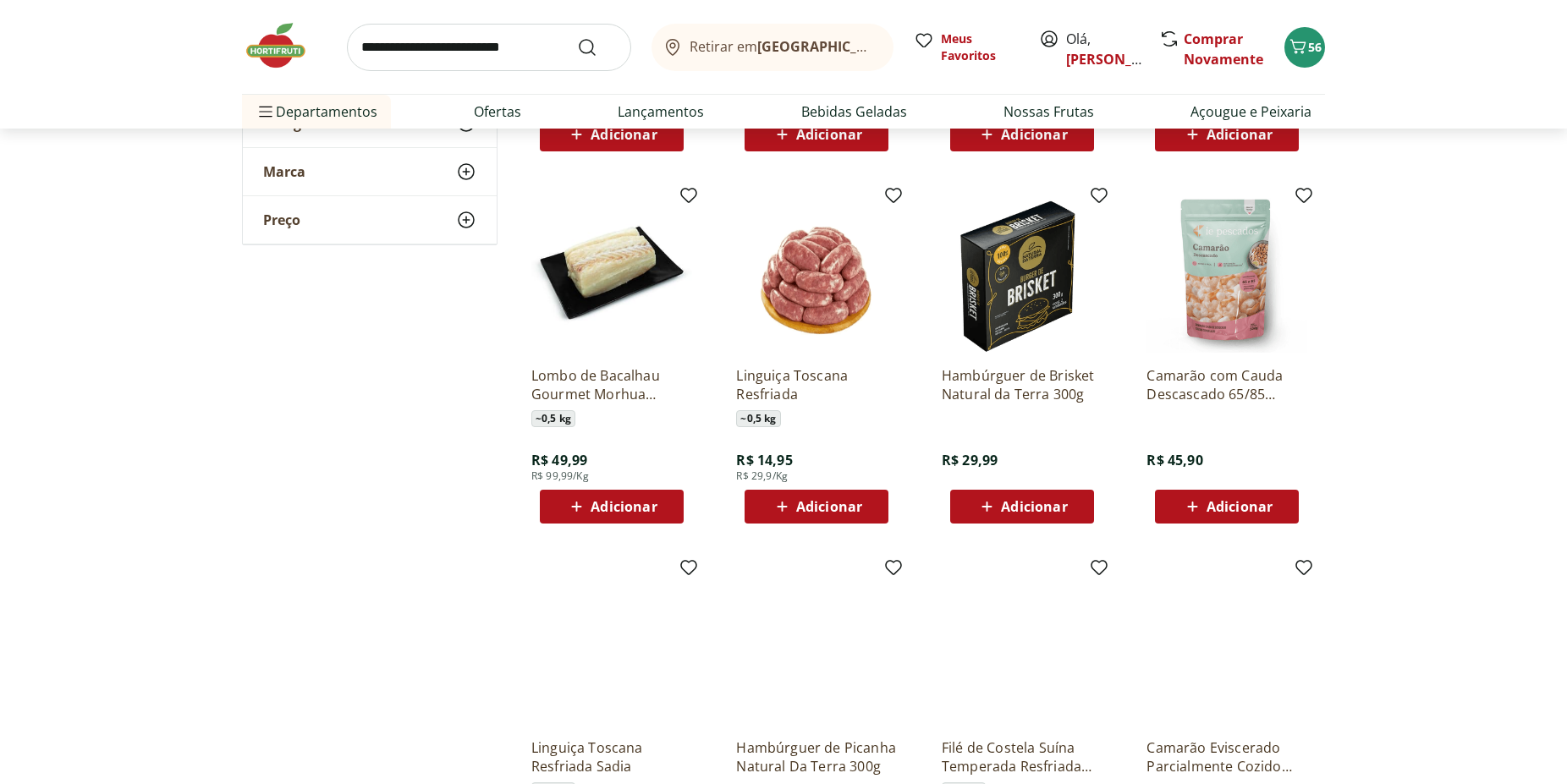
scroll to position [6334, 0]
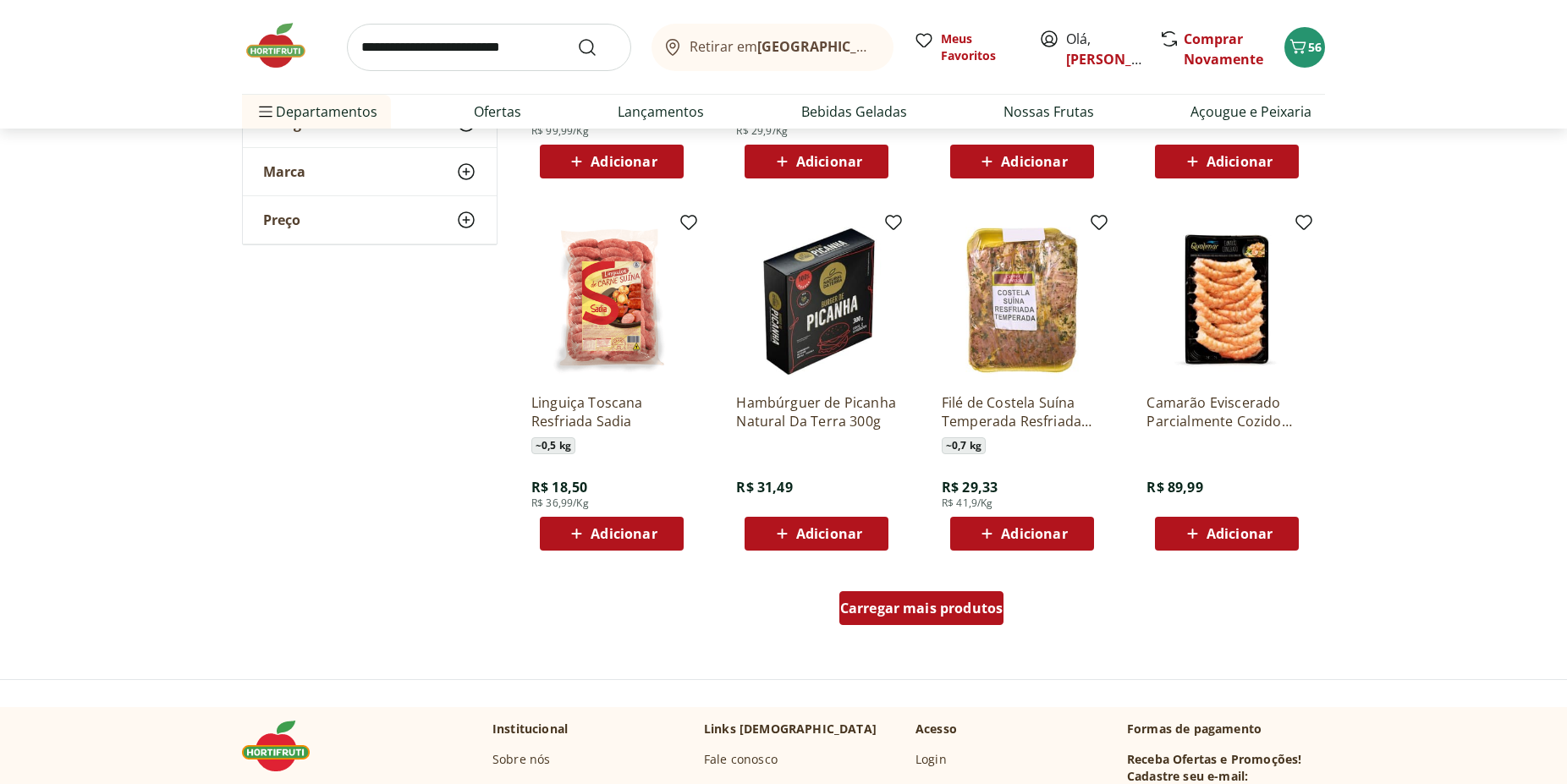
click at [890, 612] on span "Carregar mais produtos" at bounding box center [922, 608] width 163 height 13
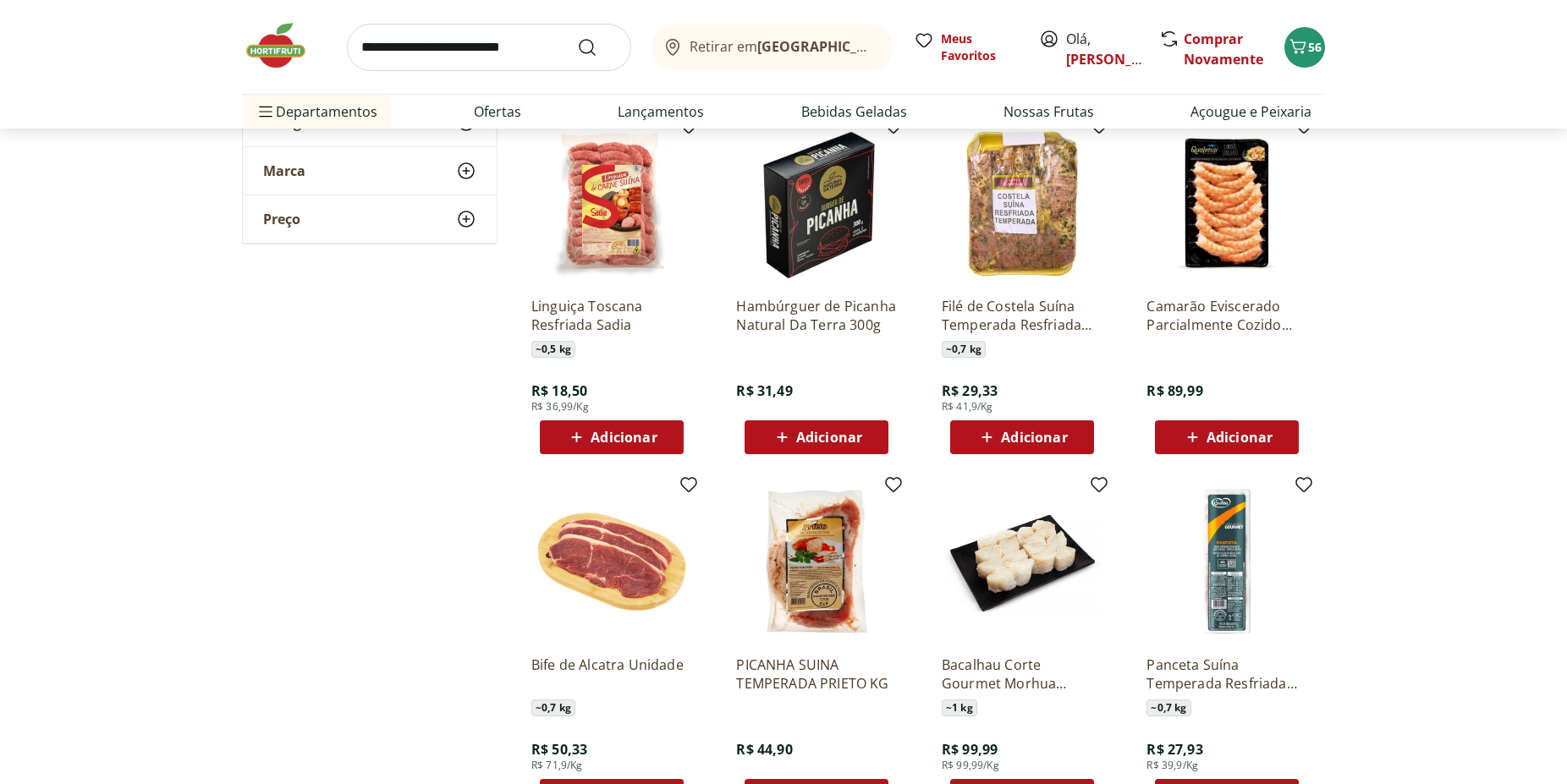
scroll to position [6506, 0]
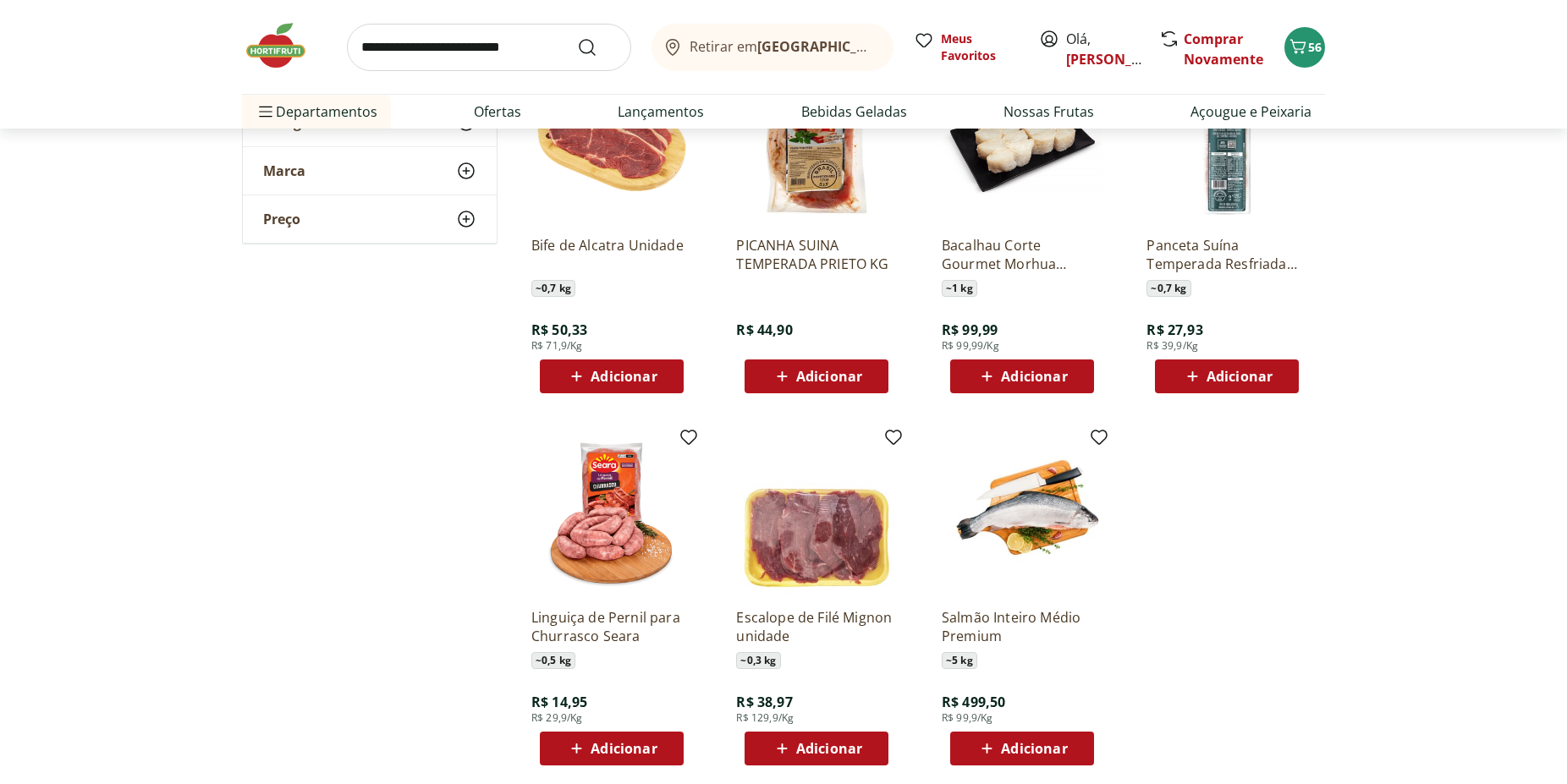
scroll to position [6851, 0]
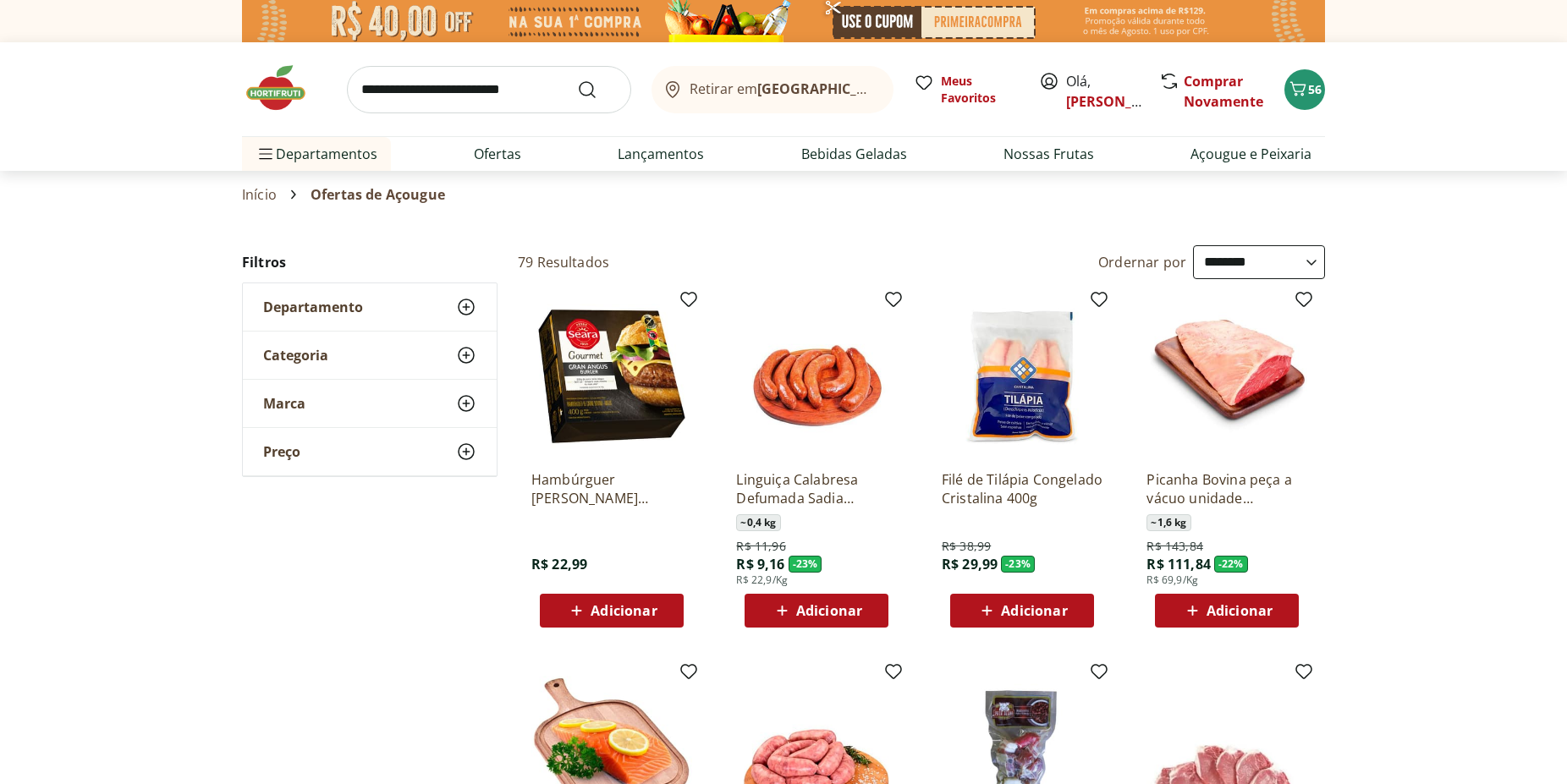
click at [1040, 399] on img at bounding box center [1022, 376] width 161 height 161
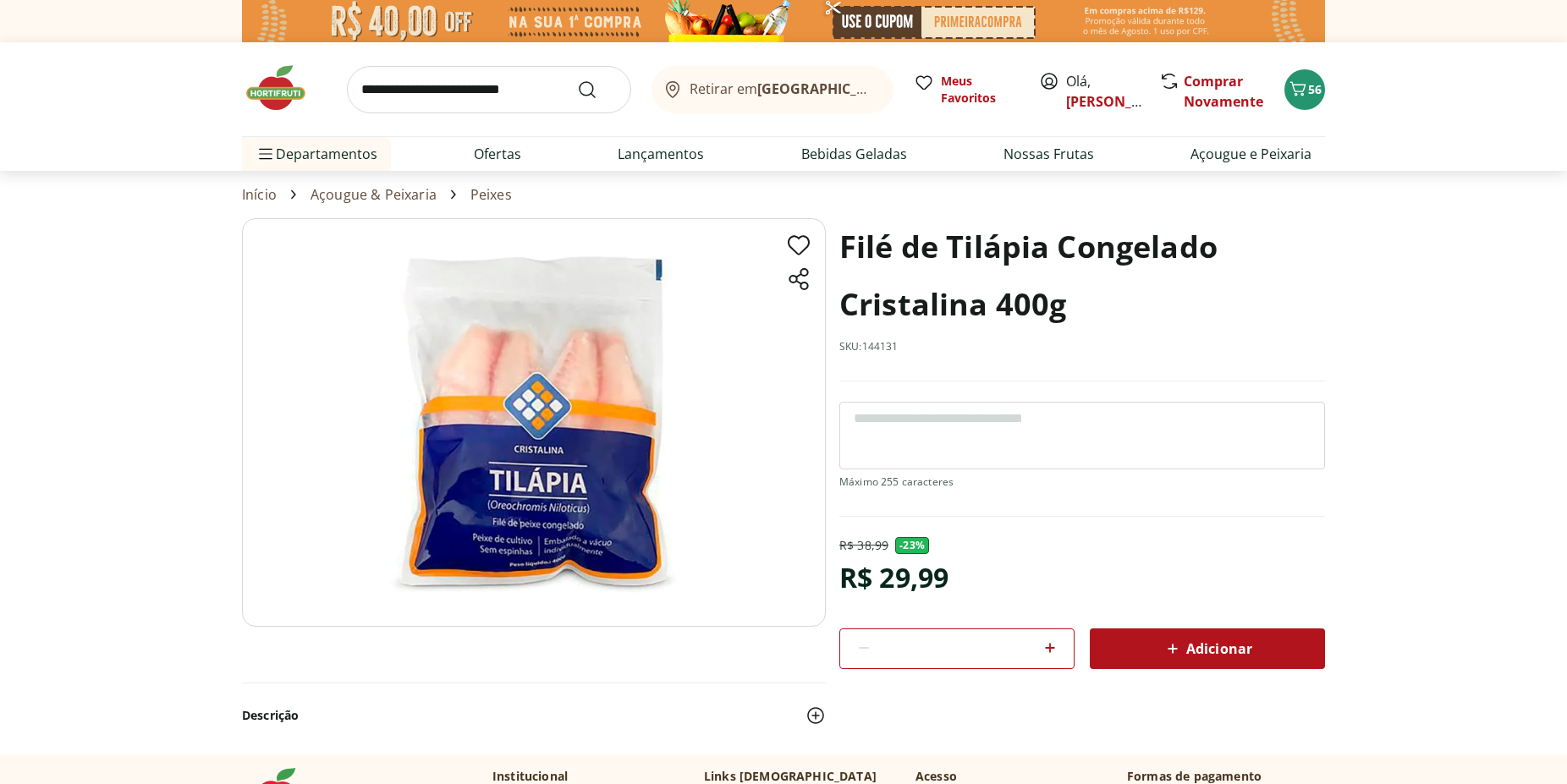
click at [1247, 642] on span "Adicionar" at bounding box center [1207, 648] width 90 height 20
click at [266, 84] on img at bounding box center [284, 87] width 85 height 51
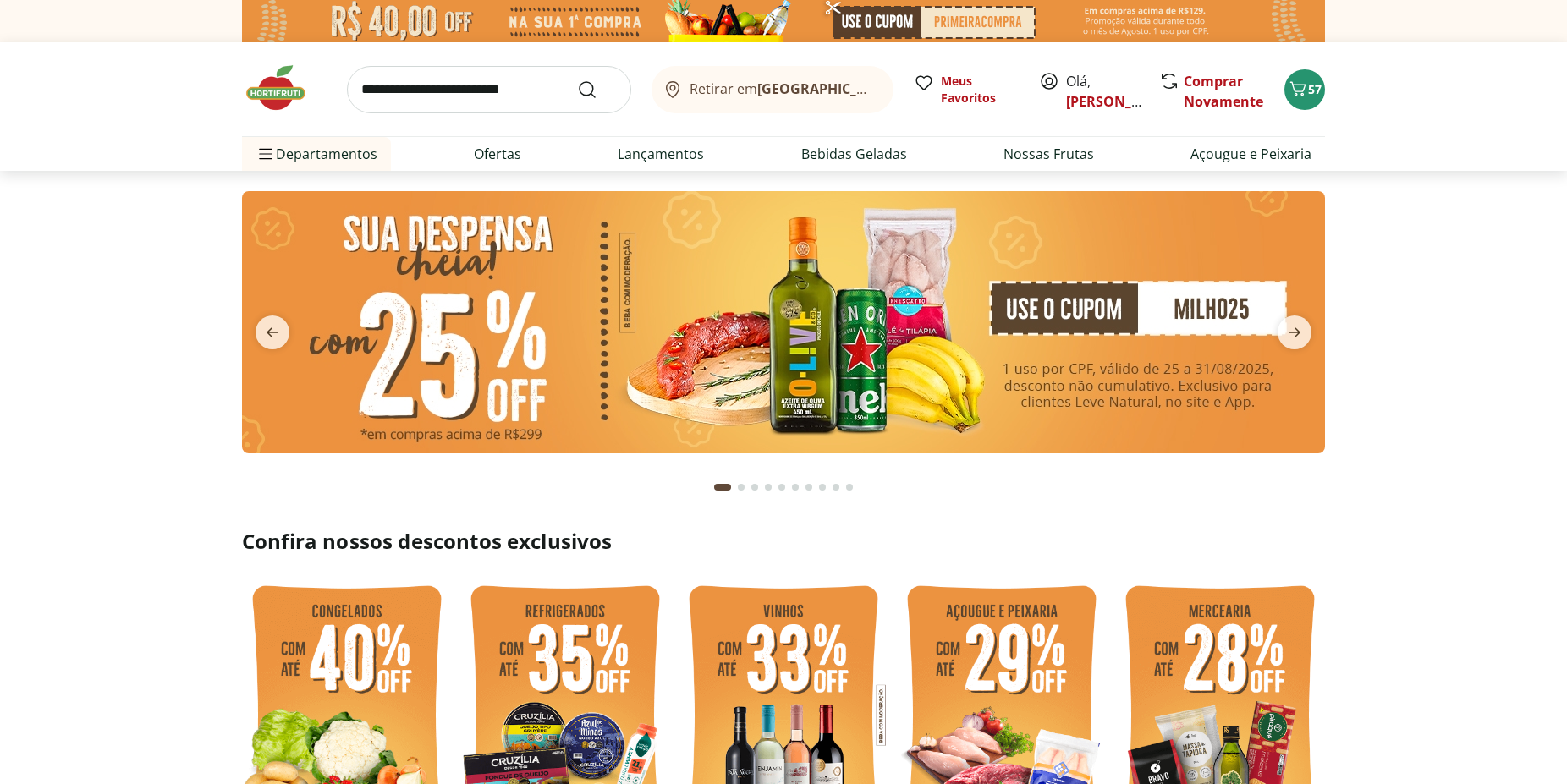
type input "*"
click at [1294, 331] on icon "next" at bounding box center [1294, 333] width 12 height 9
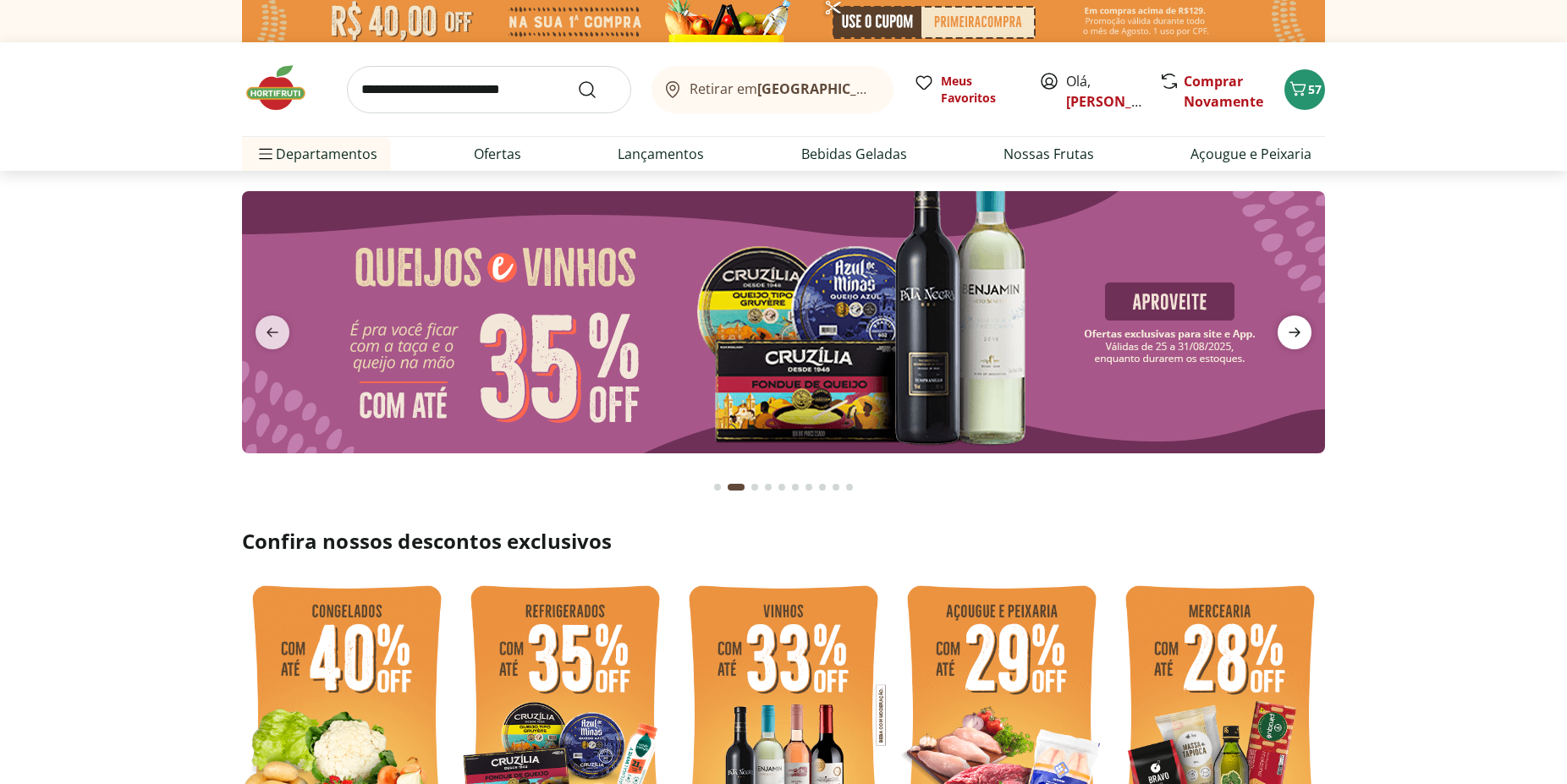
click at [1294, 331] on icon "next" at bounding box center [1294, 333] width 12 height 9
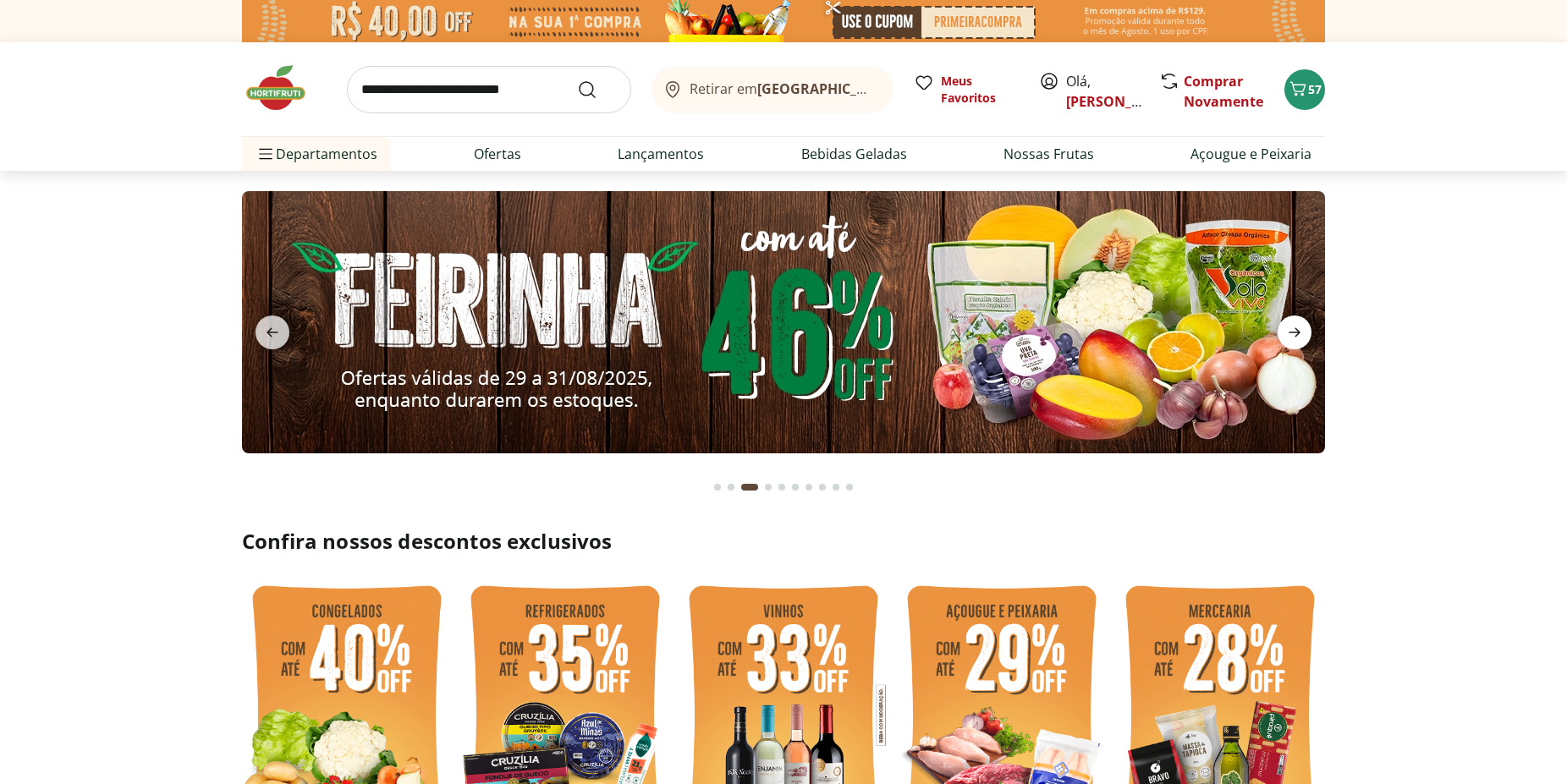
click at [1294, 331] on icon "next" at bounding box center [1294, 333] width 12 height 9
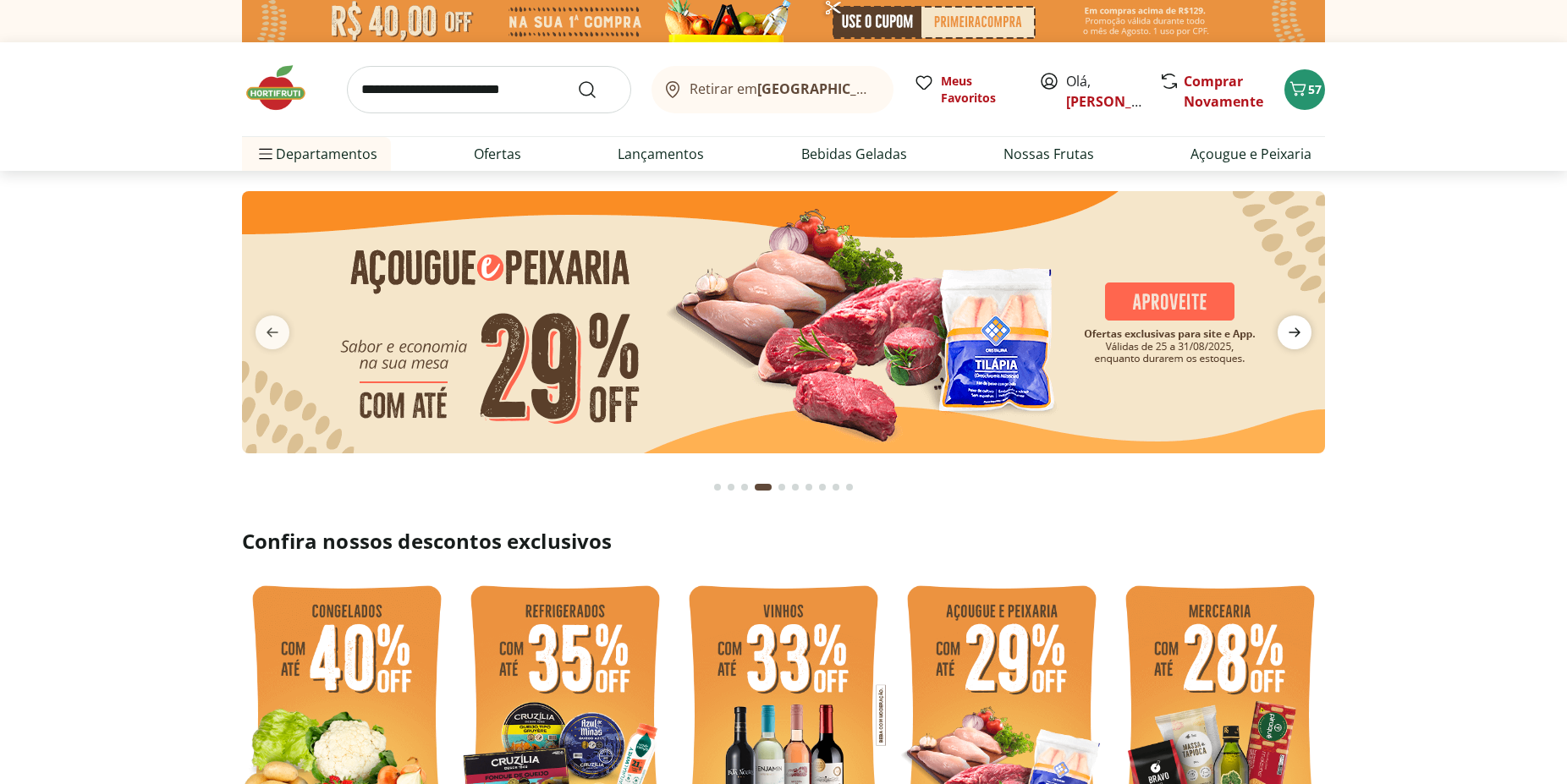
click at [1294, 331] on icon "next" at bounding box center [1294, 333] width 12 height 9
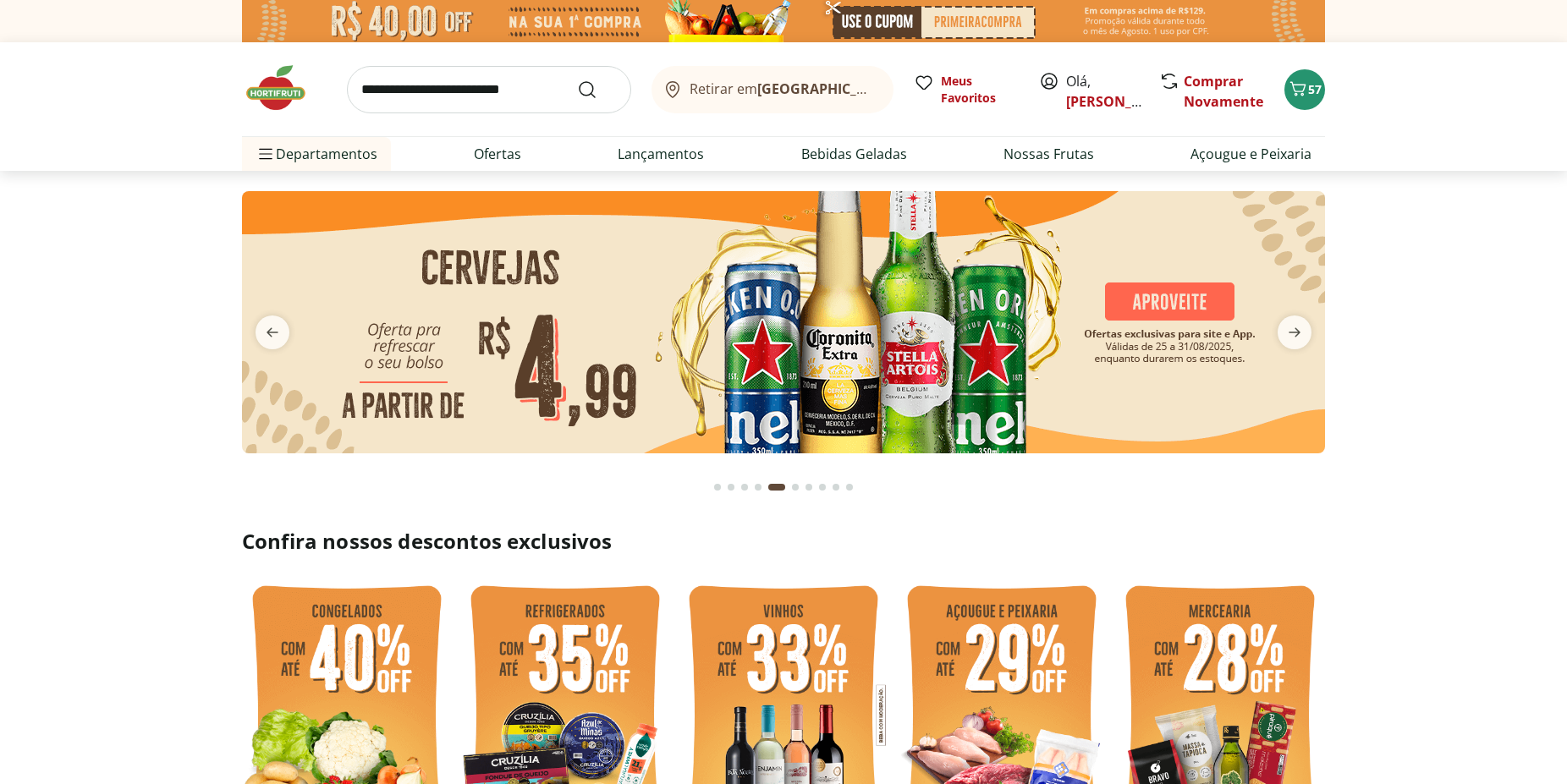
click at [921, 317] on img at bounding box center [784, 322] width 1083 height 263
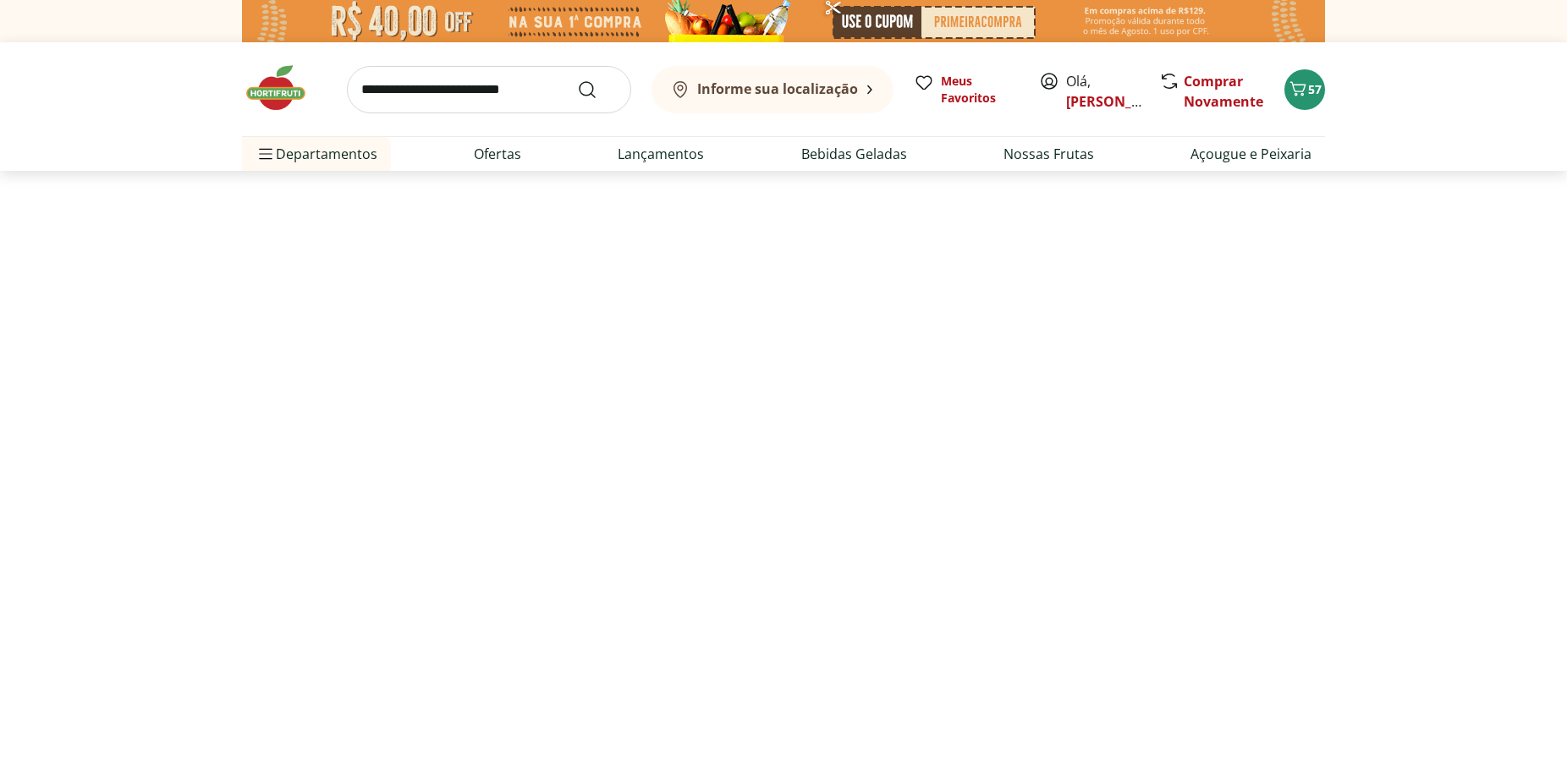
select select "**********"
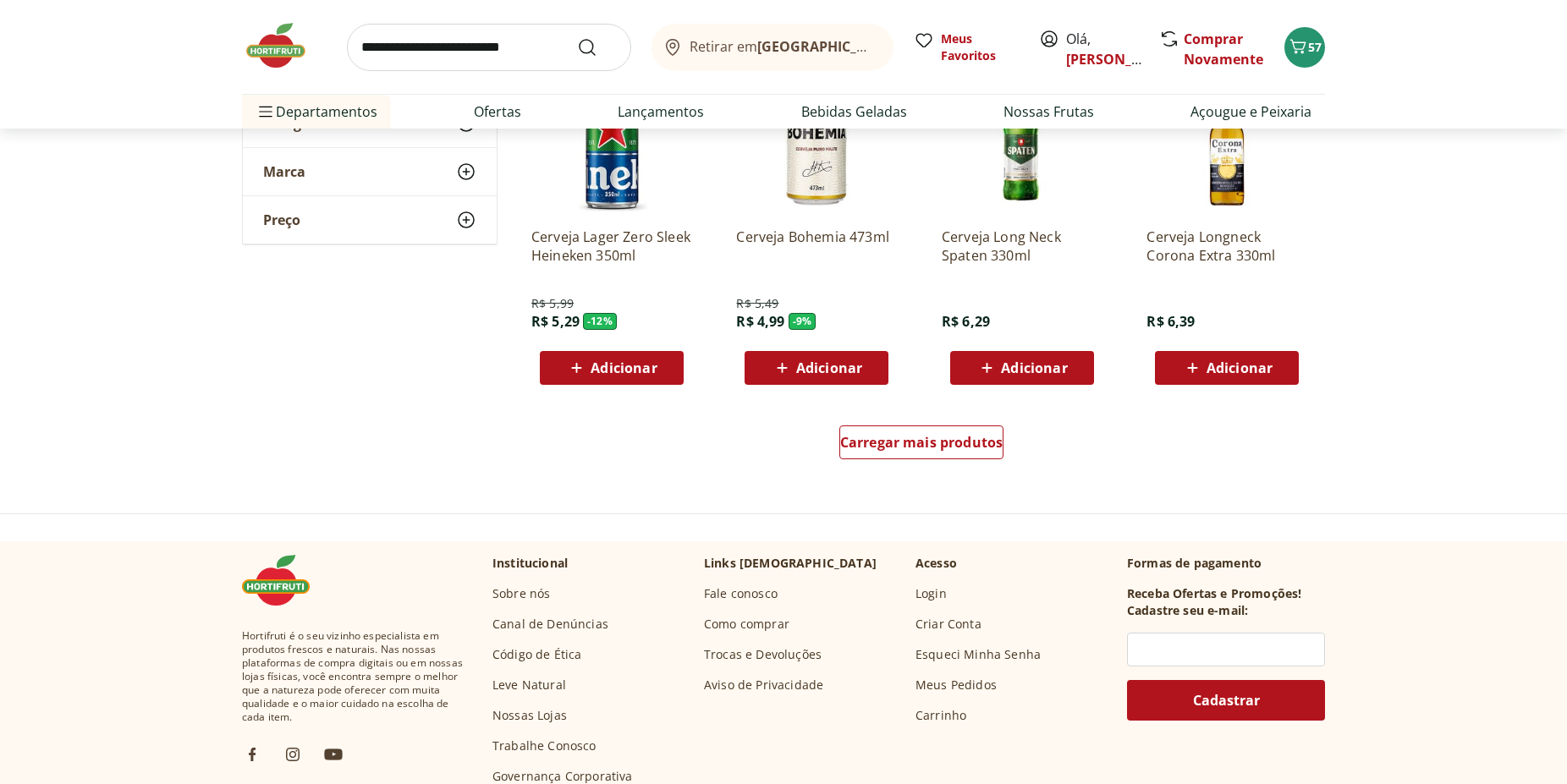
scroll to position [1087, 0]
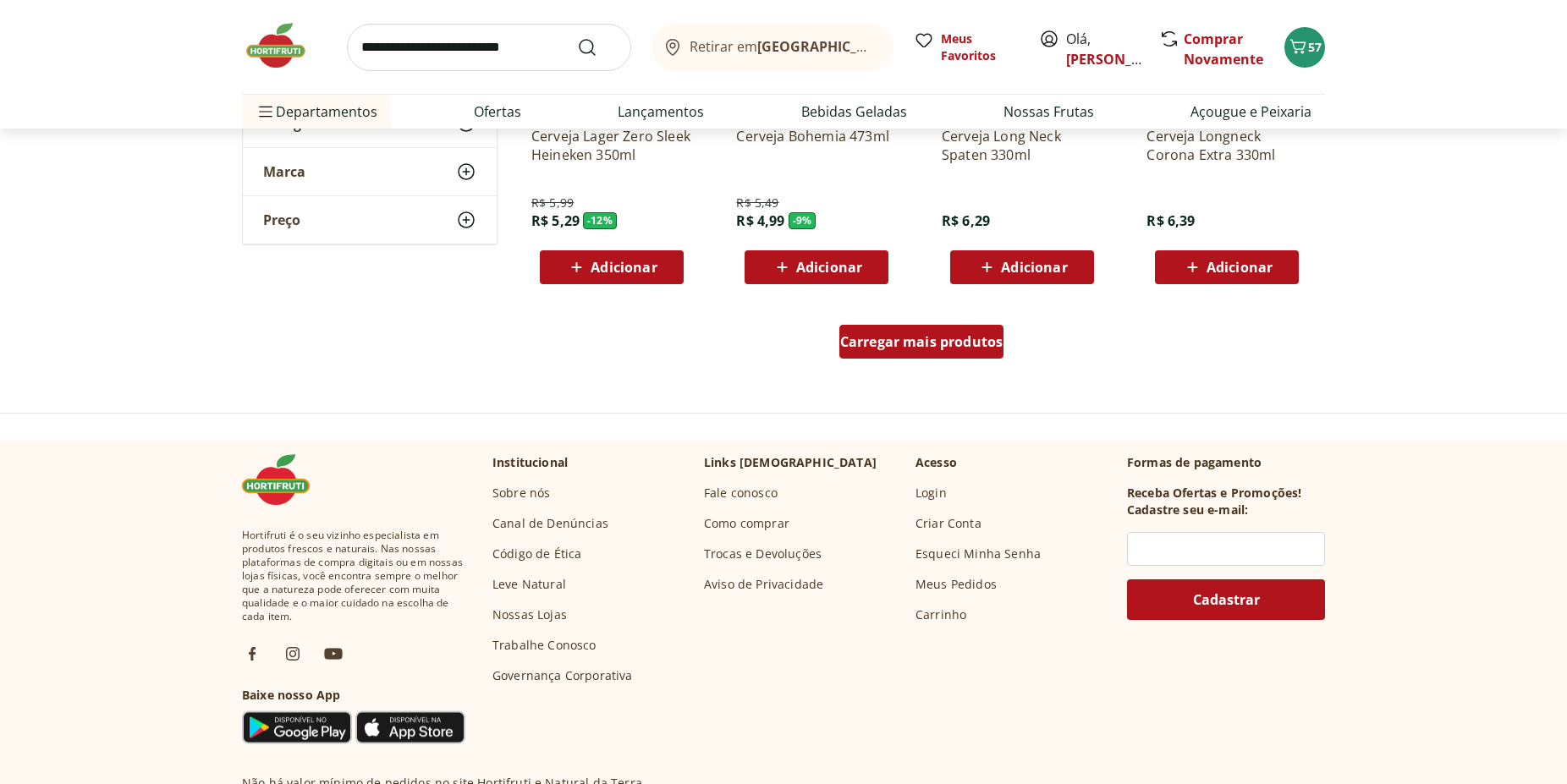
click at [942, 354] on div "Carregar mais produtos" at bounding box center [922, 342] width 165 height 34
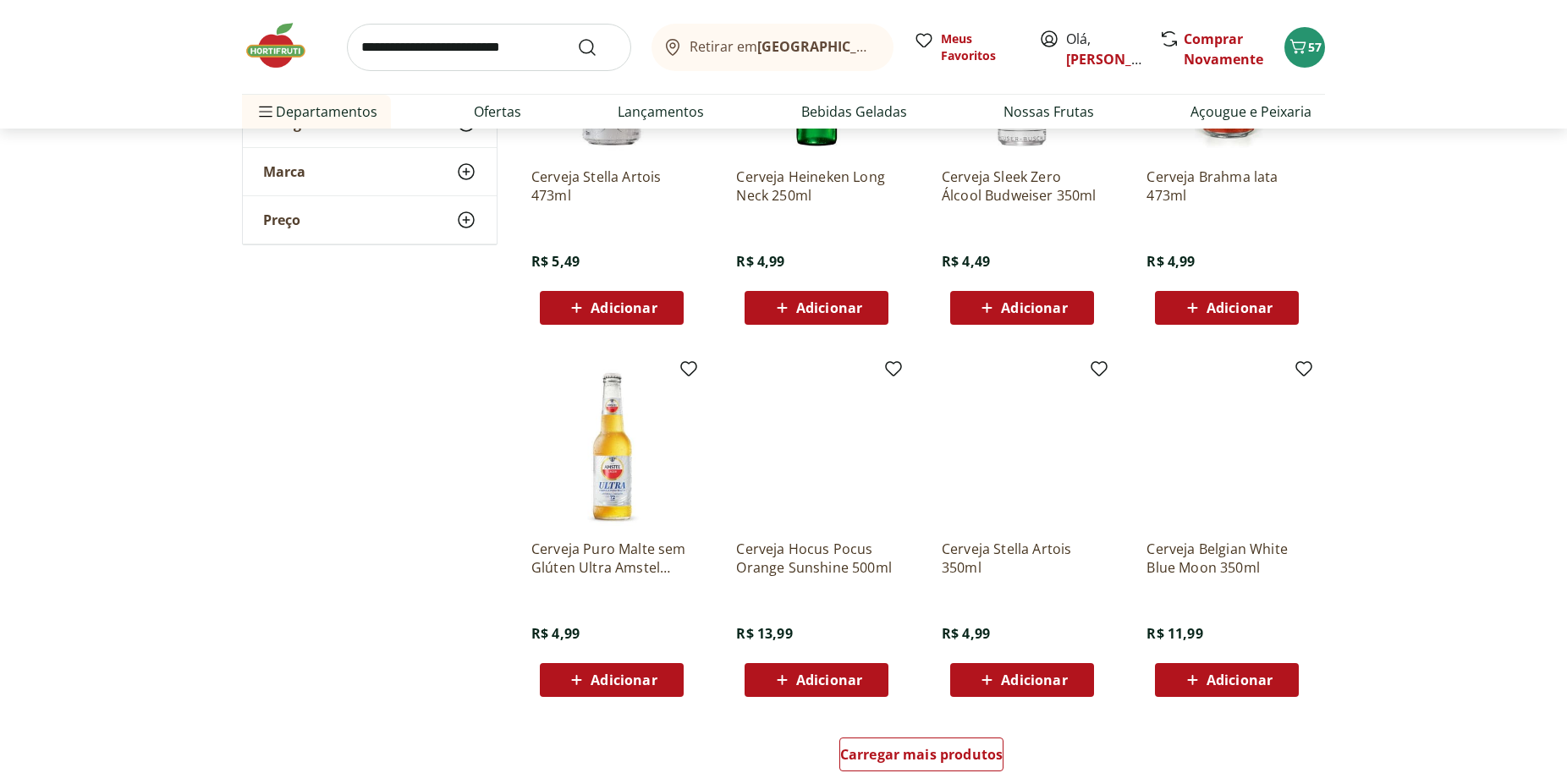
scroll to position [1863, 0]
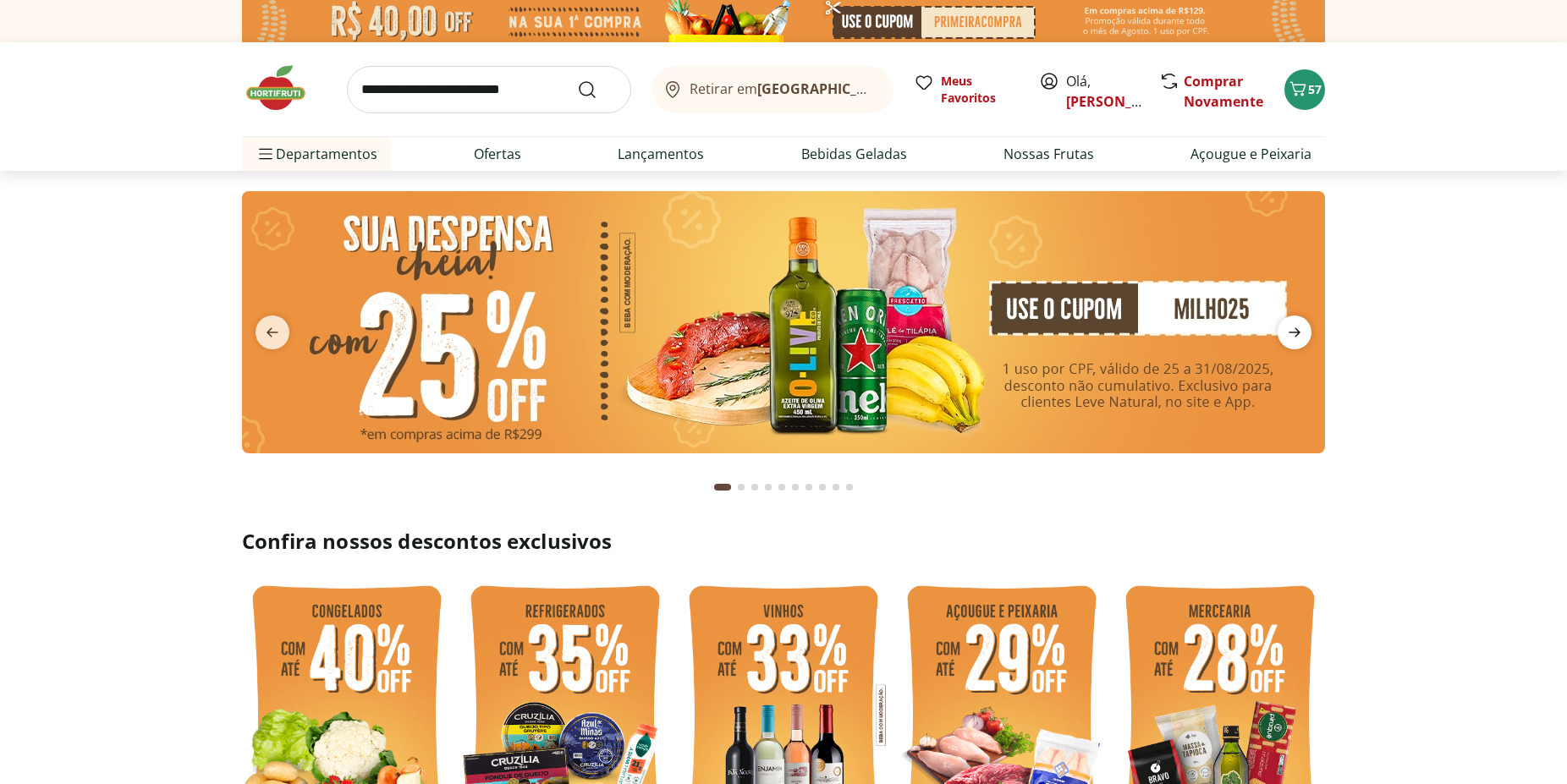
click at [1303, 327] on icon "next" at bounding box center [1294, 332] width 20 height 20
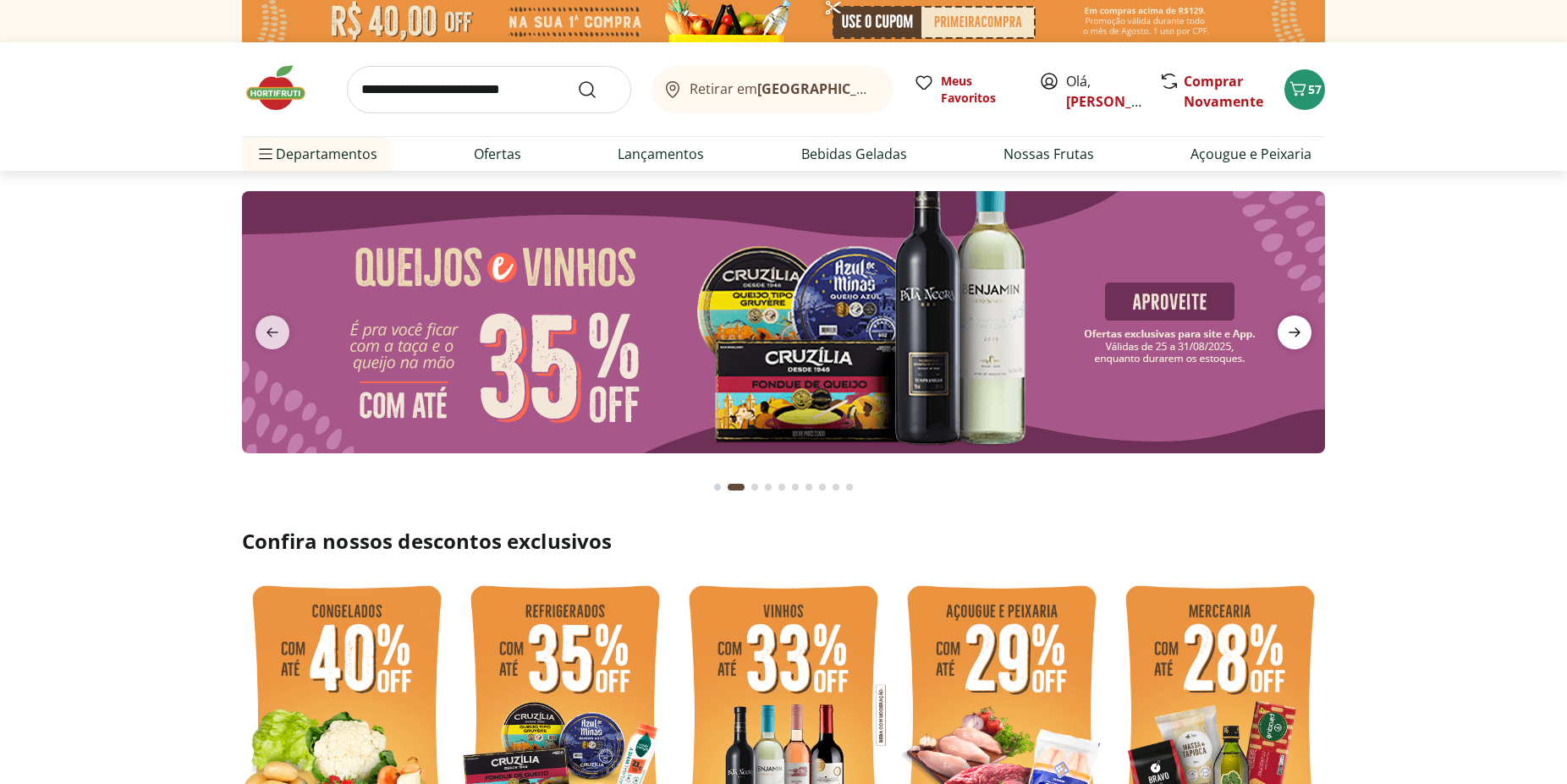
click at [1303, 329] on icon "next" at bounding box center [1294, 332] width 20 height 20
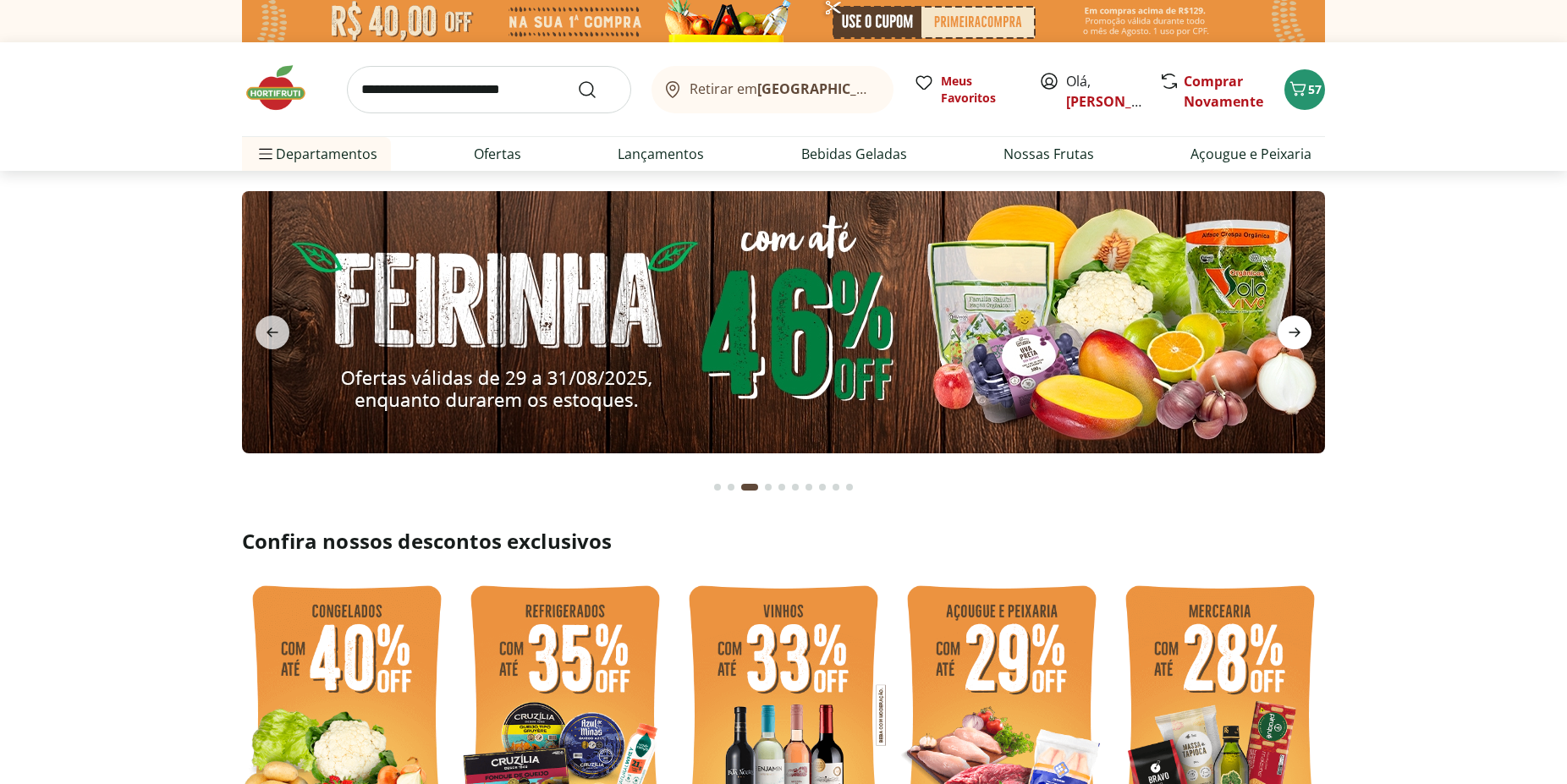
click at [1303, 329] on icon "next" at bounding box center [1294, 332] width 20 height 20
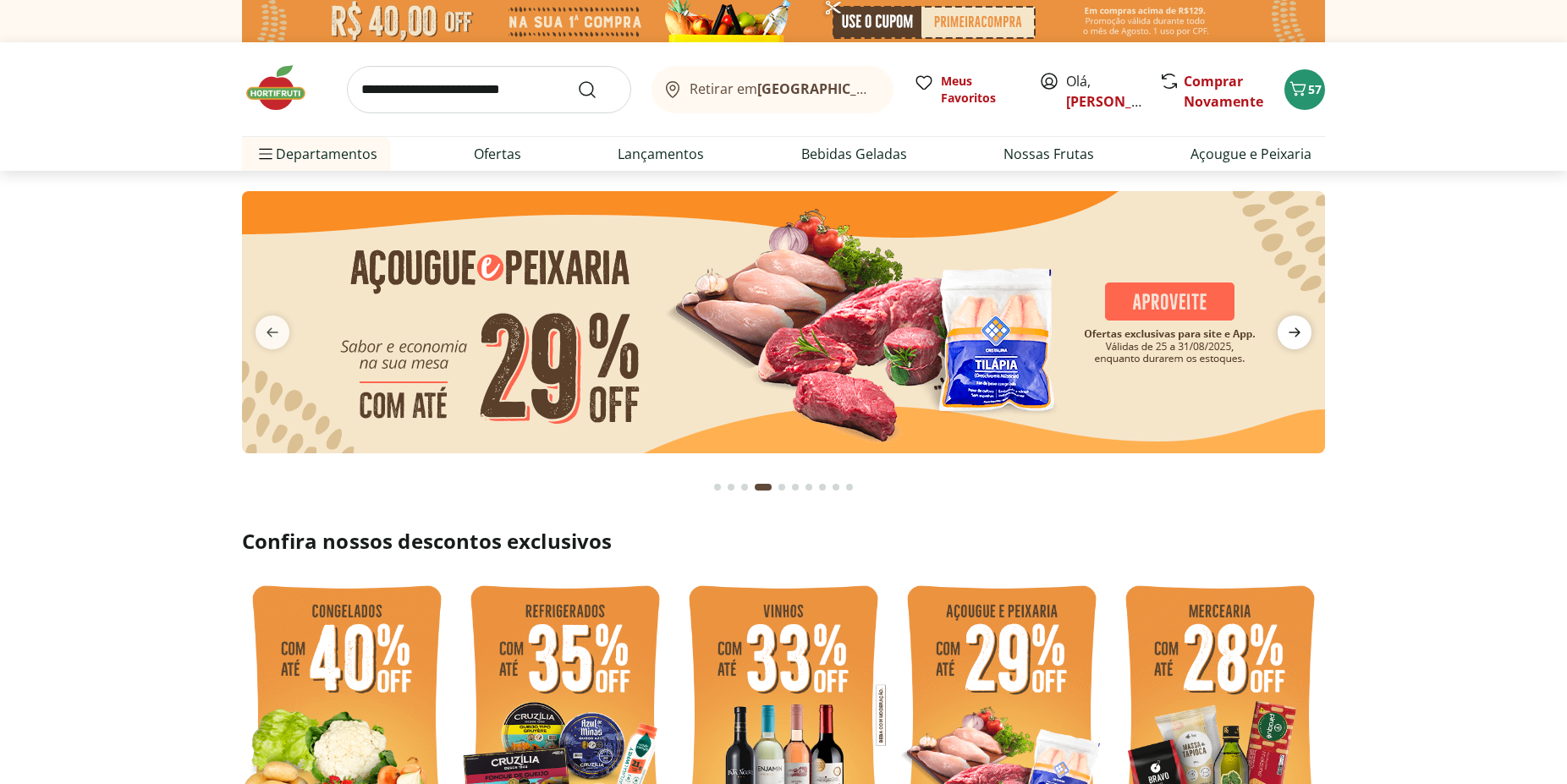
click at [1303, 329] on icon "next" at bounding box center [1294, 332] width 20 height 20
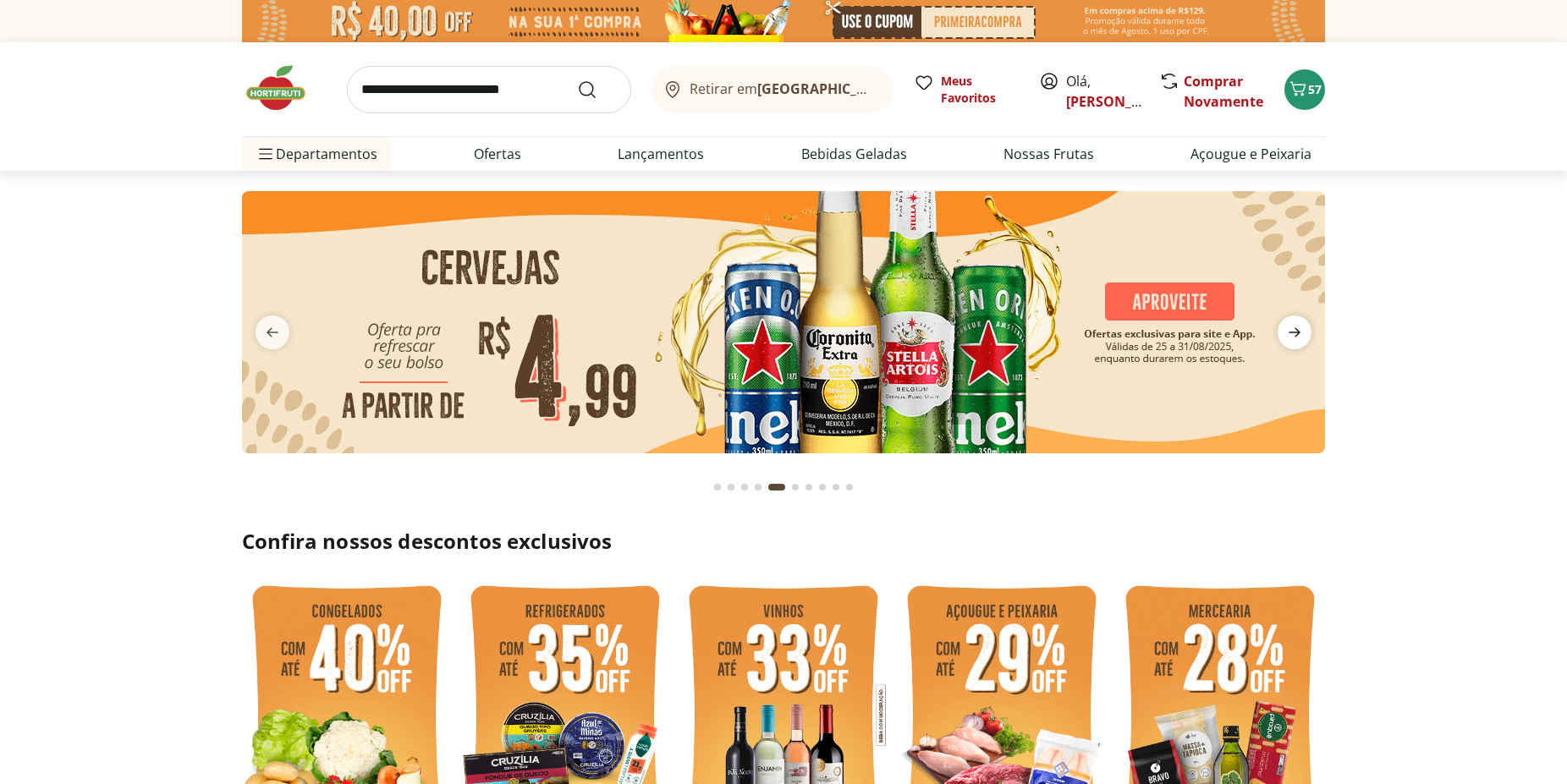
click at [1303, 329] on icon "next" at bounding box center [1294, 332] width 20 height 20
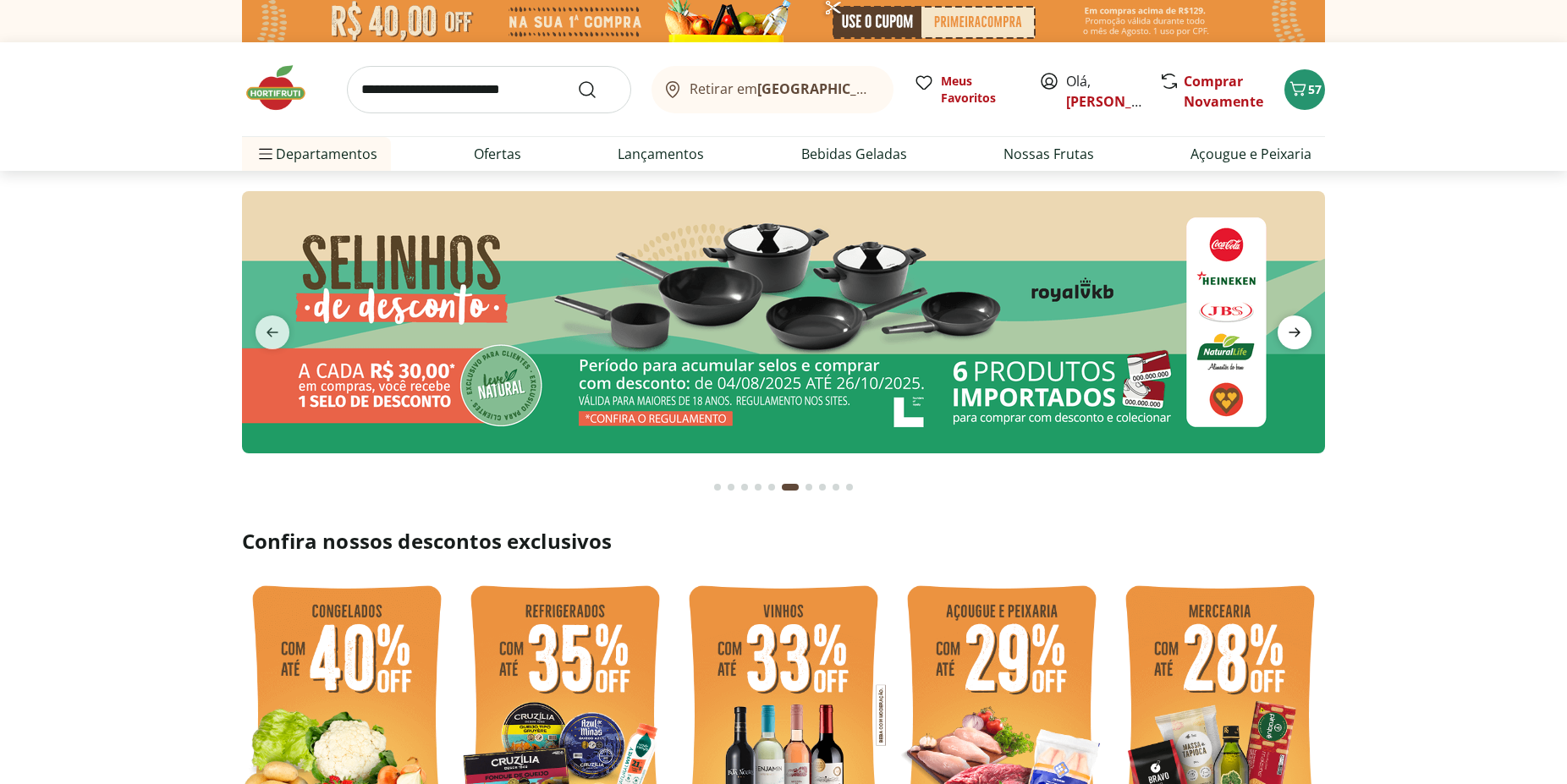
click at [1303, 328] on icon "next" at bounding box center [1294, 332] width 20 height 20
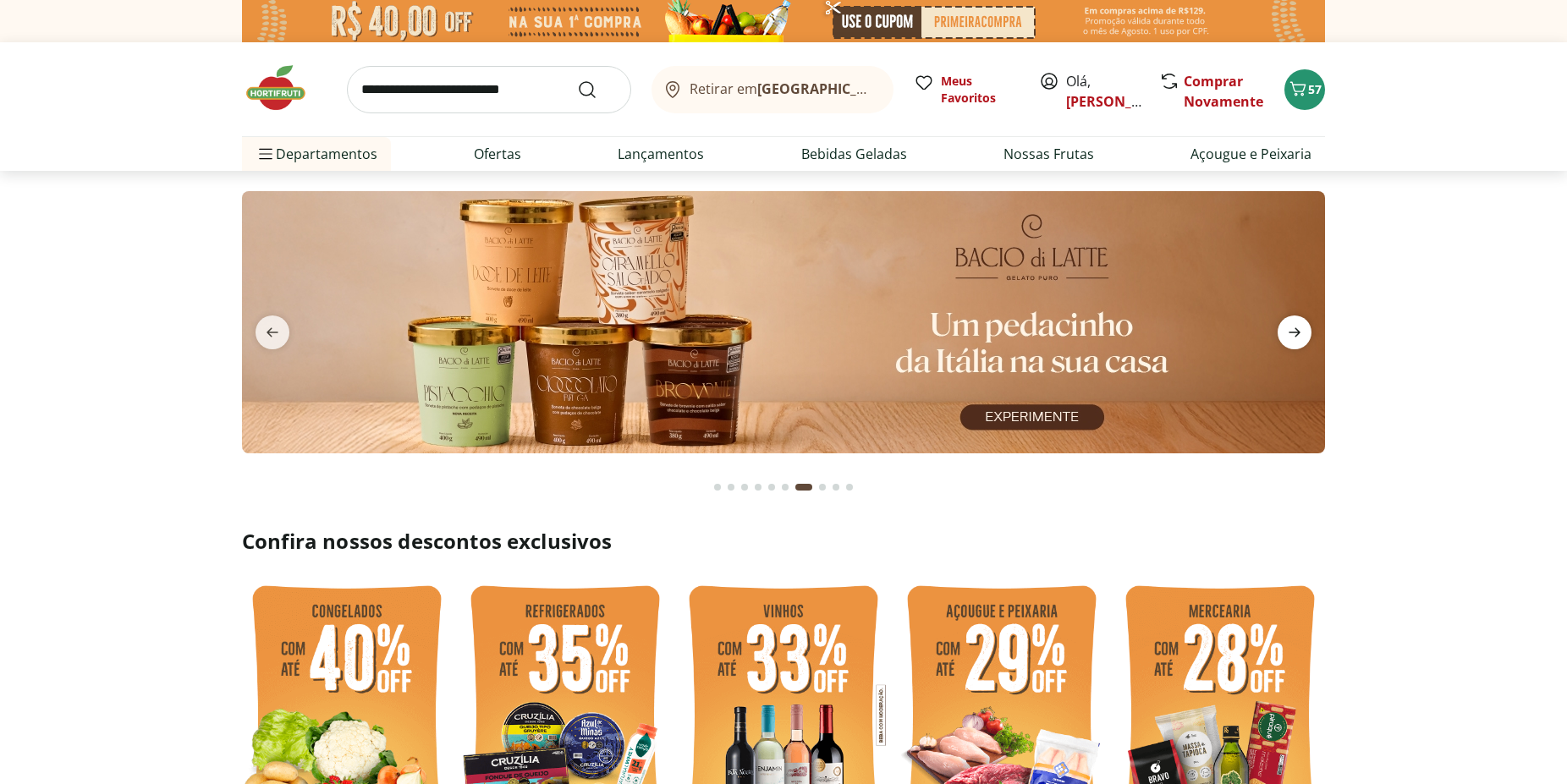
click at [1298, 334] on icon "next" at bounding box center [1294, 333] width 12 height 9
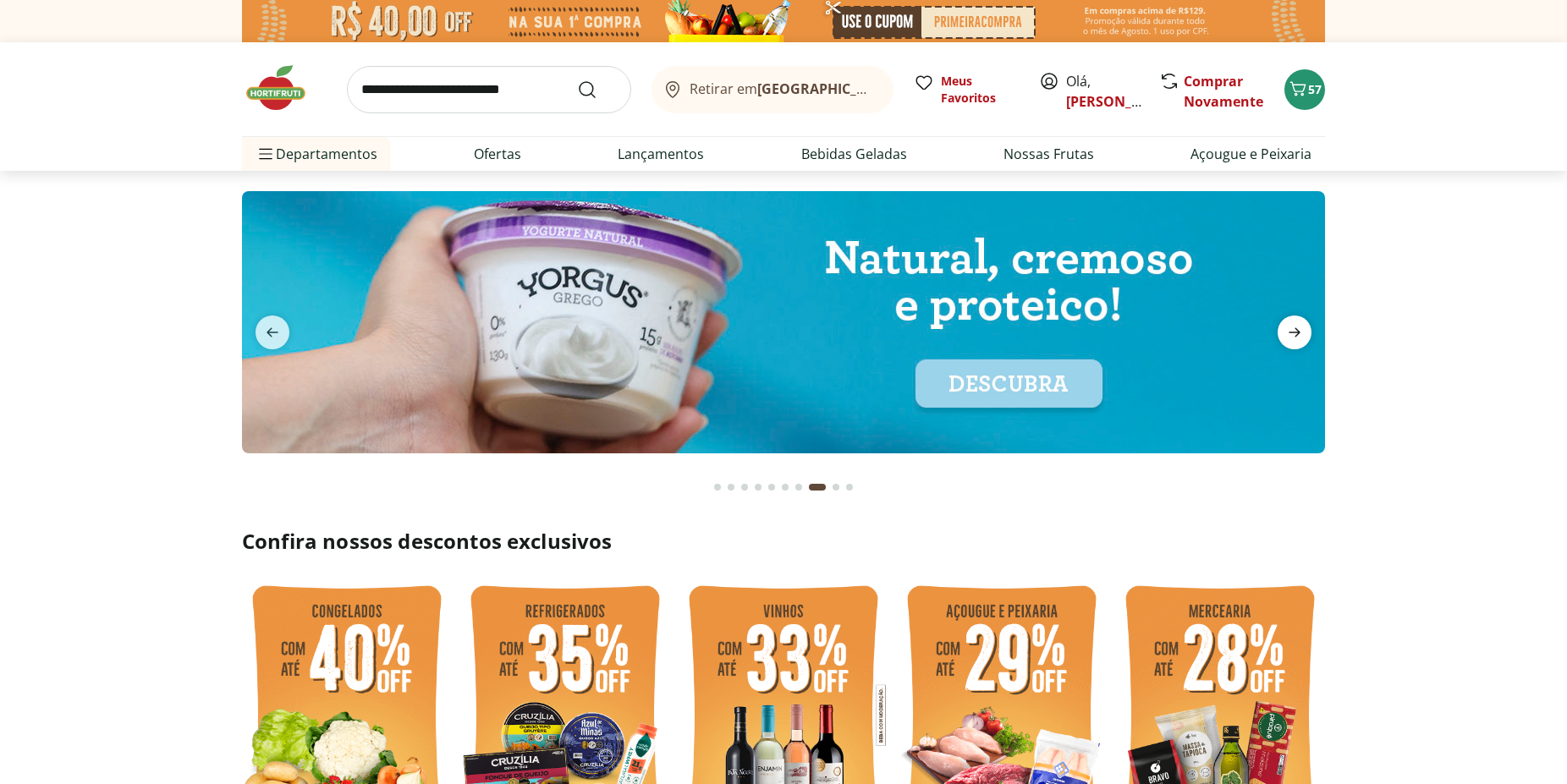
click at [1298, 334] on icon "next" at bounding box center [1294, 333] width 12 height 9
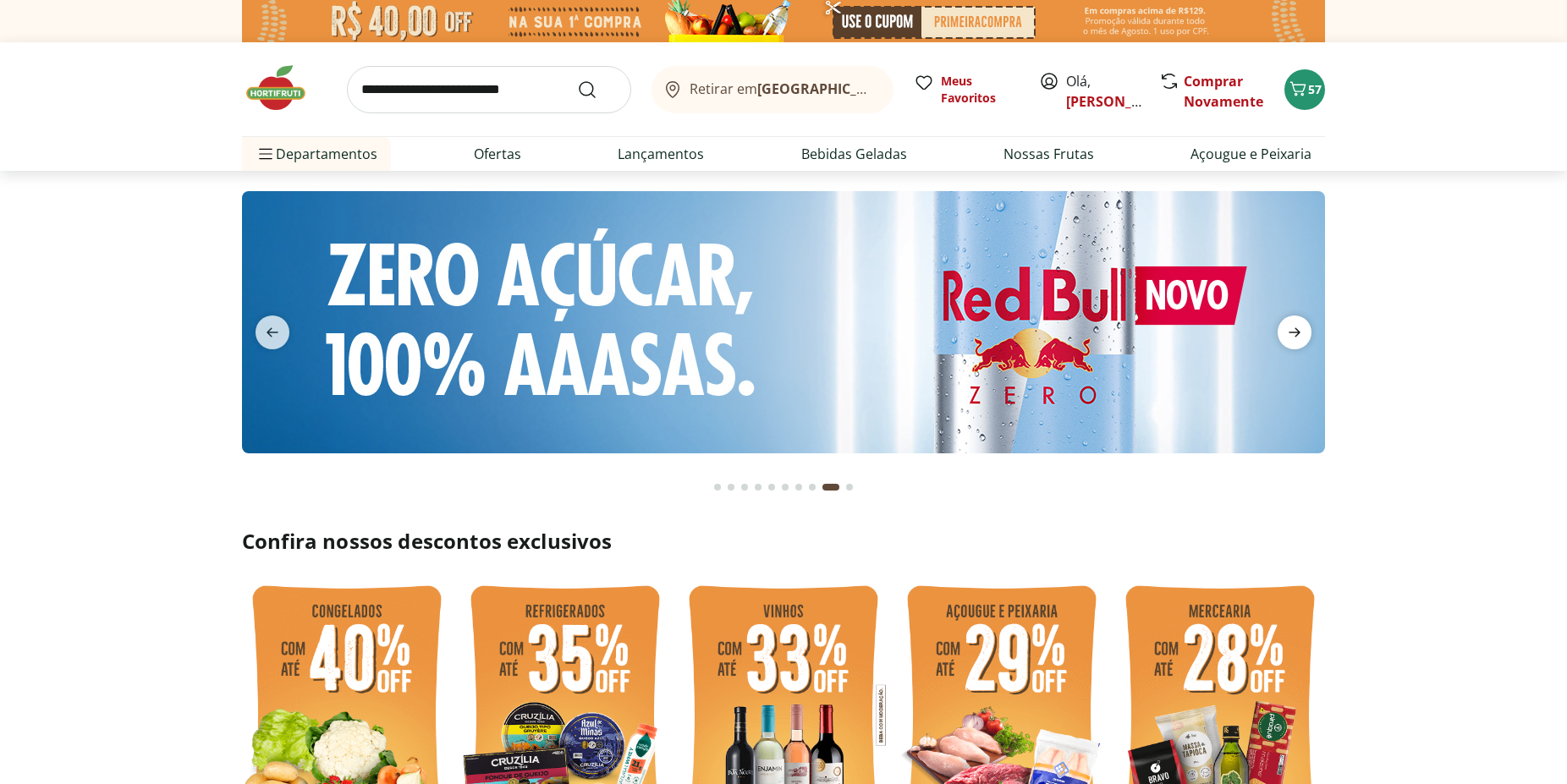
click at [1298, 335] on icon "next" at bounding box center [1294, 332] width 20 height 20
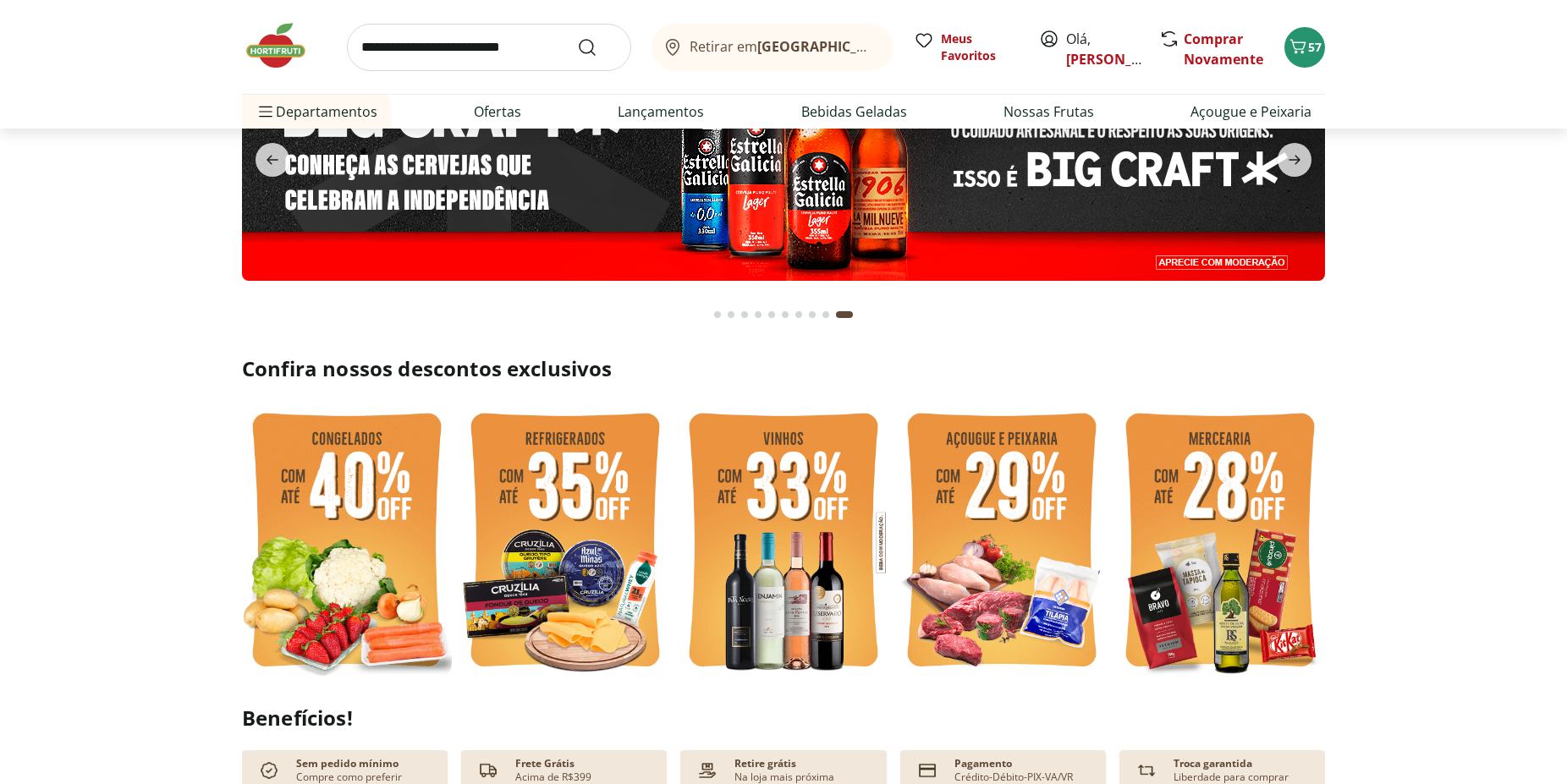
scroll to position [345, 0]
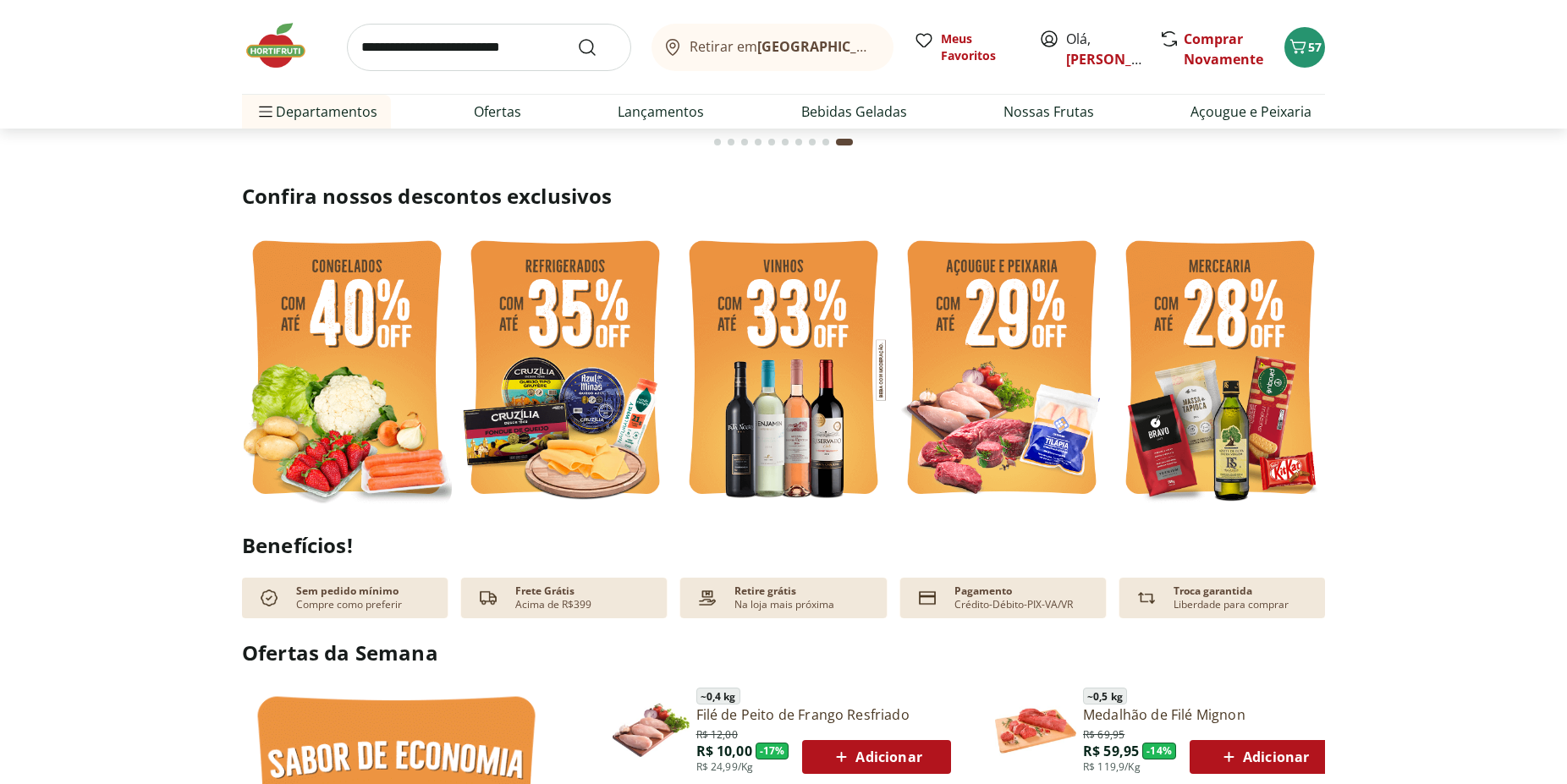
click at [350, 348] on img at bounding box center [347, 369] width 210 height 280
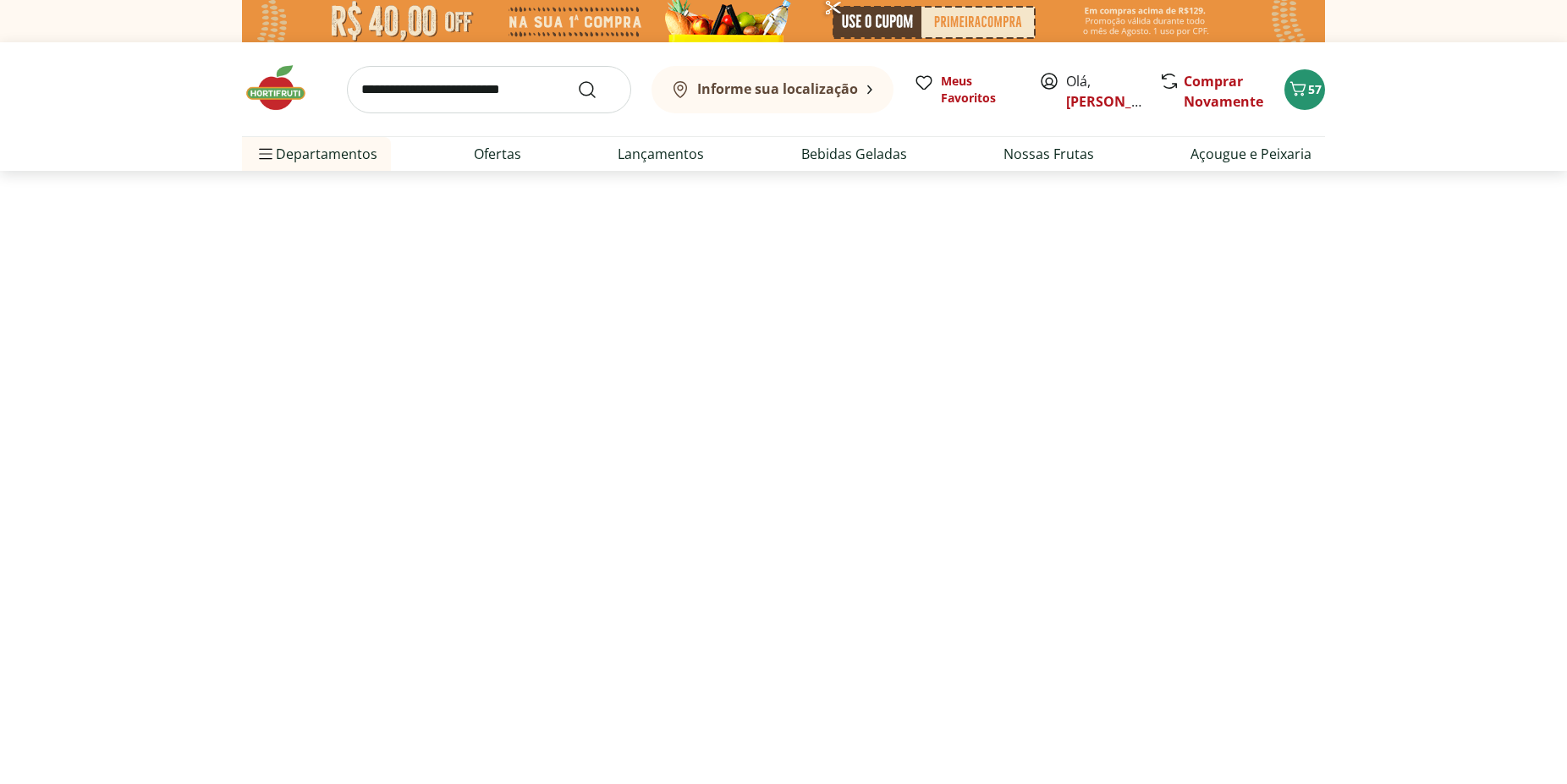
select select "**********"
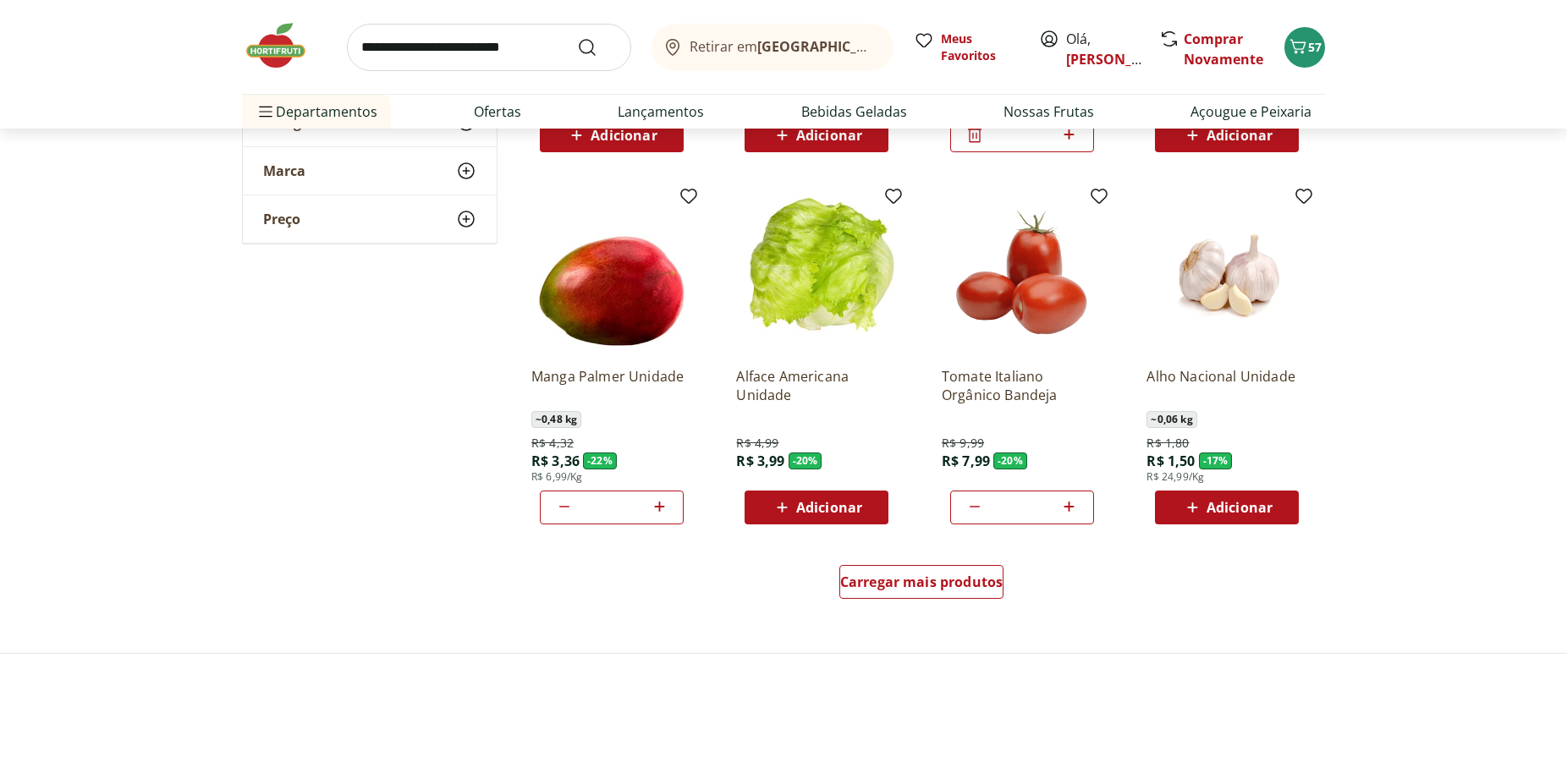
scroll to position [862, 0]
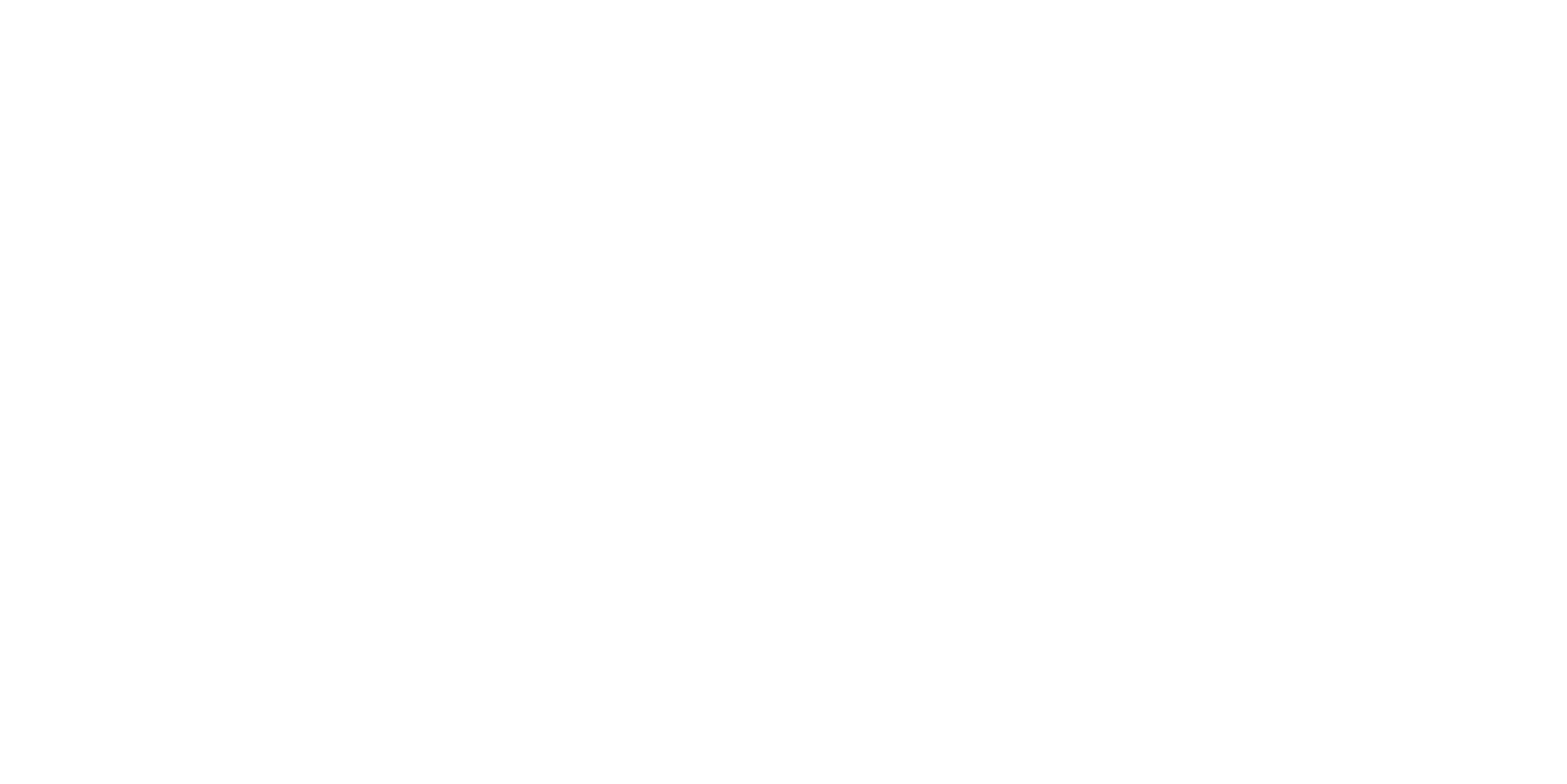
scroll to position [345, 0]
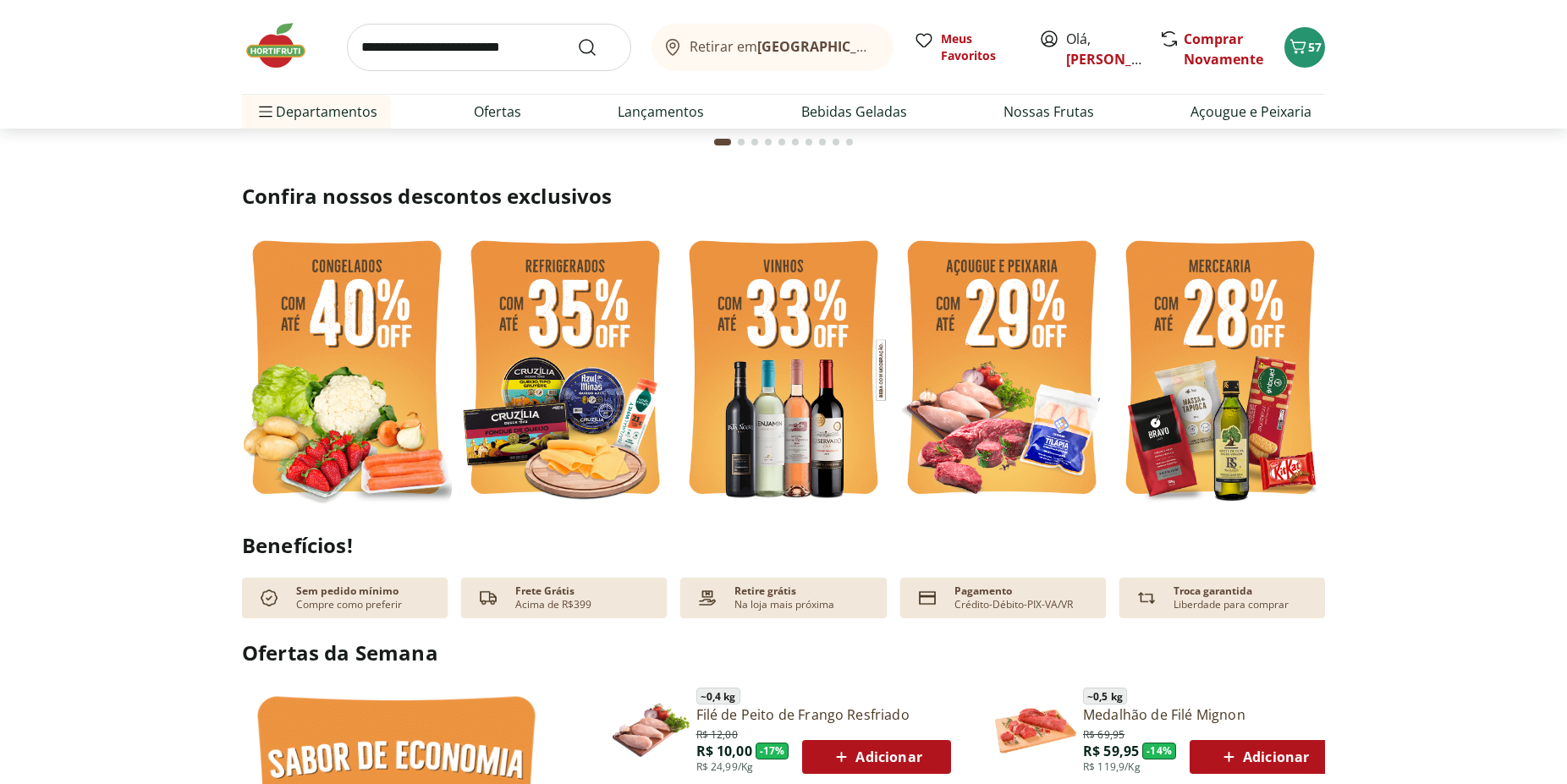
type input "*"
click at [1223, 359] on img at bounding box center [1220, 369] width 210 height 280
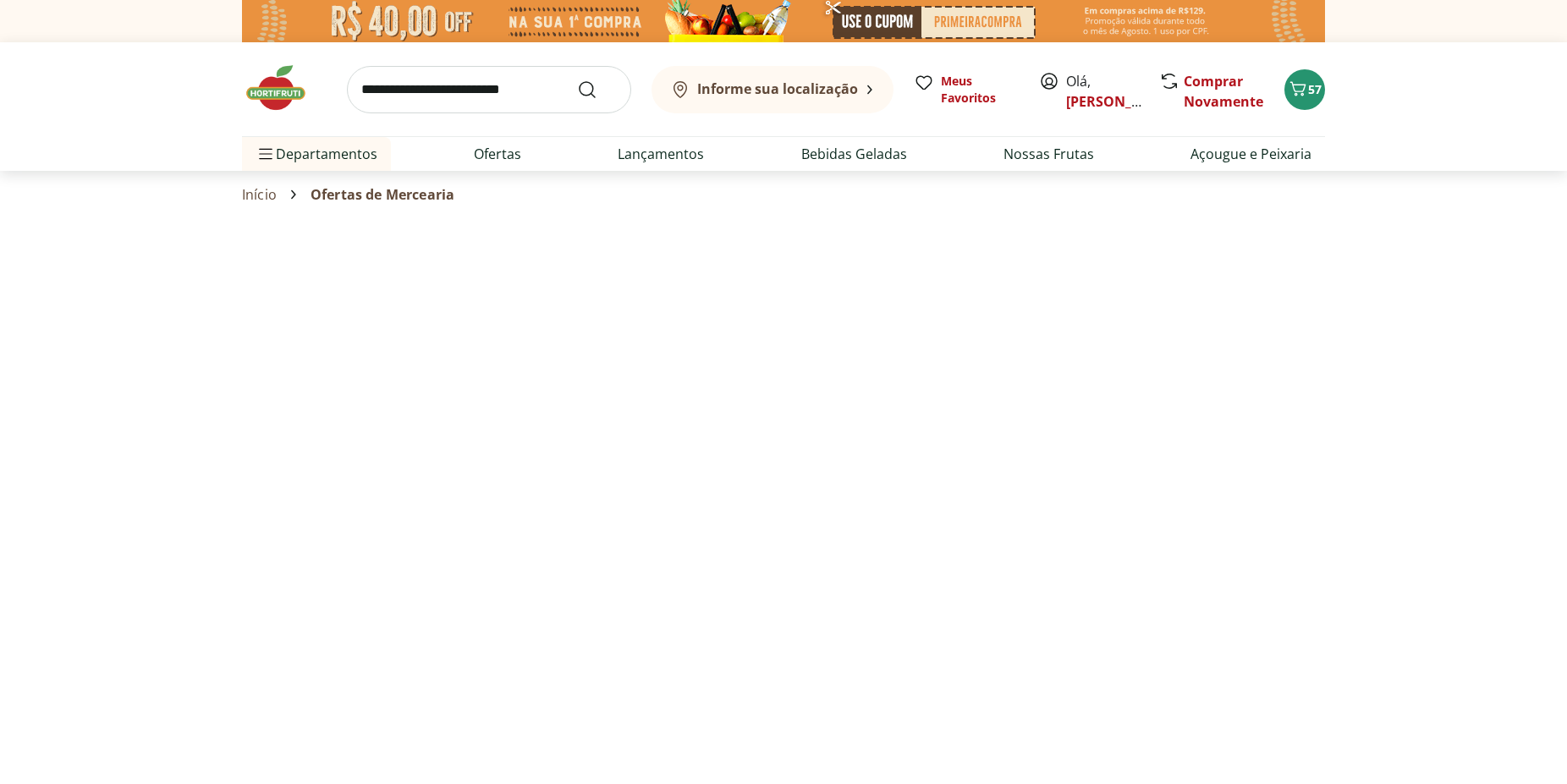
select select "**********"
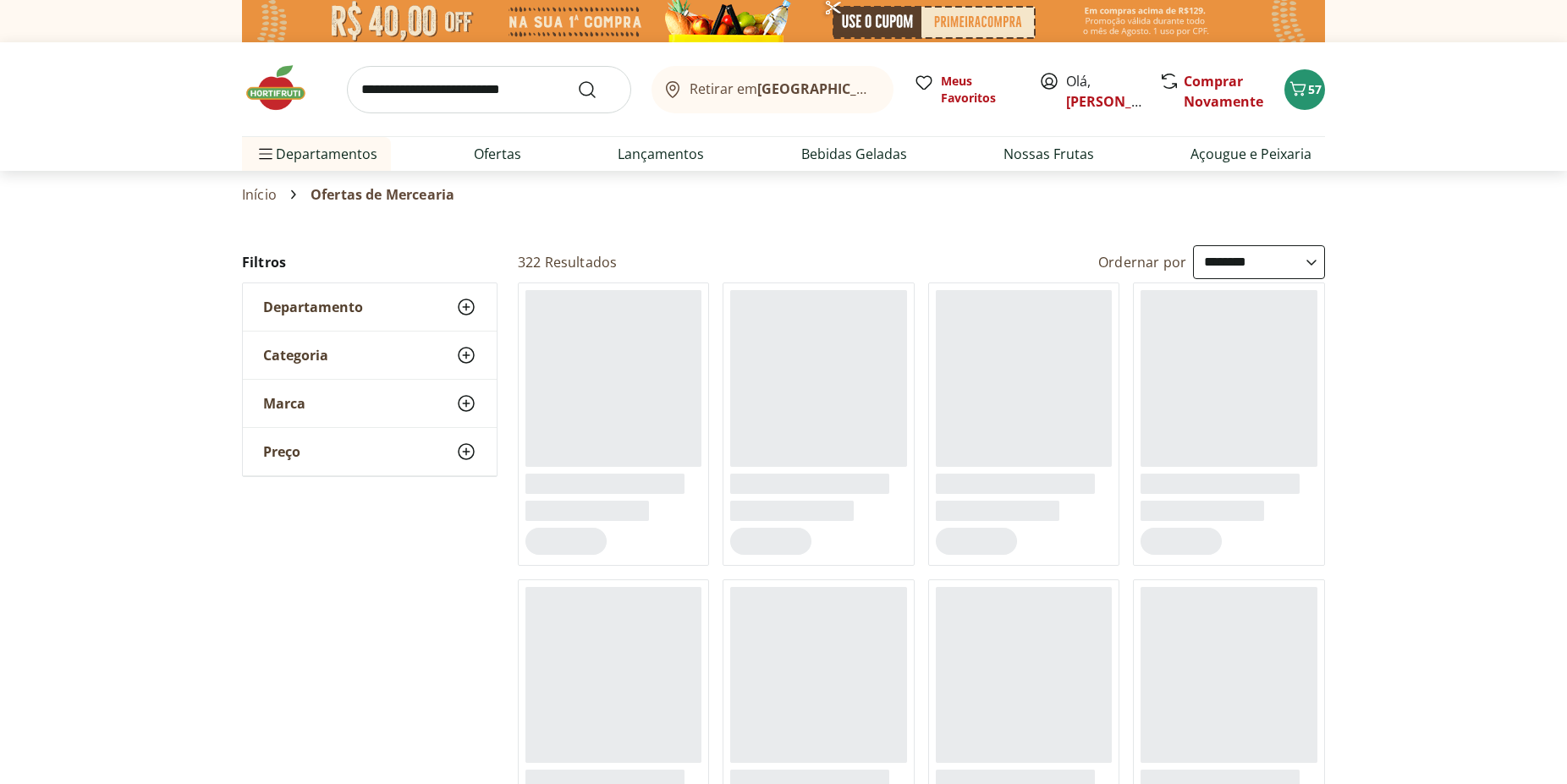
select select "**********"
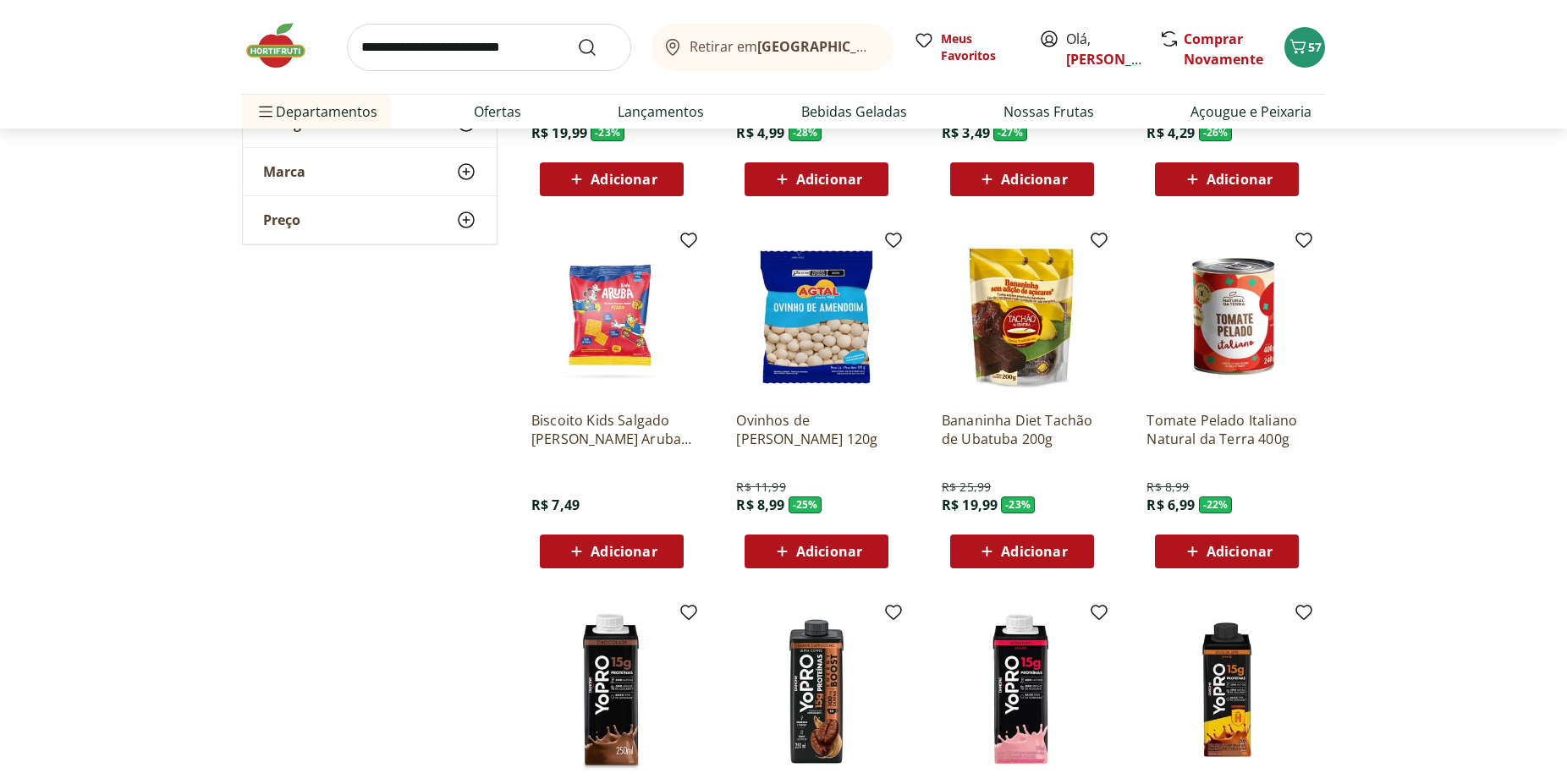
scroll to position [690, 0]
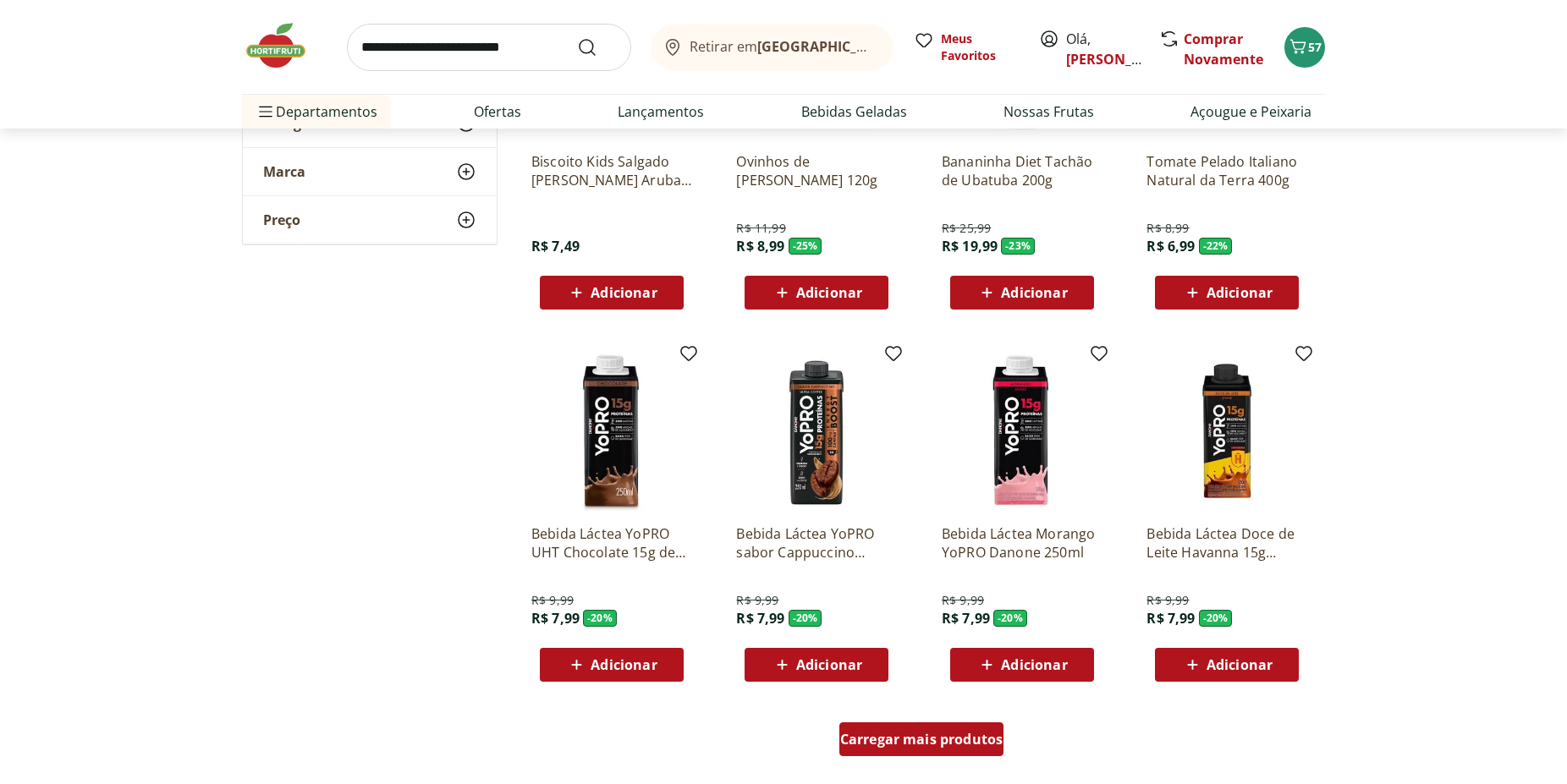
click at [917, 750] on div "Carregar mais produtos" at bounding box center [922, 739] width 165 height 34
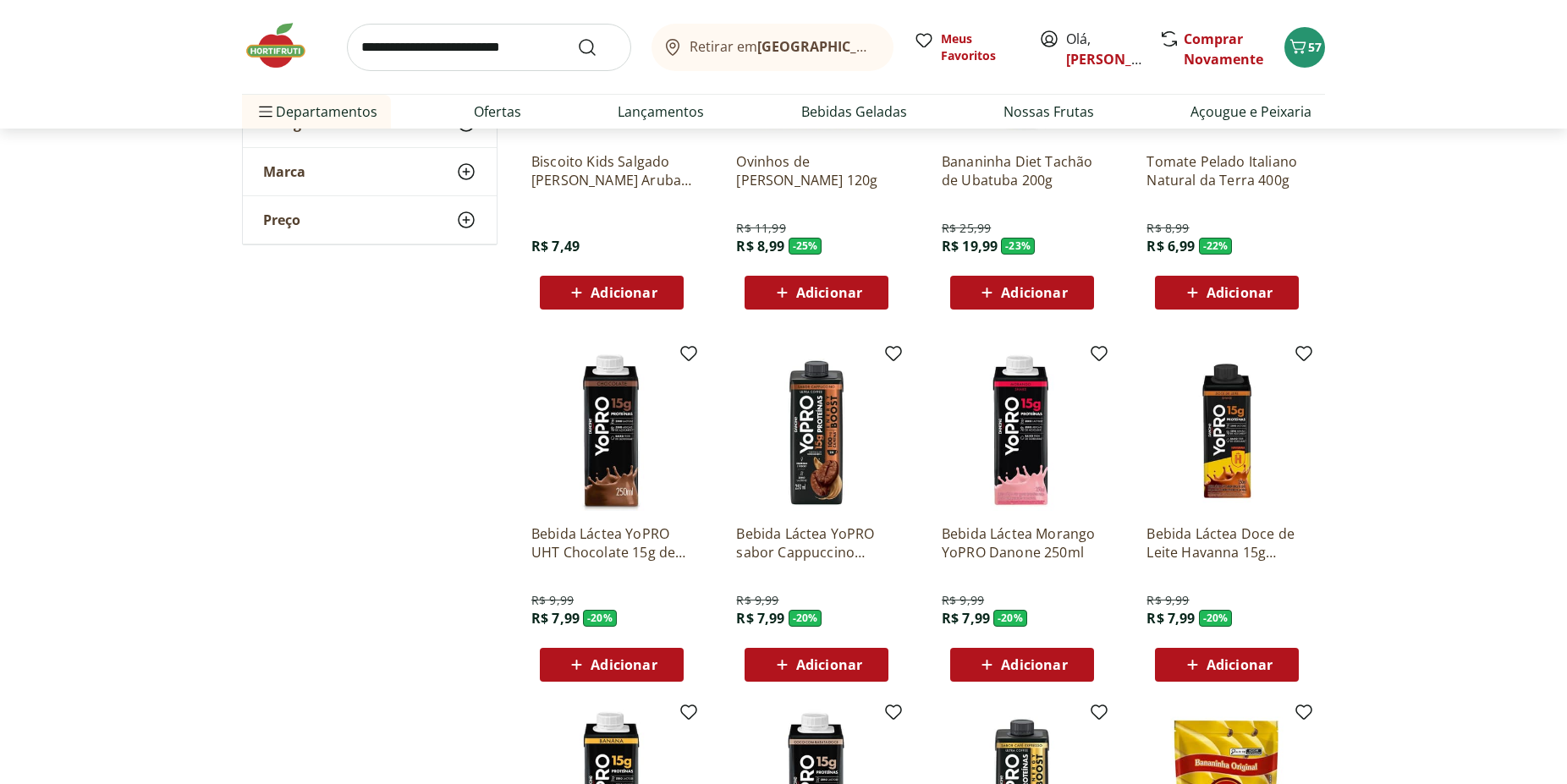
click at [1219, 292] on span "Adicionar" at bounding box center [1239, 292] width 66 height 13
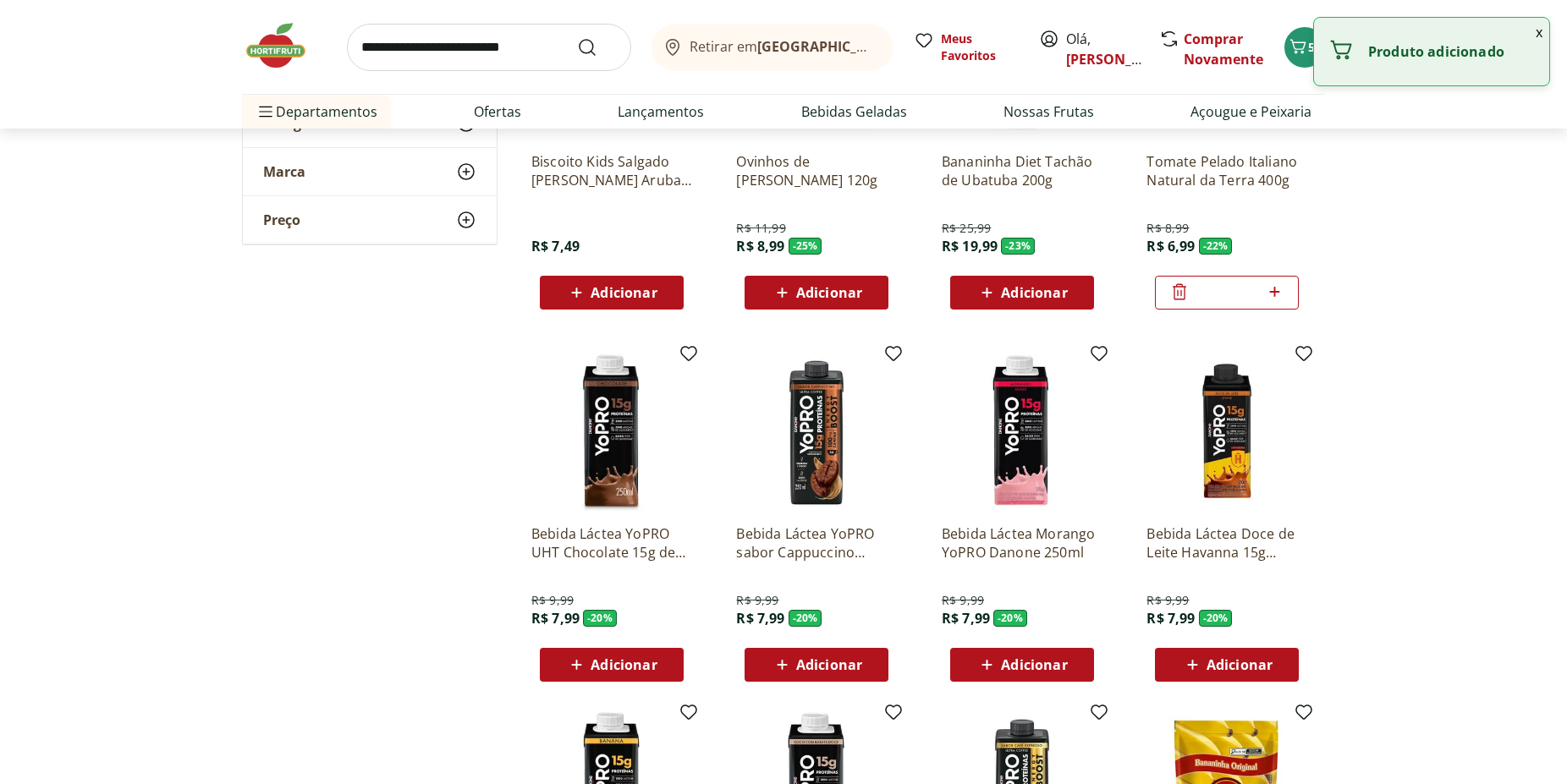
click at [1274, 288] on icon at bounding box center [1273, 291] width 10 height 10
type input "*"
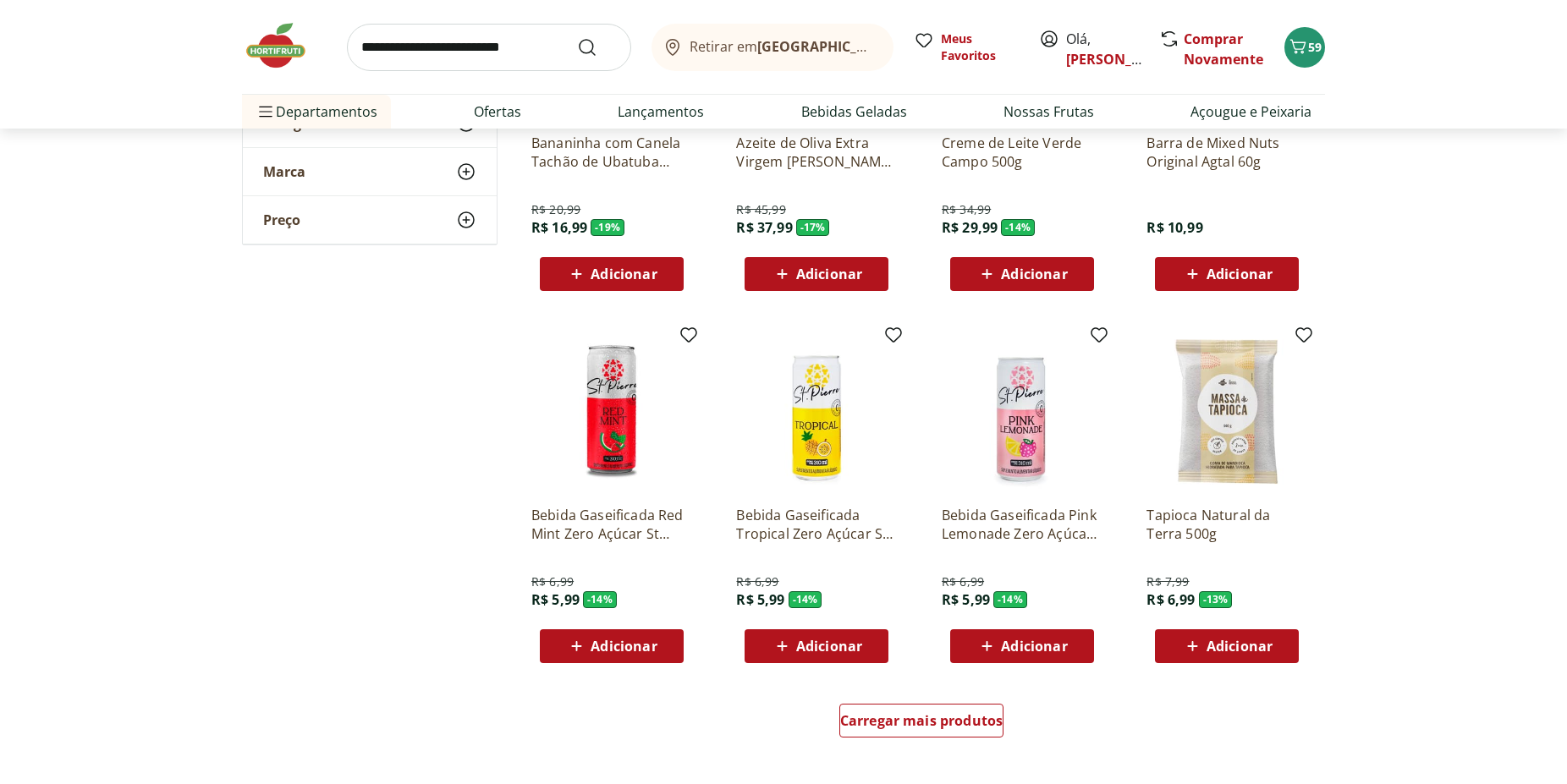
scroll to position [1984, 0]
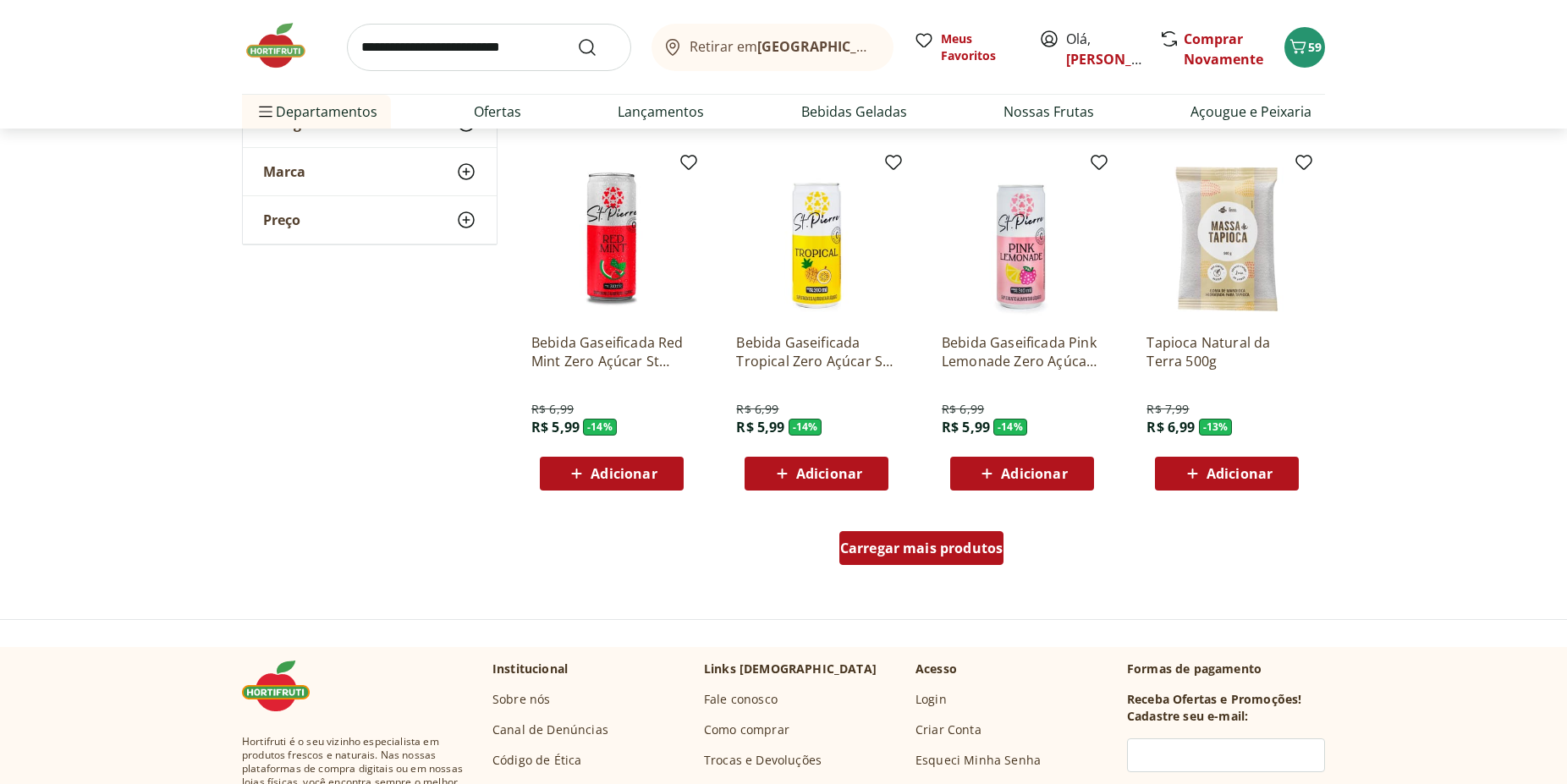
click at [937, 536] on div "Carregar mais produtos" at bounding box center [922, 548] width 165 height 34
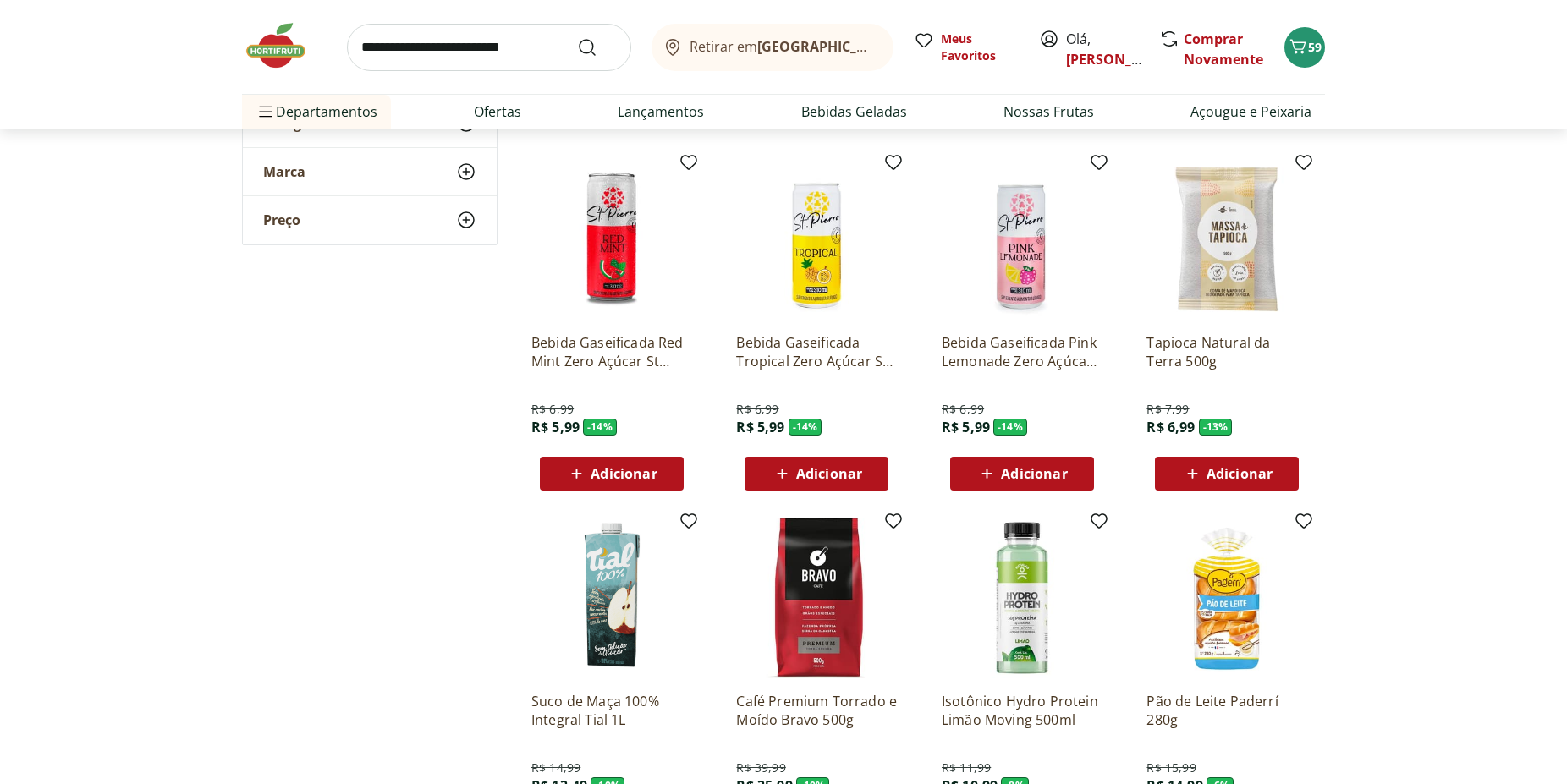
scroll to position [2329, 0]
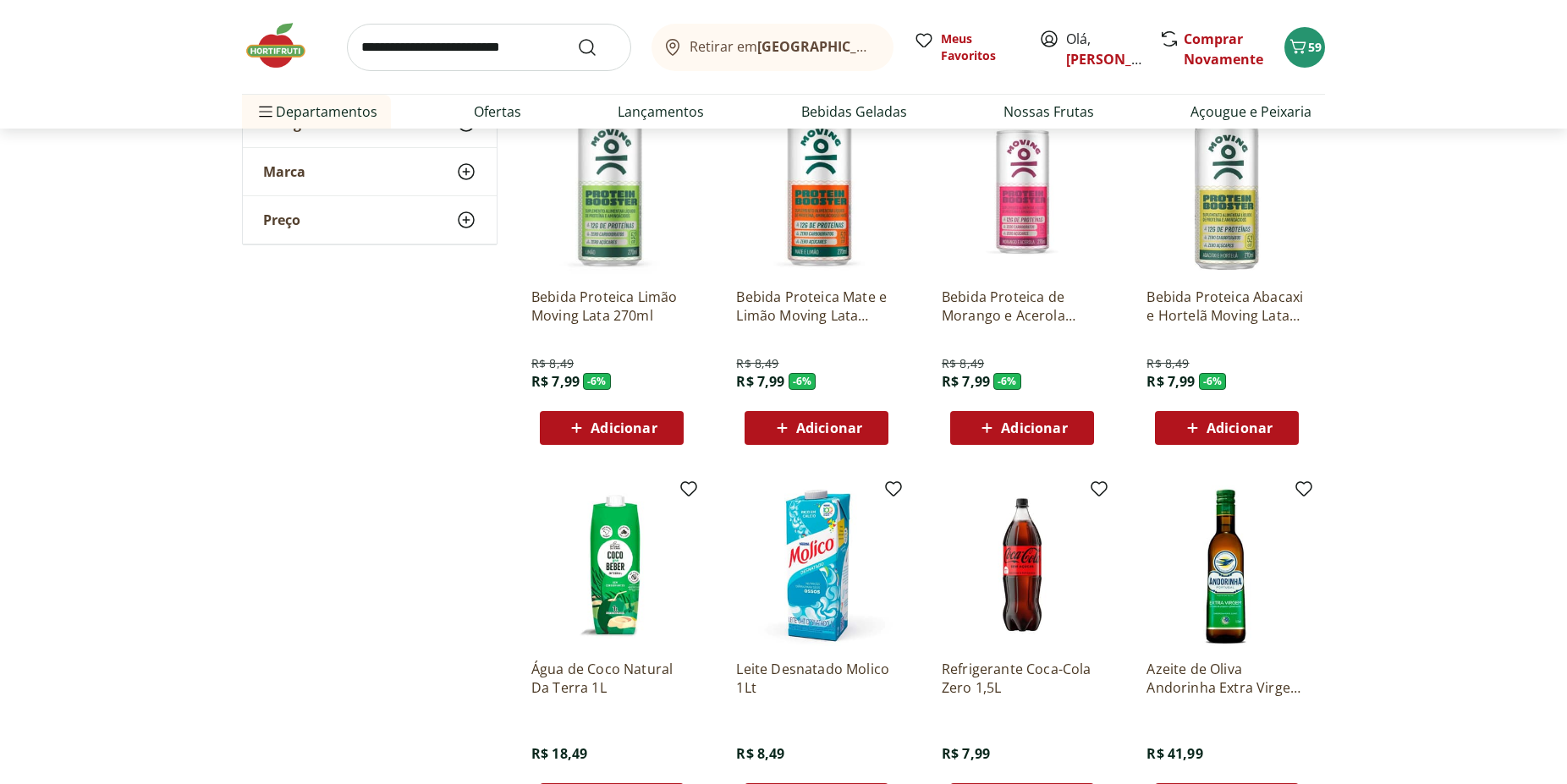
scroll to position [2932, 0]
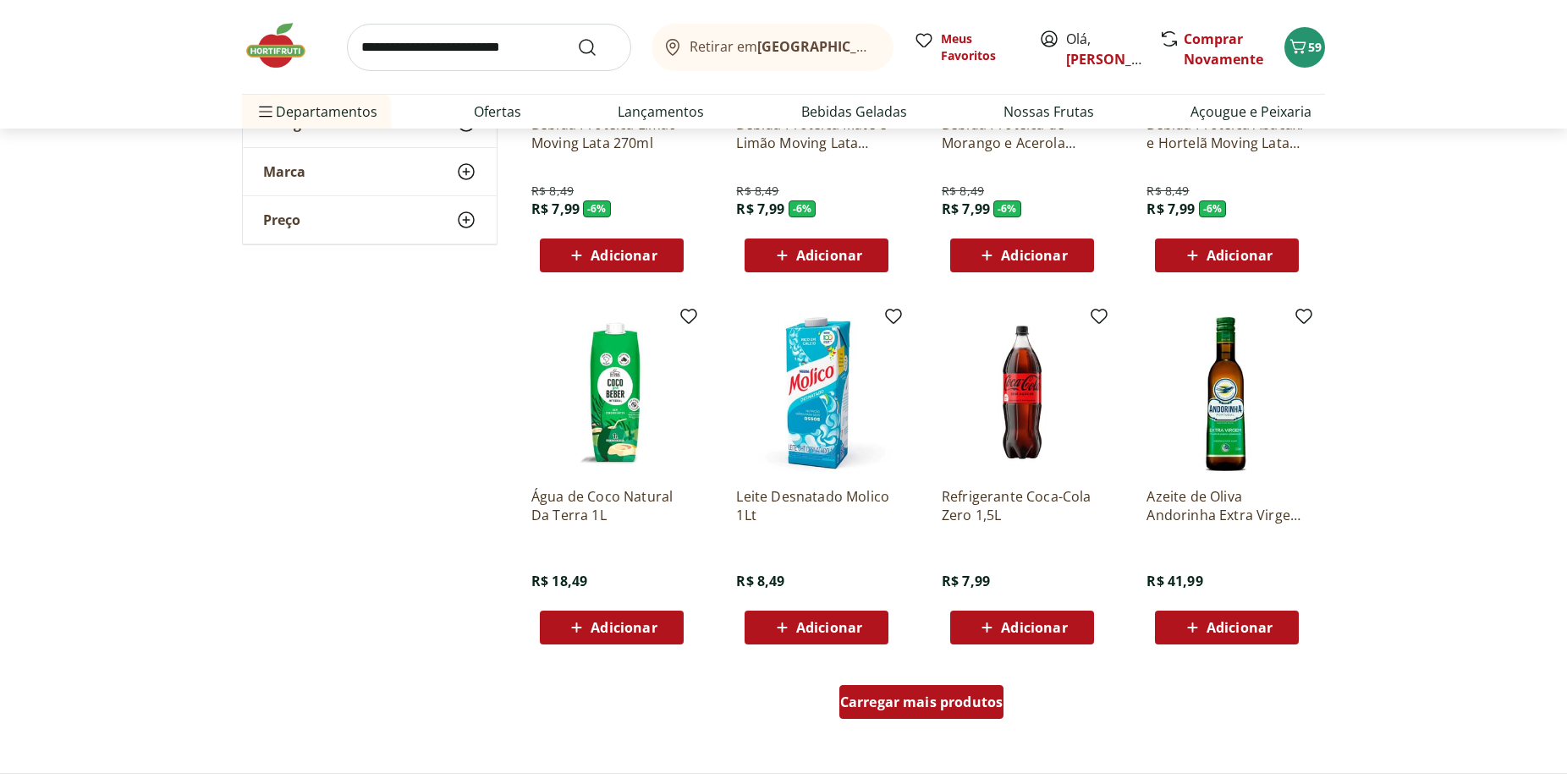
click at [954, 692] on div "Carregar mais produtos" at bounding box center [922, 702] width 165 height 34
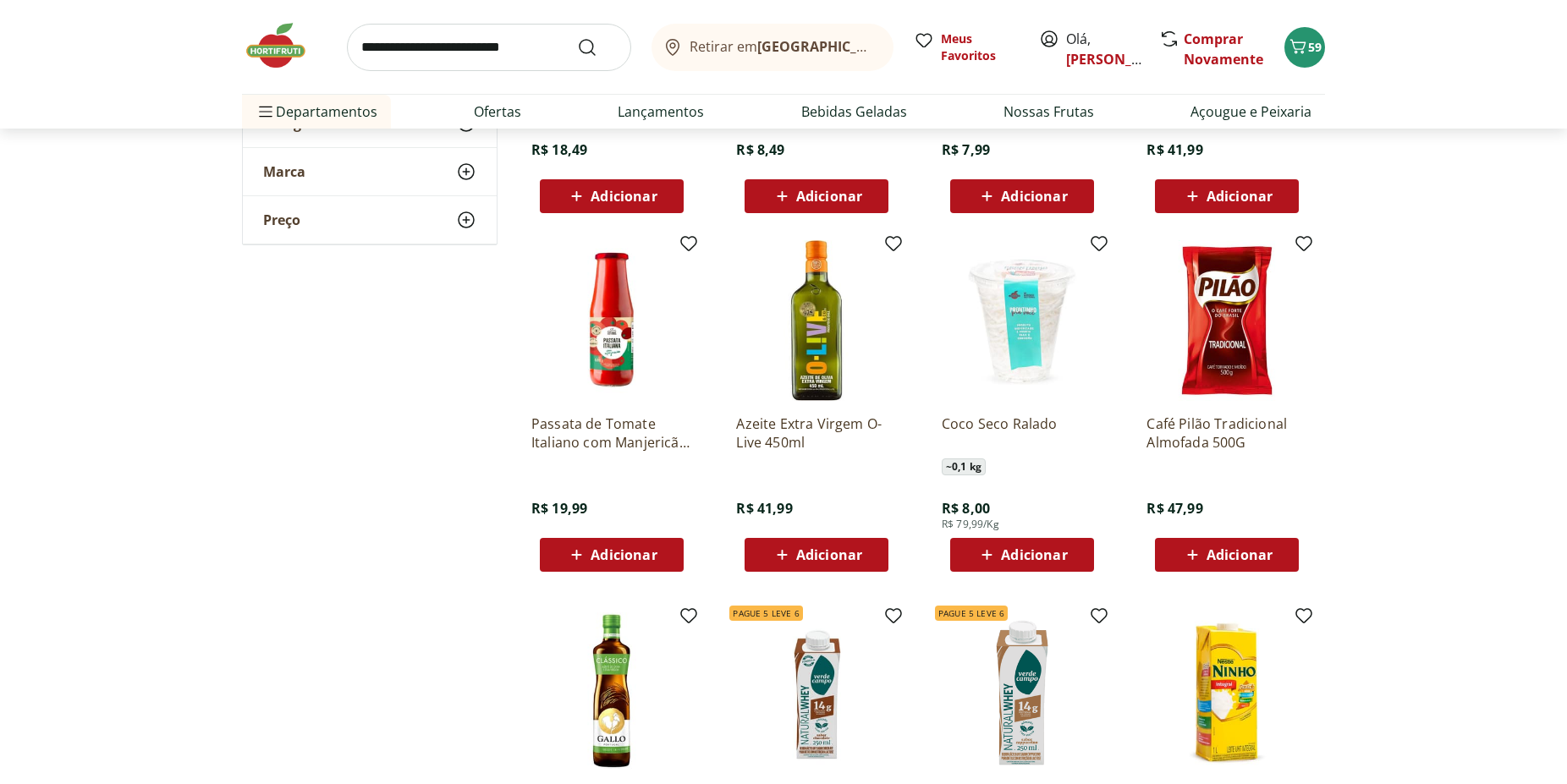
scroll to position [3708, 0]
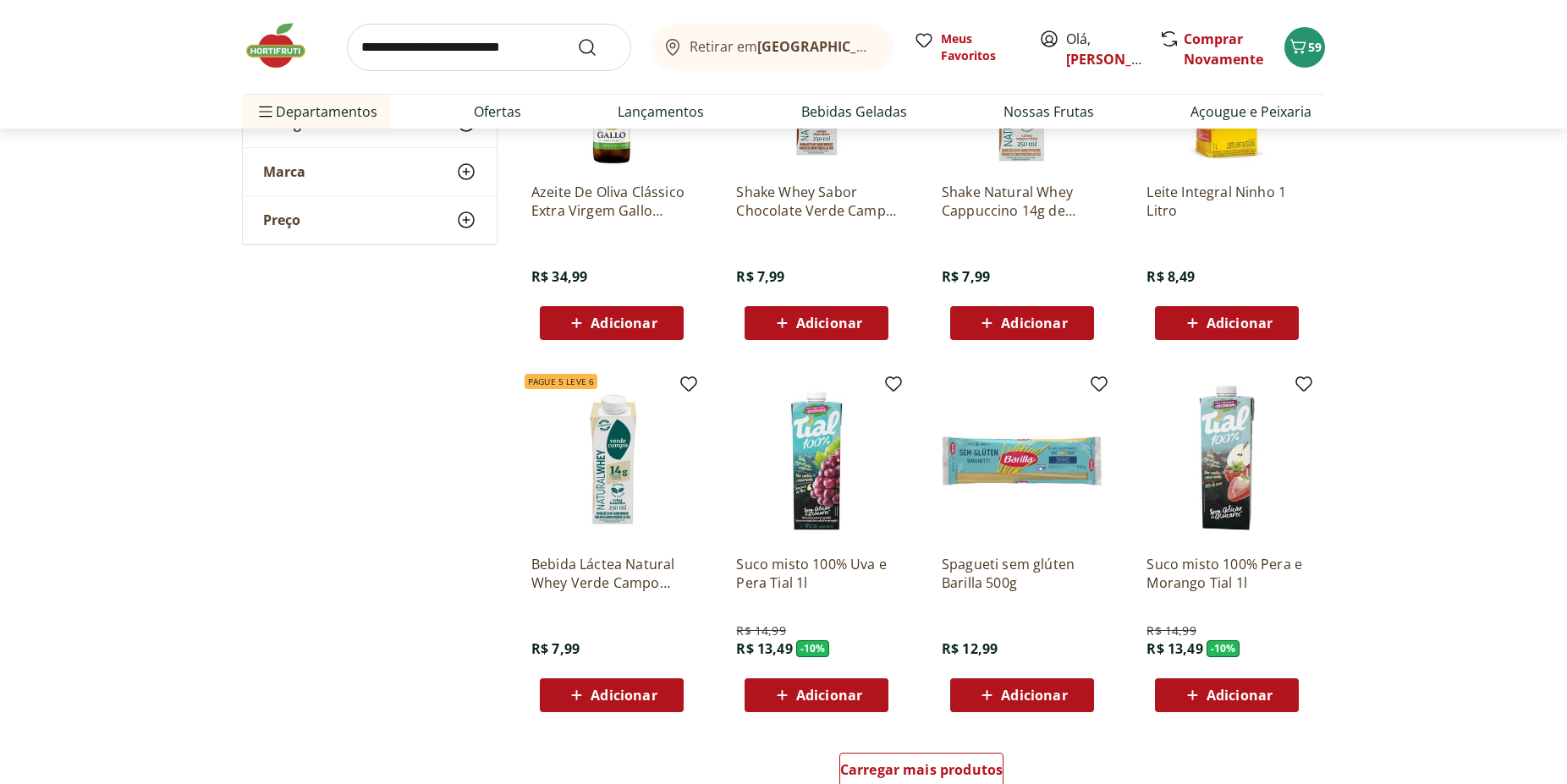
scroll to position [4226, 0]
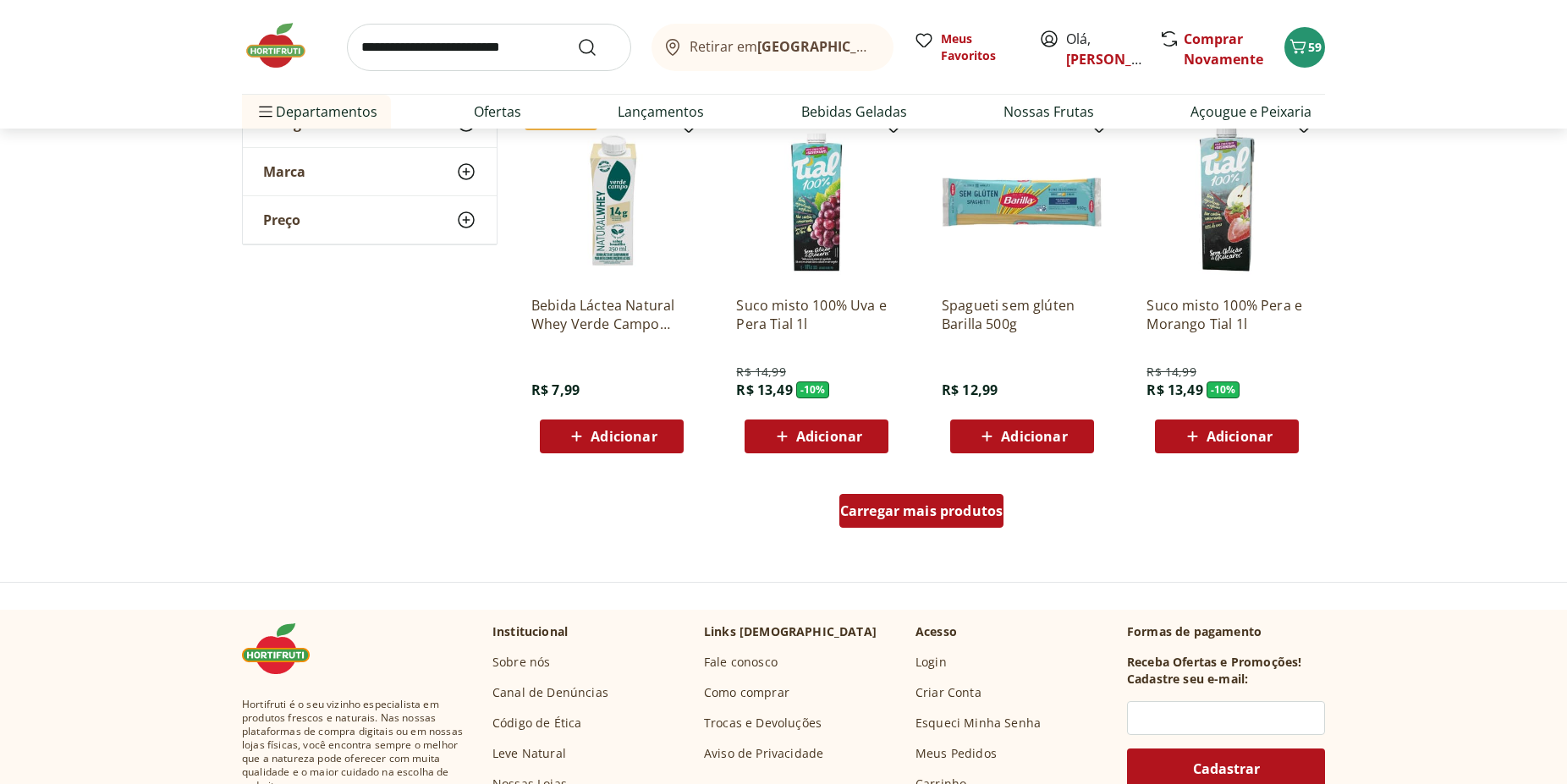
click at [922, 516] on span "Carregar mais produtos" at bounding box center [922, 510] width 163 height 13
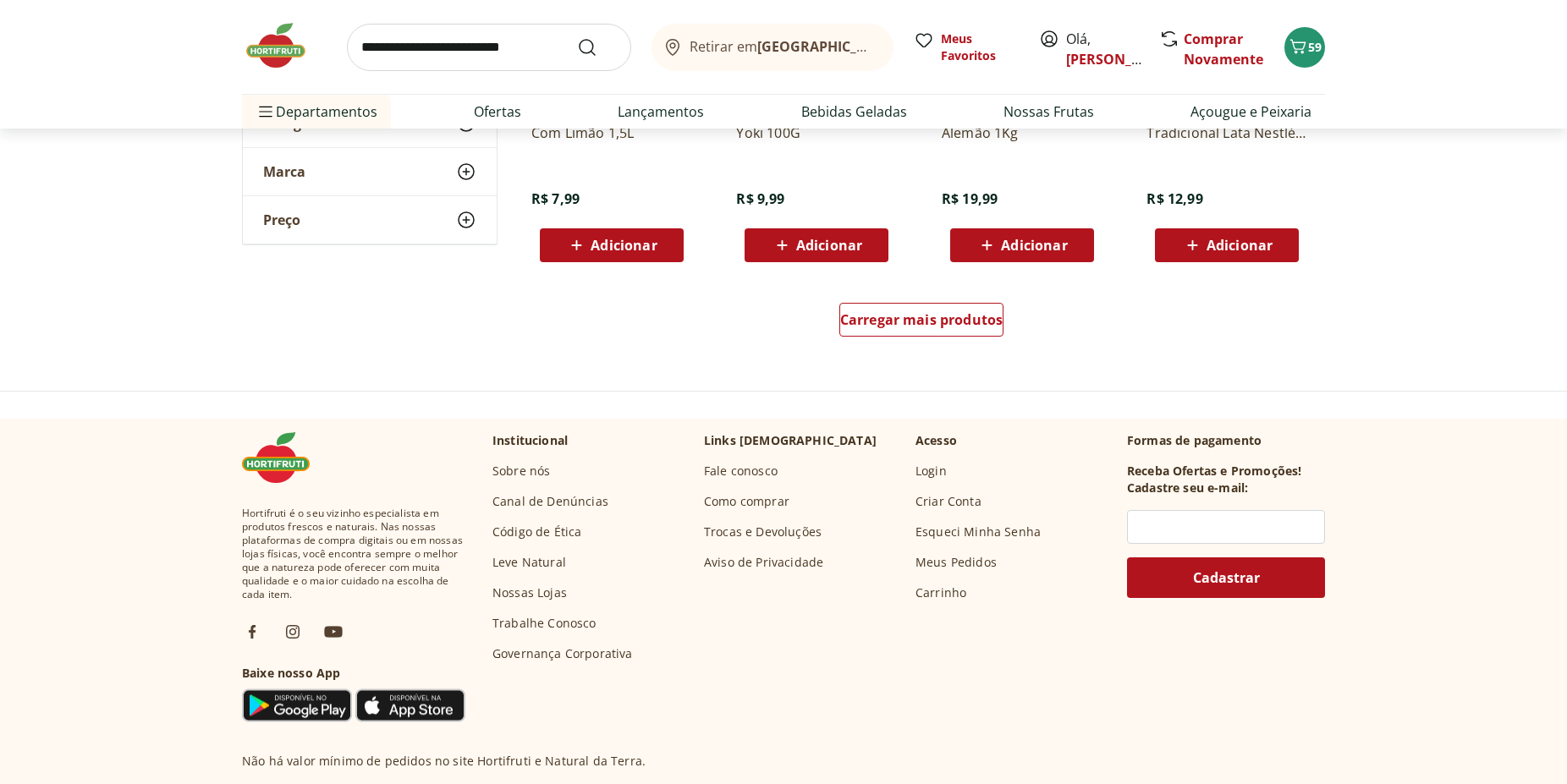
scroll to position [5261, 0]
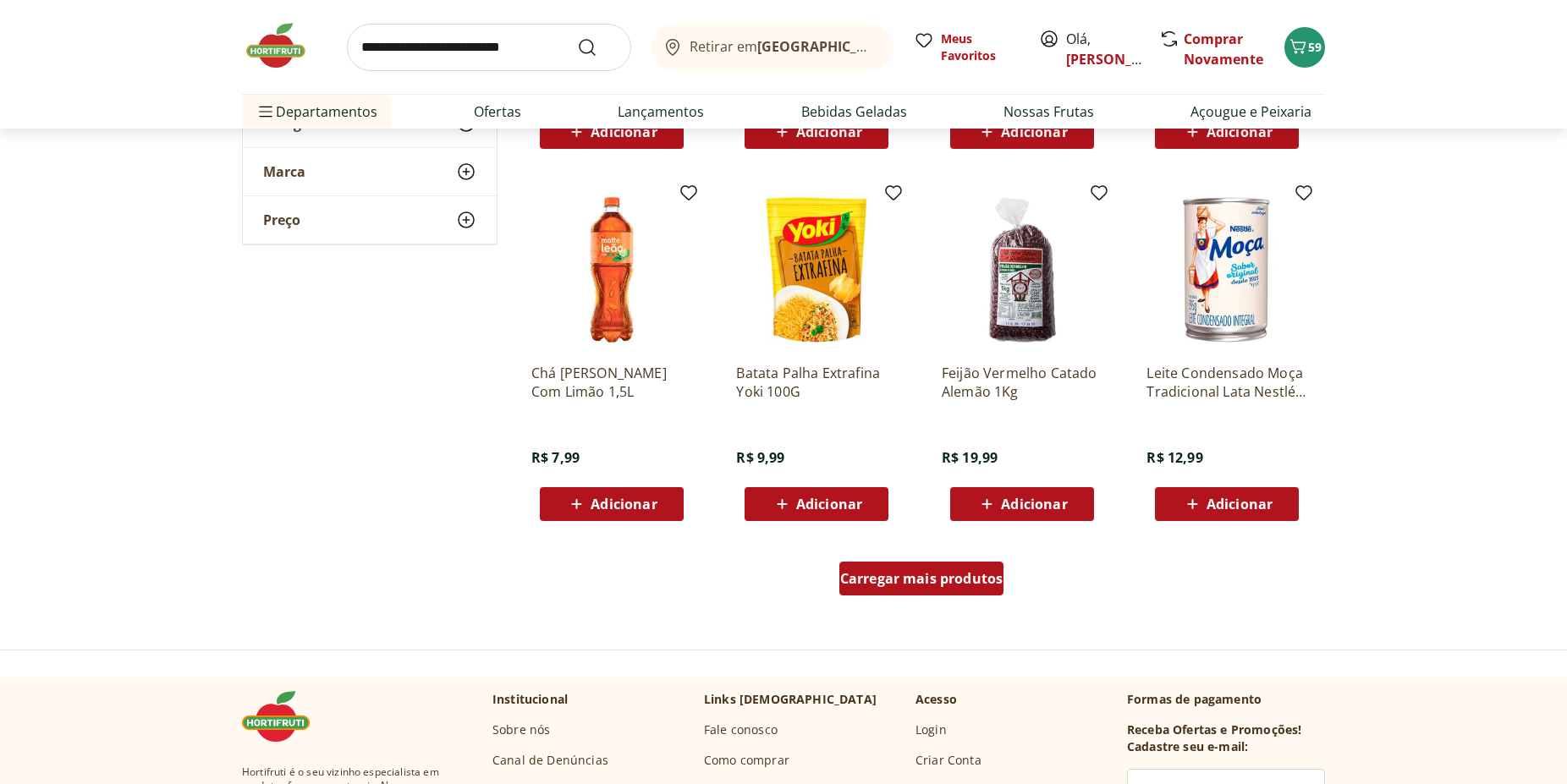
click at [886, 581] on span "Carregar mais produtos" at bounding box center [922, 578] width 163 height 13
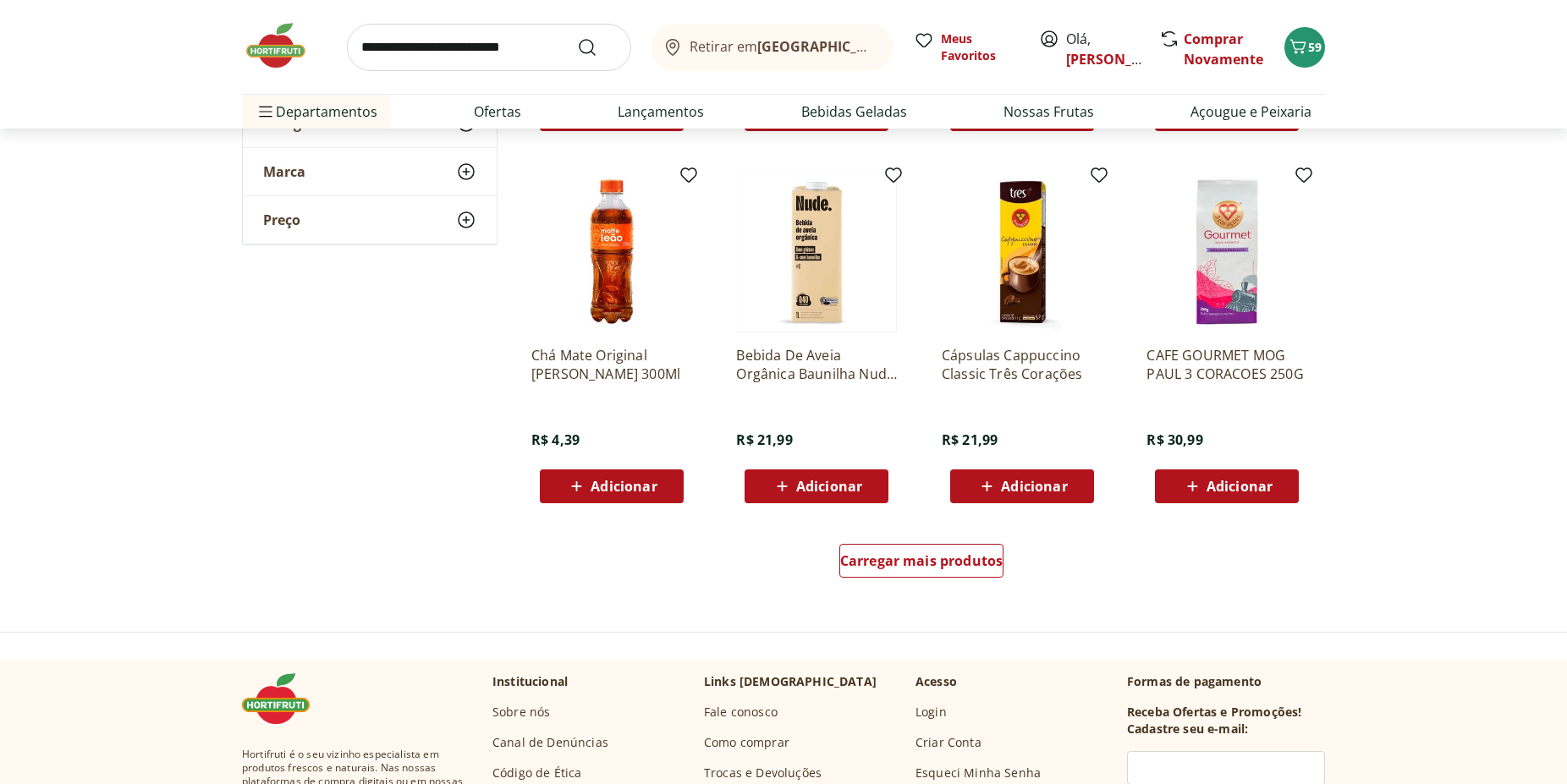
scroll to position [6382, 0]
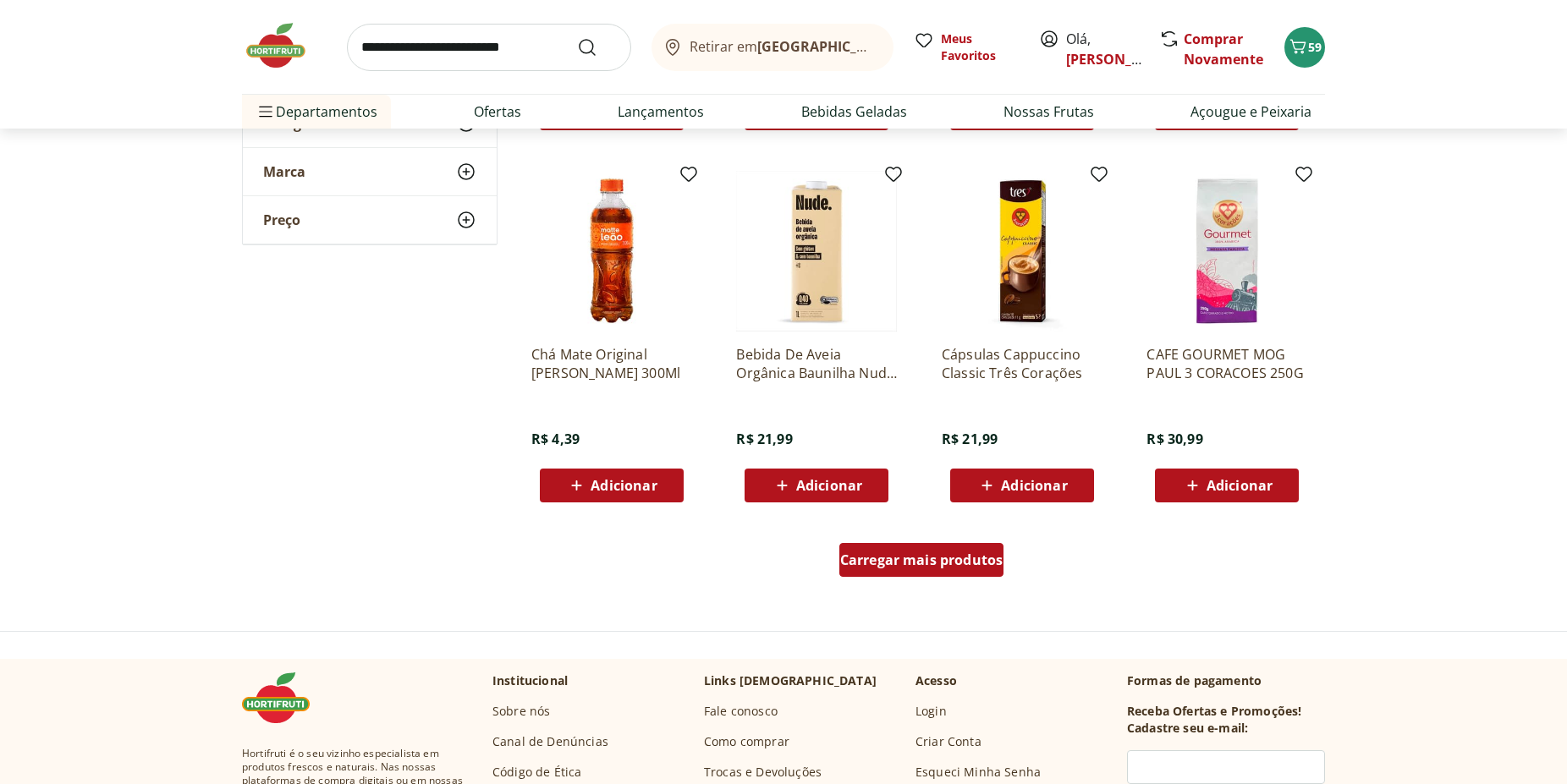
click at [887, 553] on span "Carregar mais produtos" at bounding box center [922, 559] width 163 height 13
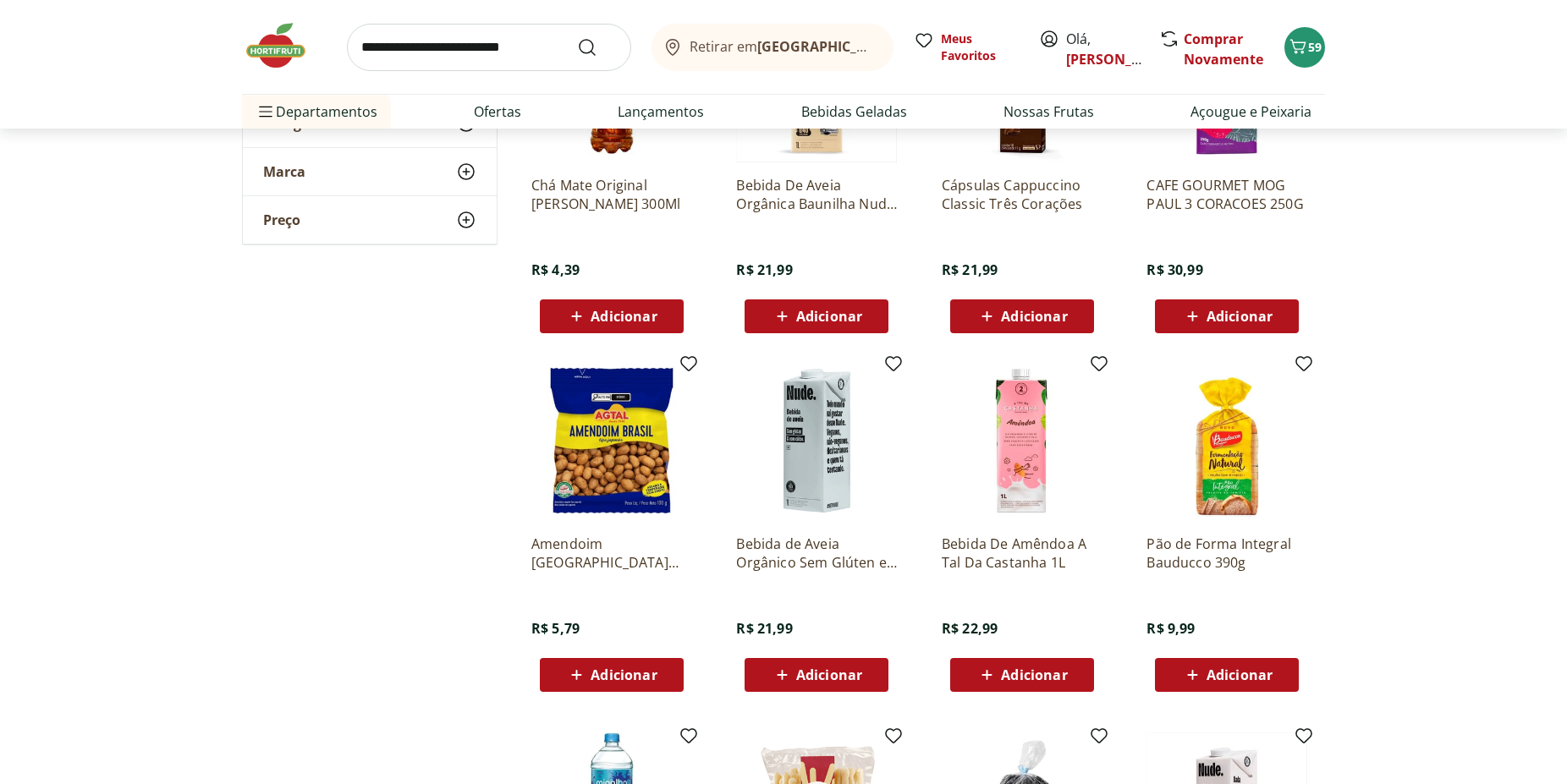
scroll to position [6641, 0]
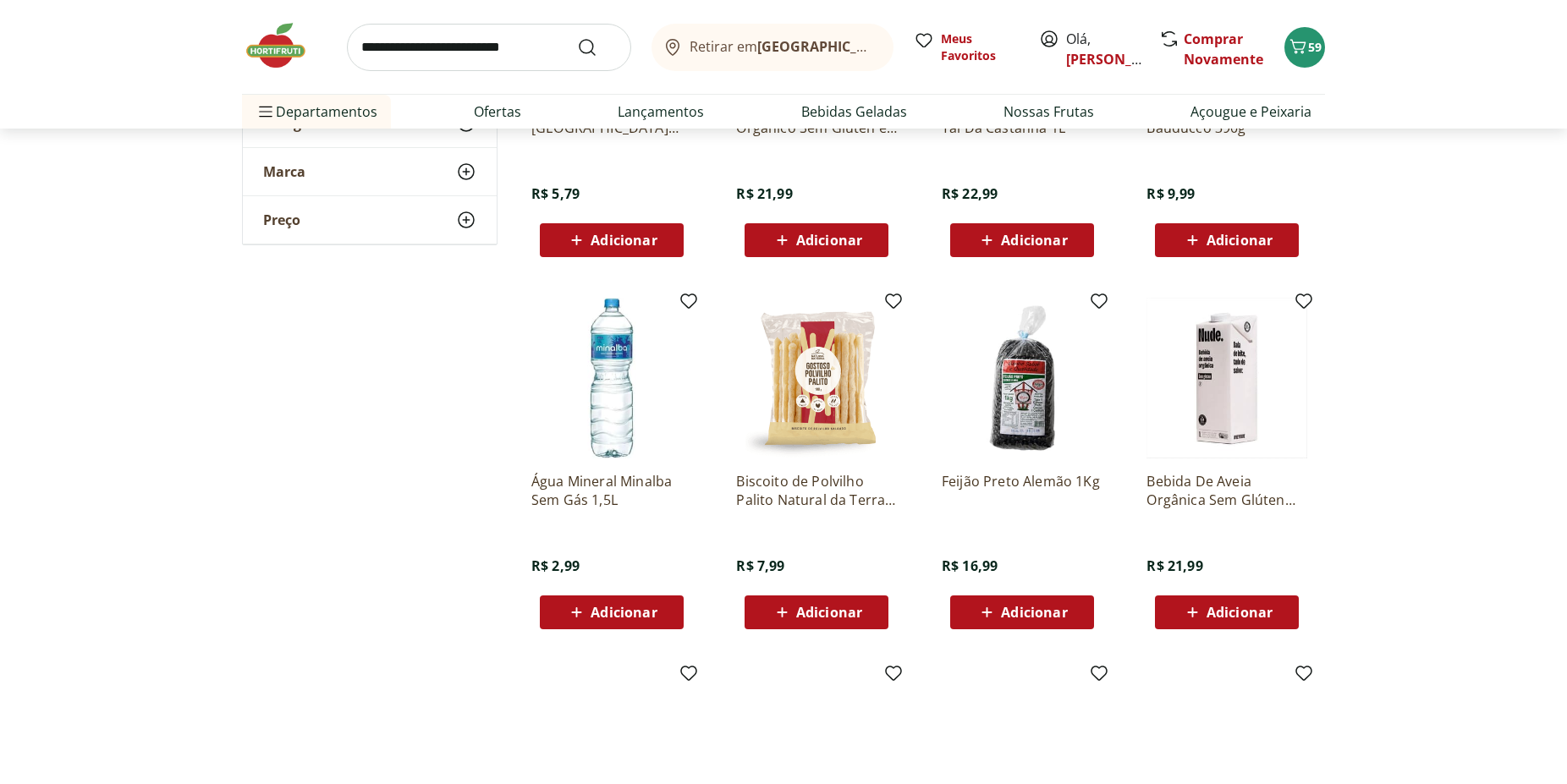
scroll to position [7331, 0]
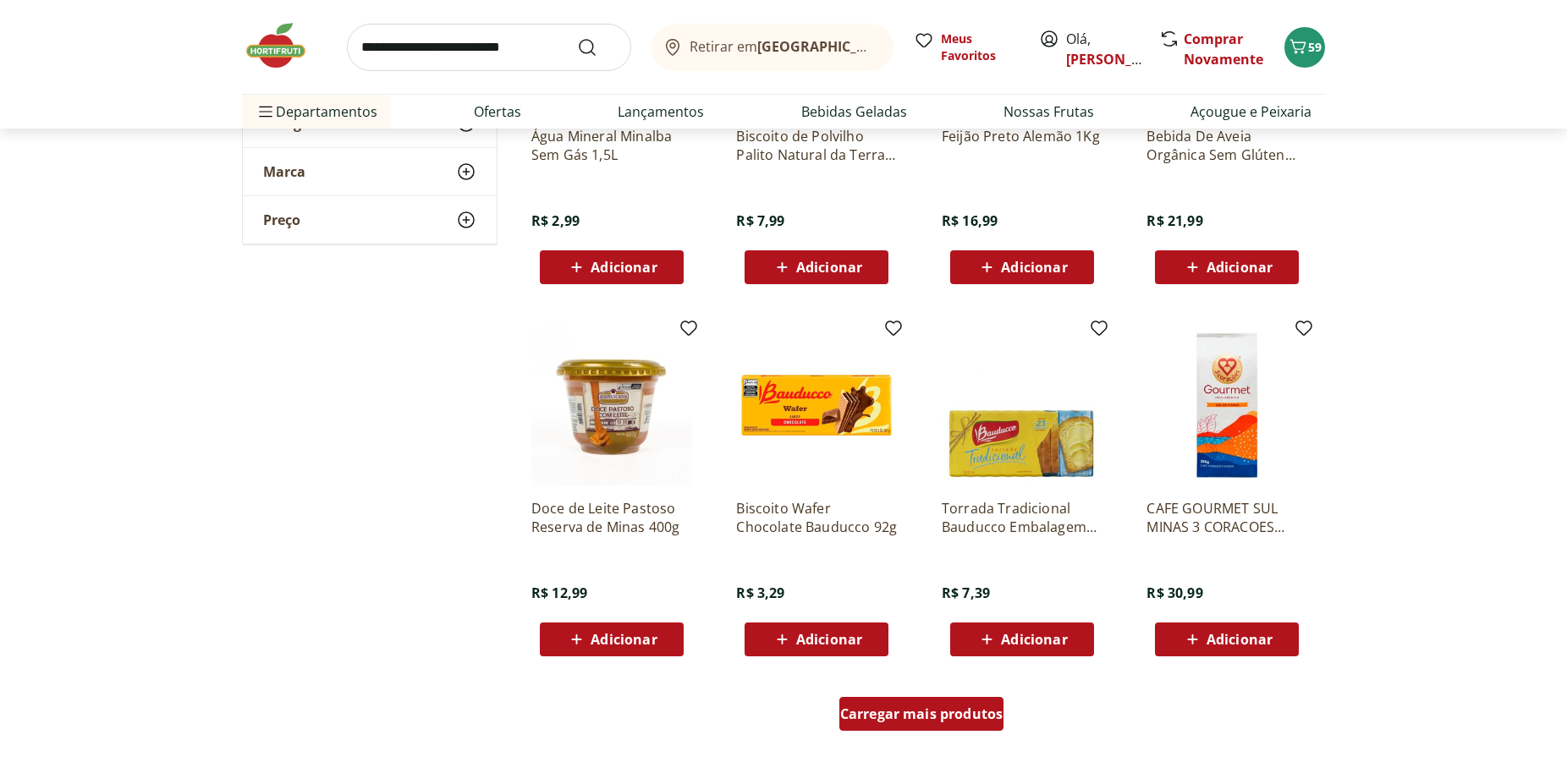
click at [938, 719] on span "Carregar mais produtos" at bounding box center [922, 713] width 163 height 13
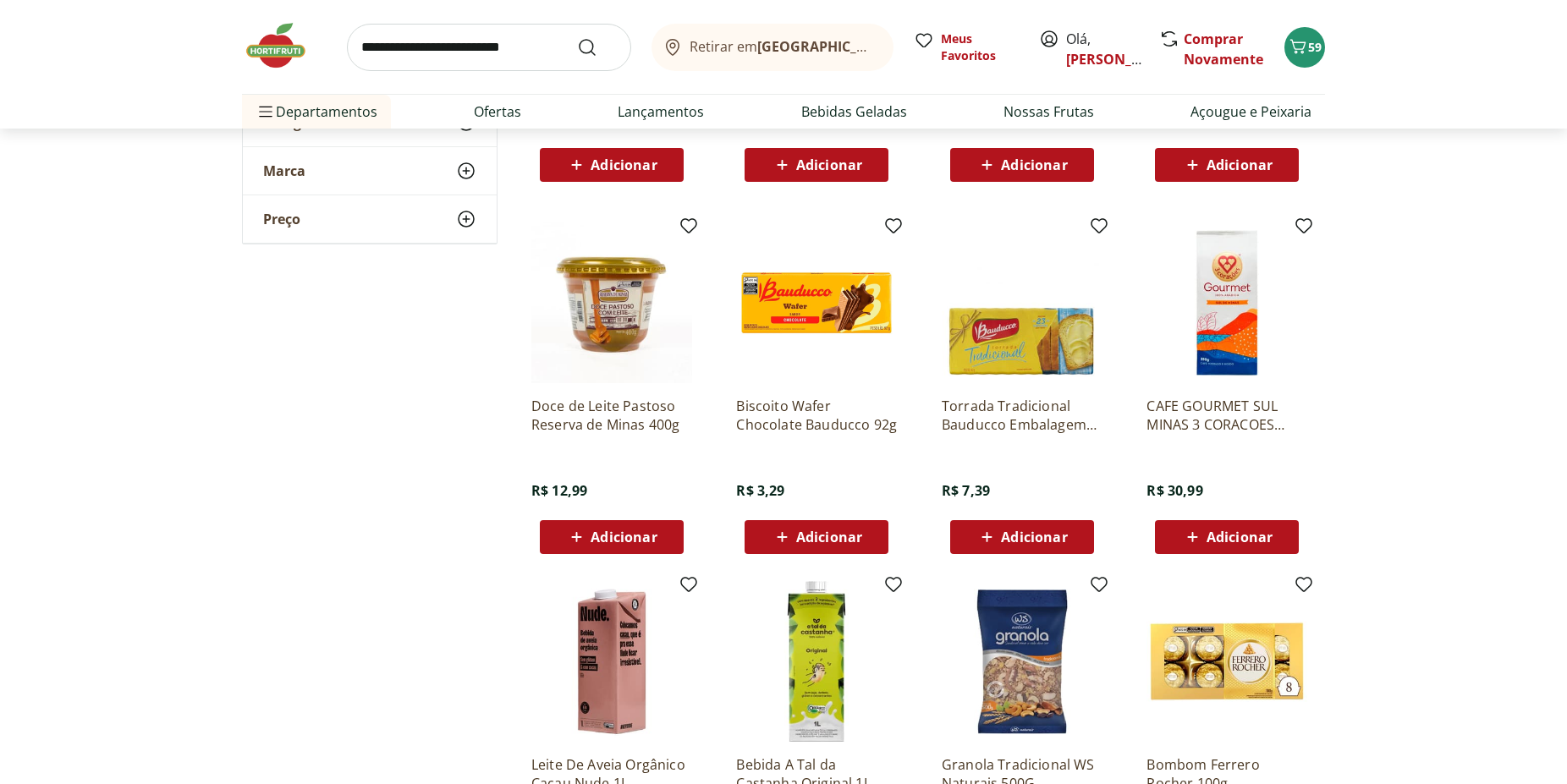
scroll to position [7590, 0]
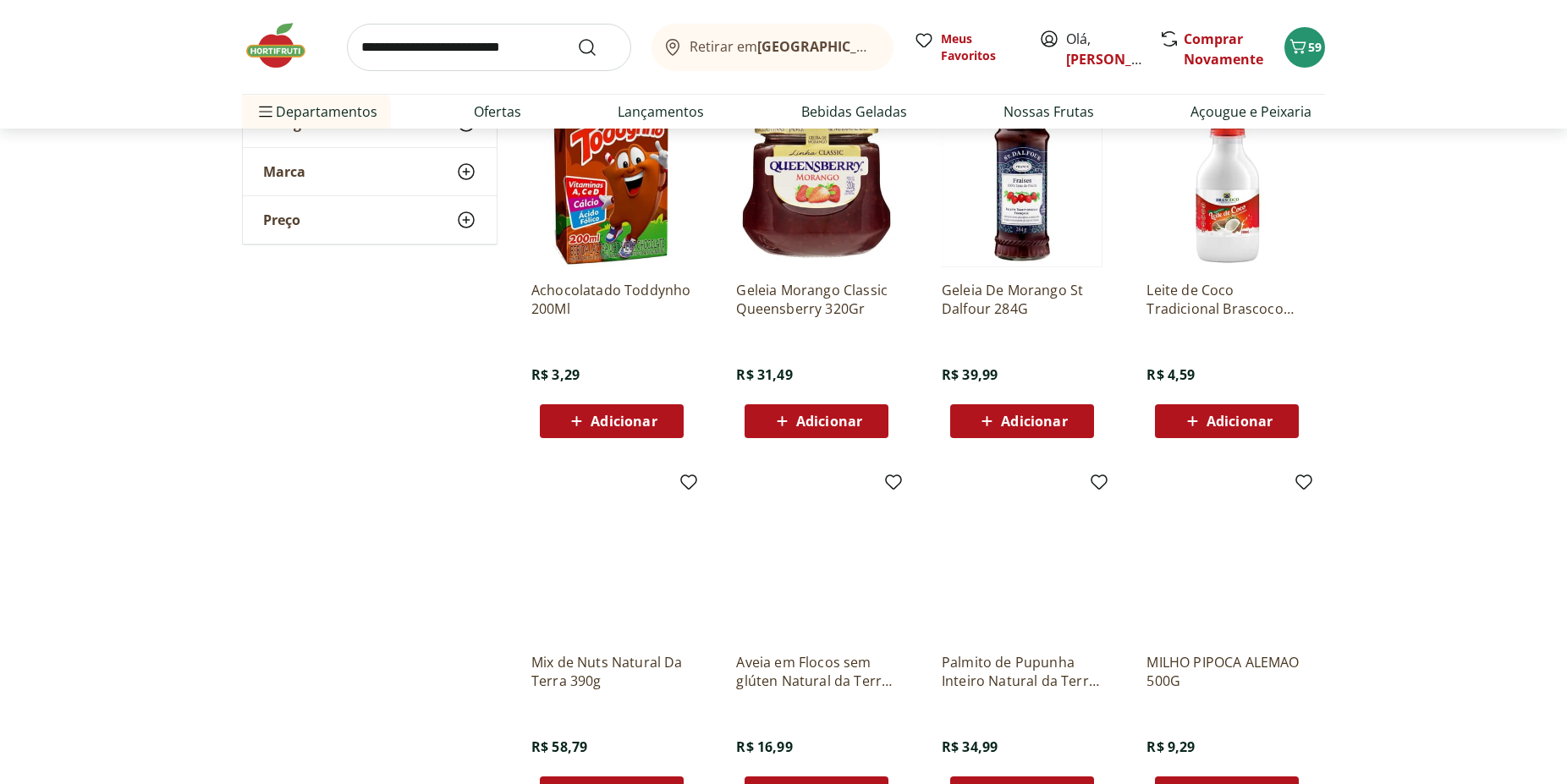
scroll to position [8452, 0]
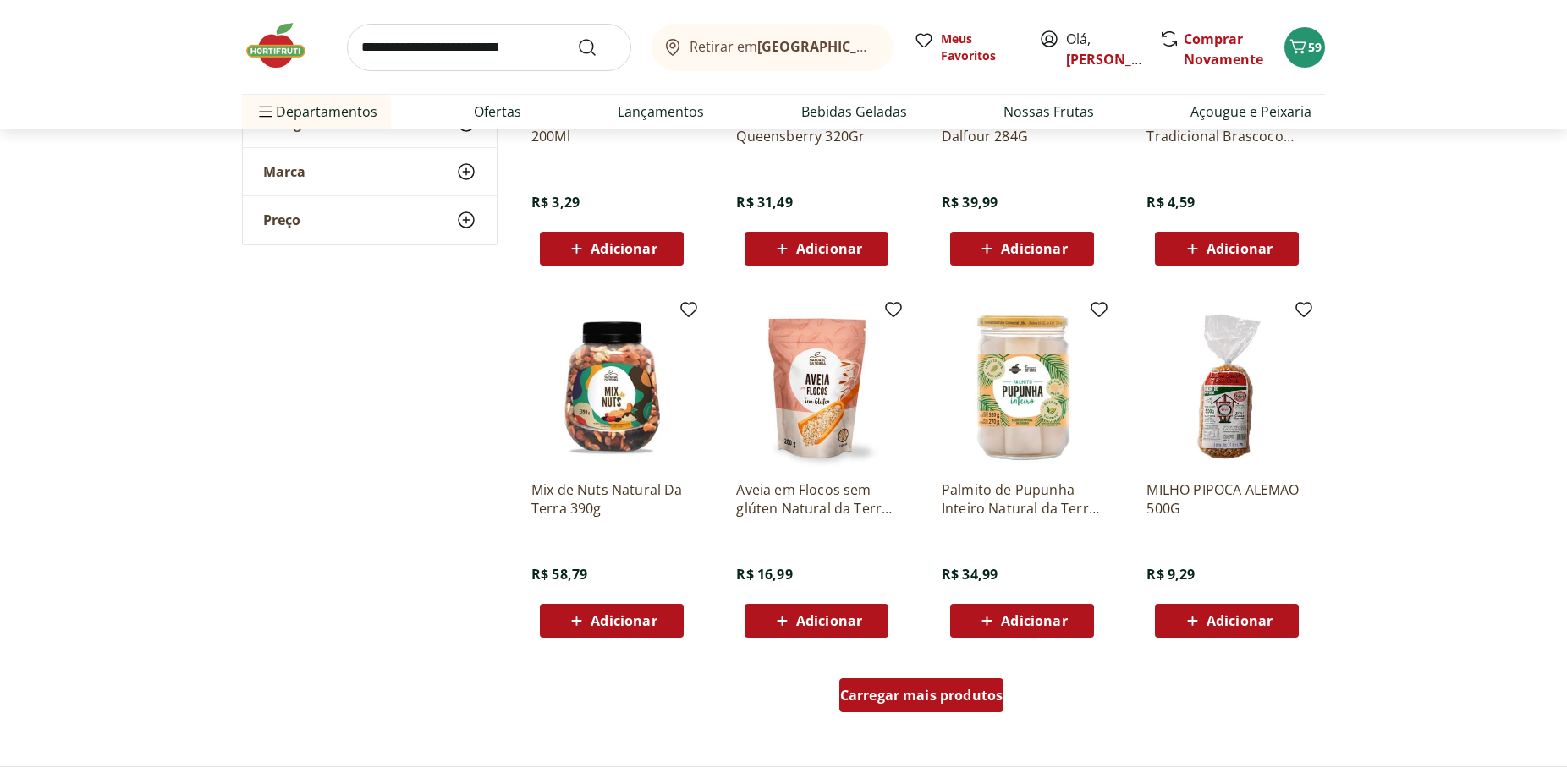
click at [907, 686] on div "Carregar mais produtos" at bounding box center [922, 695] width 165 height 34
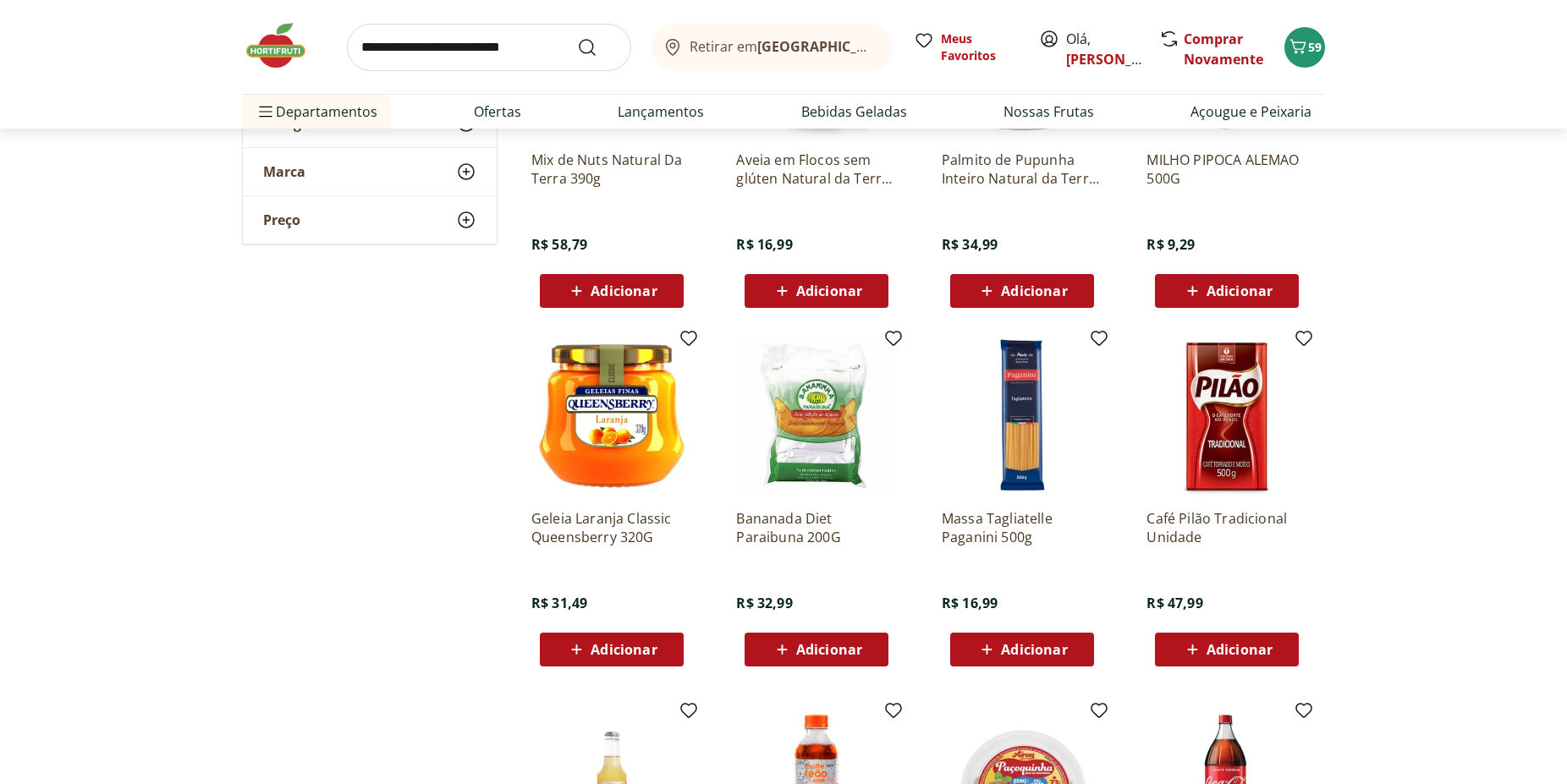
scroll to position [8883, 0]
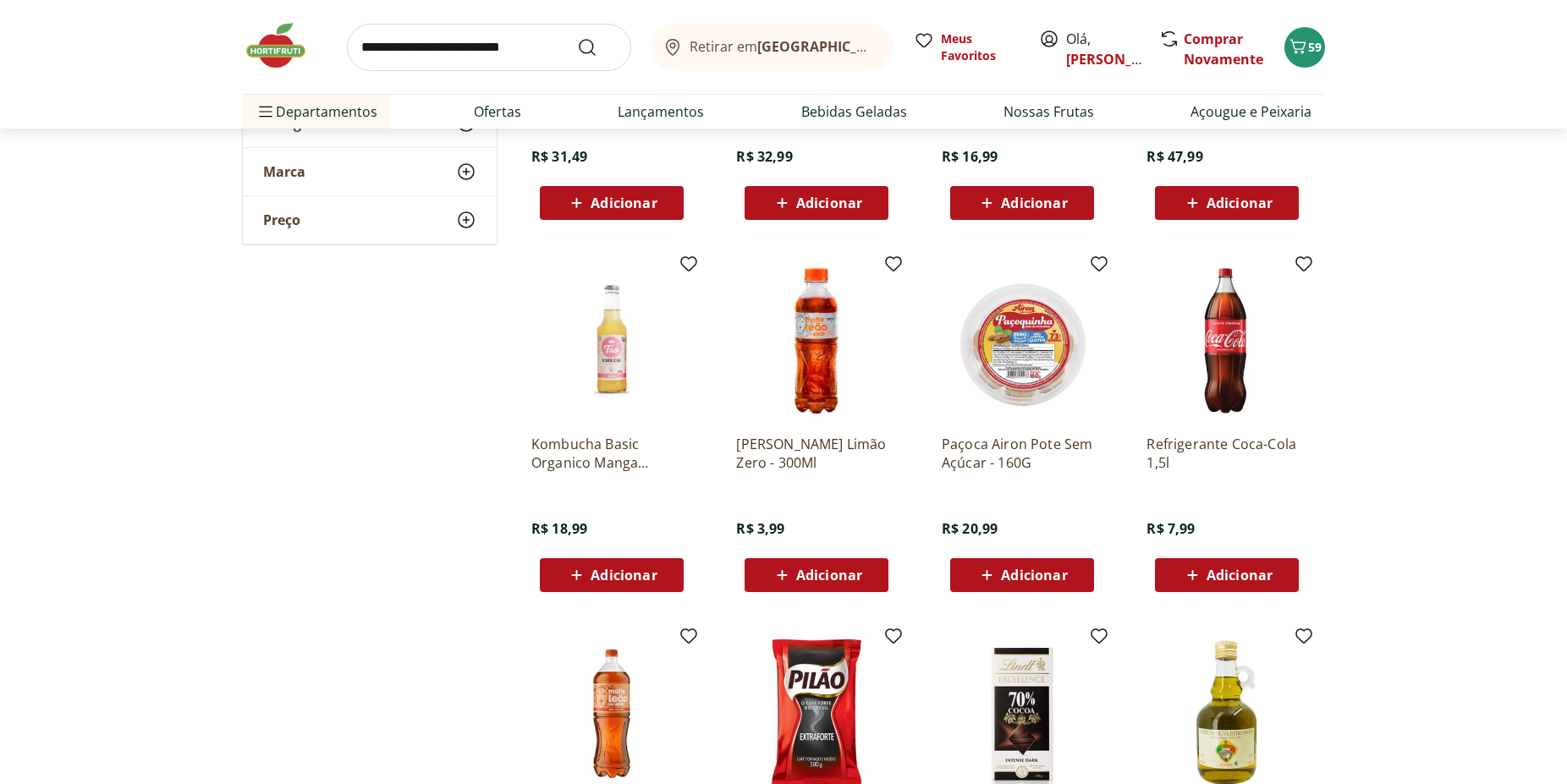
scroll to position [9574, 0]
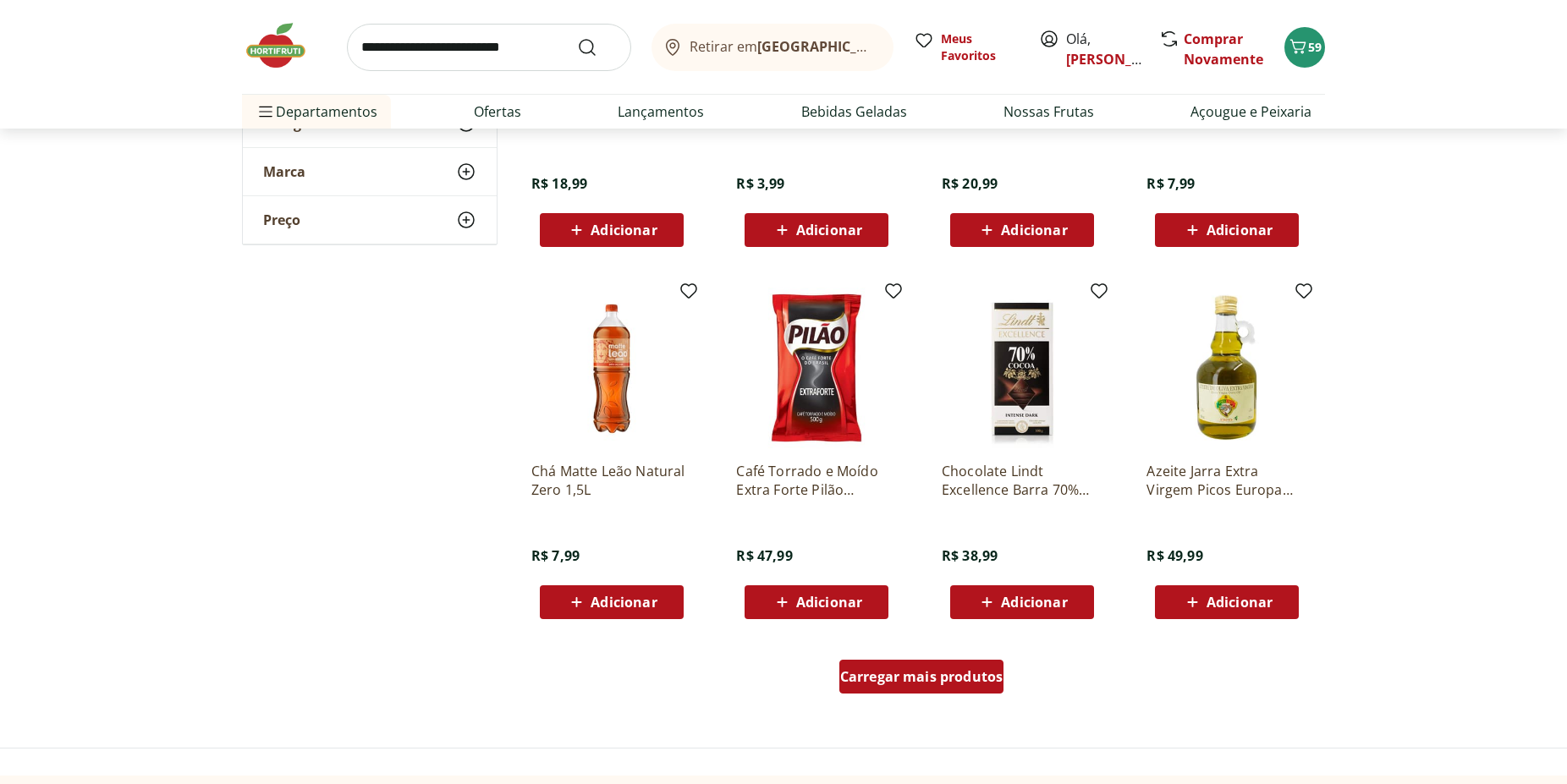
click at [914, 683] on span "Carregar mais produtos" at bounding box center [922, 676] width 163 height 13
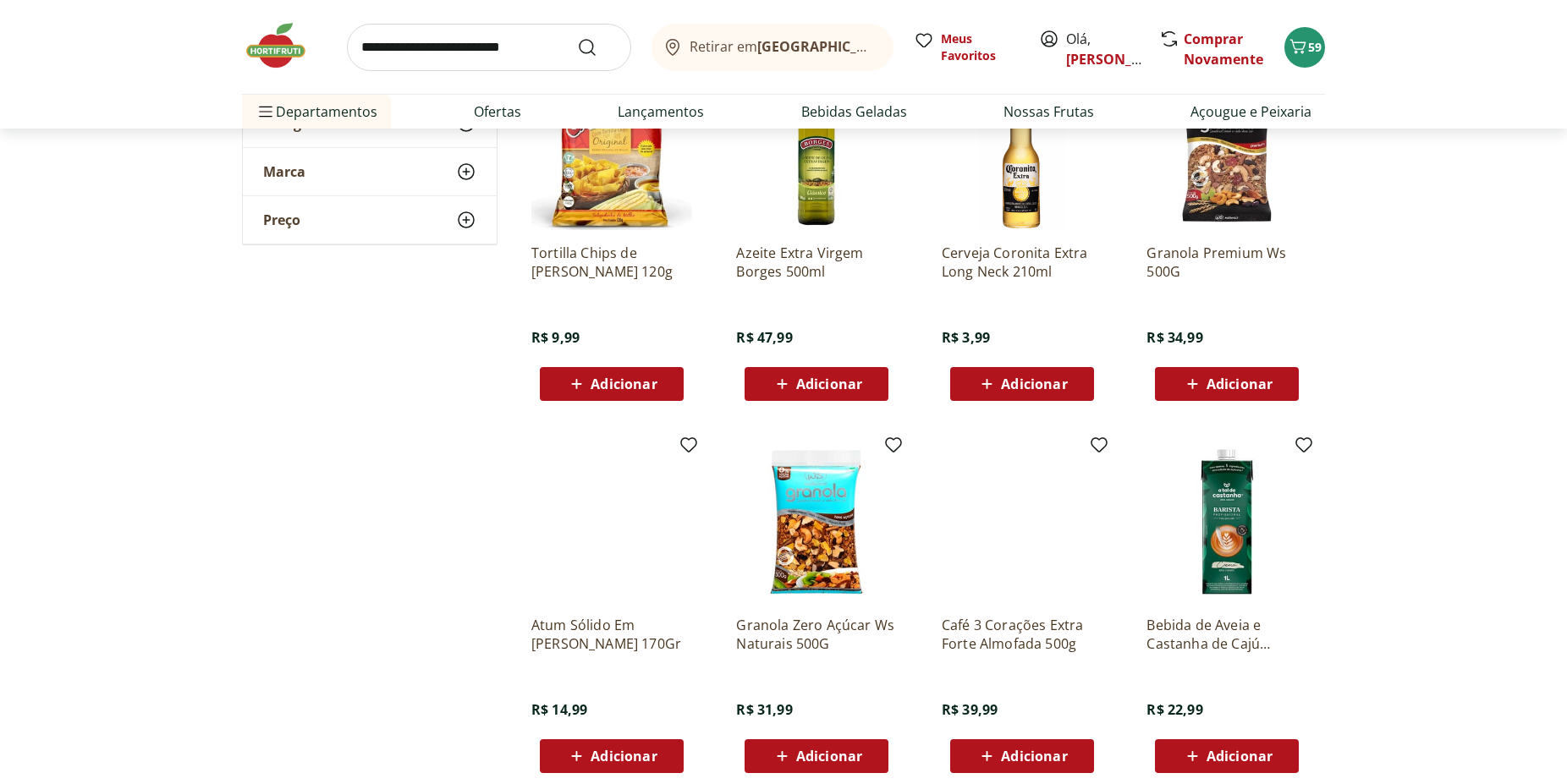
scroll to position [10867, 0]
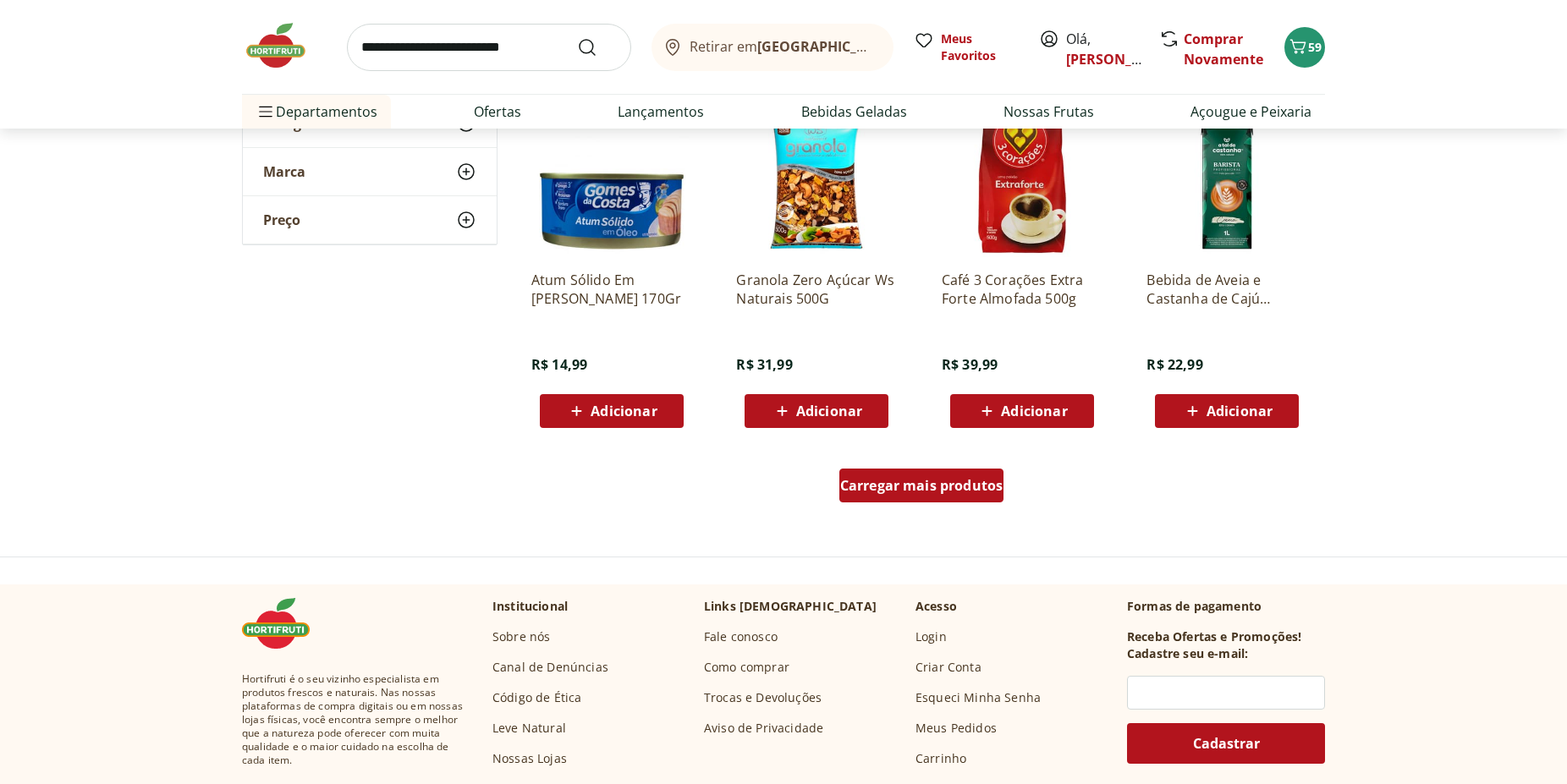
click at [867, 491] on span "Carregar mais produtos" at bounding box center [922, 485] width 163 height 13
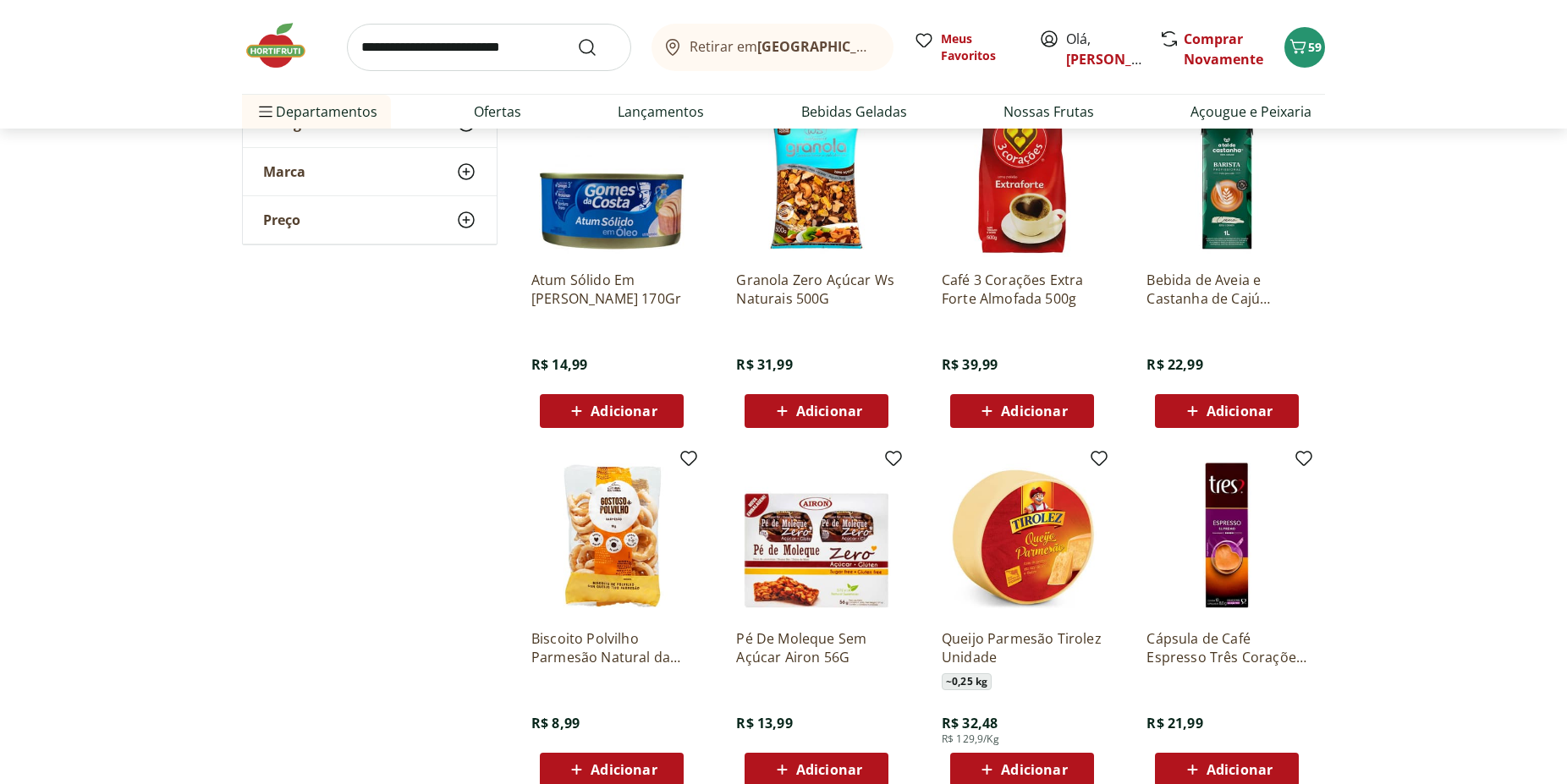
scroll to position [11126, 0]
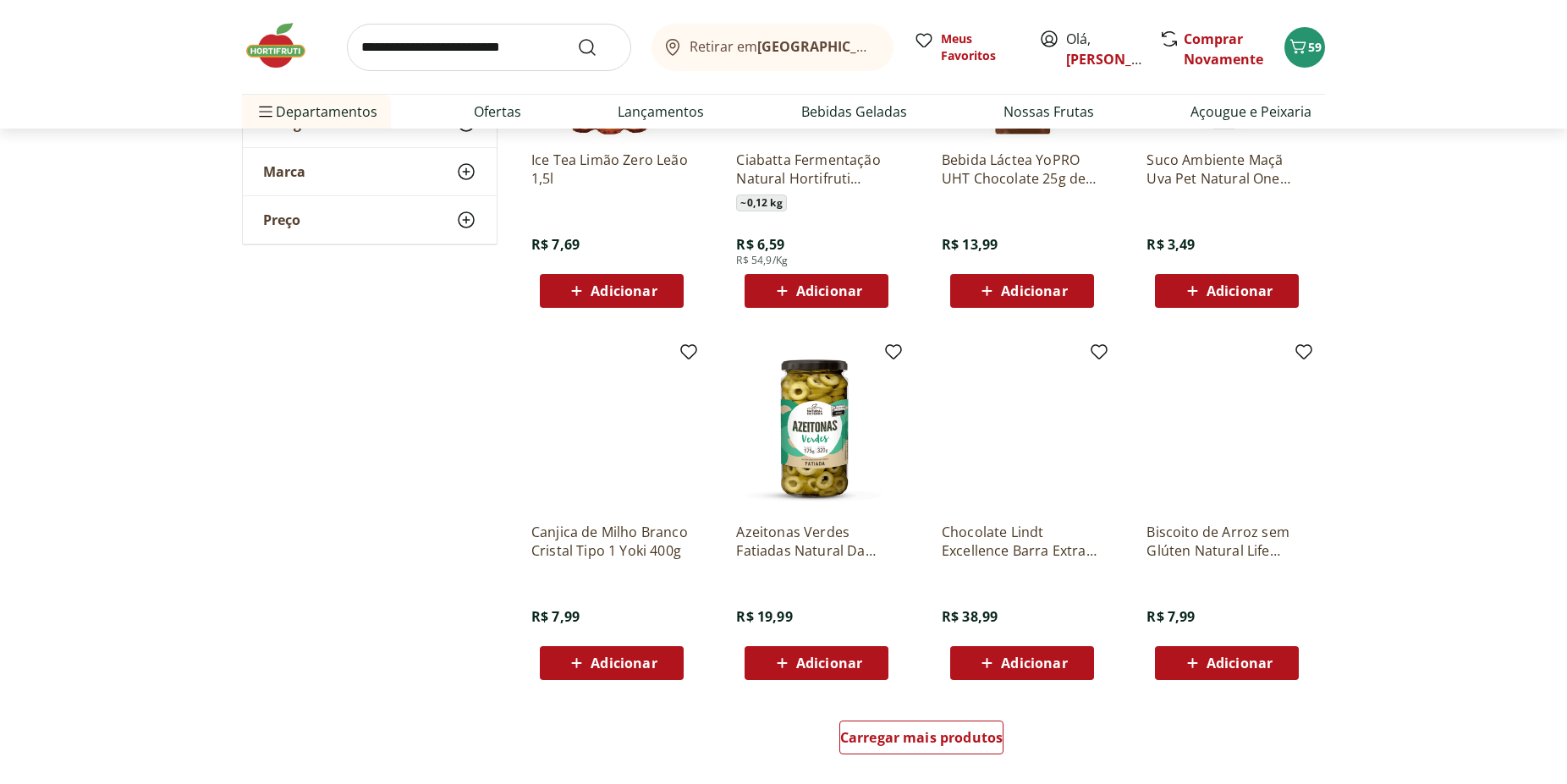
scroll to position [11730, 0]
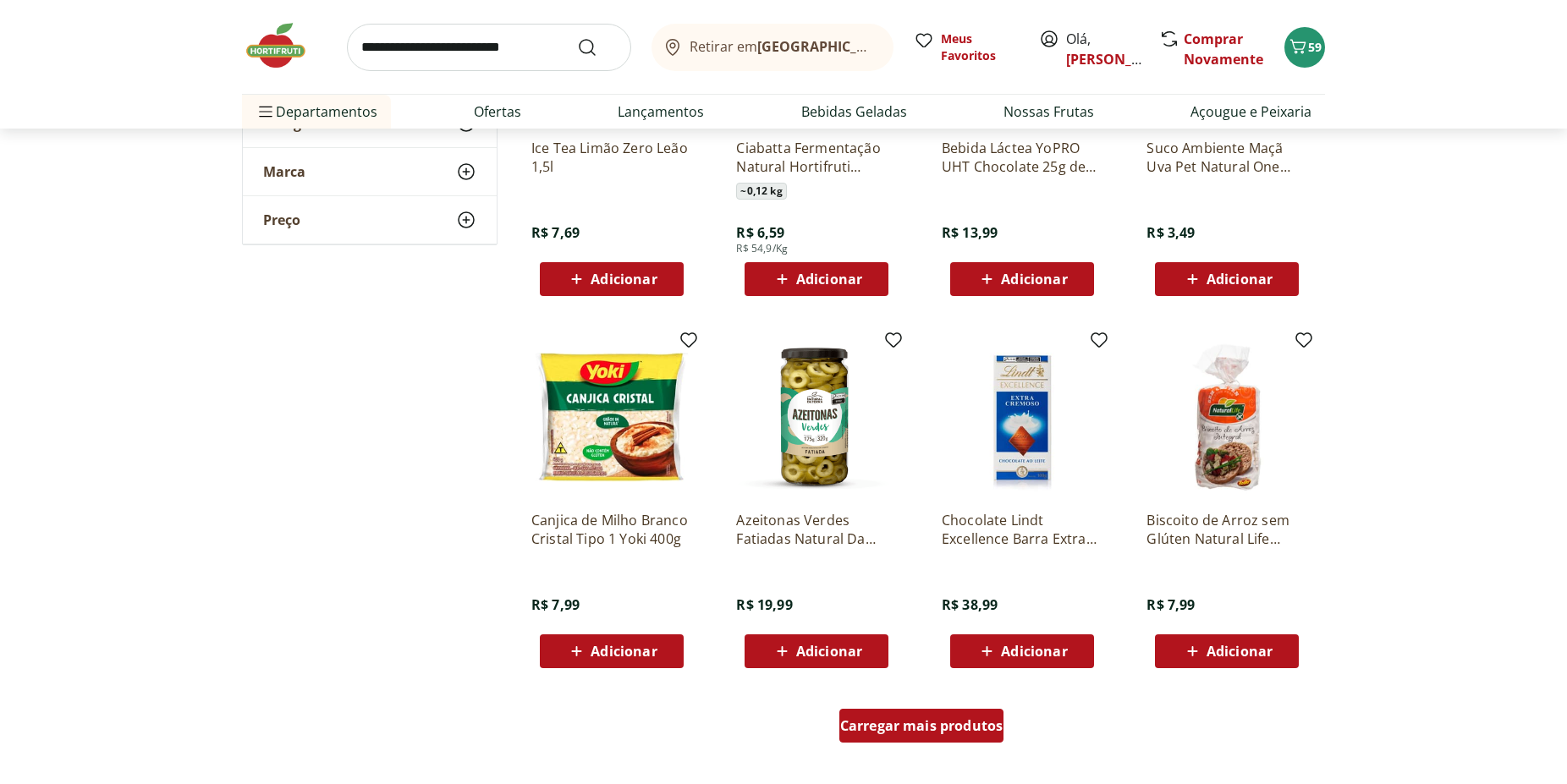
click at [934, 727] on span "Carregar mais produtos" at bounding box center [922, 725] width 163 height 13
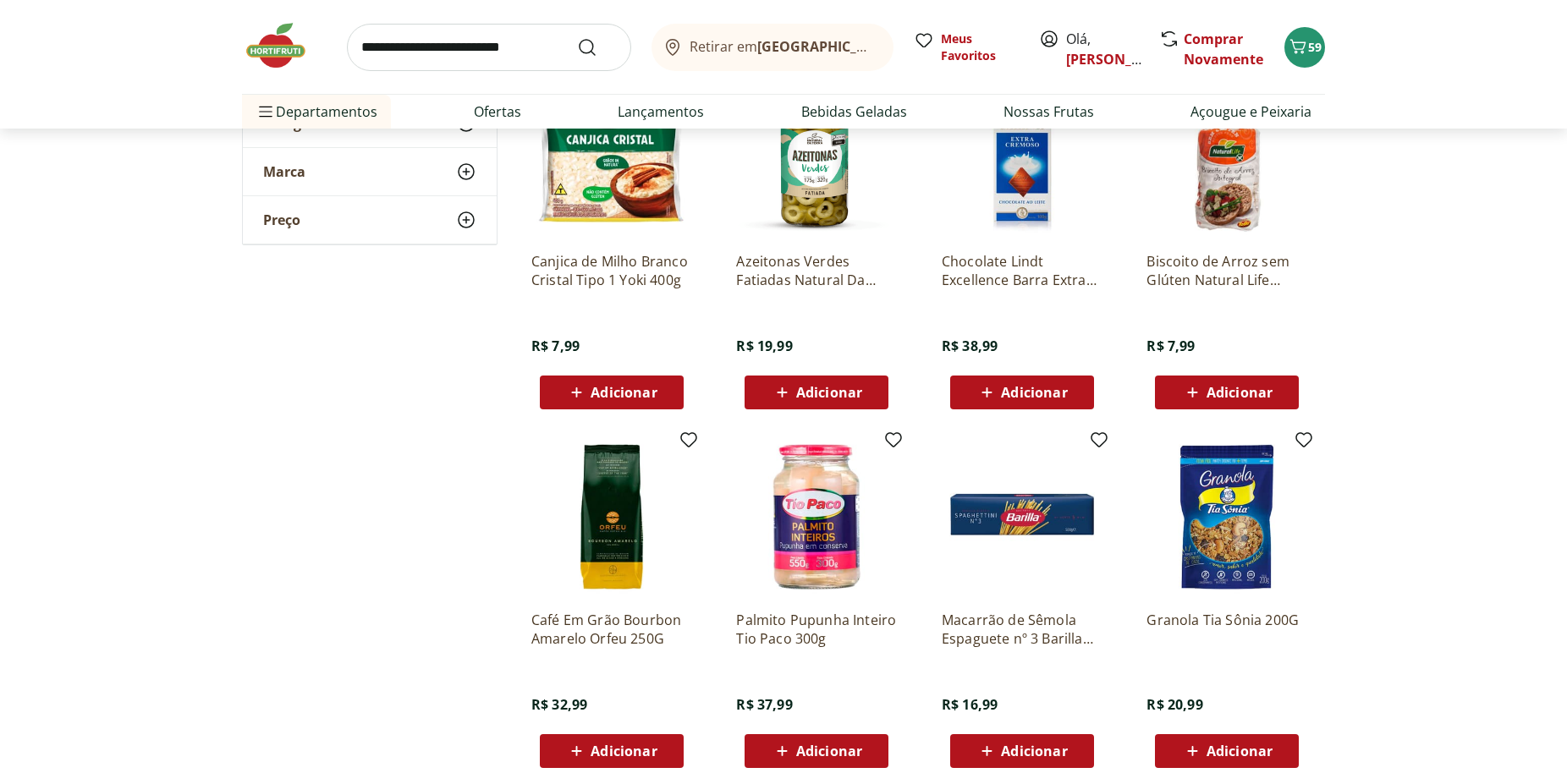
scroll to position [12247, 0]
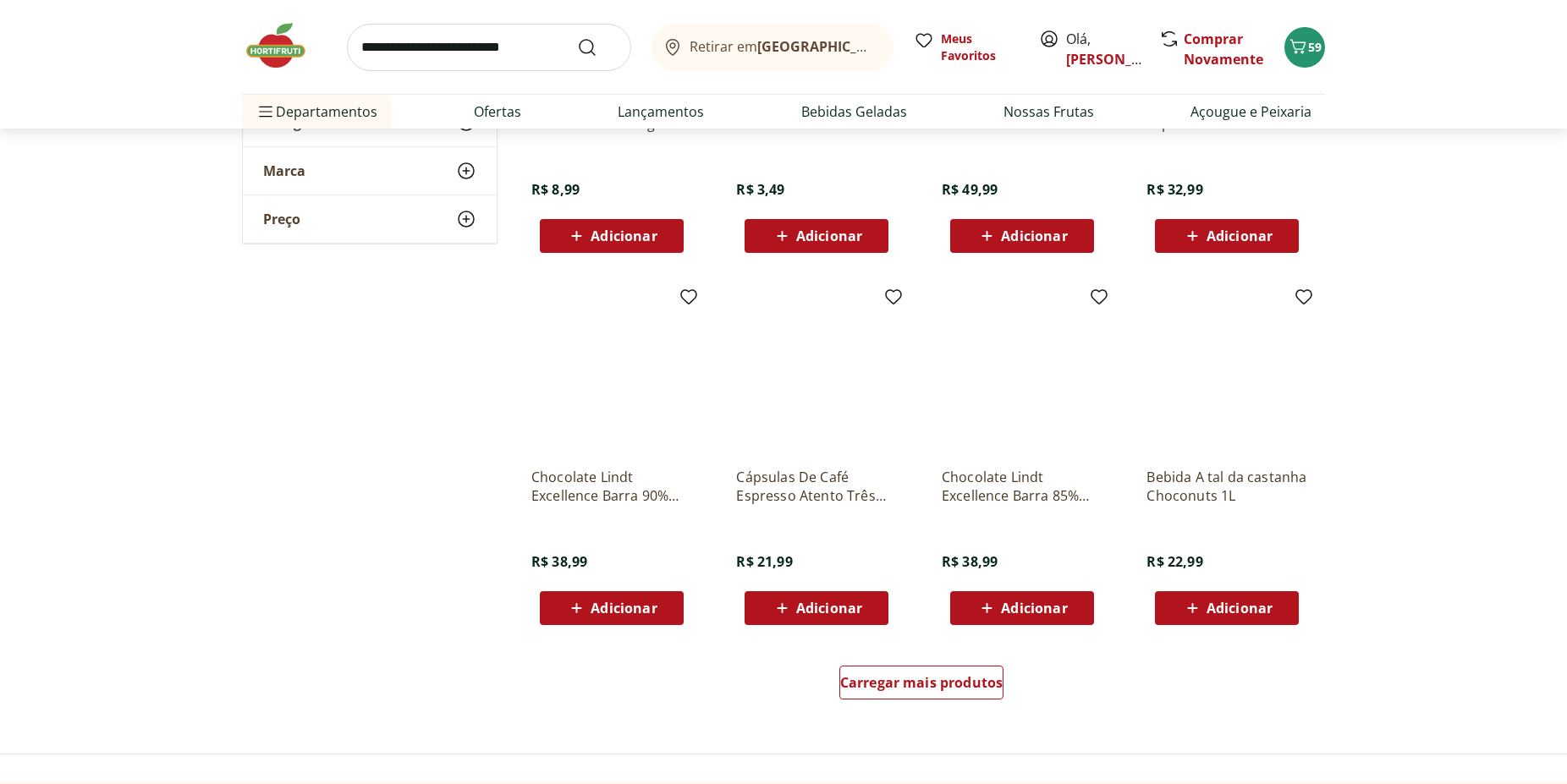
scroll to position [12936, 0]
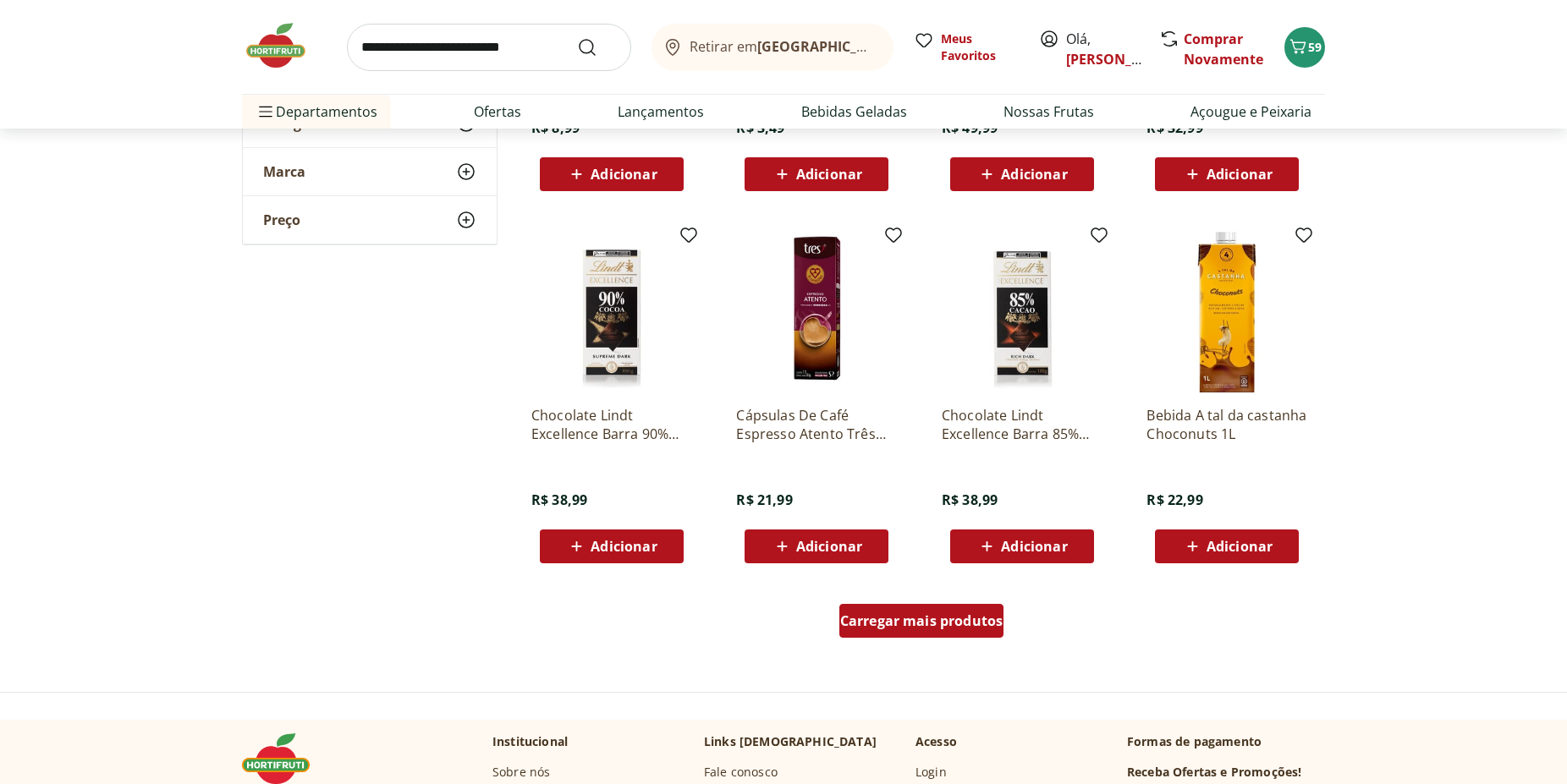
click at [943, 618] on span "Carregar mais produtos" at bounding box center [922, 620] width 163 height 13
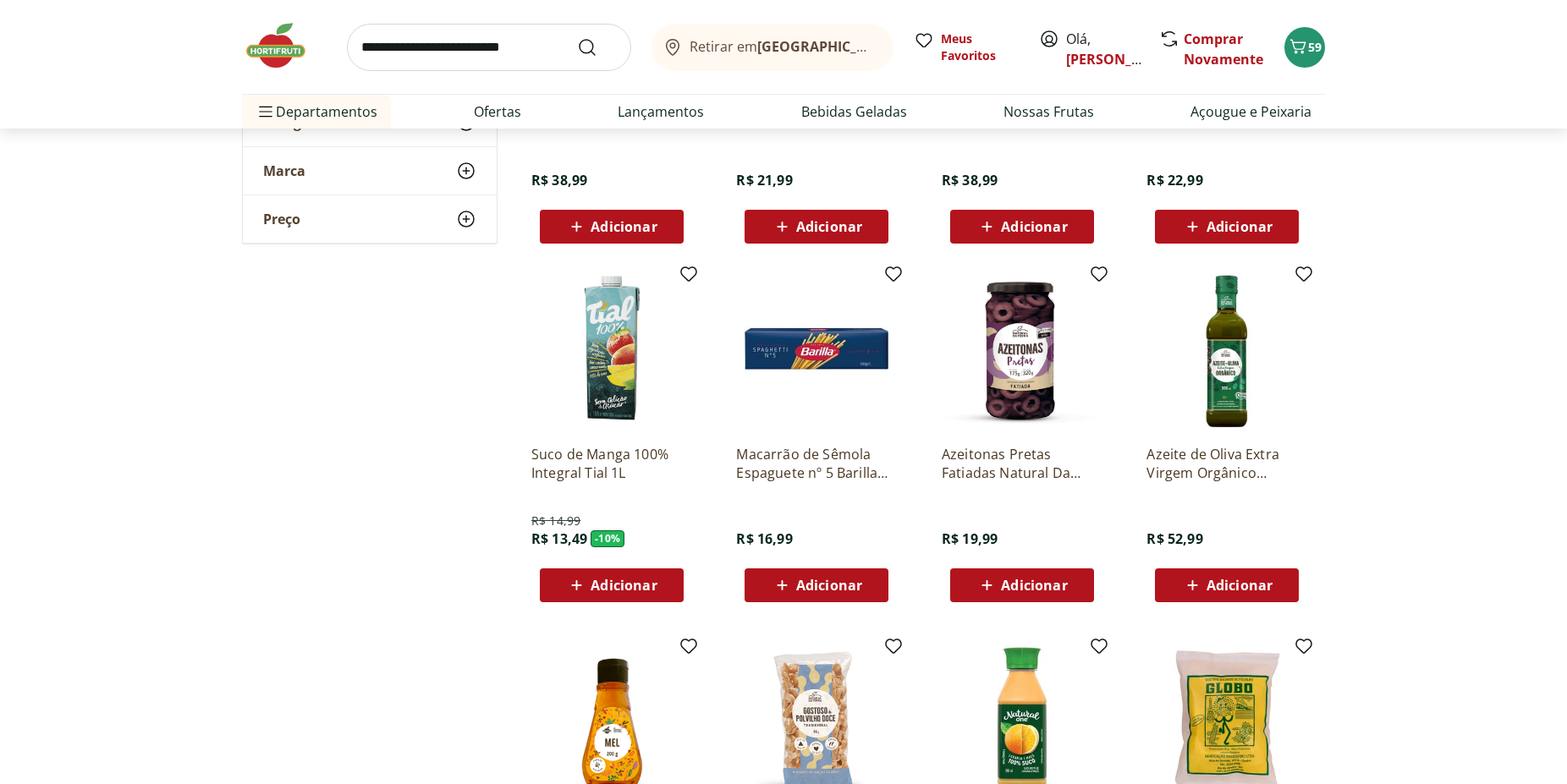
scroll to position [13282, 0]
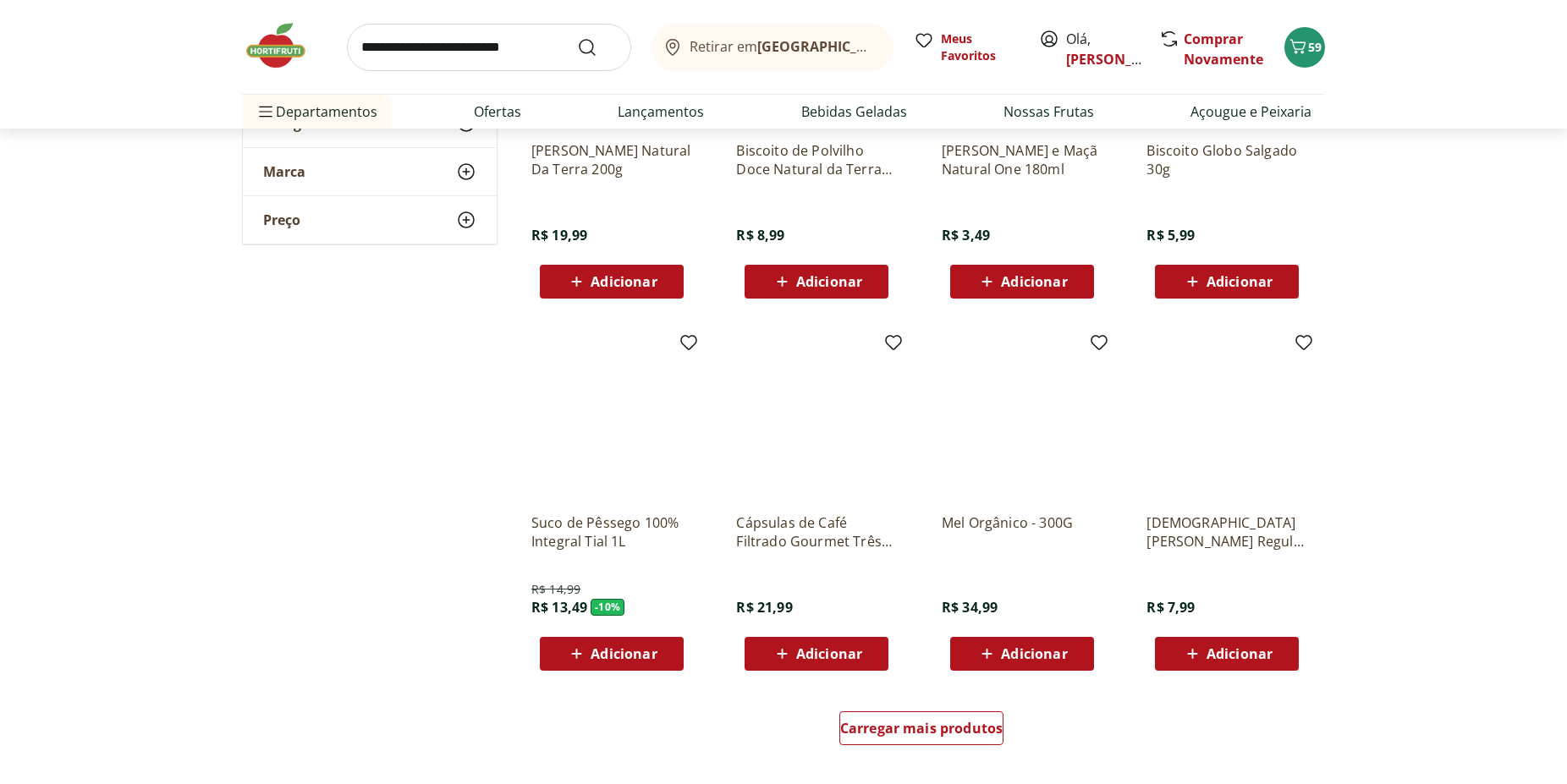
scroll to position [13971, 0]
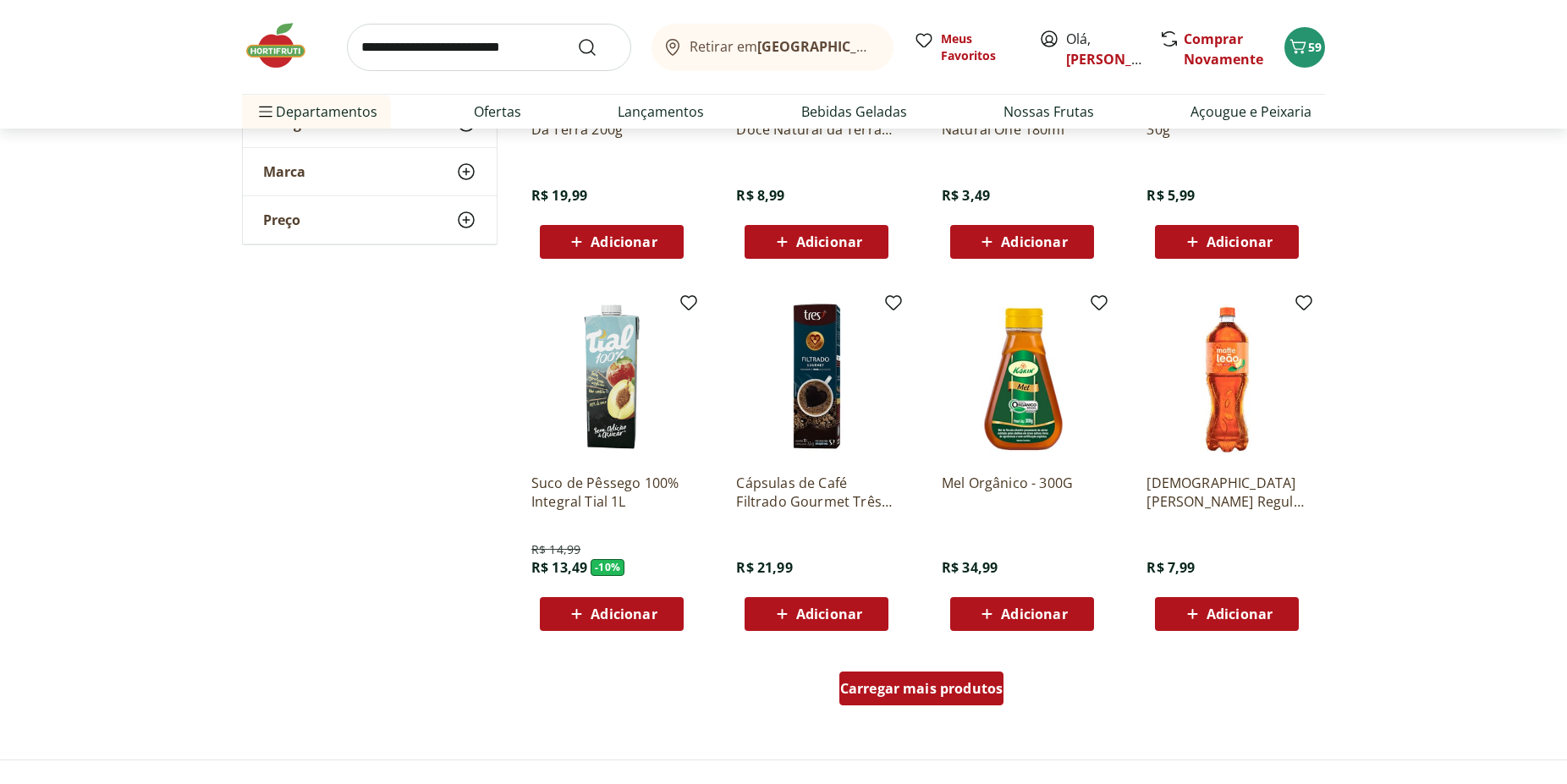
click at [937, 706] on link "Carregar mais produtos" at bounding box center [922, 691] width 165 height 41
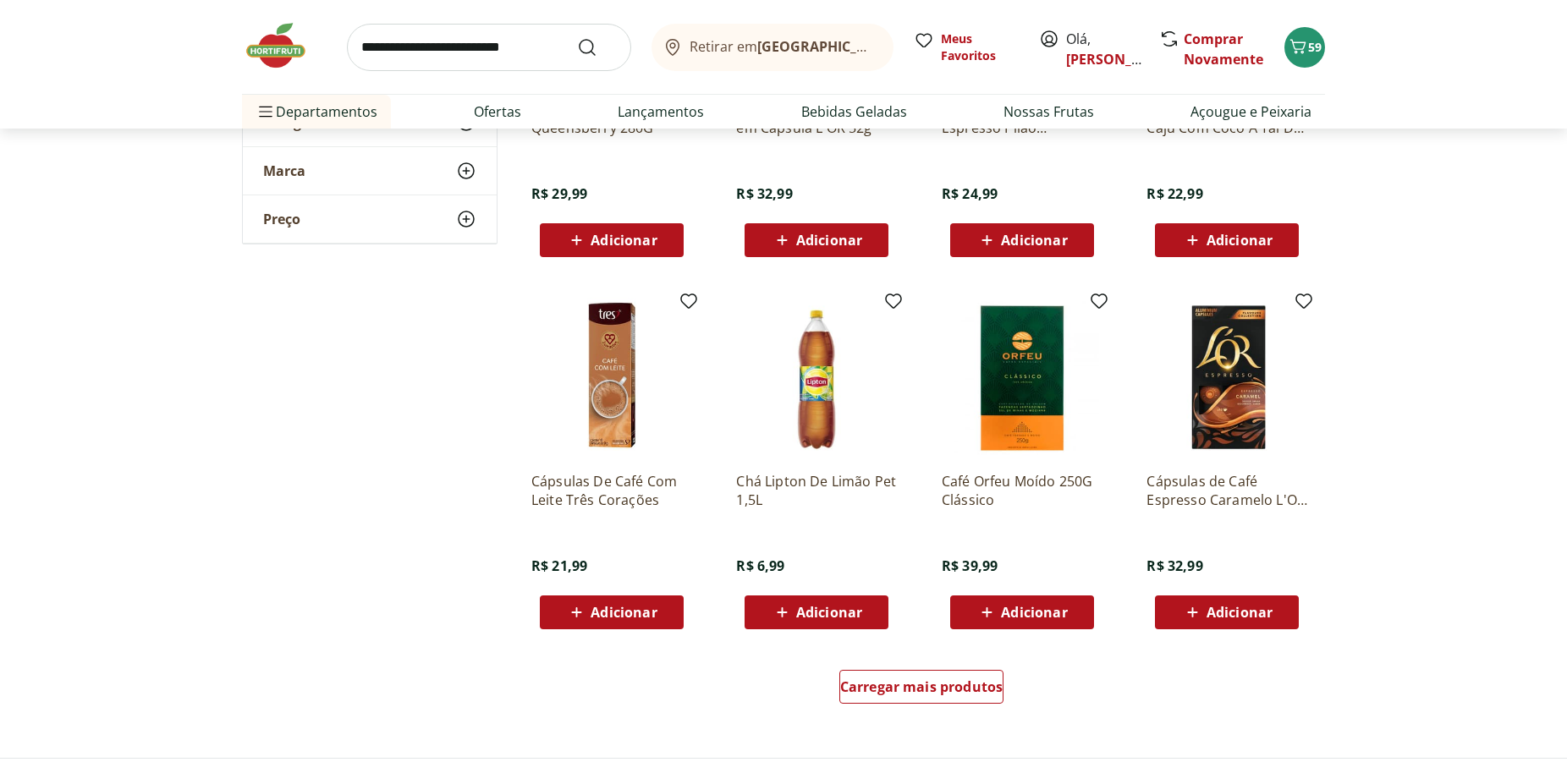
scroll to position [15006, 0]
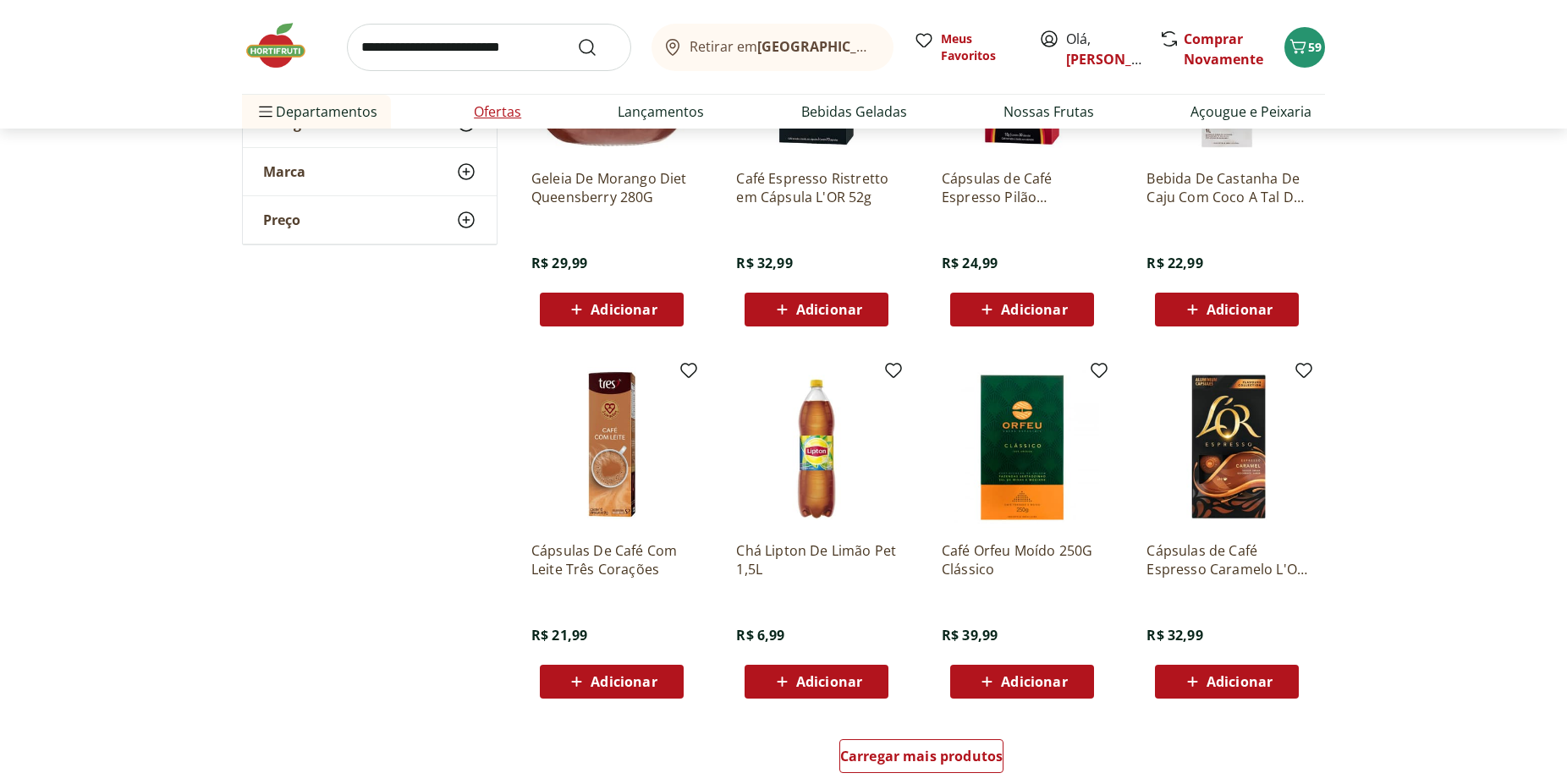
click at [494, 120] on link "Ofertas" at bounding box center [497, 111] width 47 height 20
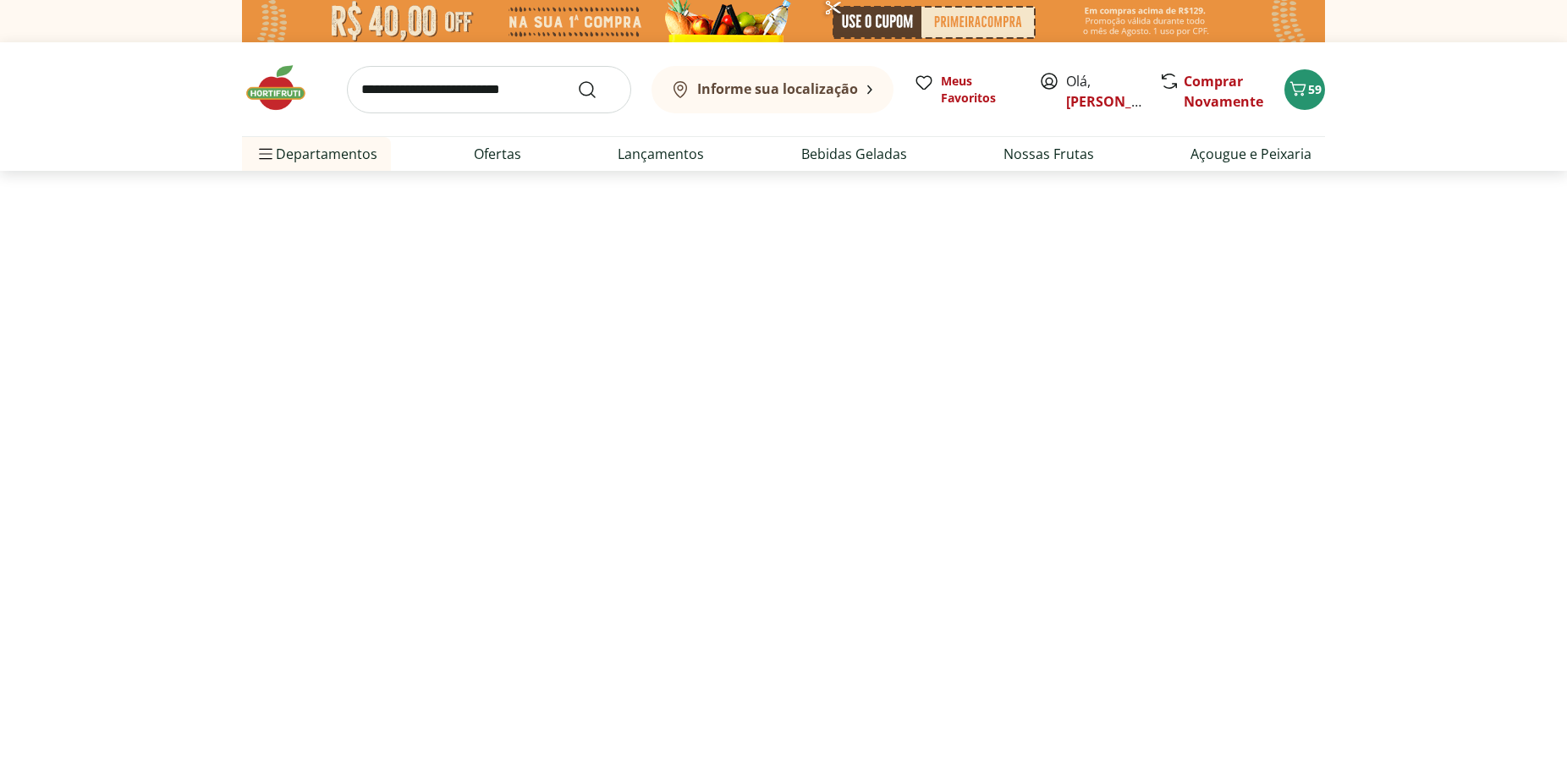
select select "**********"
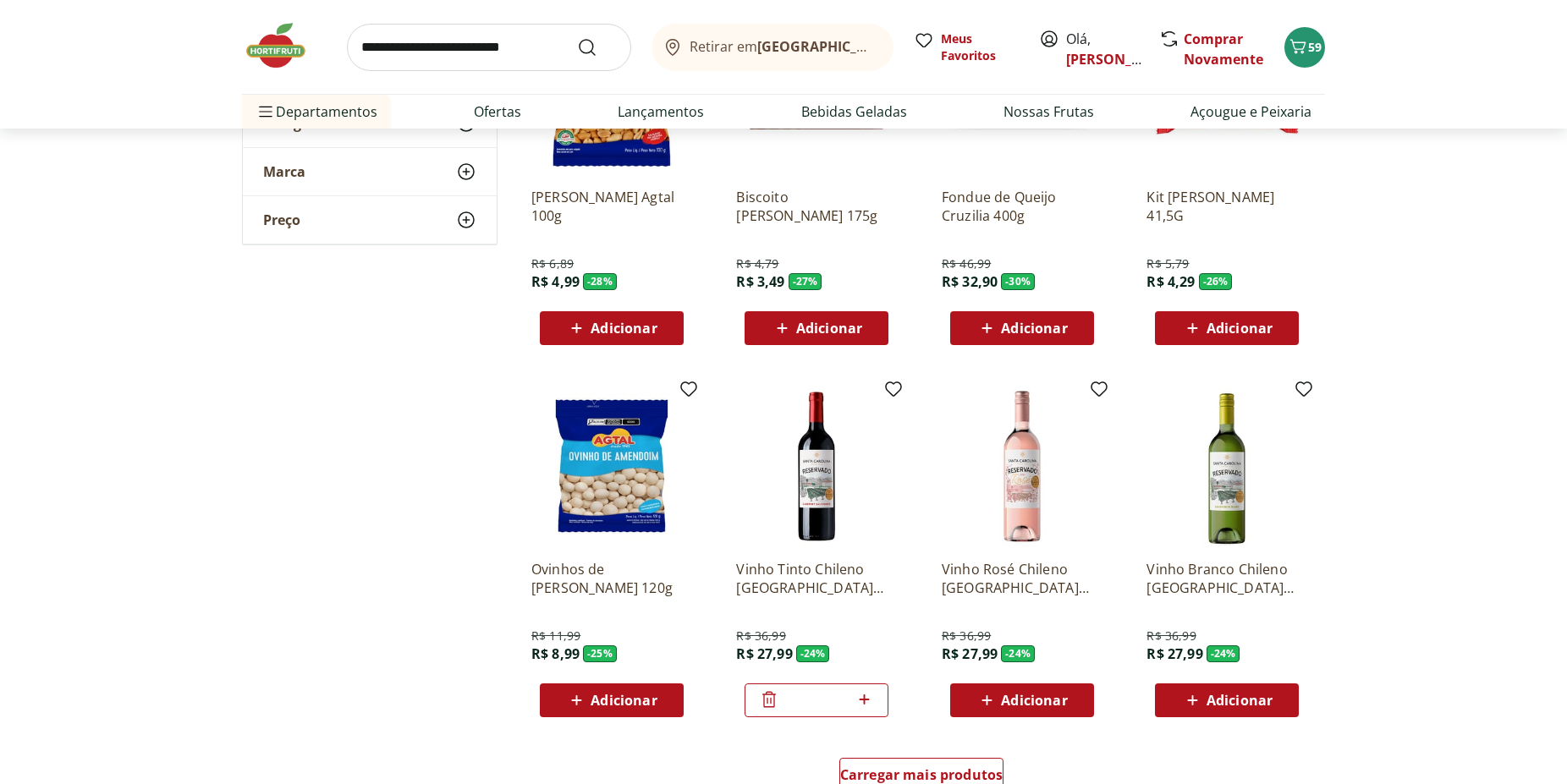
scroll to position [776, 0]
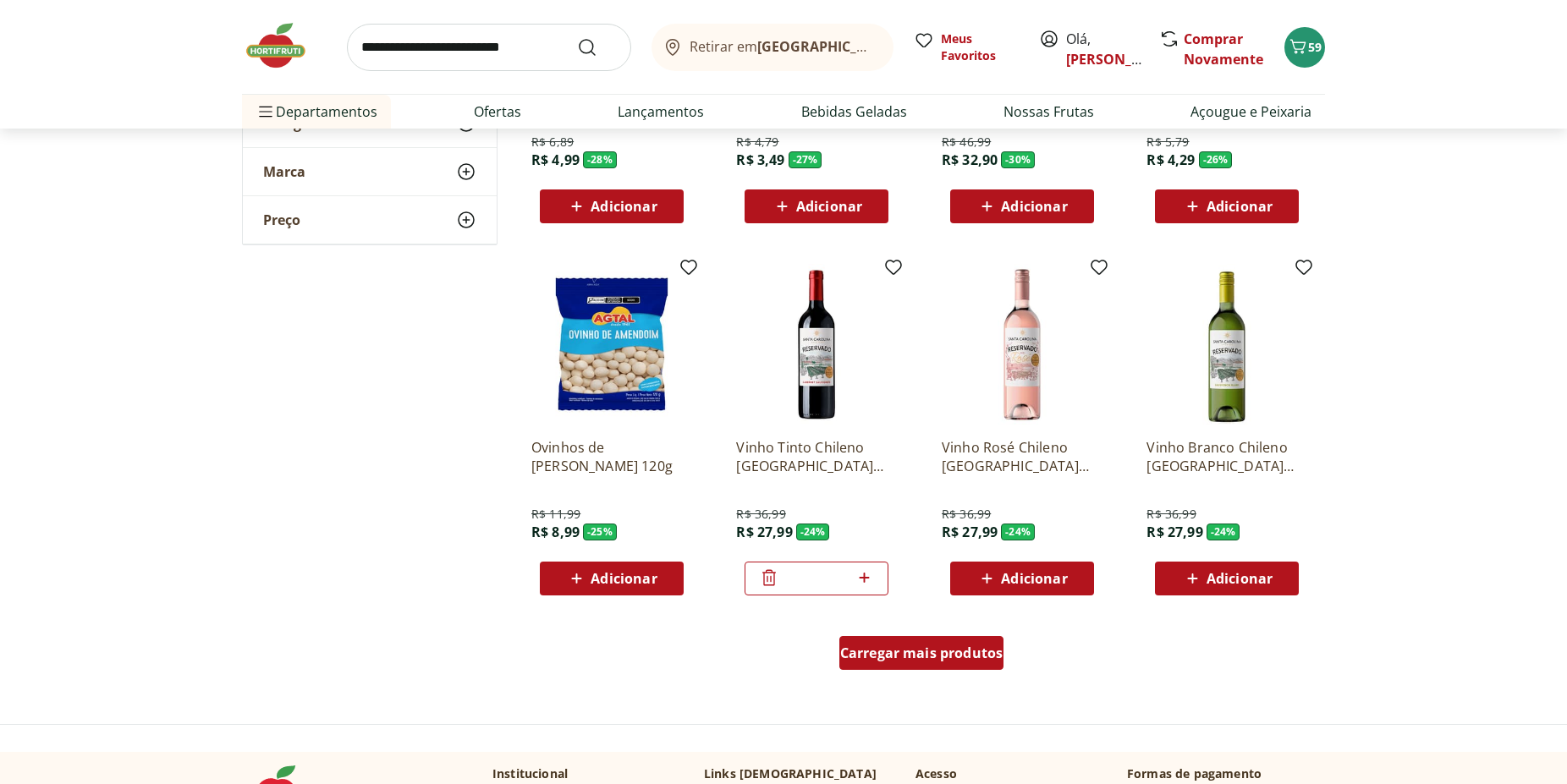
click at [932, 652] on span "Carregar mais produtos" at bounding box center [922, 652] width 163 height 13
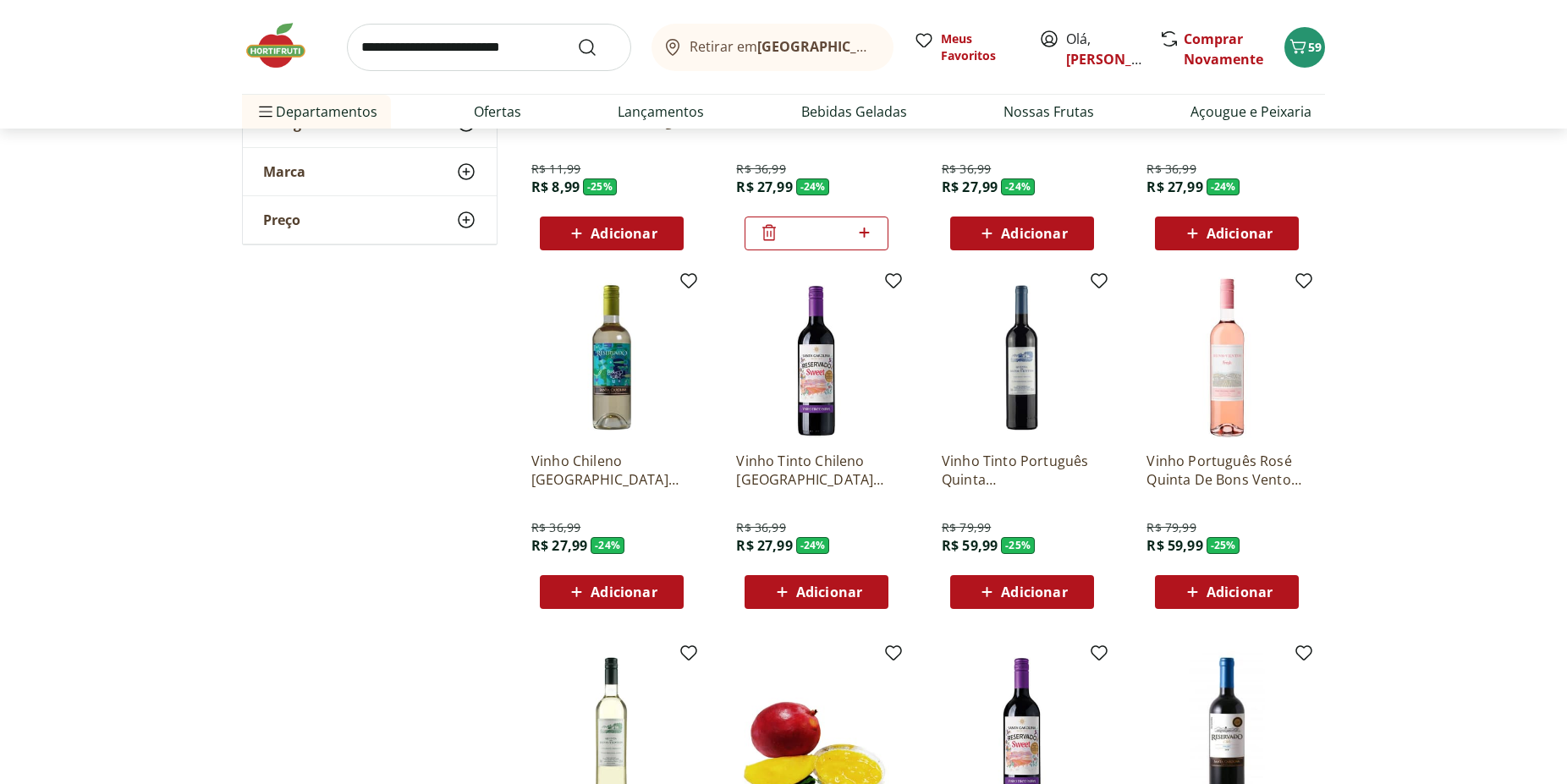
scroll to position [1552, 0]
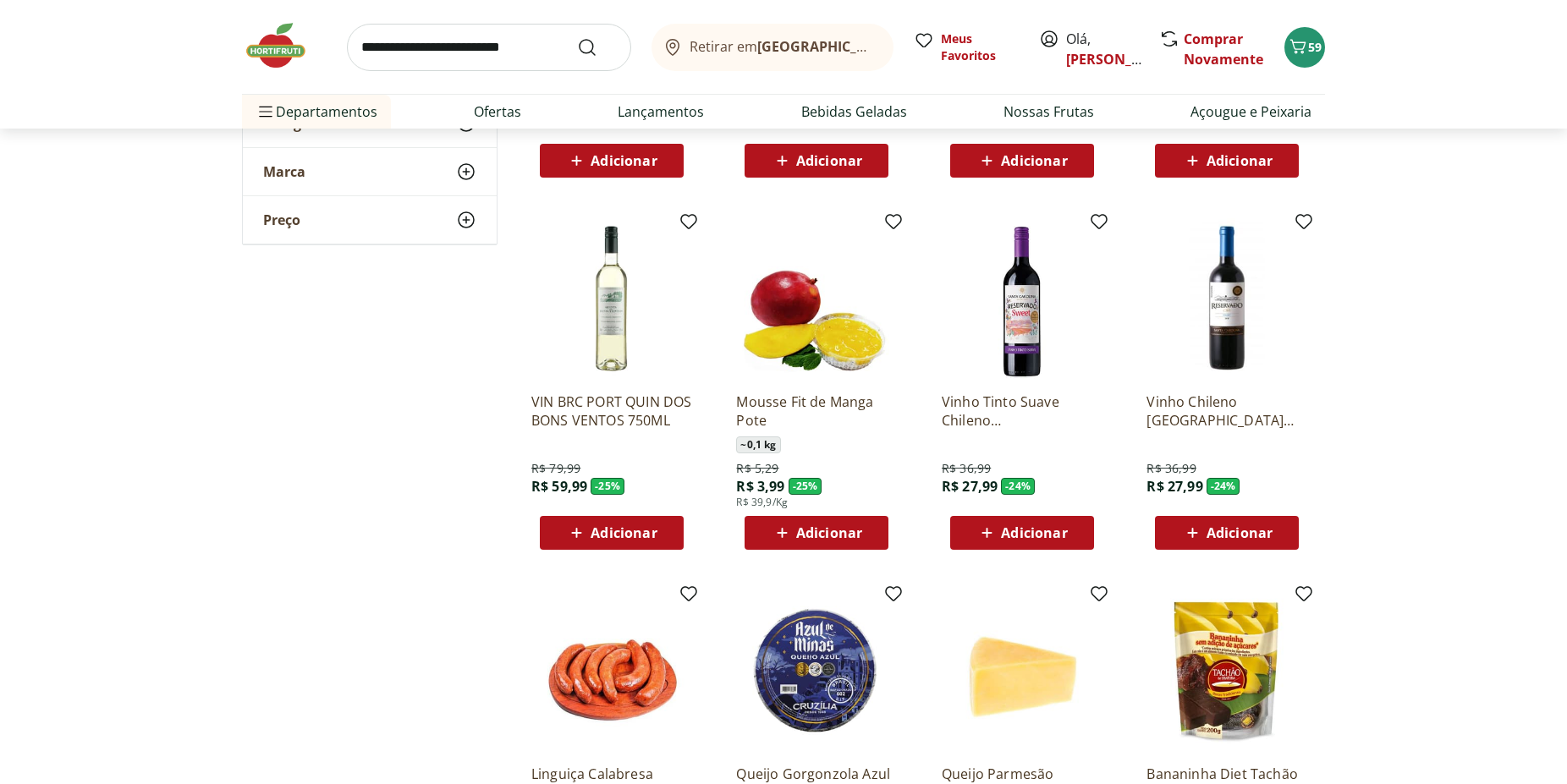
scroll to position [1897, 0]
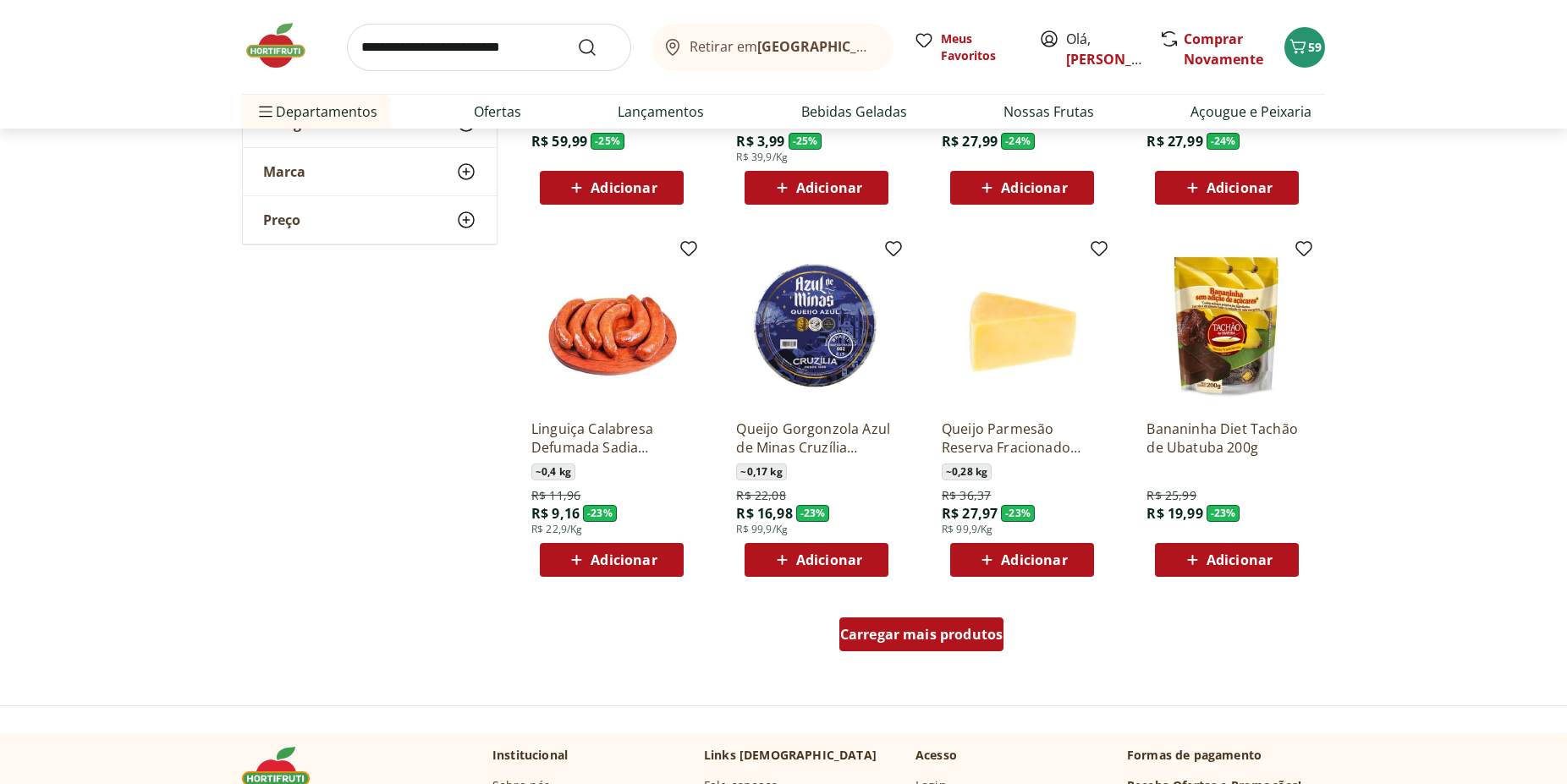
click at [977, 651] on div "Carregar mais produtos" at bounding box center [922, 634] width 165 height 34
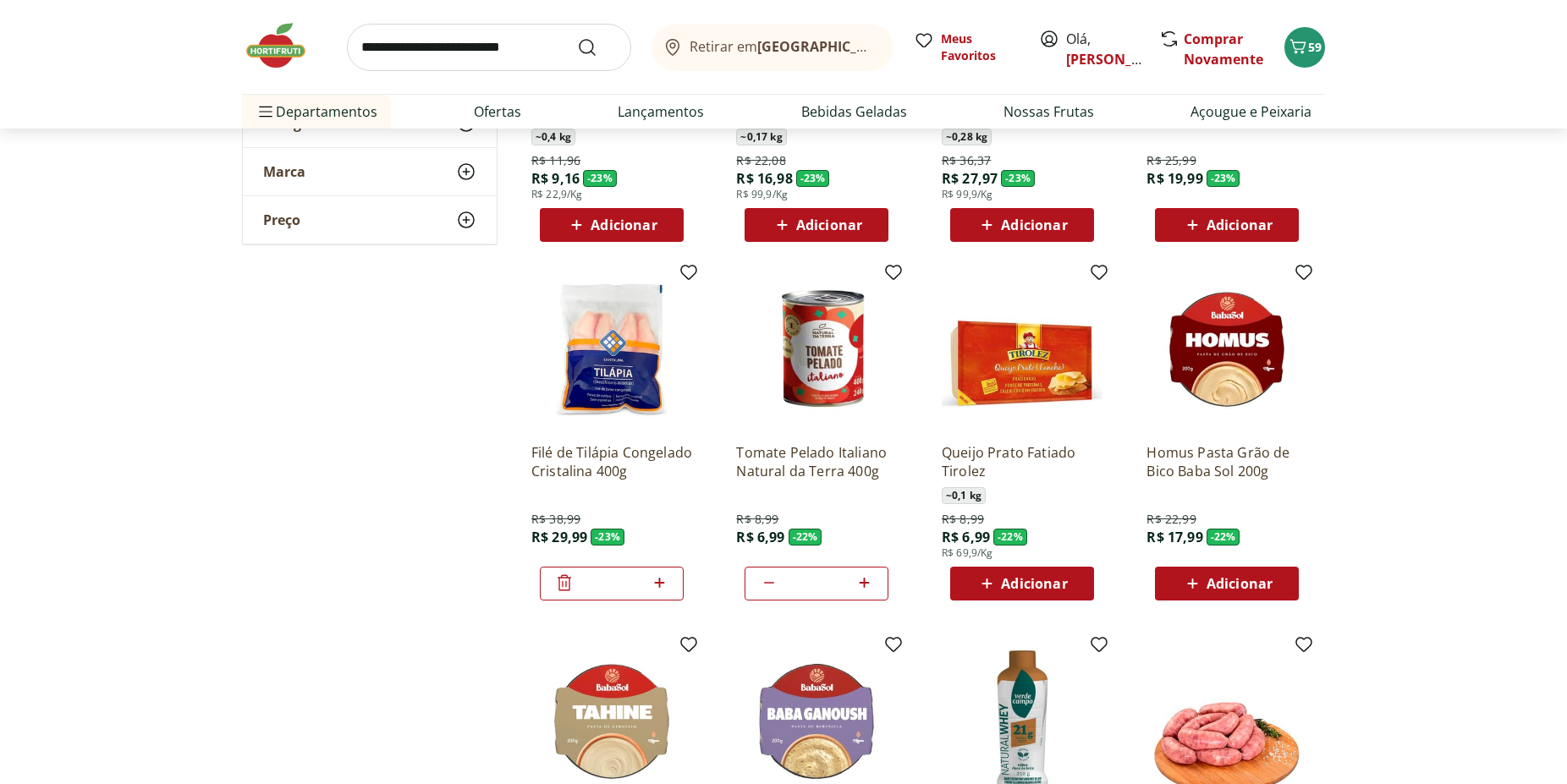
scroll to position [2243, 0]
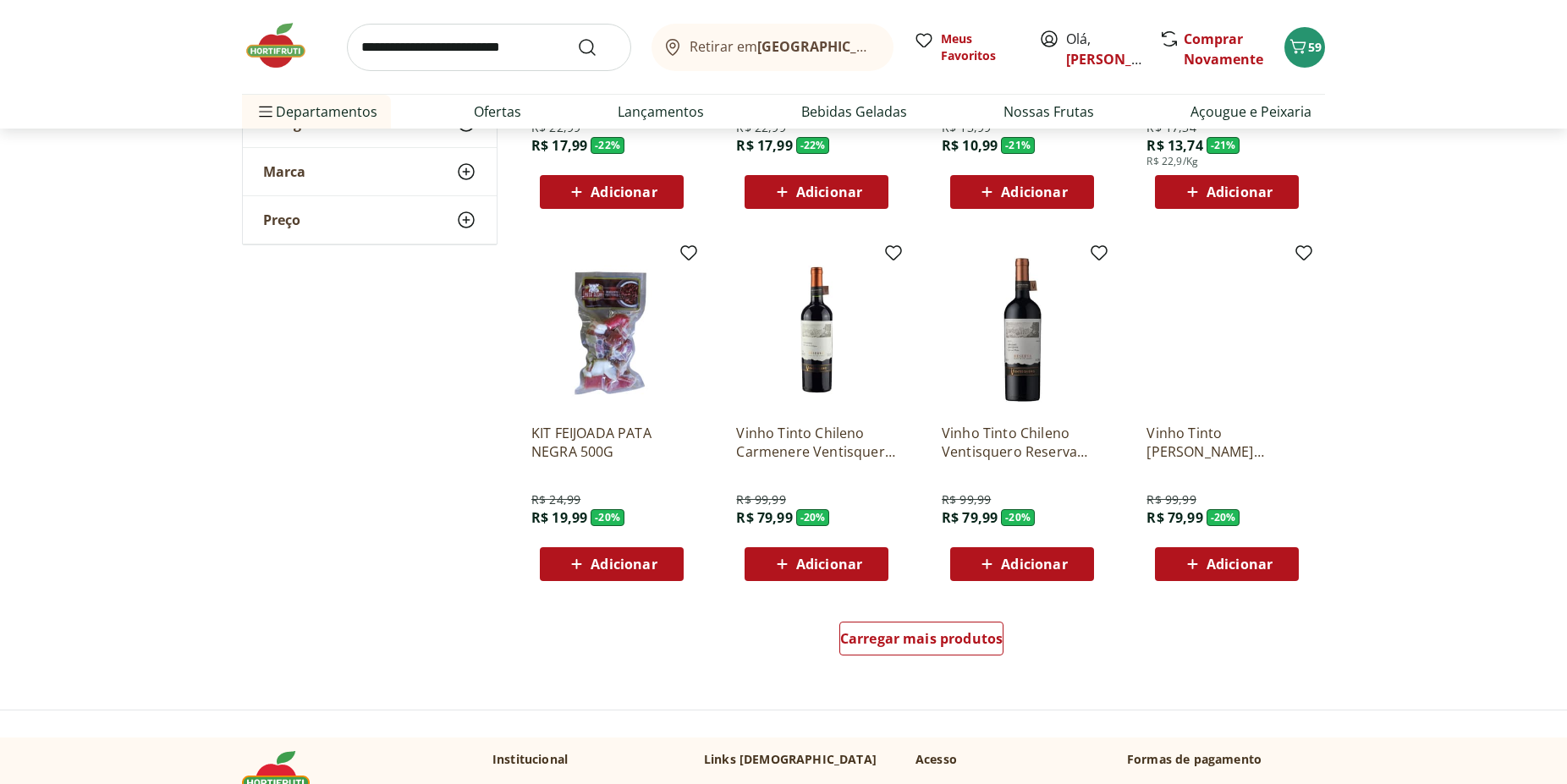
scroll to position [3105, 0]
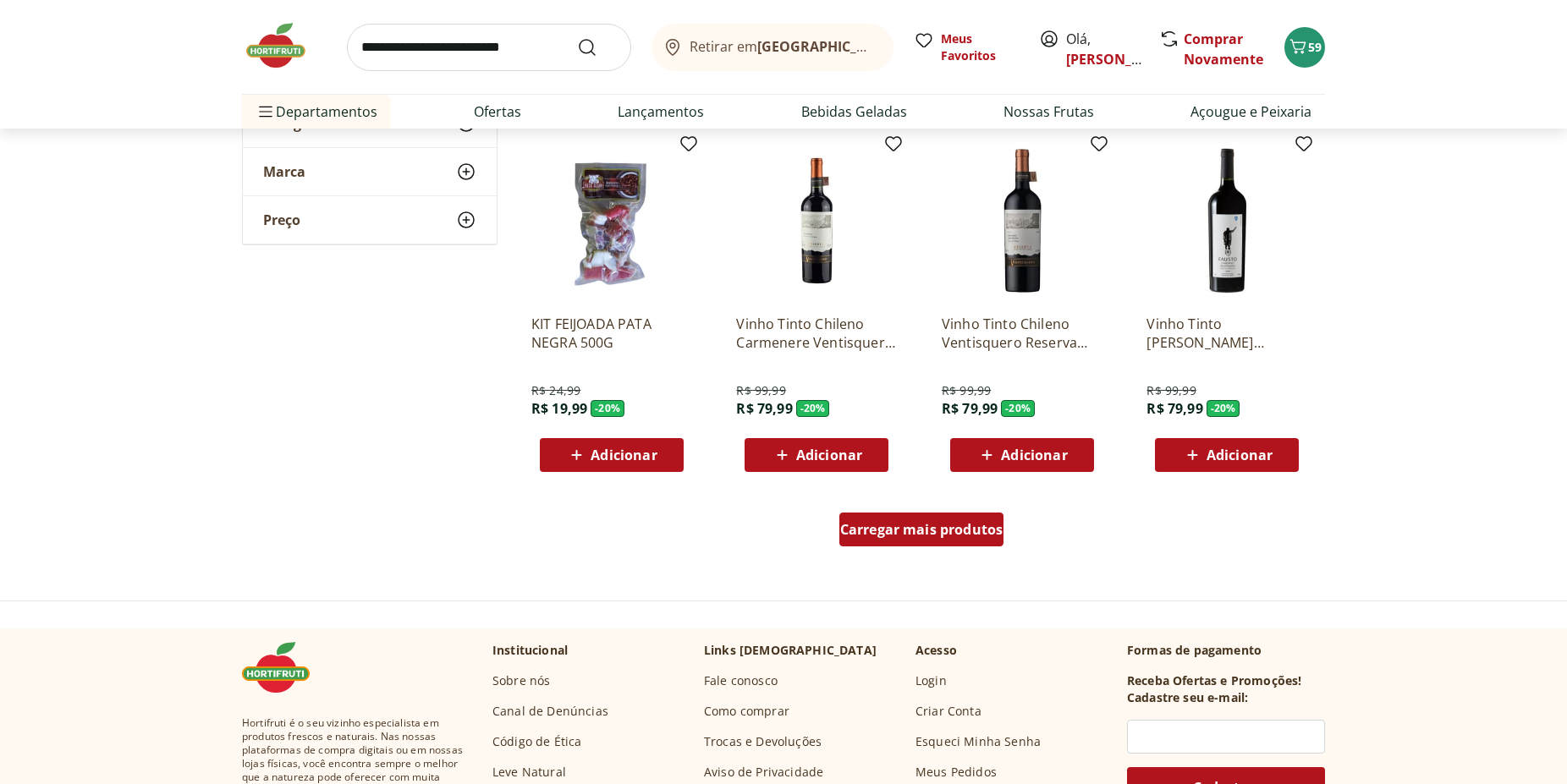
click at [931, 529] on span "Carregar mais produtos" at bounding box center [922, 529] width 163 height 13
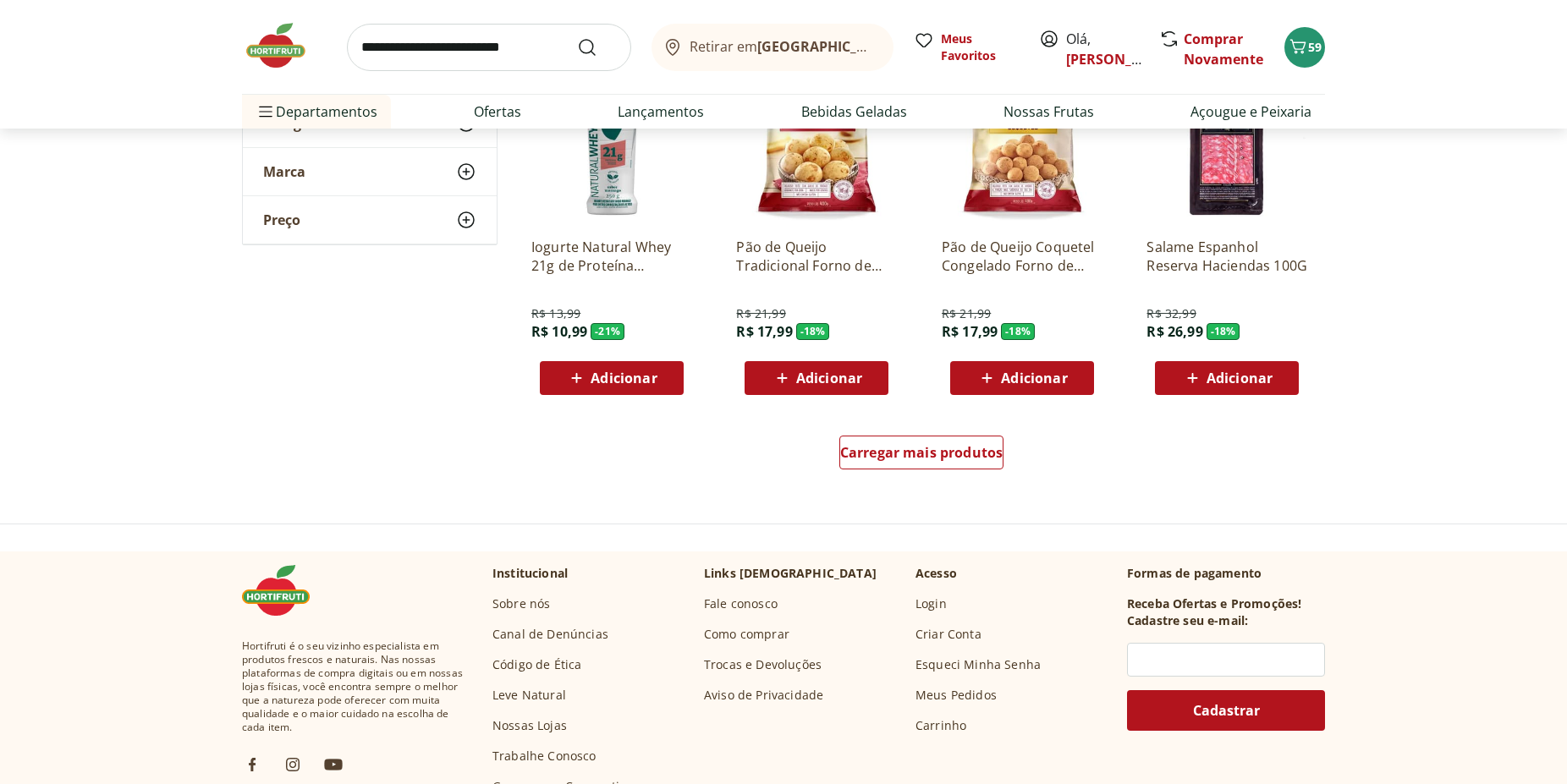
scroll to position [4312, 0]
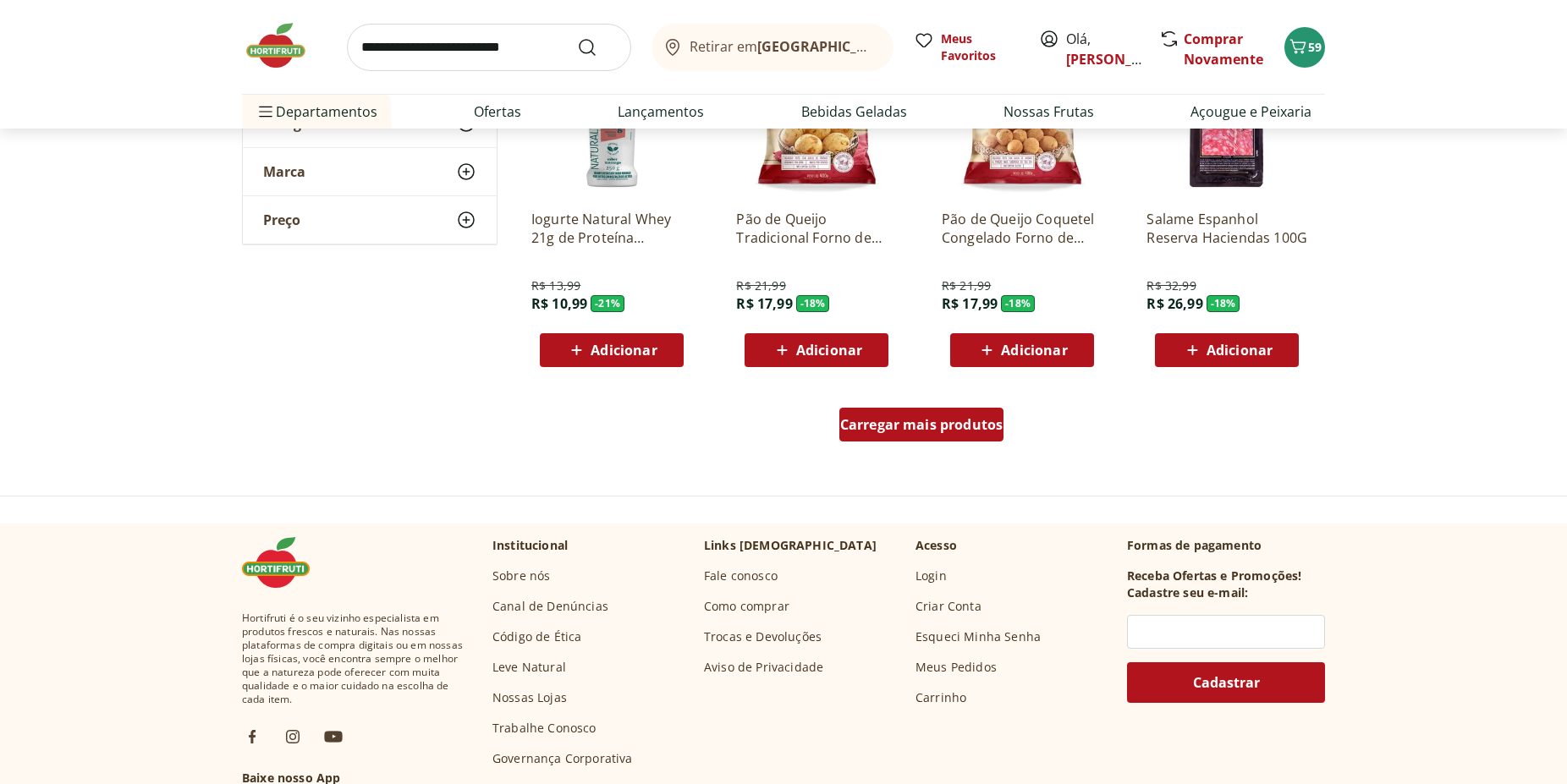
click at [973, 431] on span "Carregar mais produtos" at bounding box center [922, 424] width 163 height 13
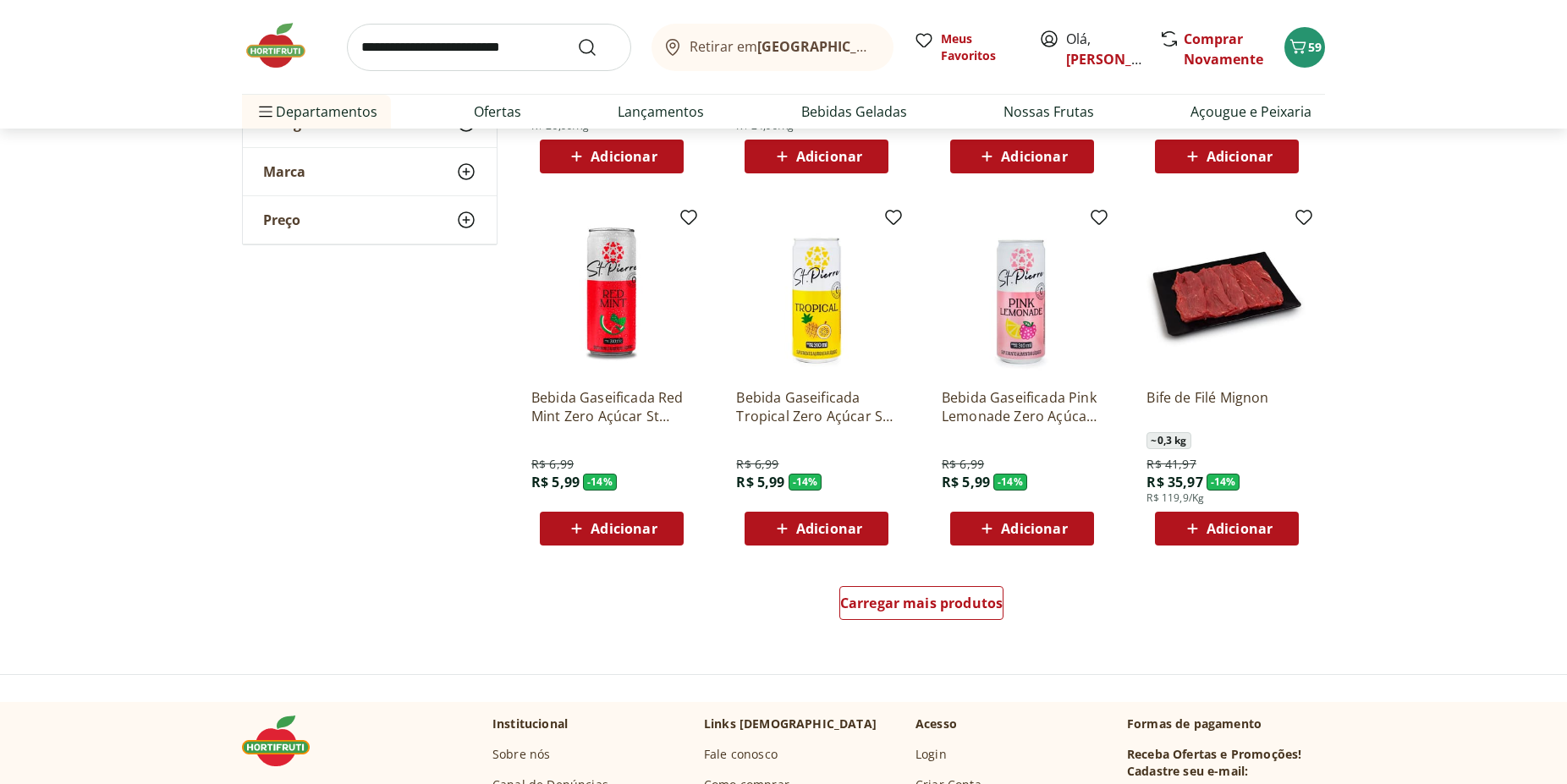
scroll to position [5261, 0]
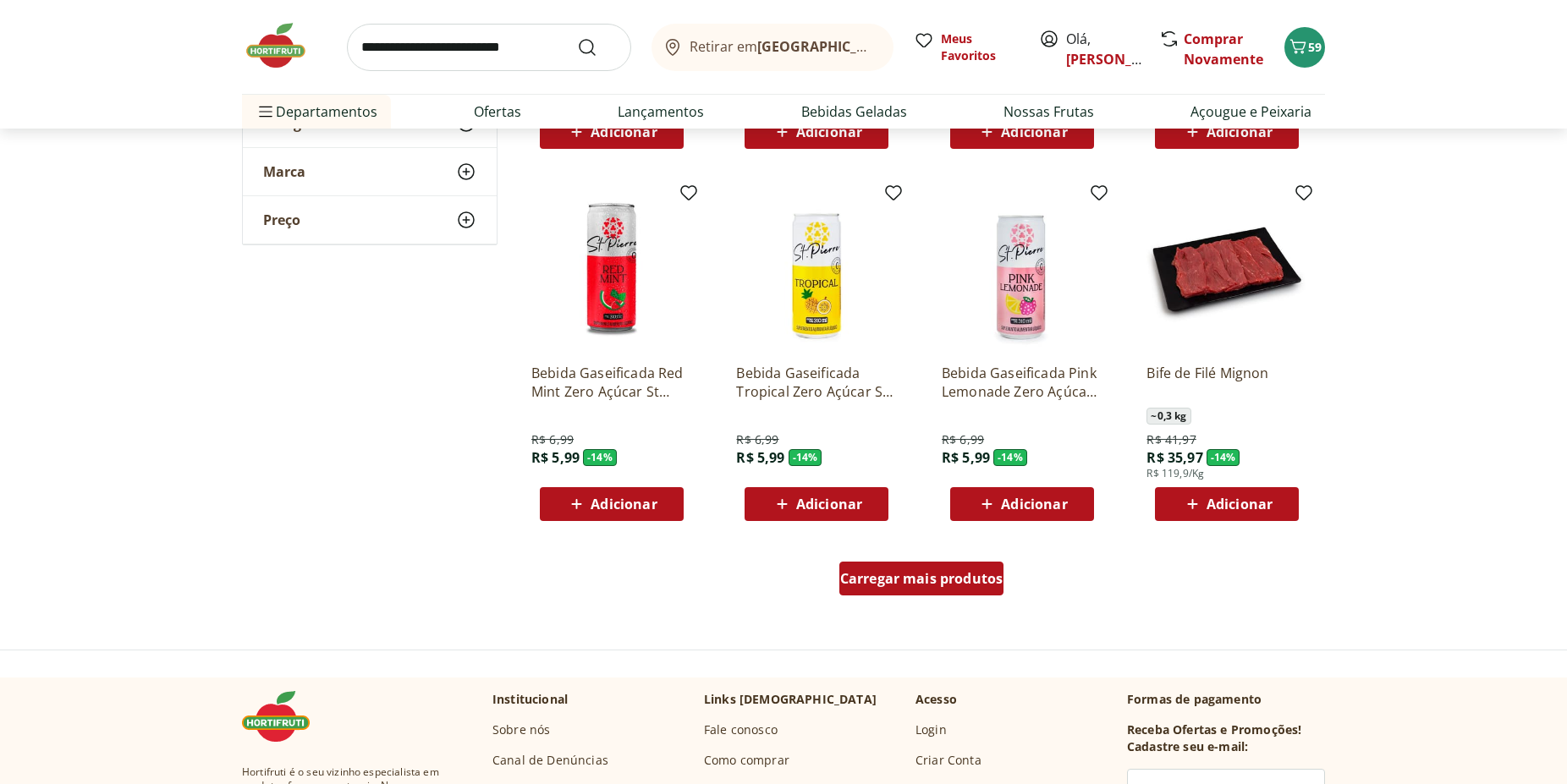
click at [938, 585] on span "Carregar mais produtos" at bounding box center [922, 578] width 163 height 13
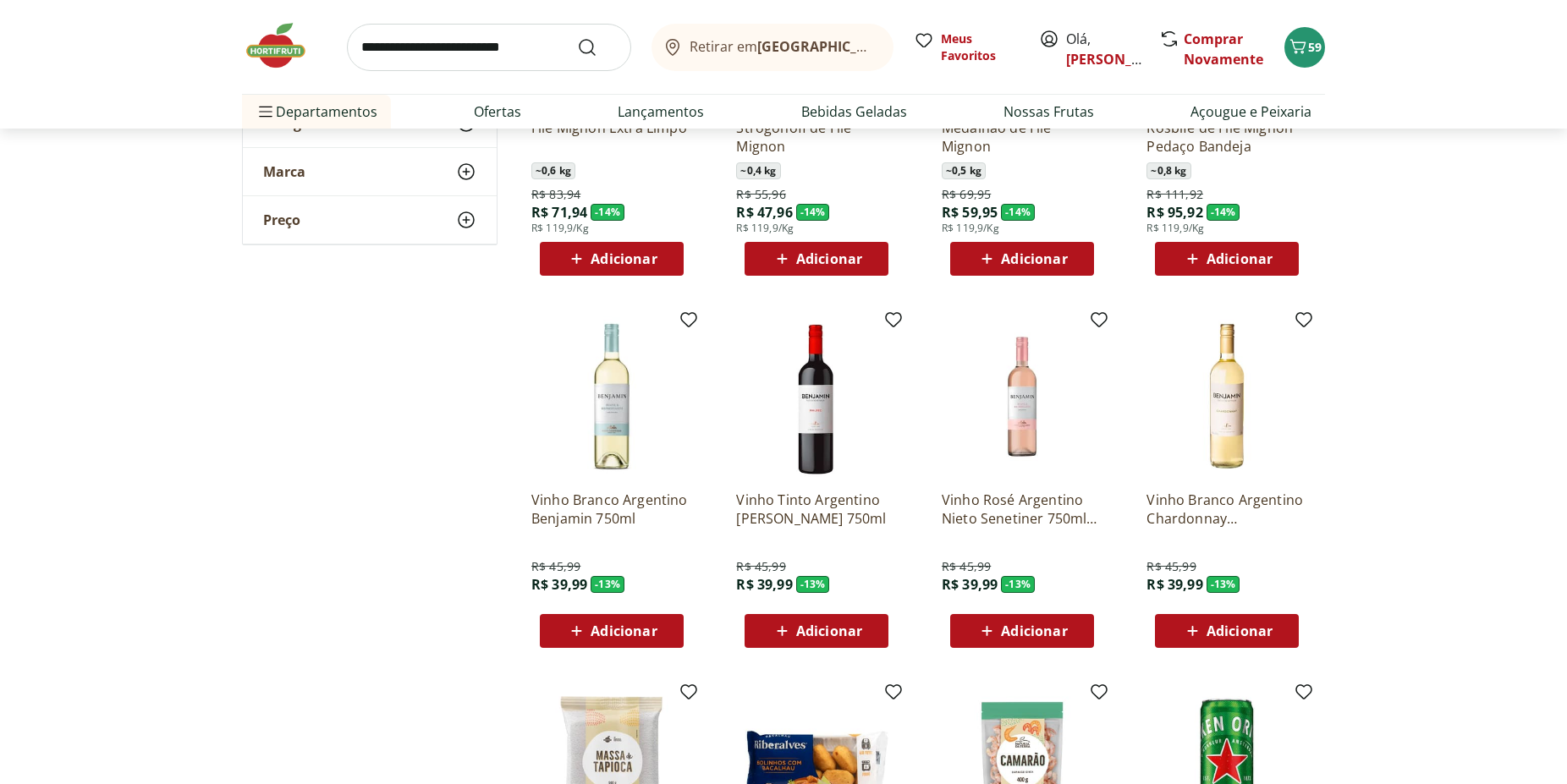
scroll to position [6210, 0]
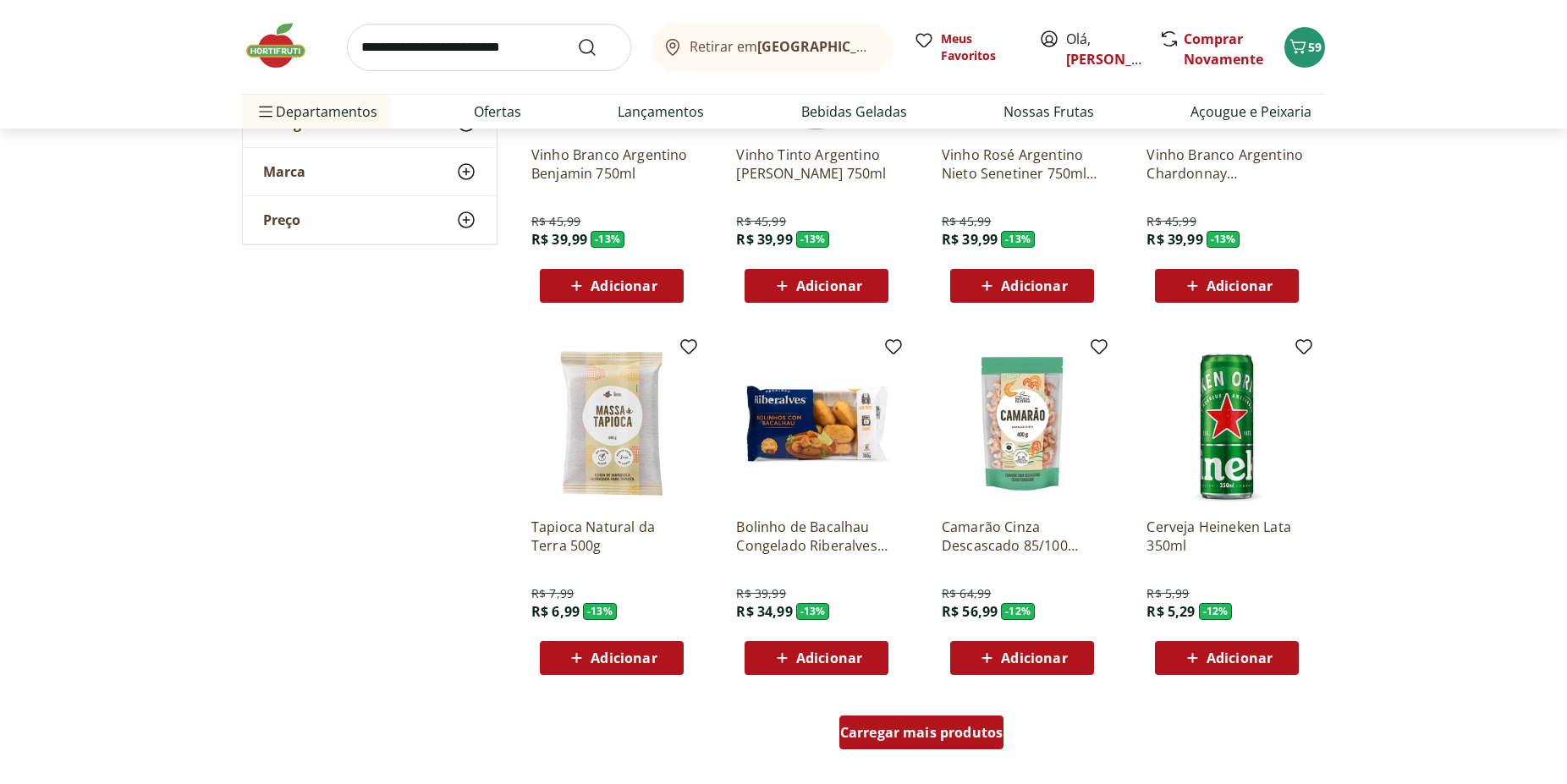
click at [925, 730] on span "Carregar mais produtos" at bounding box center [922, 731] width 163 height 13
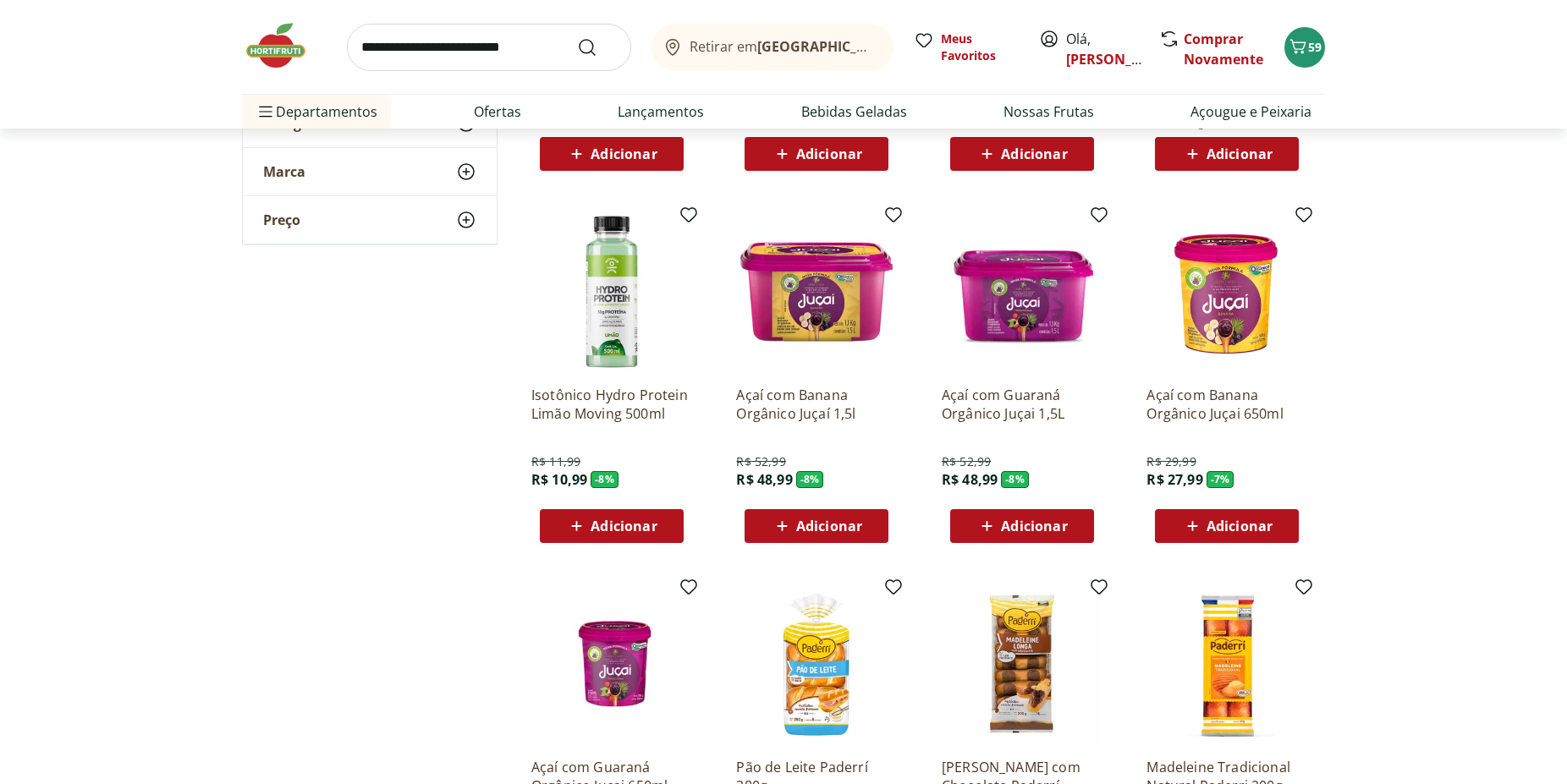
scroll to position [7417, 0]
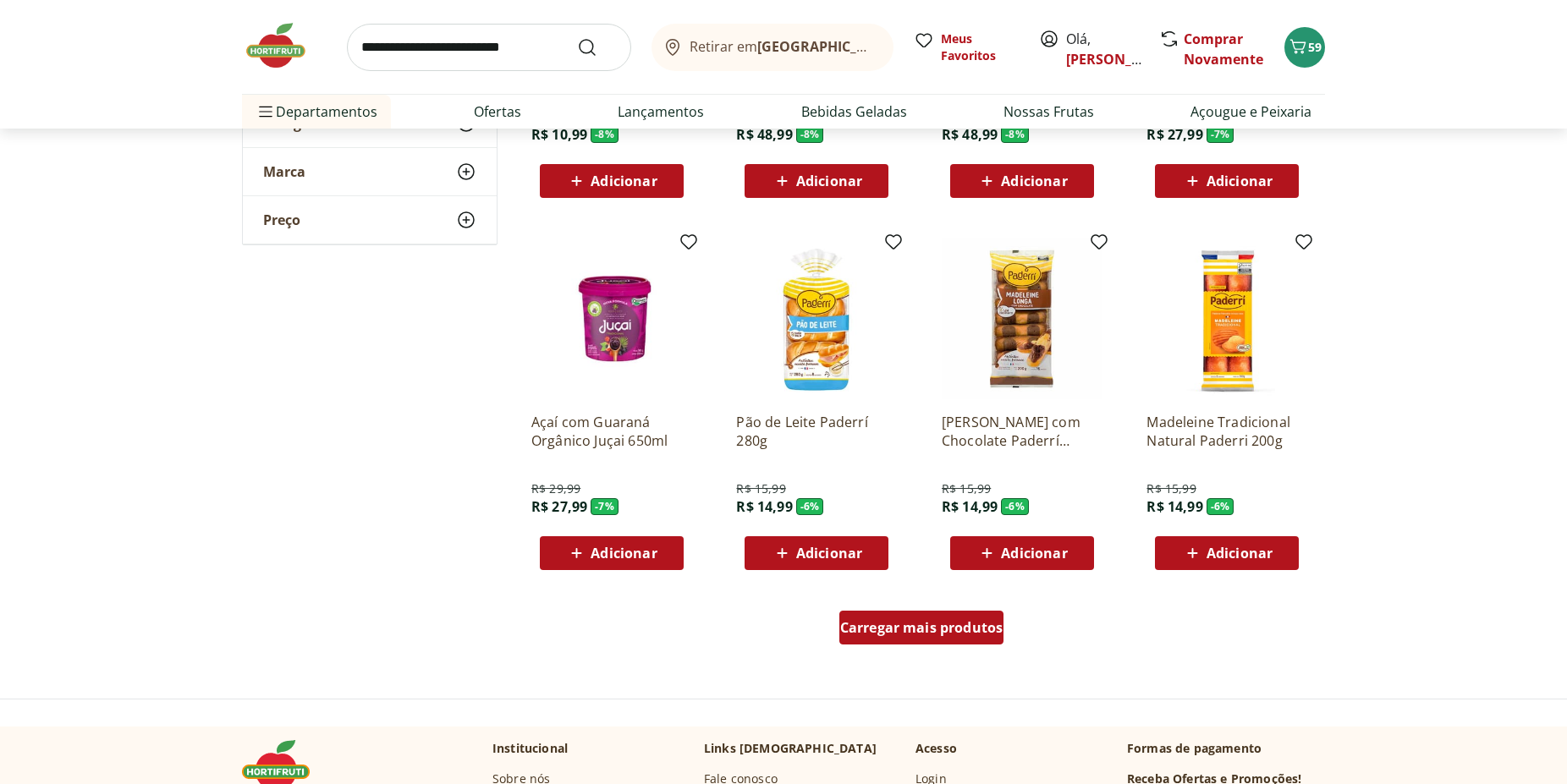
click at [950, 618] on div "Carregar mais produtos" at bounding box center [922, 627] width 165 height 34
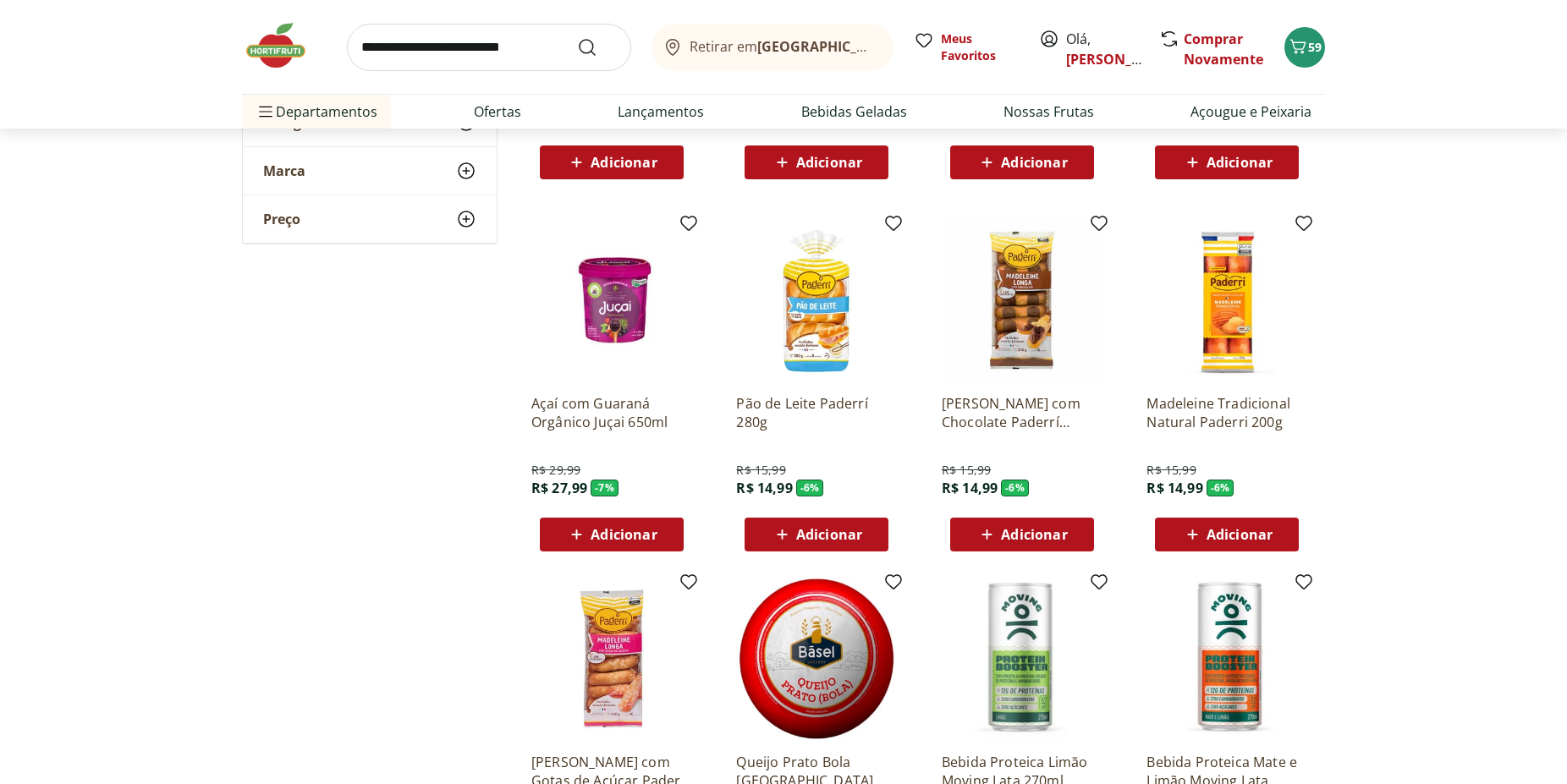
scroll to position [7762, 0]
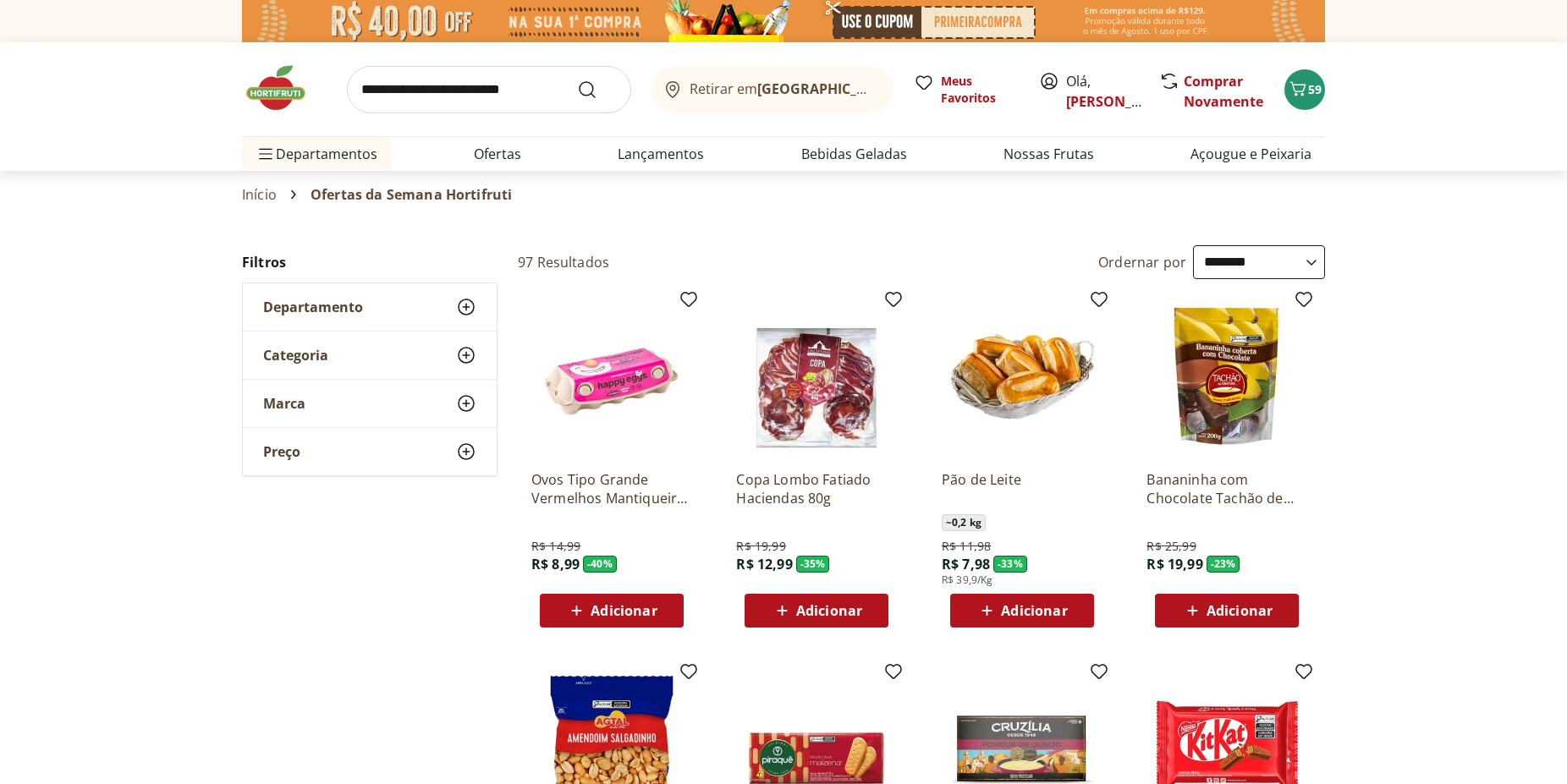
select select "**********"
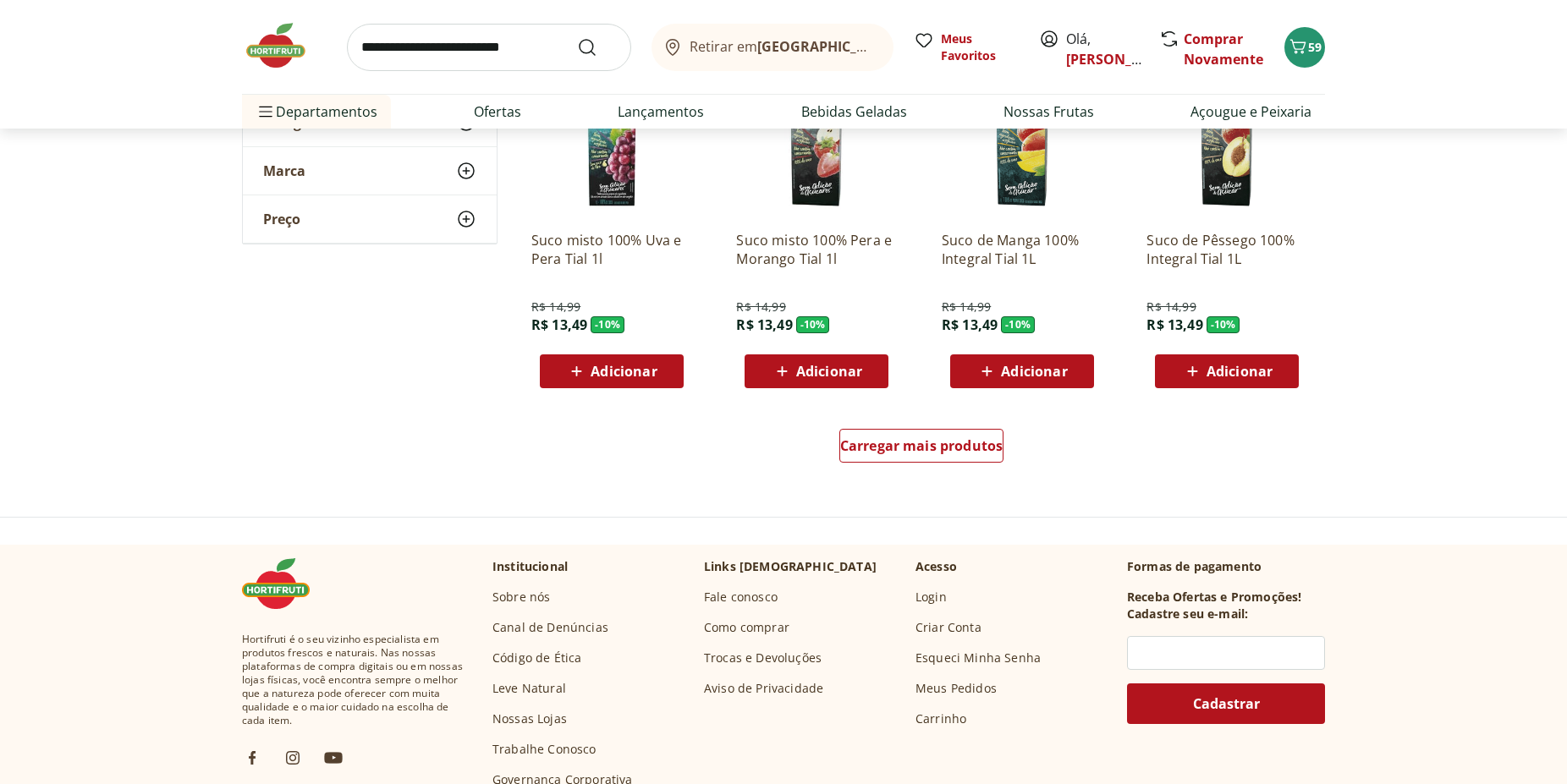
scroll to position [8710, 0]
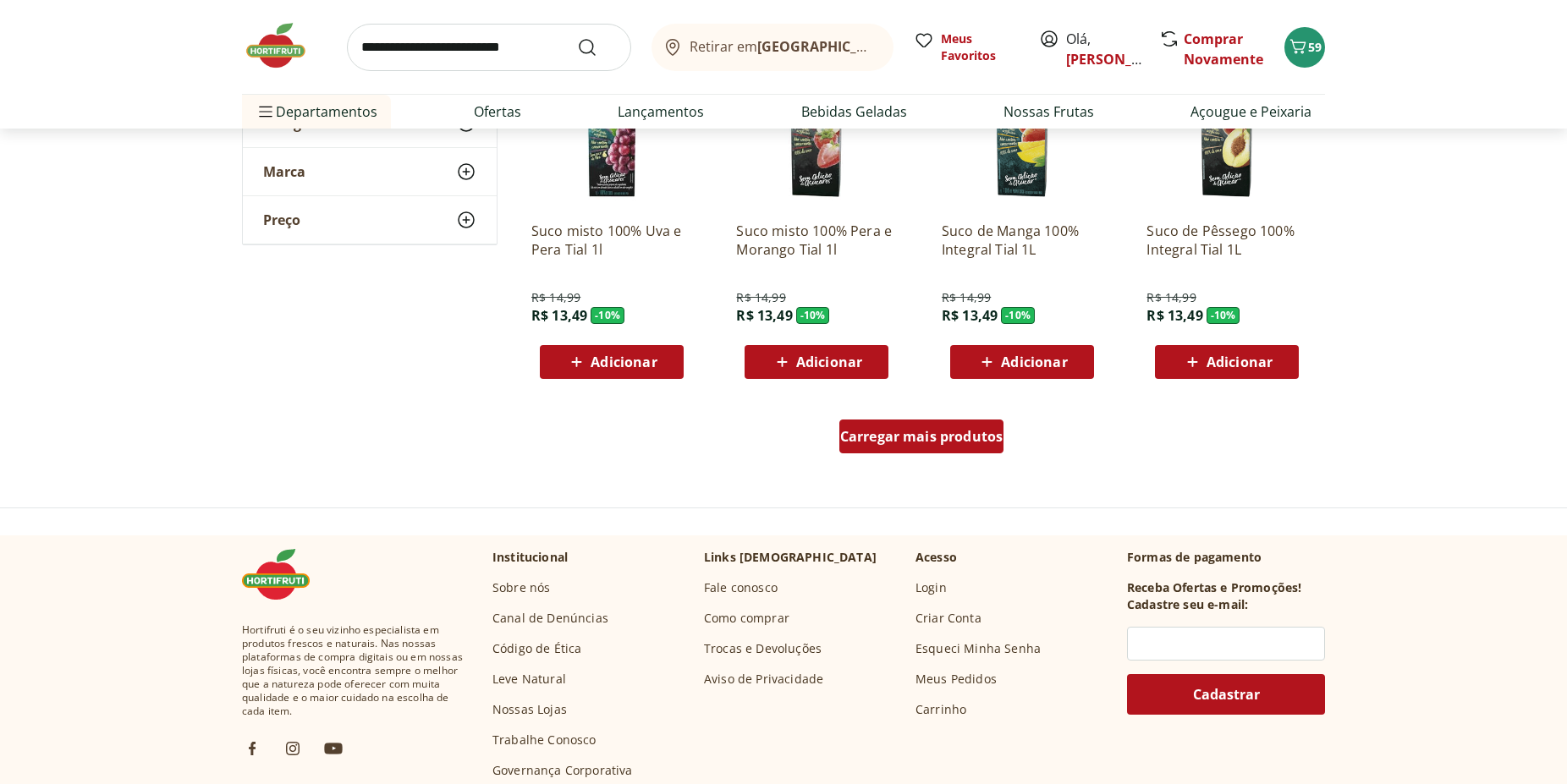
click at [970, 443] on span "Carregar mais produtos" at bounding box center [922, 436] width 163 height 13
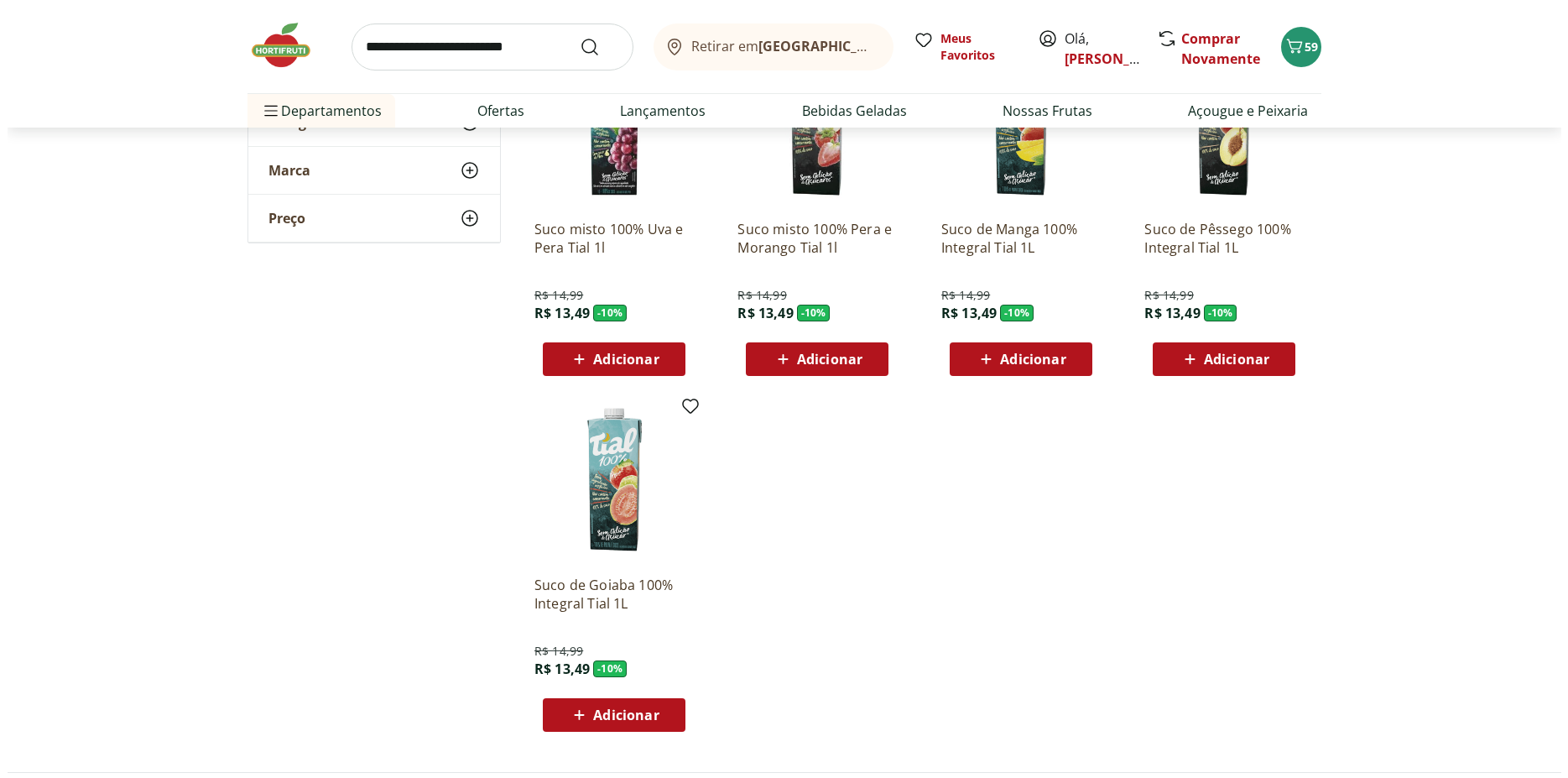
scroll to position [8986, 0]
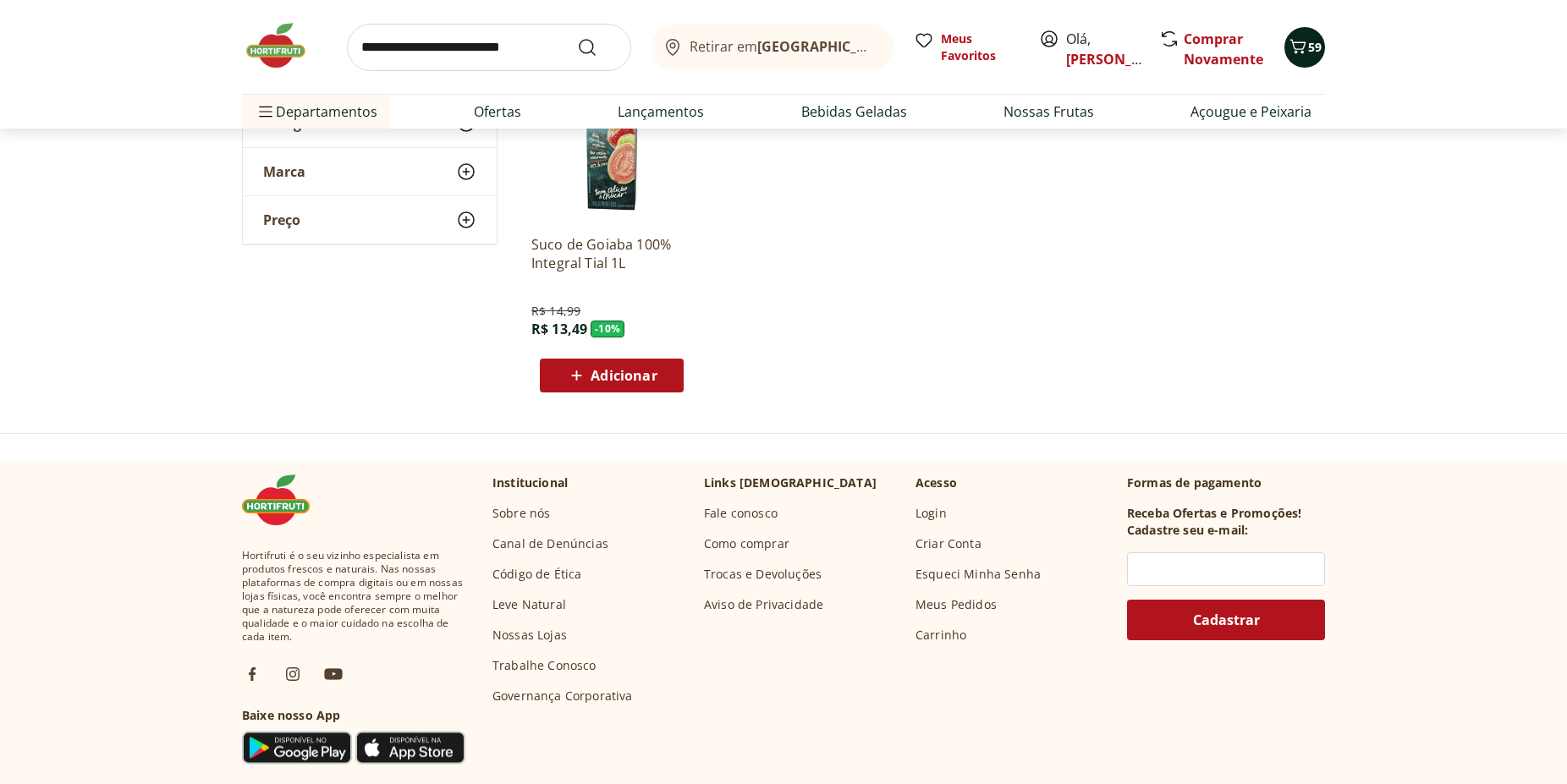
click at [1297, 53] on icon "Carrinho" at bounding box center [1297, 46] width 20 height 20
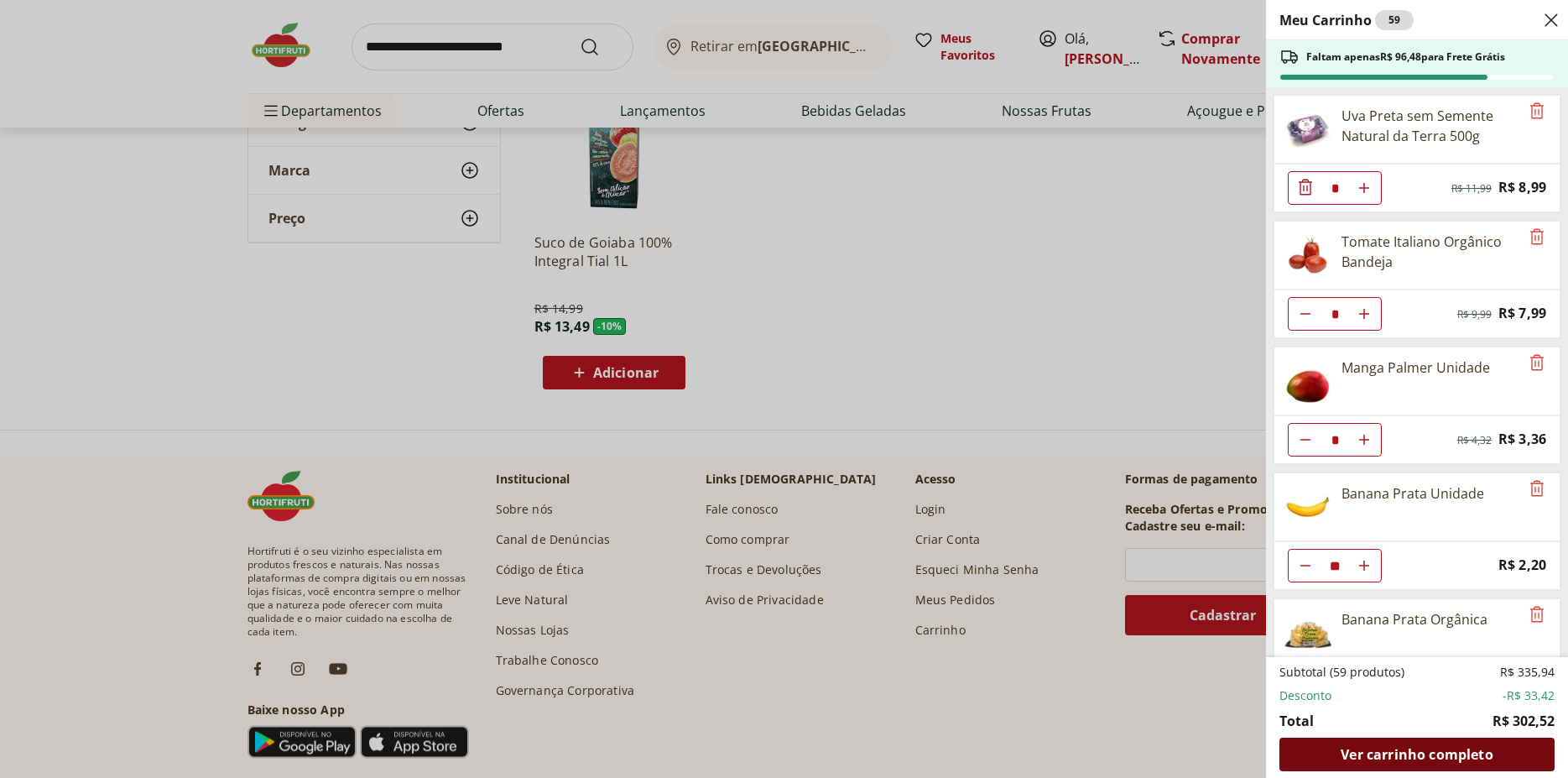
click at [1441, 752] on span "Ver carrinho completo" at bounding box center [1416, 754] width 152 height 13
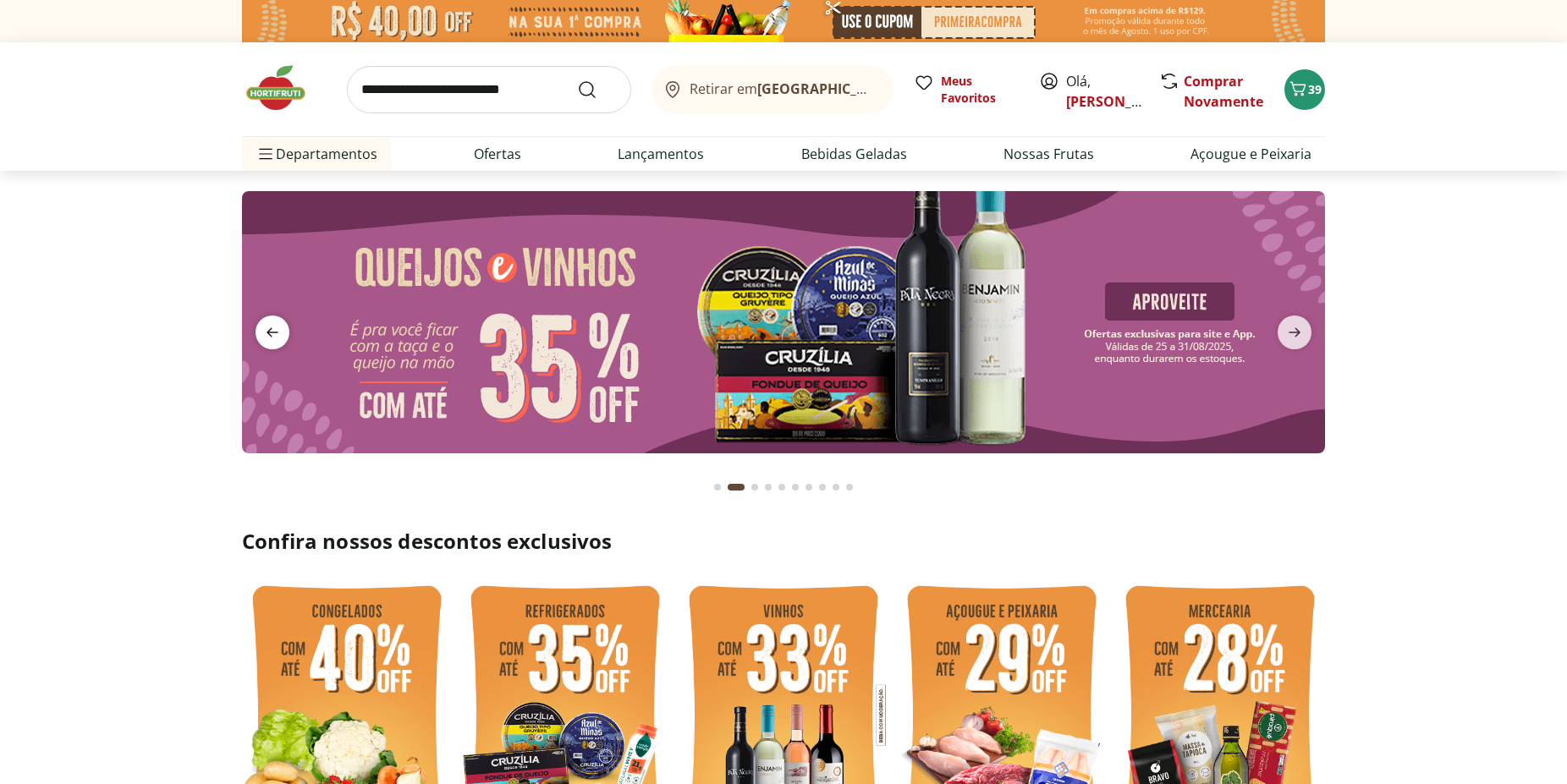
click at [268, 327] on icon "previous" at bounding box center [272, 332] width 20 height 20
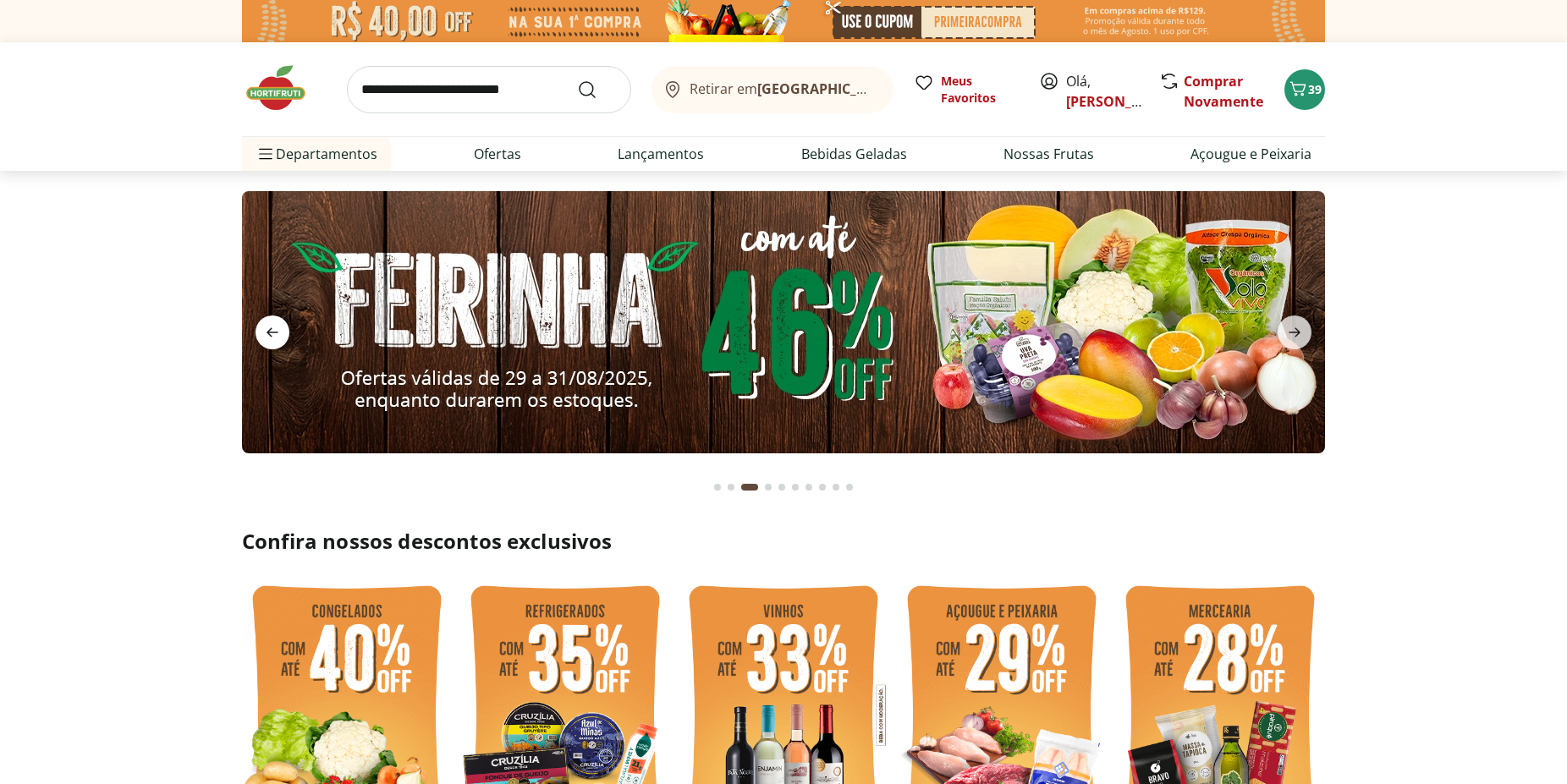
type input "*"
click at [275, 336] on icon "previous" at bounding box center [272, 332] width 20 height 20
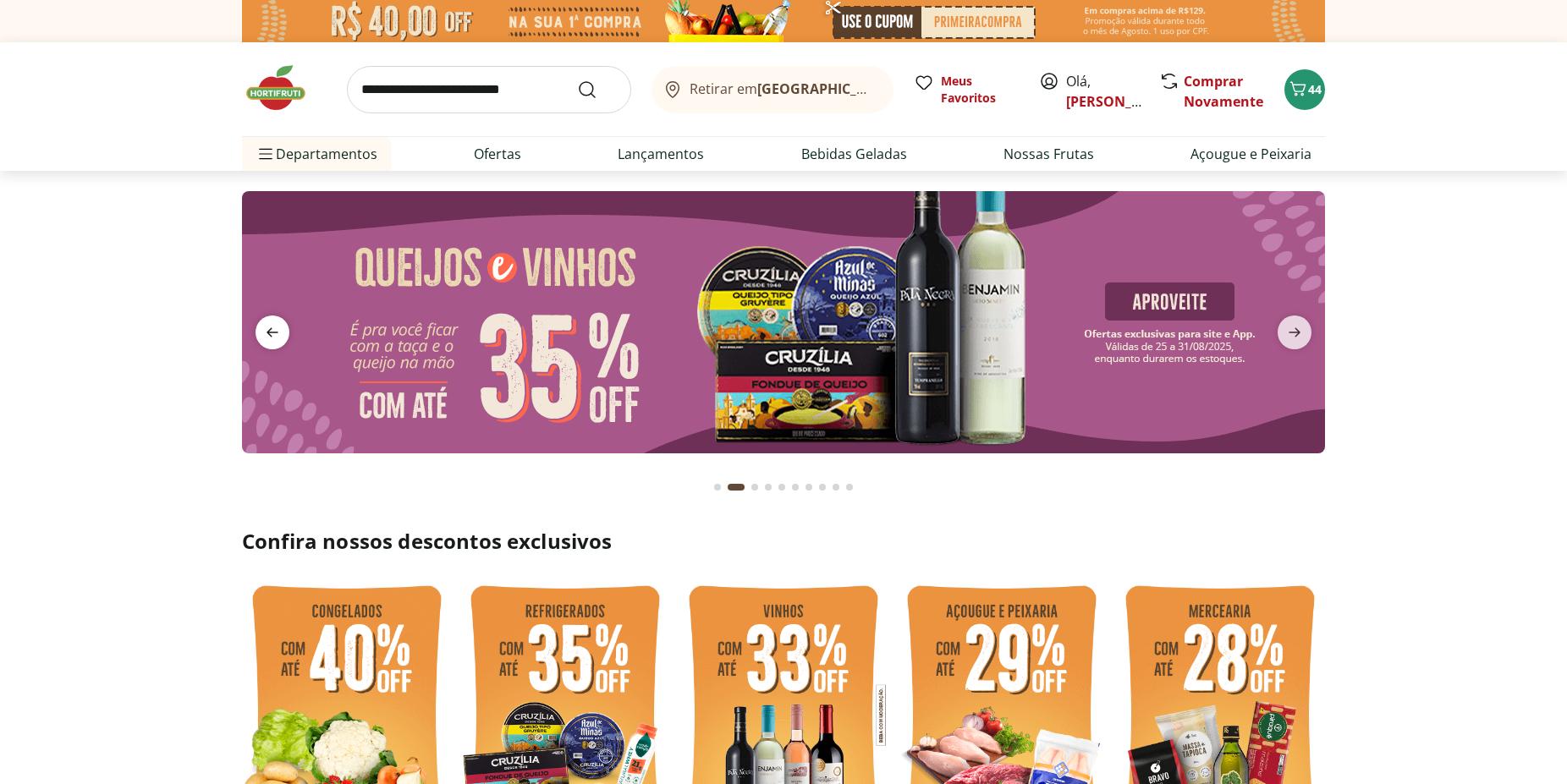
click at [276, 336] on icon "previous" at bounding box center [272, 332] width 20 height 20
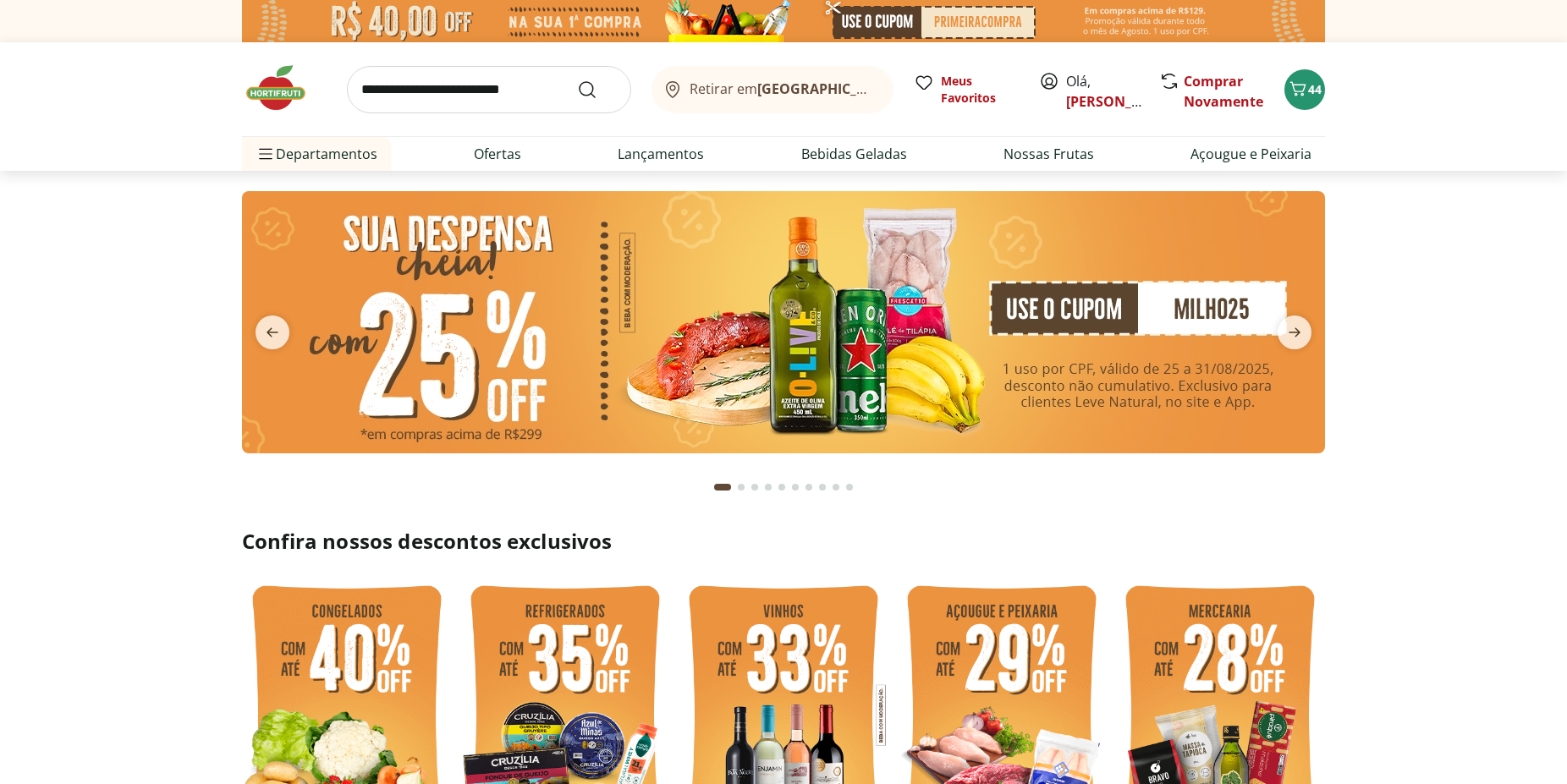
click at [469, 335] on img at bounding box center [784, 322] width 1083 height 263
click at [777, 308] on img at bounding box center [784, 322] width 1083 height 263
click at [865, 322] on img at bounding box center [784, 322] width 1083 height 263
click at [1063, 339] on img at bounding box center [784, 322] width 1083 height 263
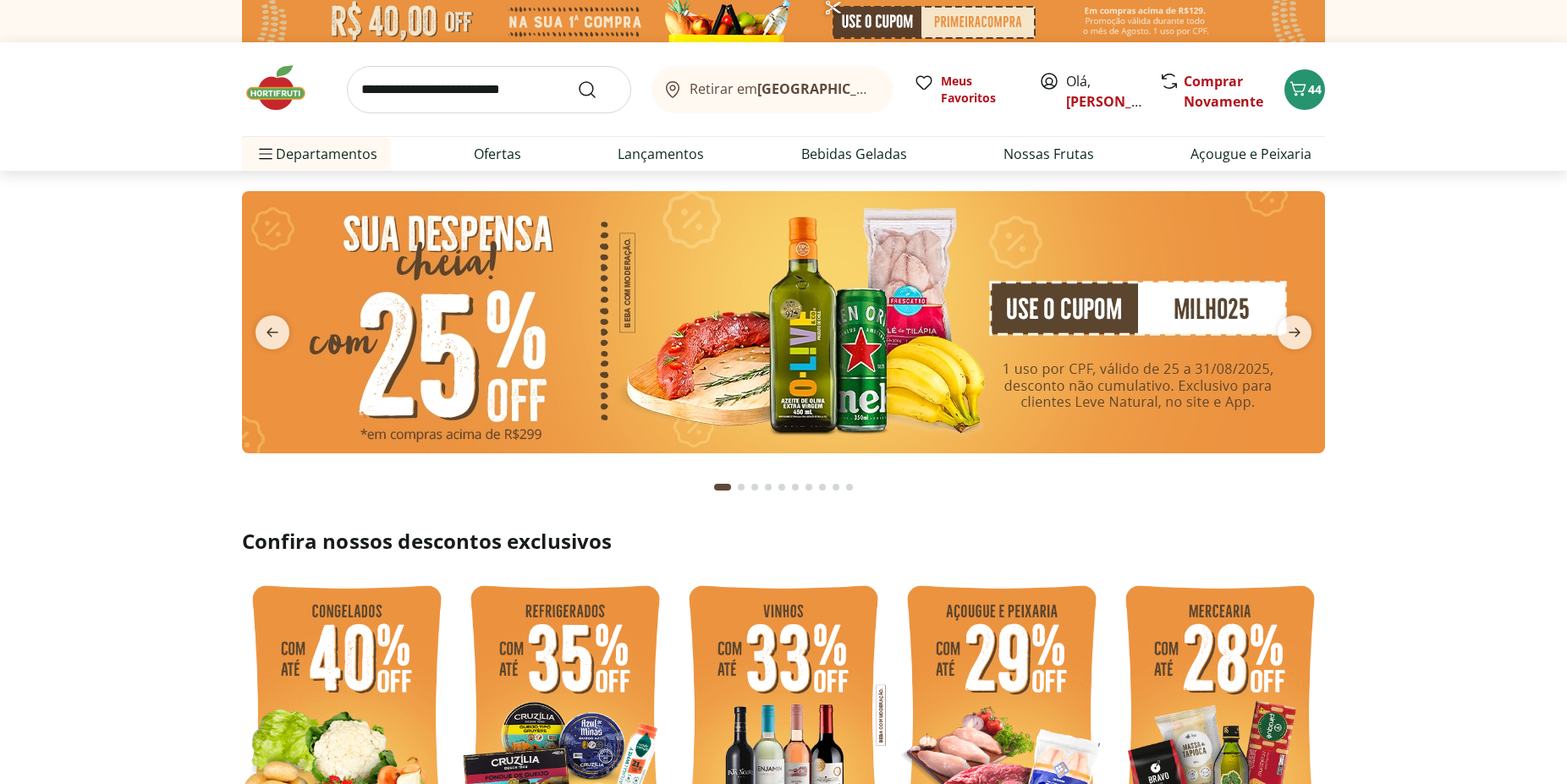
click at [1063, 338] on img at bounding box center [784, 322] width 1083 height 263
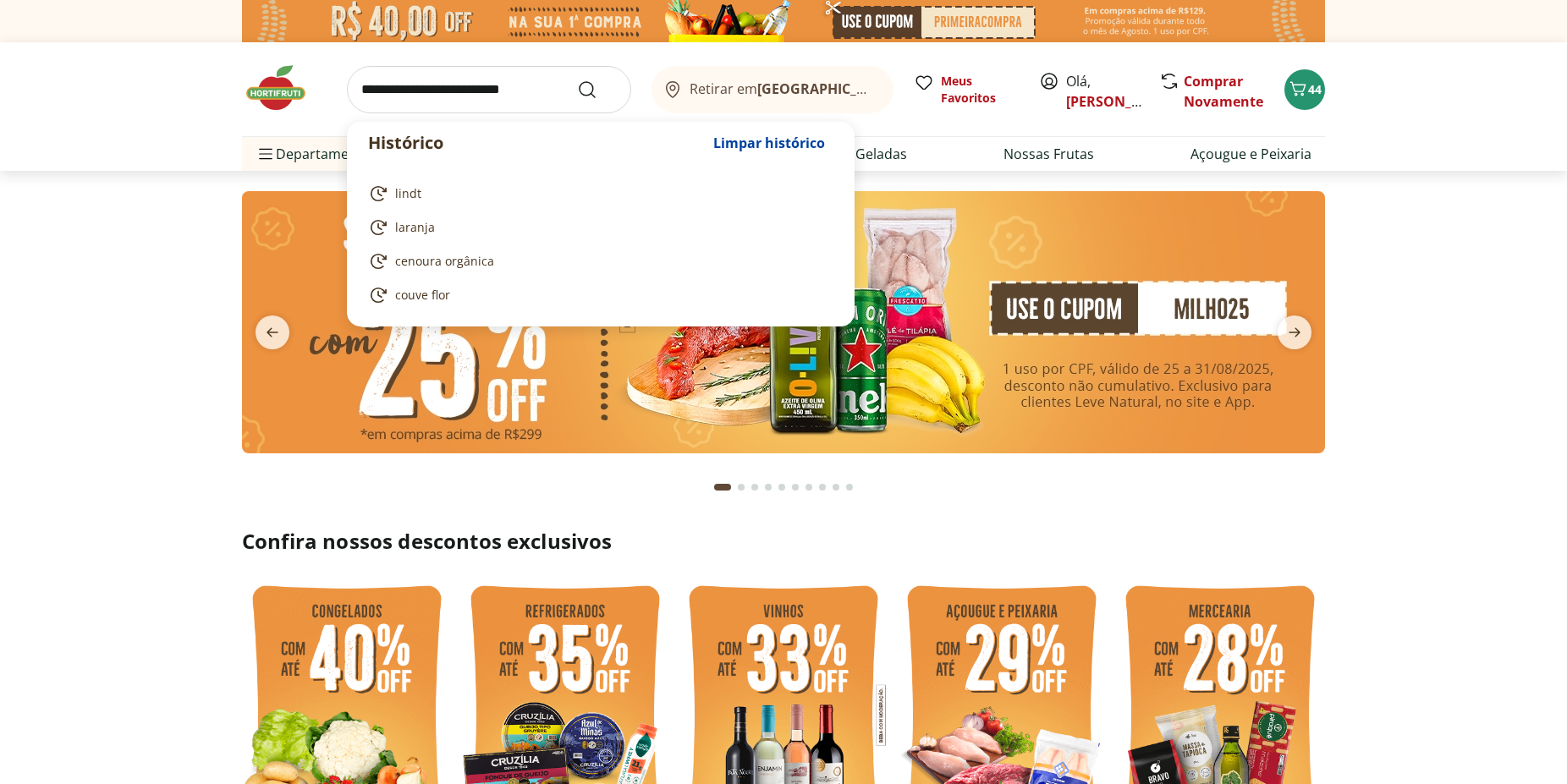
click at [397, 90] on input "search" at bounding box center [489, 89] width 284 height 47
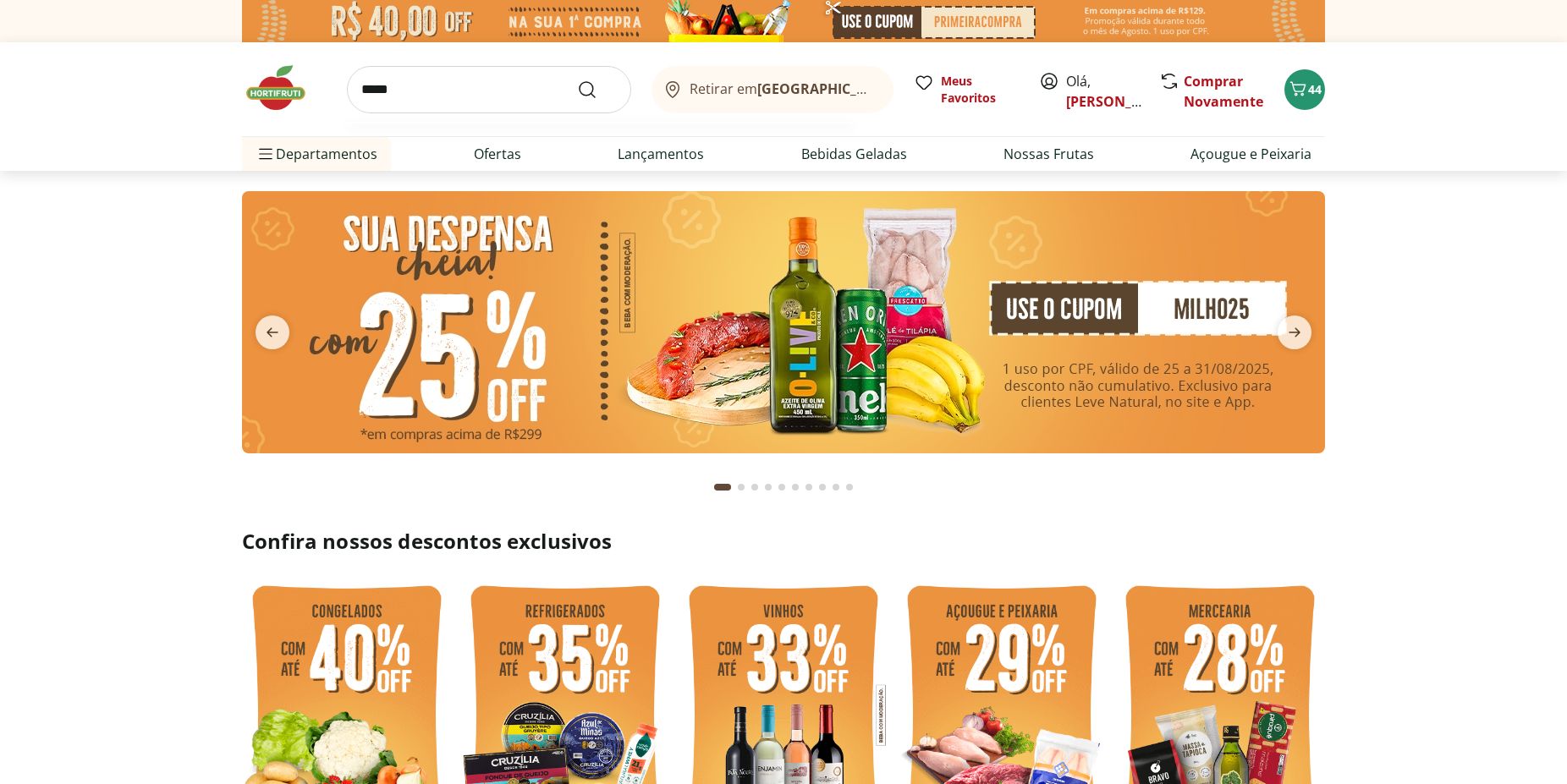
type input "*****"
click at [577, 79] on button "Submit Search" at bounding box center [597, 89] width 41 height 20
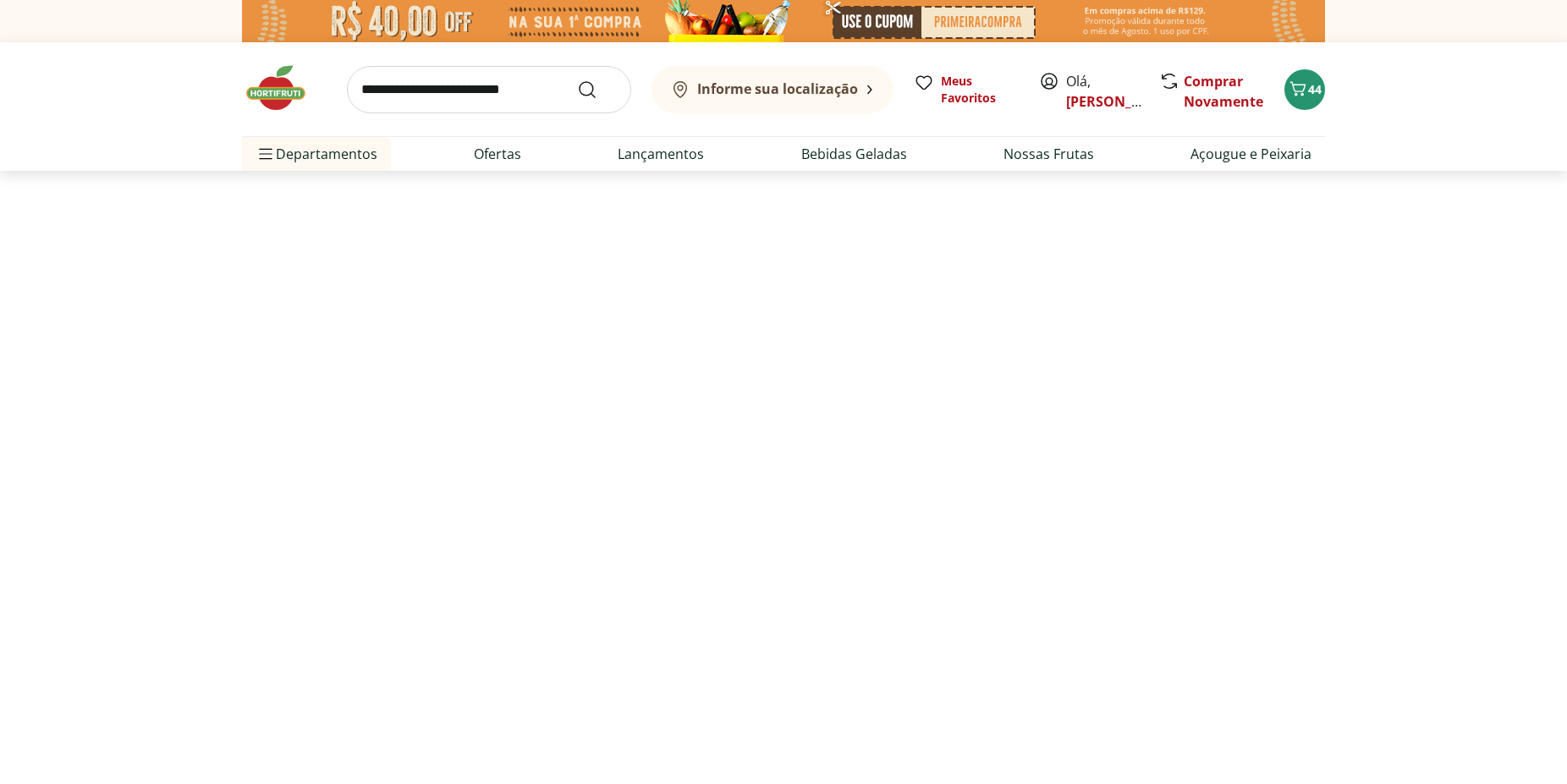
select select "**********"
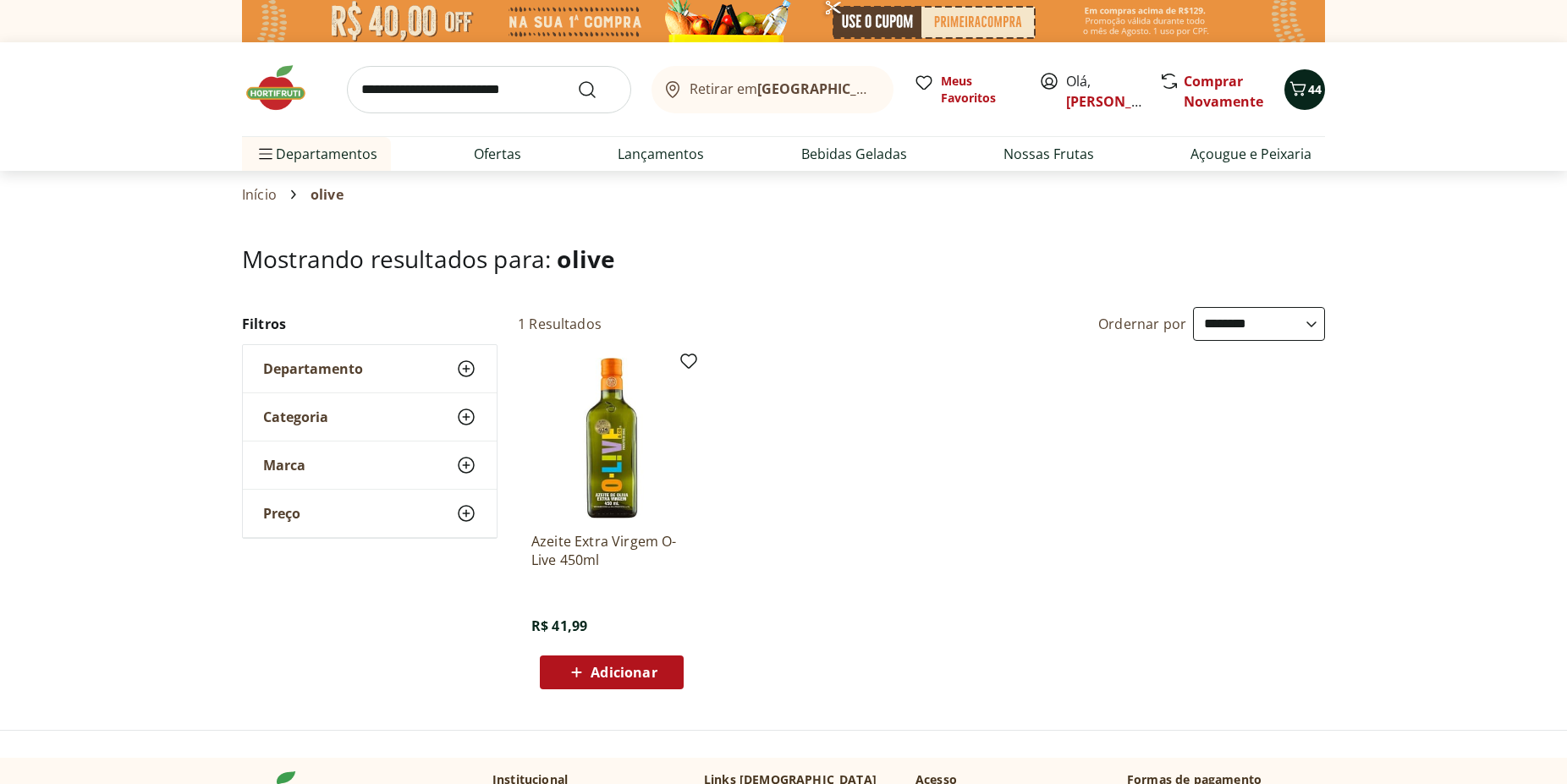
click at [1323, 93] on button "44" at bounding box center [1304, 90] width 41 height 41
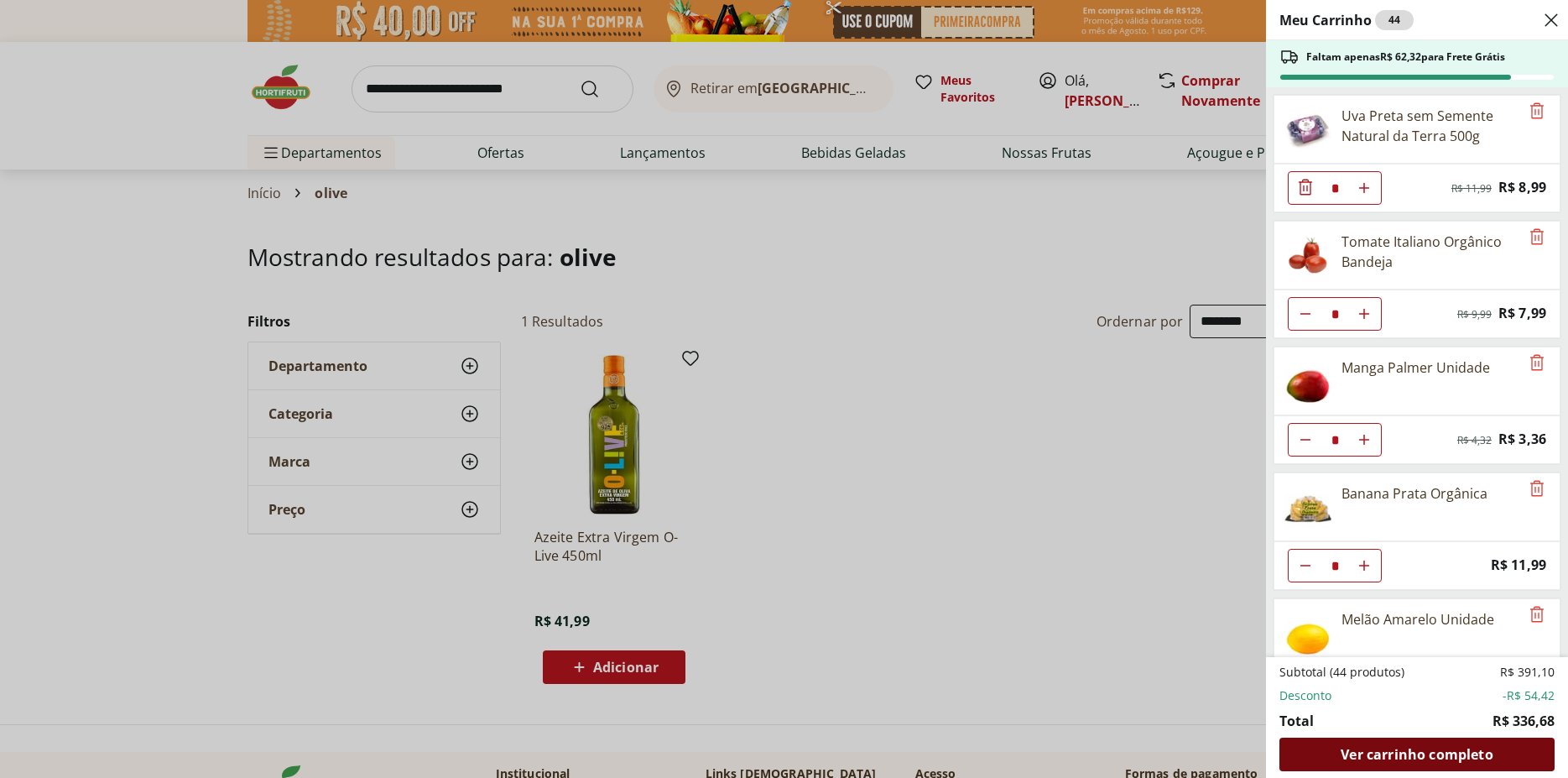
click at [1458, 753] on span "Ver carrinho completo" at bounding box center [1416, 754] width 152 height 13
